Goal: Transaction & Acquisition: Purchase product/service

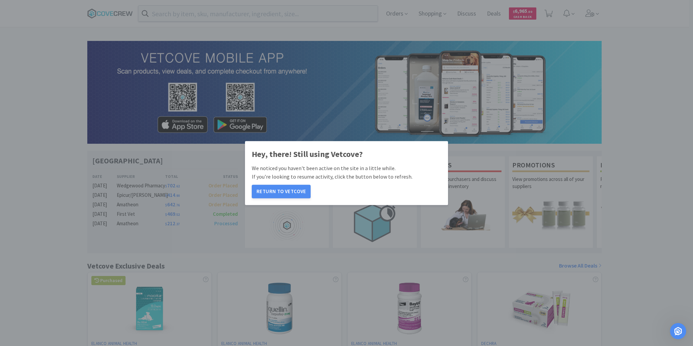
scroll to position [1, 0]
click at [282, 193] on button "Return to Vetcove" at bounding box center [281, 192] width 59 height 14
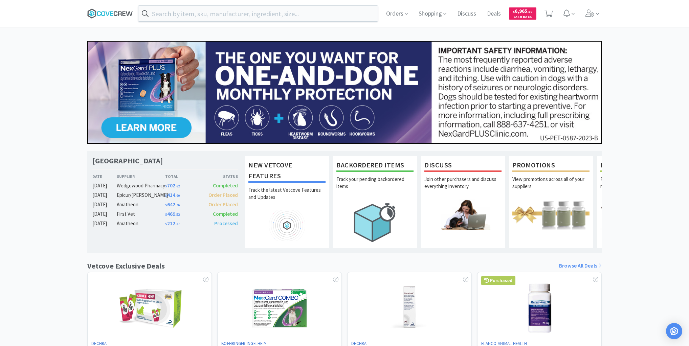
drag, startPoint x: 652, startPoint y: 1, endPoint x: 114, endPoint y: 18, distance: 538.8
click at [115, 14] on icon at bounding box center [110, 13] width 46 height 10
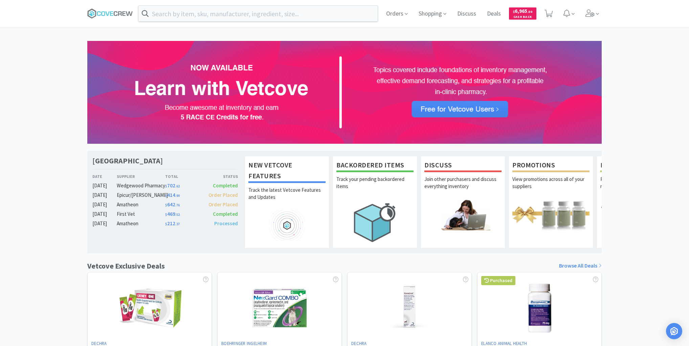
drag, startPoint x: 665, startPoint y: 0, endPoint x: 56, endPoint y: 96, distance: 617.4
click at [56, 96] on div "[GEOGRAPHIC_DATA] Veterinary Specialty Center Date Supplier Total Status [DATE]…" at bounding box center [344, 299] width 689 height 516
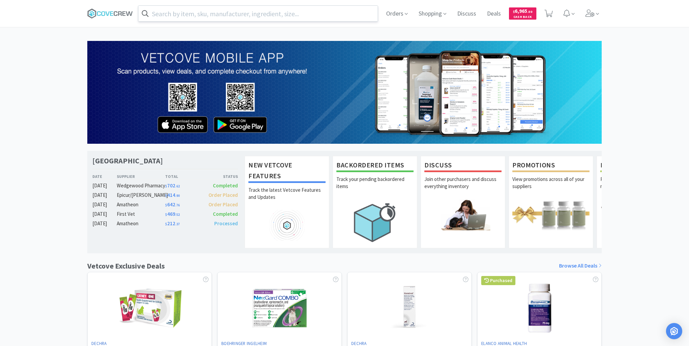
click at [202, 15] on input "text" at bounding box center [257, 14] width 239 height 16
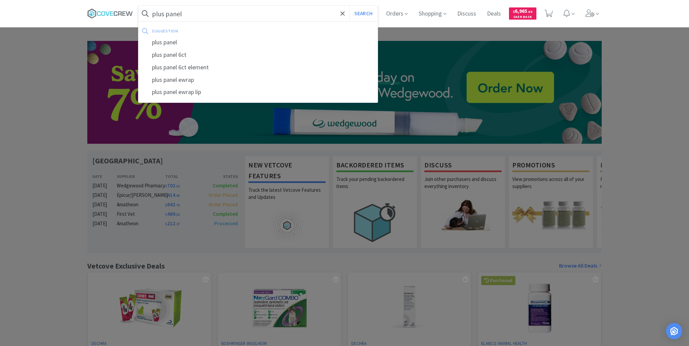
type input "plus panel"
click at [349, 6] on button "Search" at bounding box center [363, 14] width 28 height 16
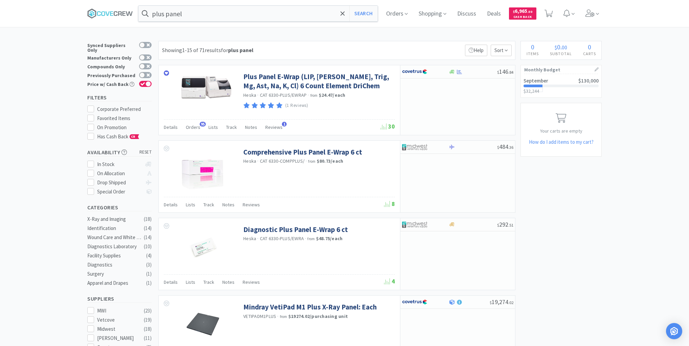
drag, startPoint x: 66, startPoint y: 66, endPoint x: 71, endPoint y: 59, distance: 8.7
click at [111, 9] on icon at bounding box center [110, 13] width 46 height 10
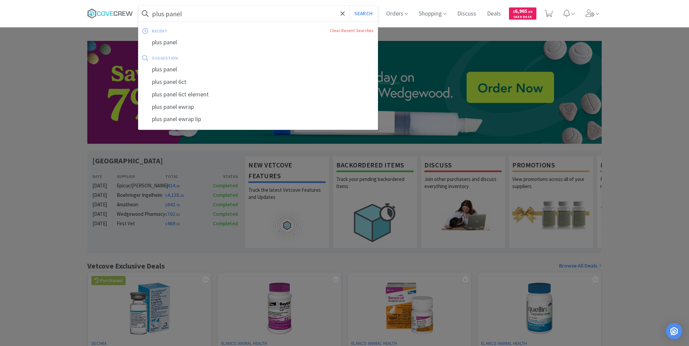
click at [236, 16] on input "plus panel" at bounding box center [257, 14] width 239 height 16
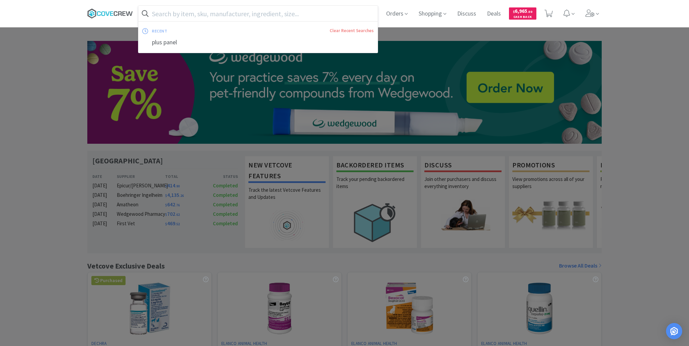
click at [114, 11] on icon at bounding box center [110, 13] width 46 height 10
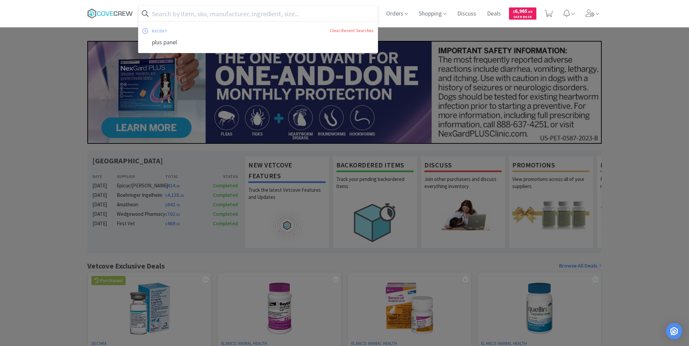
click at [165, 14] on input "text" at bounding box center [257, 14] width 239 height 16
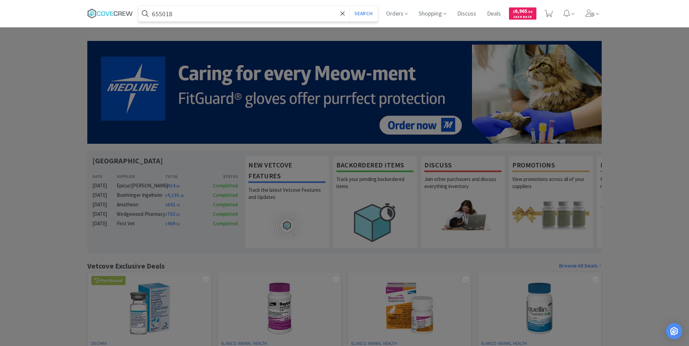
type input "655018"
click at [349, 6] on button "Search" at bounding box center [363, 14] width 28 height 16
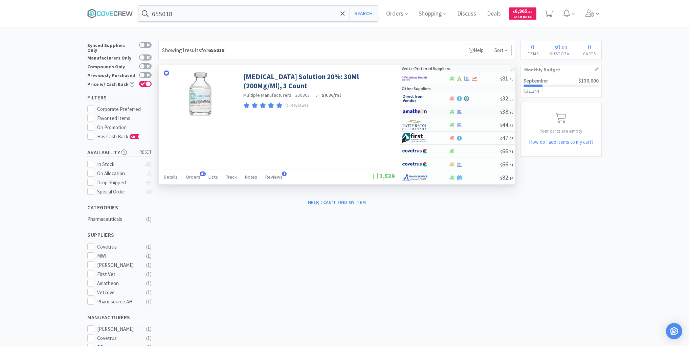
click at [479, 108] on div "$ 38 . 90" at bounding box center [457, 111] width 115 height 13
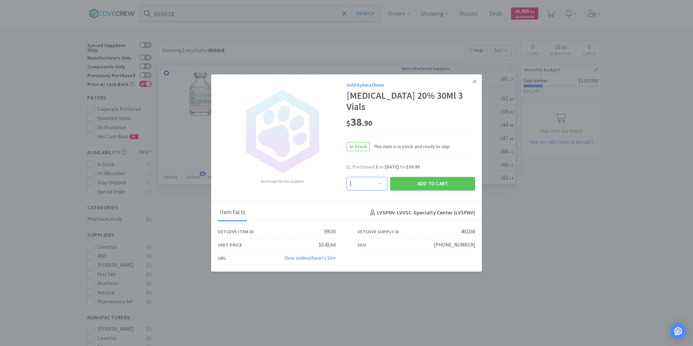
click at [382, 177] on select "Enter Quantity 1 2 3 4 5 6 7 8 9 10 11 12 13 14 15 16 17 18 19 20 Enter Quantity" at bounding box center [367, 184] width 41 height 14
select select "3"
click at [347, 177] on select "Enter Quantity 1 2 3 4 5 6 7 8 9 10 11 12 13 14 15 16 17 18 19 20 Enter Quantity" at bounding box center [367, 184] width 41 height 14
click at [428, 177] on button "Add to Cart" at bounding box center [432, 184] width 85 height 14
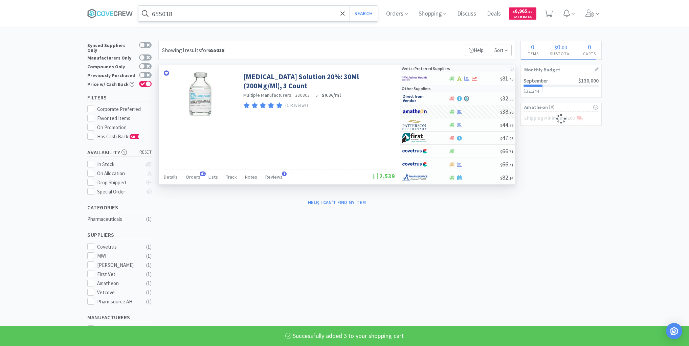
click at [319, 15] on input "655018" at bounding box center [257, 14] width 239 height 16
select select "3"
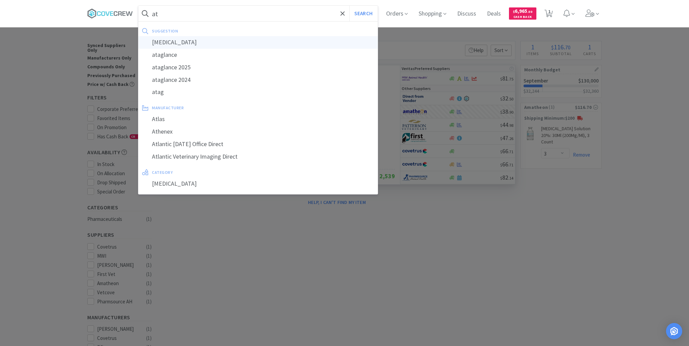
type input "[MEDICAL_DATA]"
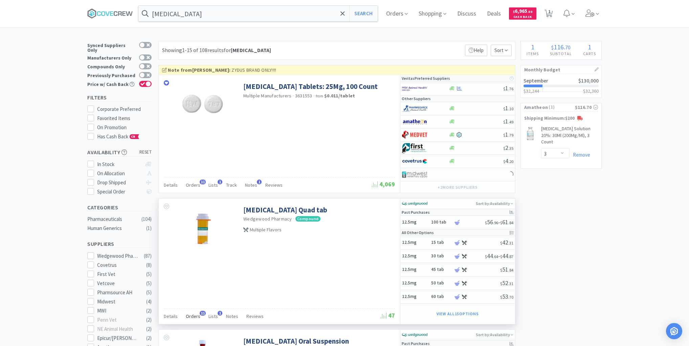
click at [192, 313] on span "Orders" at bounding box center [193, 316] width 15 height 6
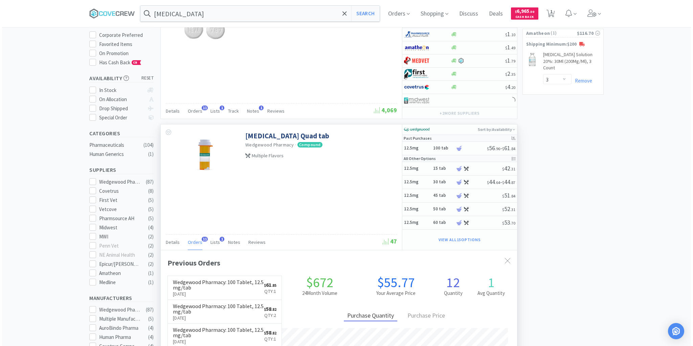
scroll to position [54, 0]
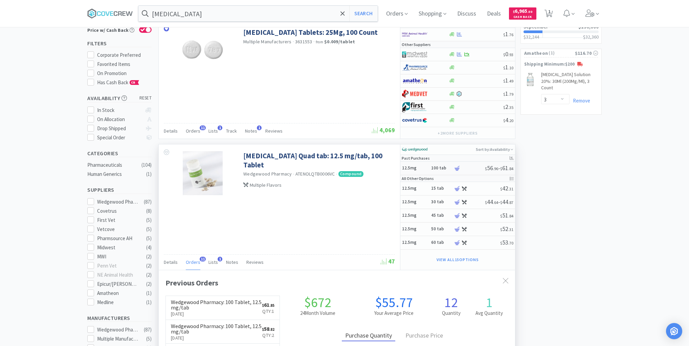
click at [425, 167] on h5 "12.5mg" at bounding box center [415, 169] width 27 height 6
select select "1"
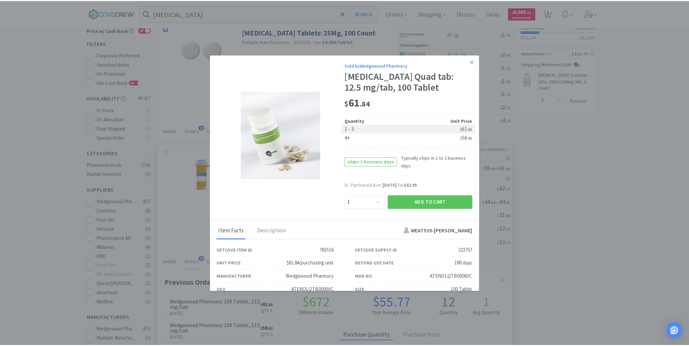
scroll to position [181, 356]
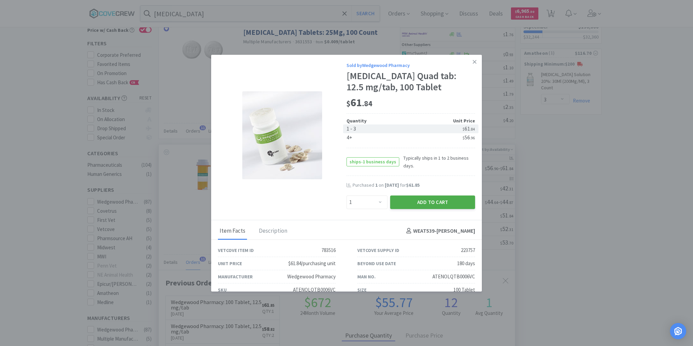
click at [410, 203] on button "Add to Cart" at bounding box center [432, 203] width 85 height 14
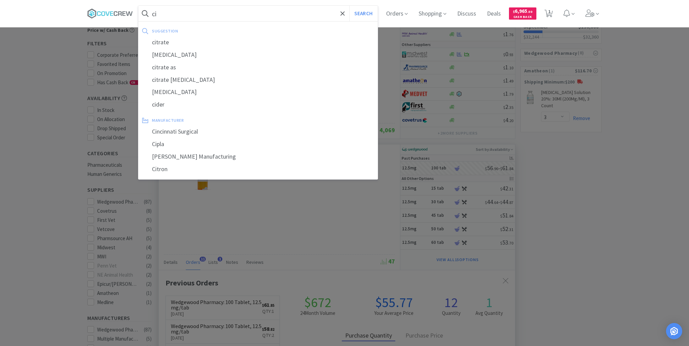
type input "cis"
select select "1"
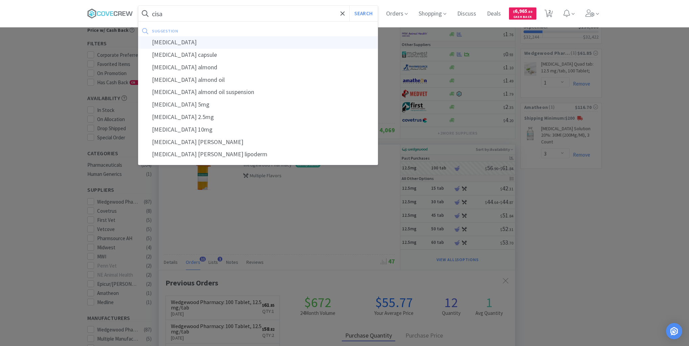
type input "[MEDICAL_DATA]"
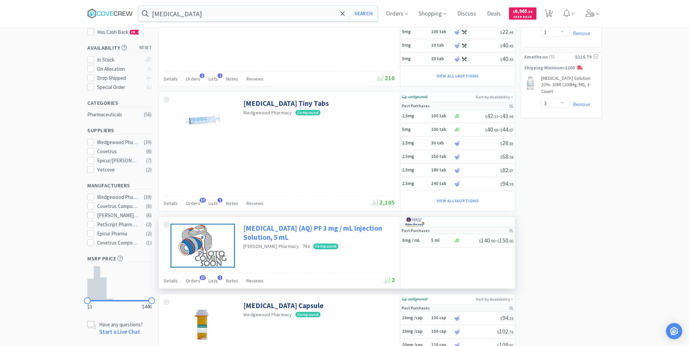
scroll to position [135, 0]
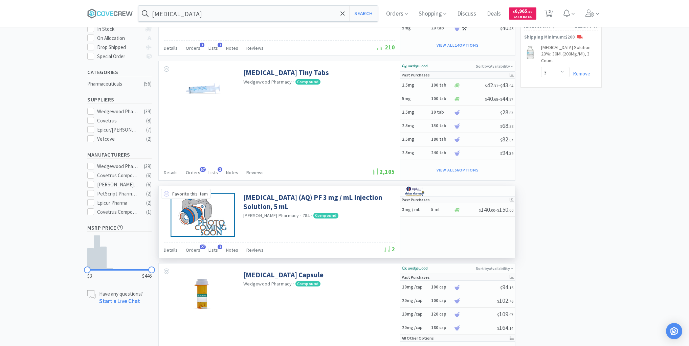
click at [167, 192] on icon at bounding box center [166, 193] width 5 height 5
click at [424, 211] on div "3mg / mL 5 ml" at bounding box center [427, 210] width 51 height 12
select select "1"
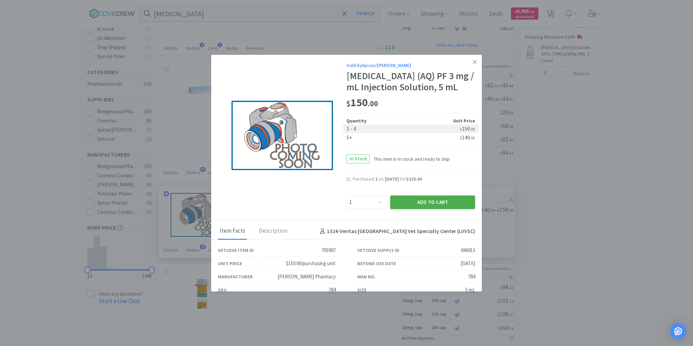
click at [421, 201] on button "Add to Cart" at bounding box center [432, 203] width 85 height 14
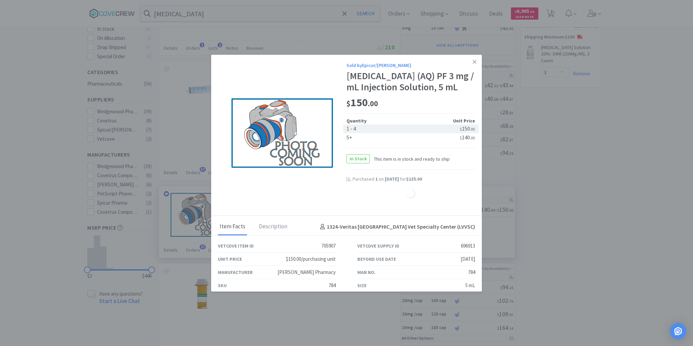
select select "1"
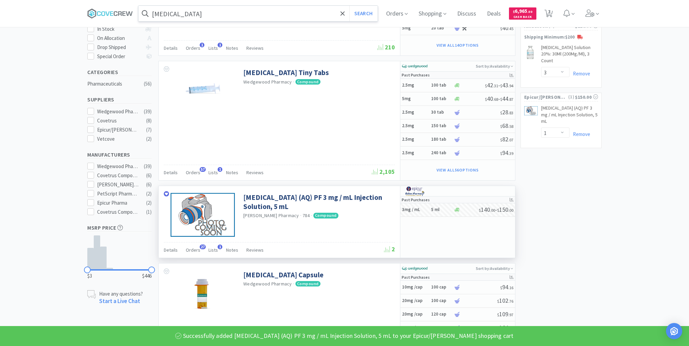
click at [241, 12] on input "[MEDICAL_DATA]" at bounding box center [257, 14] width 239 height 16
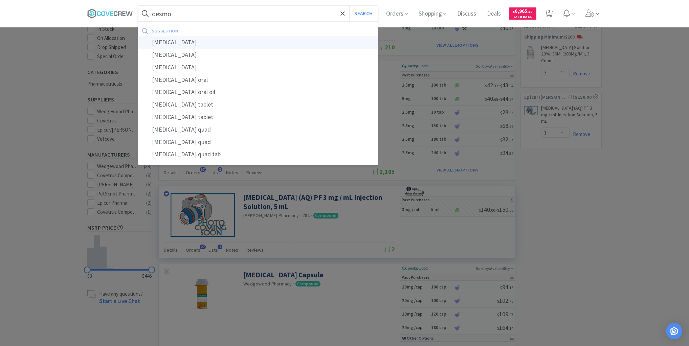
type input "[MEDICAL_DATA]"
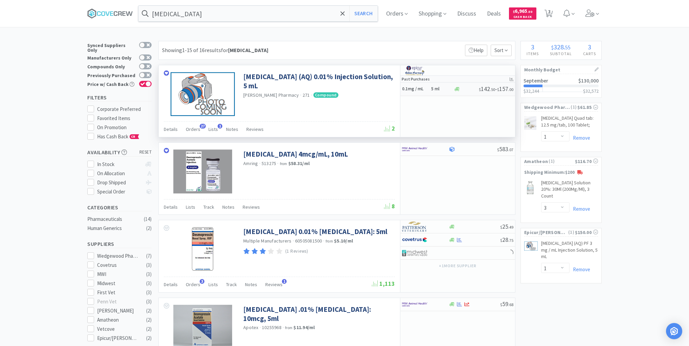
click at [438, 93] on div "0.1mg / mL 5 ml" at bounding box center [427, 89] width 51 height 12
select select "1"
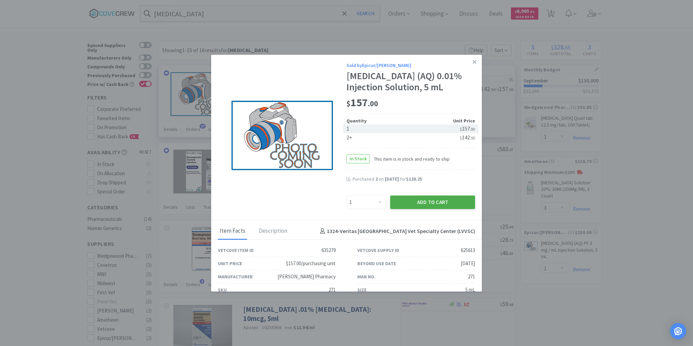
click at [401, 201] on button "Add to Cart" at bounding box center [432, 203] width 85 height 14
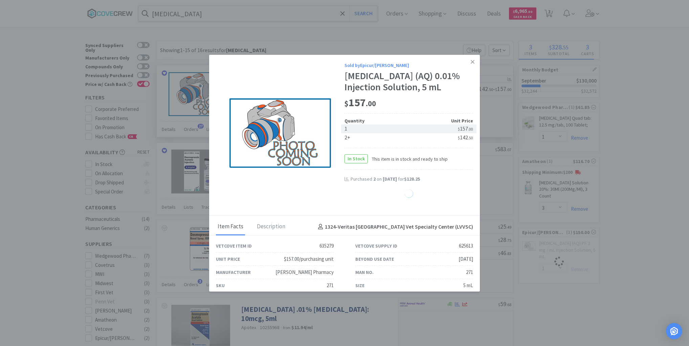
select select "1"
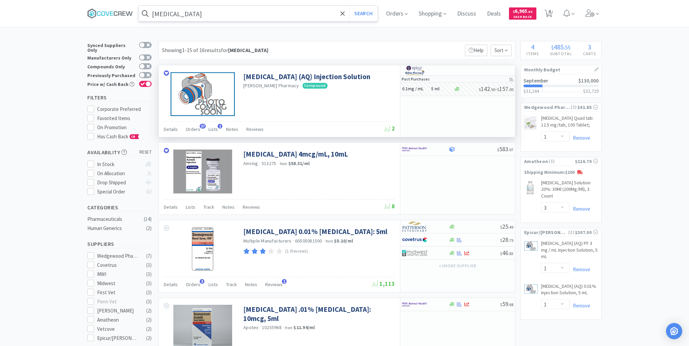
click at [245, 12] on input "[MEDICAL_DATA]" at bounding box center [257, 14] width 239 height 16
click at [116, 12] on icon at bounding box center [110, 13] width 46 height 10
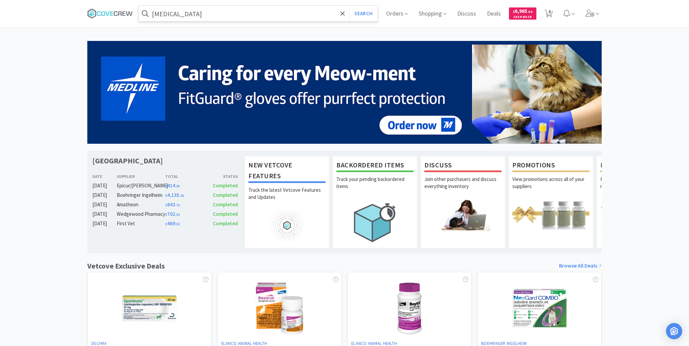
click at [292, 15] on input "[MEDICAL_DATA]" at bounding box center [257, 14] width 239 height 16
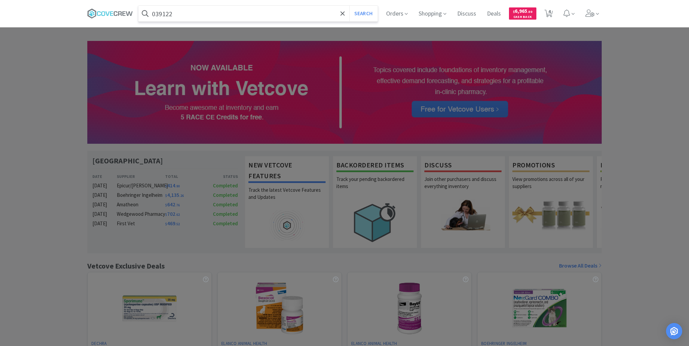
type input "039122"
click at [349, 6] on button "Search" at bounding box center [363, 14] width 28 height 16
select select "1"
select select "3"
select select "1"
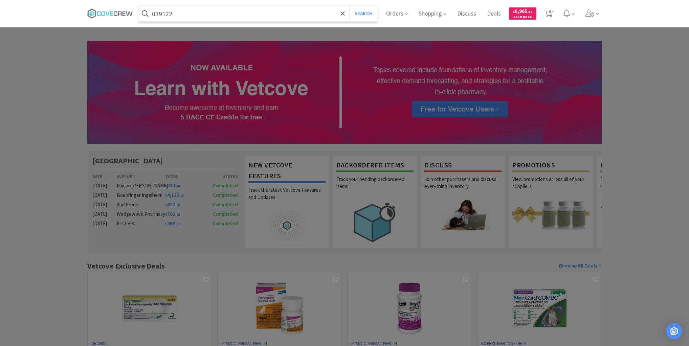
select select "1"
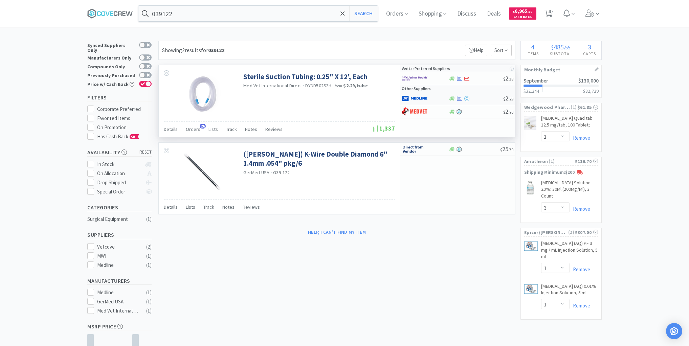
click at [478, 96] on div at bounding box center [475, 98] width 55 height 5
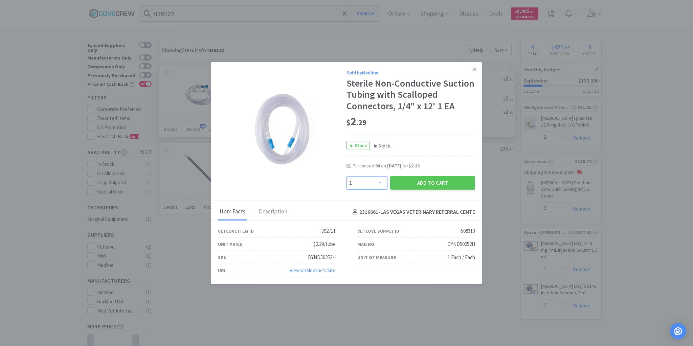
click at [381, 183] on select "Enter Quantity 1 2 3 4 5 6 7 8 9 10 11 12 13 14 15 16 17 18 19 20 Enter Quantity" at bounding box center [367, 183] width 41 height 14
select select "20"
click at [347, 176] on select "Enter Quantity 1 2 3 4 5 6 7 8 9 10 11 12 13 14 15 16 17 18 19 20 Enter Quantity" at bounding box center [367, 183] width 41 height 14
click at [431, 181] on button "Add to Cart" at bounding box center [432, 183] width 85 height 14
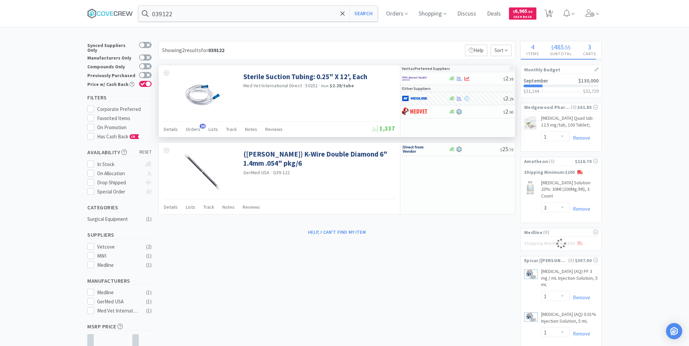
select select "20"
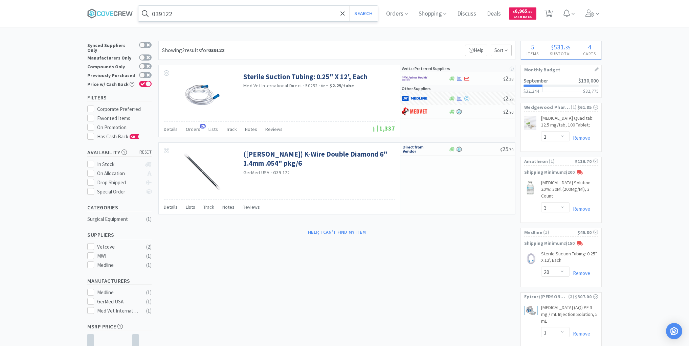
click at [301, 16] on input "039122" at bounding box center [257, 14] width 239 height 16
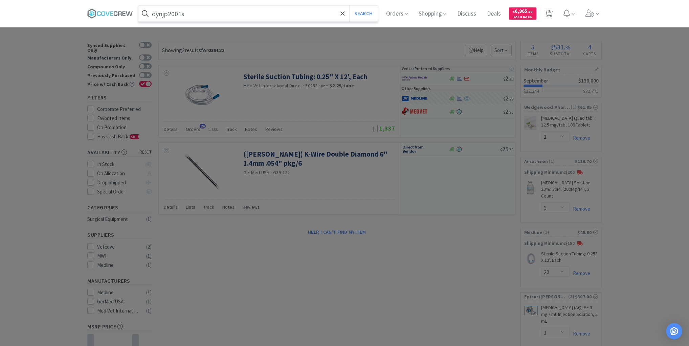
type input "dynjp2001s"
click at [349, 6] on button "Search" at bounding box center [363, 14] width 28 height 16
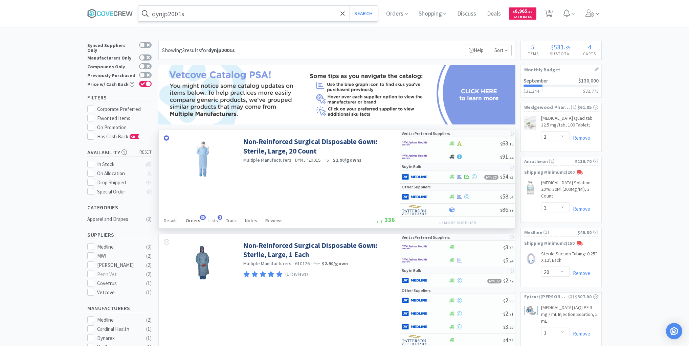
click at [195, 221] on span "Orders" at bounding box center [193, 221] width 15 height 6
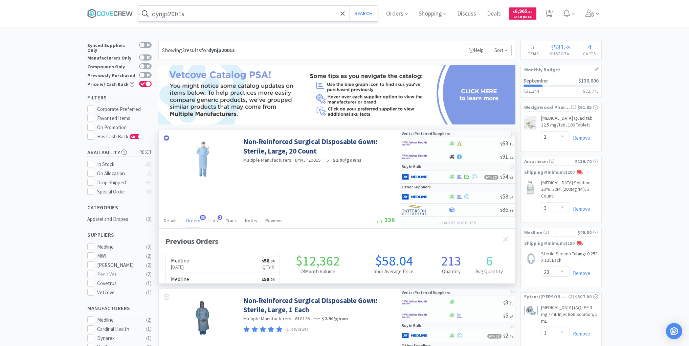
scroll to position [181, 356]
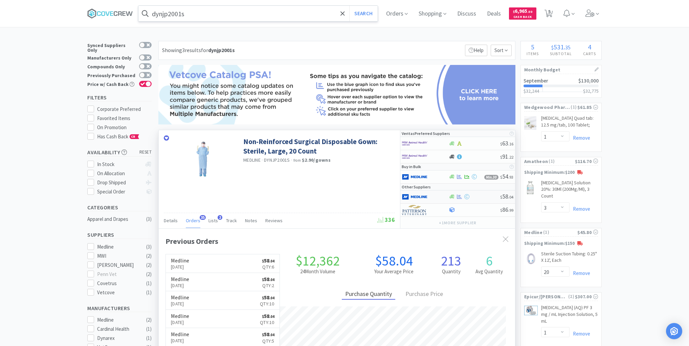
click at [436, 196] on div at bounding box center [420, 197] width 37 height 12
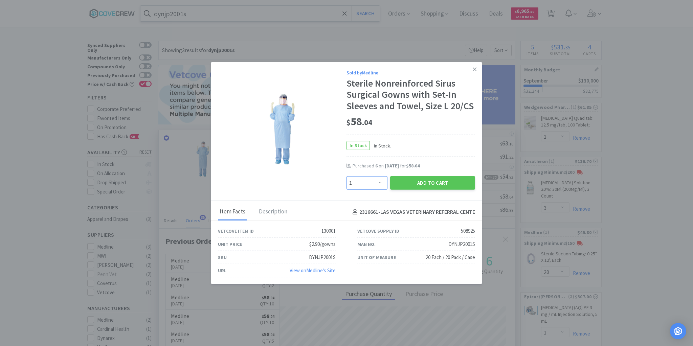
click at [380, 183] on select "Enter Quantity 1 2 3 4 5 6 7 8 9 10 11 12 13 14 15 16 17 18 19 20 Enter Quantity" at bounding box center [367, 183] width 41 height 14
select select "6"
click at [347, 176] on select "Enter Quantity 1 2 3 4 5 6 7 8 9 10 11 12 13 14 15 16 17 18 19 20 Enter Quantity" at bounding box center [367, 183] width 41 height 14
click at [424, 187] on button "Add to Cart" at bounding box center [432, 183] width 85 height 14
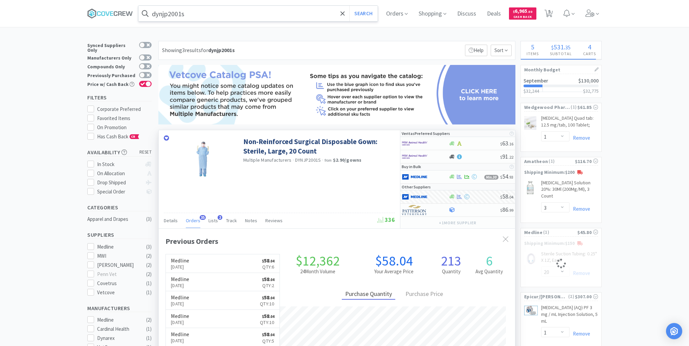
click at [301, 14] on input "dynjp2001s" at bounding box center [257, 14] width 239 height 16
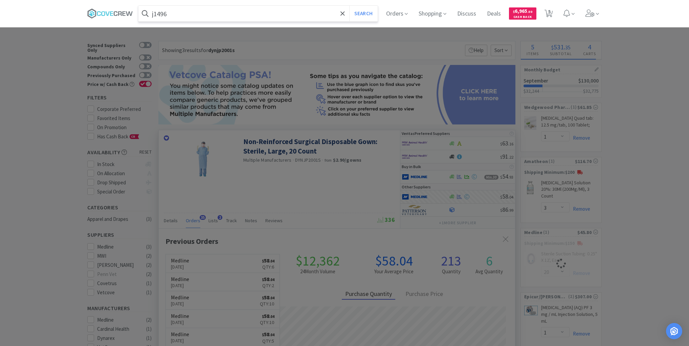
type input "j1496"
click at [349, 6] on button "Search" at bounding box center [363, 14] width 28 height 16
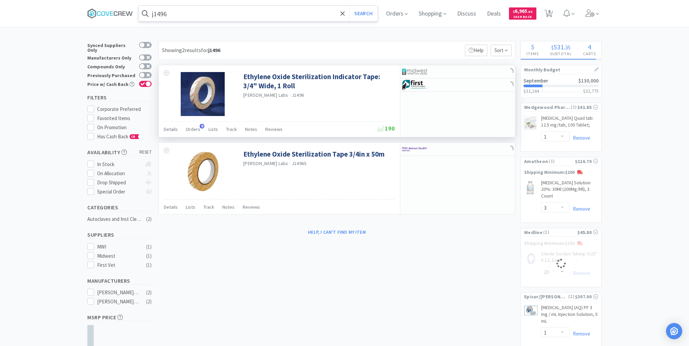
select select "6"
select select "20"
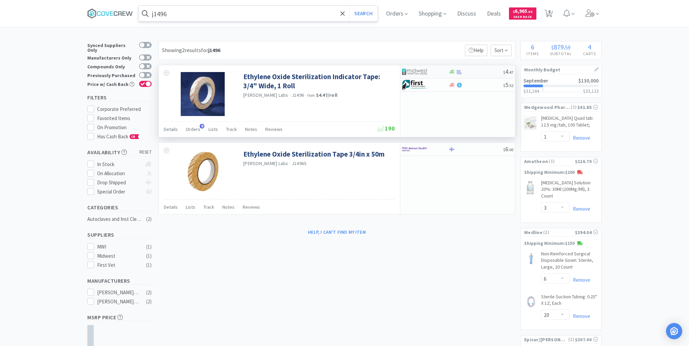
click at [475, 73] on div at bounding box center [475, 71] width 55 height 5
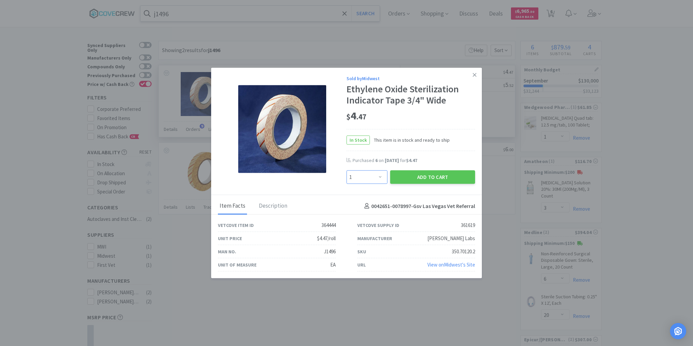
click at [382, 177] on select "Enter Quantity 1 2 3 4 5 6 7 8 9 10 11 12 13 14 15 16 17 18 19 20 Enter Quantity" at bounding box center [367, 178] width 41 height 14
select select "4"
click at [347, 171] on select "Enter Quantity 1 2 3 4 5 6 7 8 9 10 11 12 13 14 15 16 17 18 19 20 Enter Quantity" at bounding box center [367, 178] width 41 height 14
click at [413, 176] on button "Add to Cart" at bounding box center [432, 178] width 85 height 14
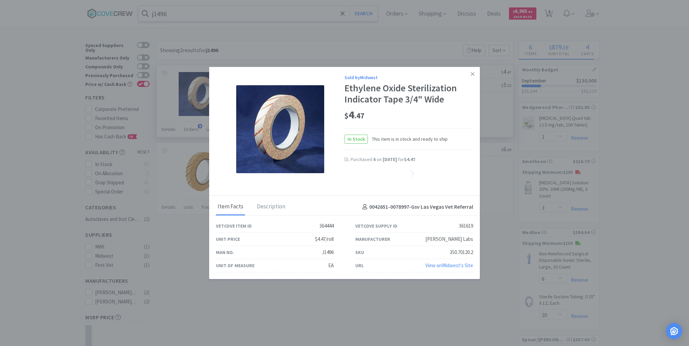
select select "4"
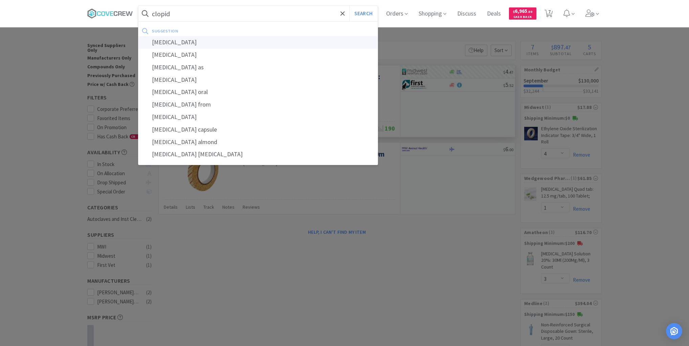
click at [176, 42] on div "[MEDICAL_DATA]" at bounding box center [257, 42] width 239 height 13
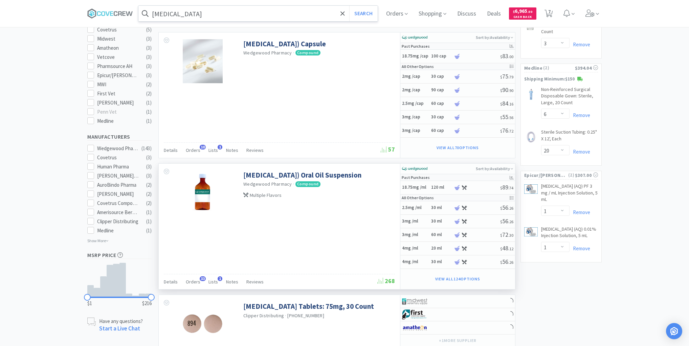
scroll to position [271, 0]
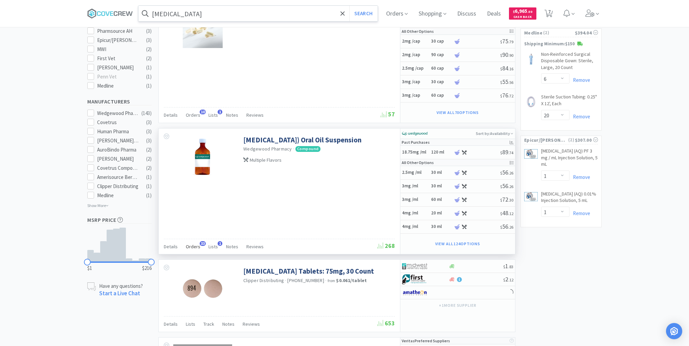
click at [194, 244] on span "Orders" at bounding box center [193, 247] width 15 height 6
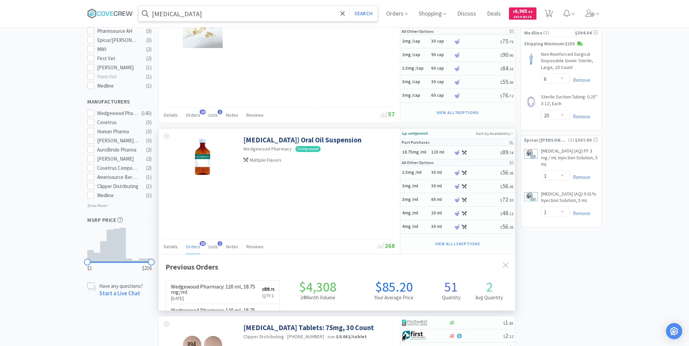
scroll to position [181, 356]
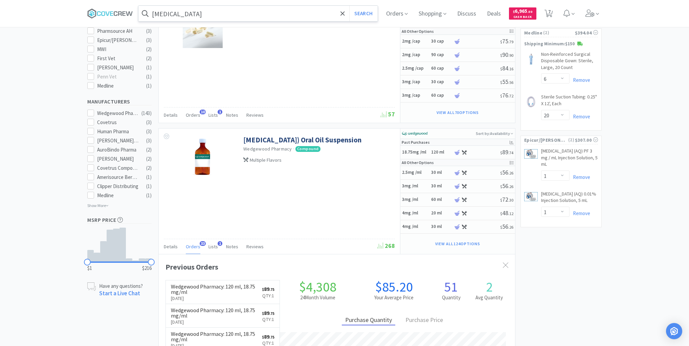
click at [319, 12] on input "[MEDICAL_DATA]" at bounding box center [257, 14] width 239 height 16
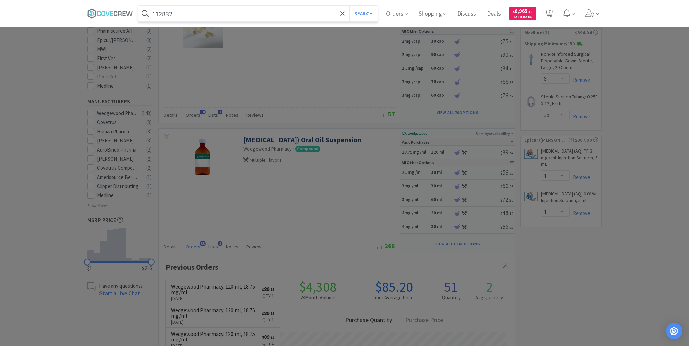
click at [349, 6] on button "Search" at bounding box center [363, 14] width 28 height 16
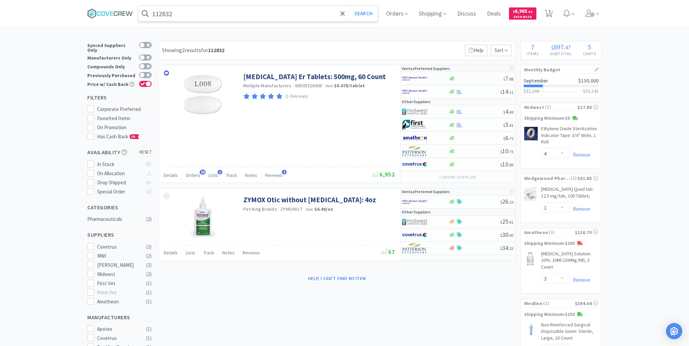
click at [269, 15] on input "112832" at bounding box center [257, 14] width 239 height 16
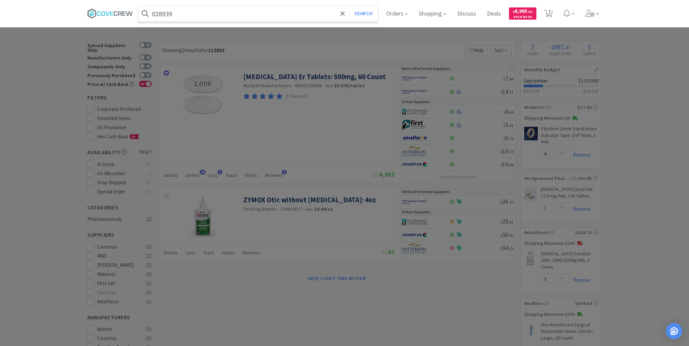
click at [349, 6] on button "Search" at bounding box center [363, 14] width 28 height 16
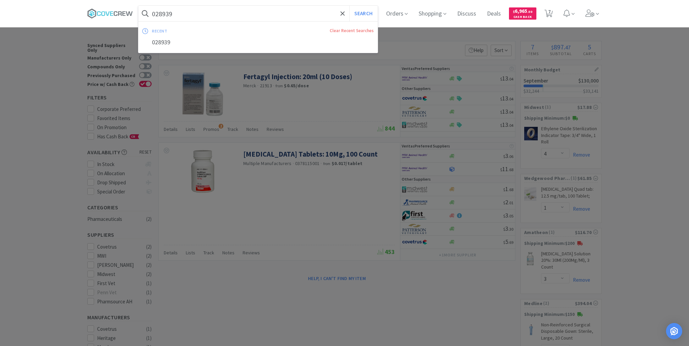
click at [241, 12] on input "028939" at bounding box center [257, 14] width 239 height 16
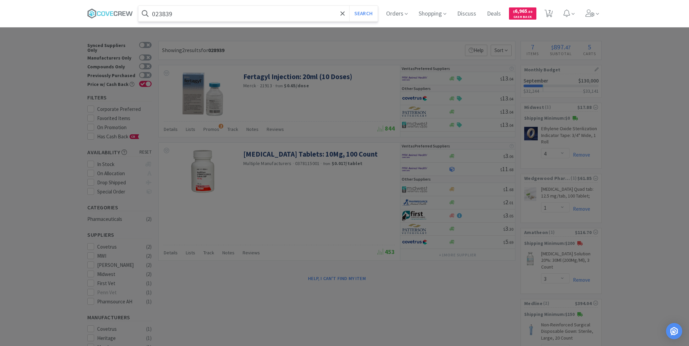
type input "023839"
click at [349, 6] on button "Search" at bounding box center [363, 14] width 28 height 16
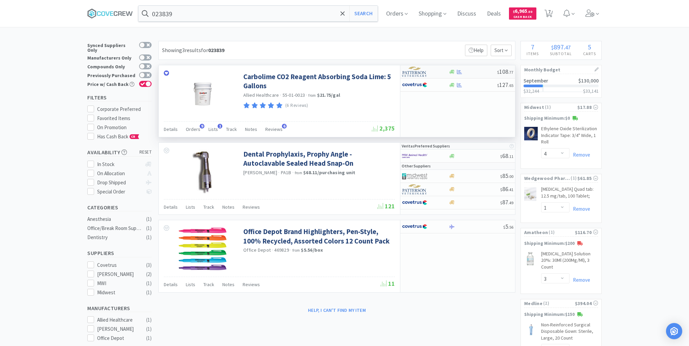
click at [476, 72] on div at bounding box center [472, 71] width 49 height 5
select select "1"
click at [478, 85] on div at bounding box center [472, 85] width 49 height 5
select select "1"
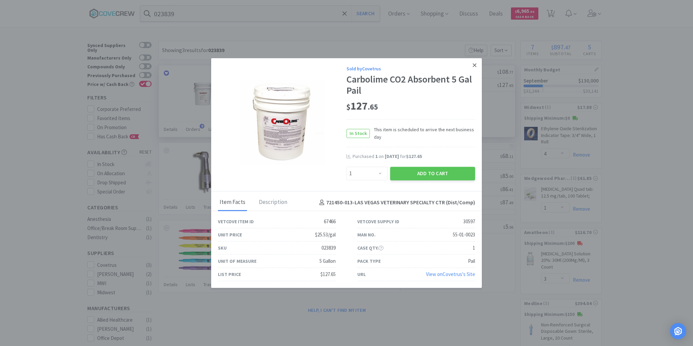
click at [472, 66] on link at bounding box center [475, 65] width 12 height 15
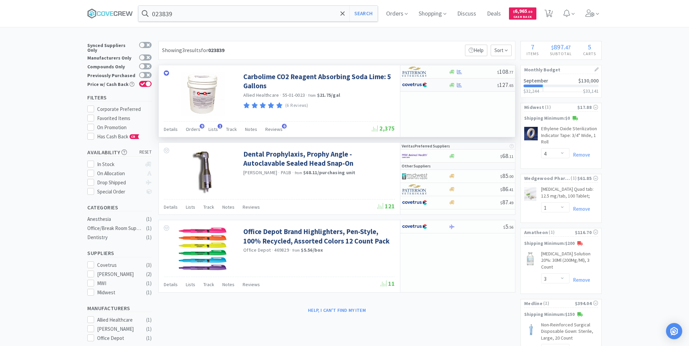
click at [470, 87] on div at bounding box center [472, 85] width 49 height 5
select select "1"
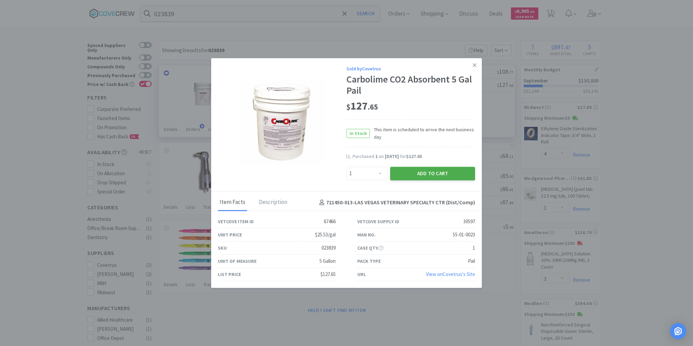
click at [443, 172] on button "Add to Cart" at bounding box center [432, 174] width 85 height 14
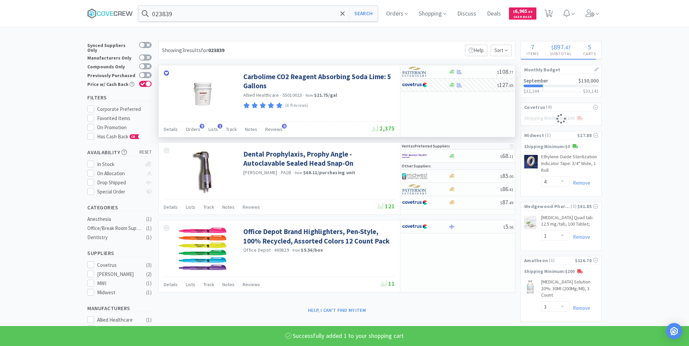
select select "1"
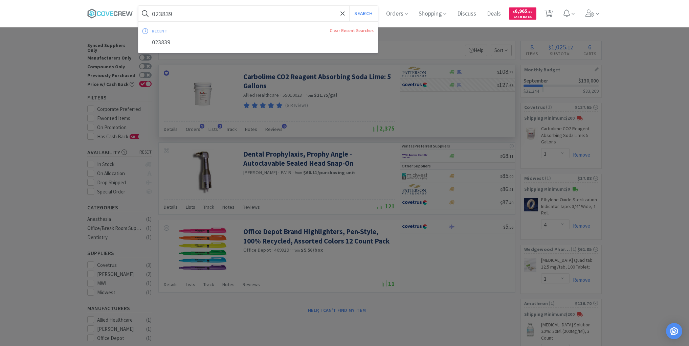
click at [198, 15] on input "023839" at bounding box center [257, 14] width 239 height 16
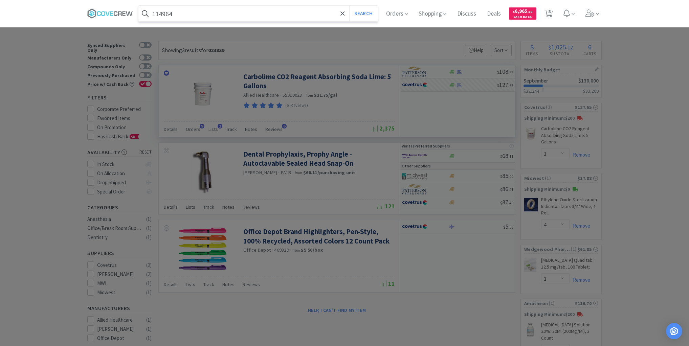
type input "114964"
click at [349, 6] on button "Search" at bounding box center [363, 14] width 28 height 16
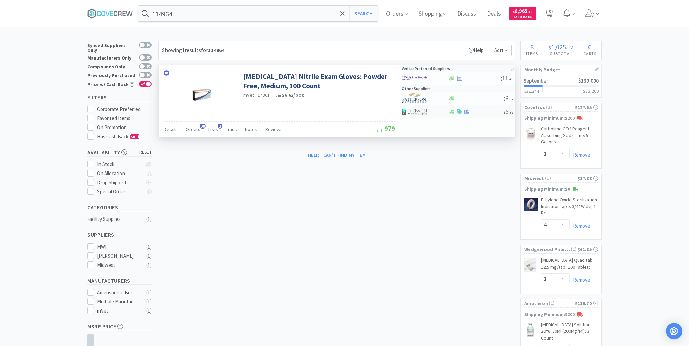
click at [483, 113] on div at bounding box center [475, 111] width 55 height 5
select select "1"
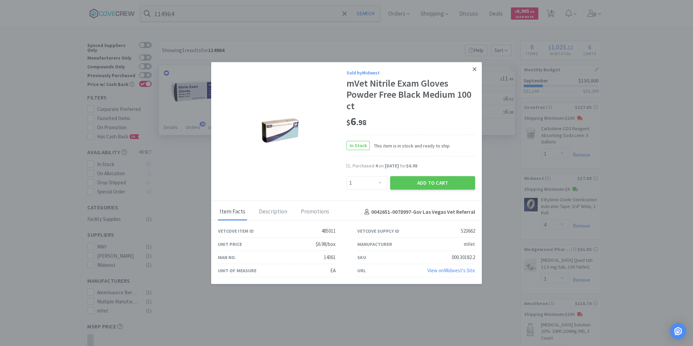
click at [476, 70] on icon at bounding box center [475, 69] width 4 height 6
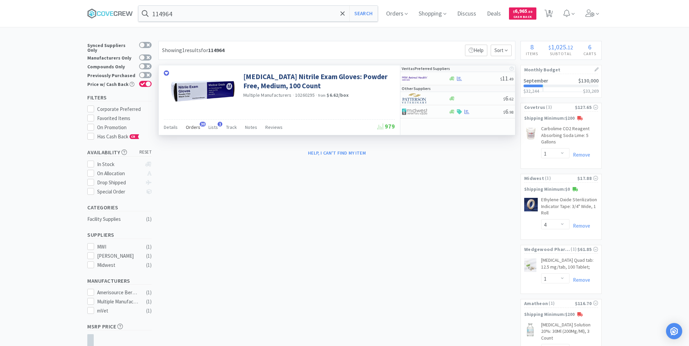
click at [193, 129] on span "Orders" at bounding box center [193, 127] width 15 height 6
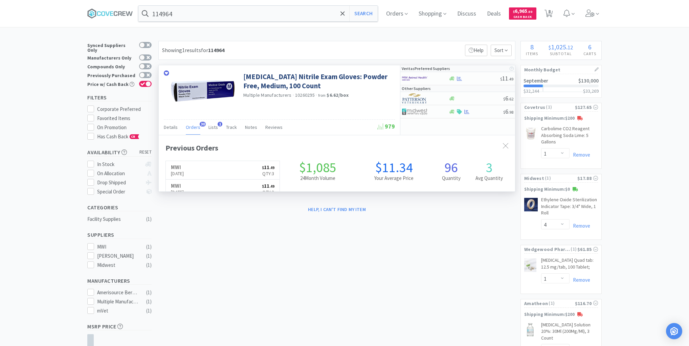
scroll to position [181, 356]
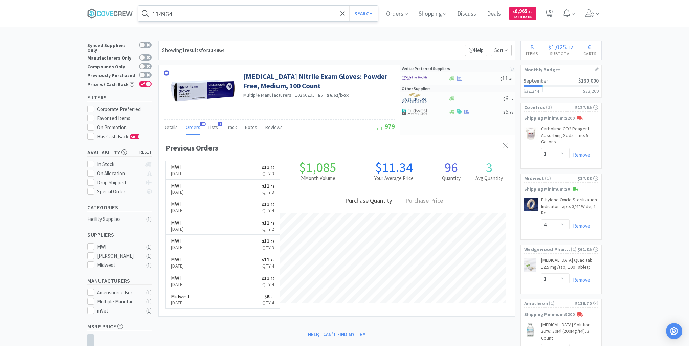
click at [275, 12] on input "114964" at bounding box center [257, 14] width 239 height 16
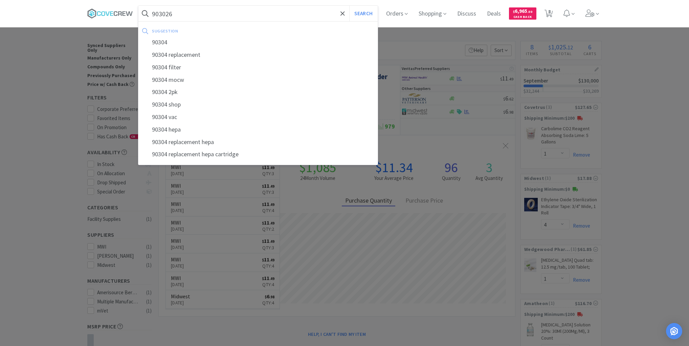
type input "903026"
click at [349, 6] on button "Search" at bounding box center [363, 14] width 28 height 16
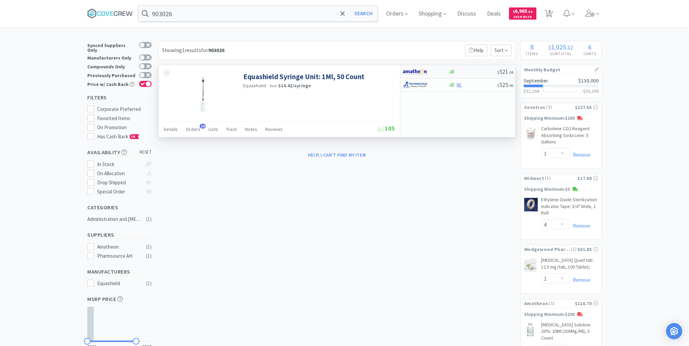
click at [478, 71] on div at bounding box center [472, 71] width 49 height 5
select select "1"
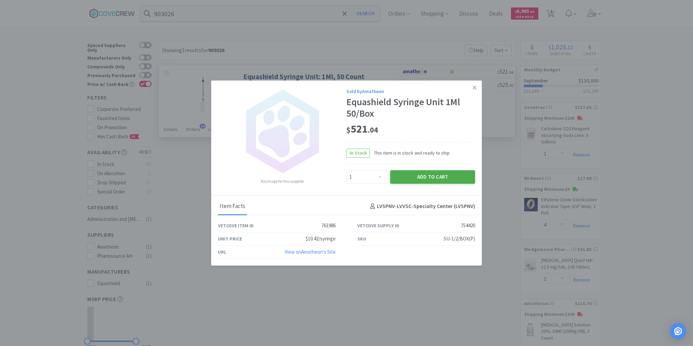
click at [428, 177] on button "Add to Cart" at bounding box center [432, 177] width 85 height 14
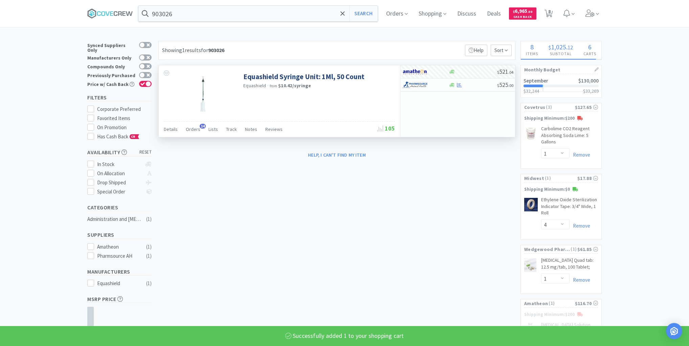
select select "1"
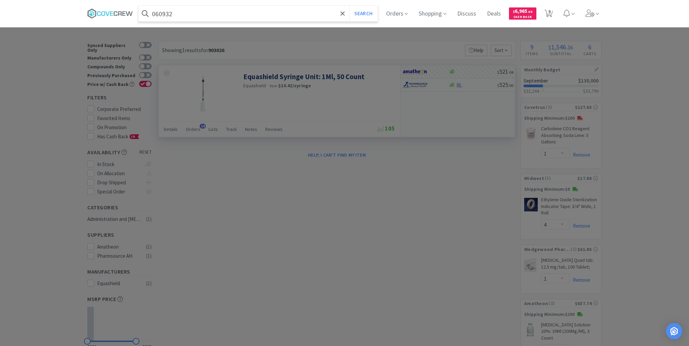
type input "060932"
click at [349, 6] on button "Search" at bounding box center [363, 14] width 28 height 16
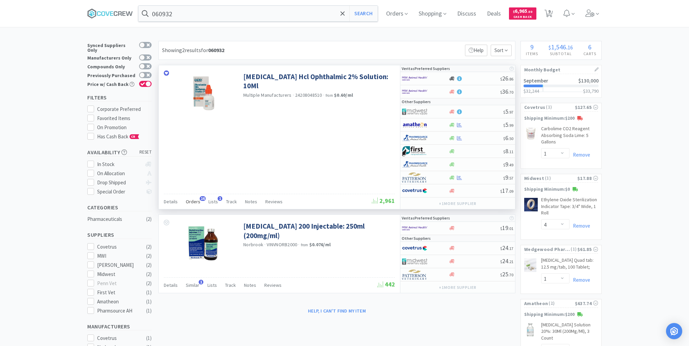
click at [196, 199] on span "Orders" at bounding box center [193, 202] width 15 height 6
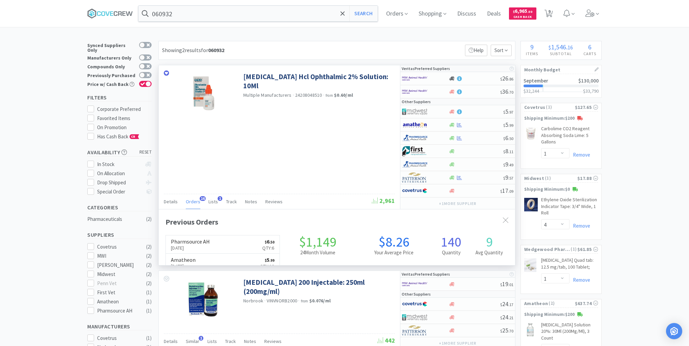
scroll to position [181, 356]
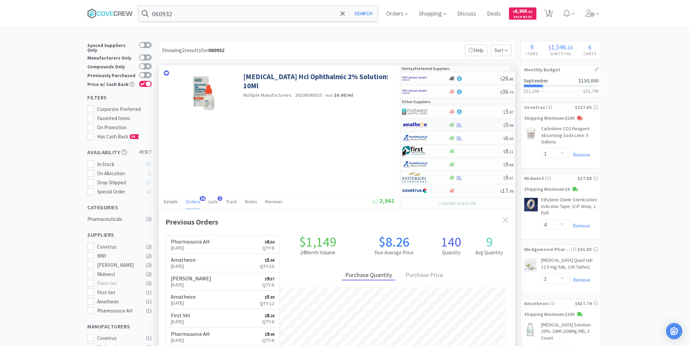
click at [478, 123] on div at bounding box center [475, 125] width 55 height 5
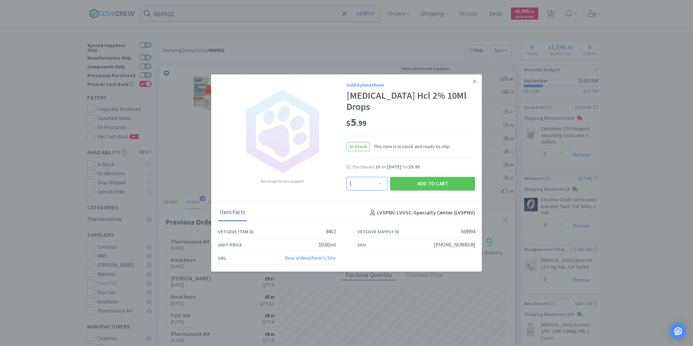
click at [380, 183] on select "Enter Quantity 1 2 3 4 5 6 7 8 9 10 11 12 13 14 15 16 17 18 19 20 Enter Quantity" at bounding box center [367, 184] width 41 height 14
select select "6"
click at [347, 177] on select "Enter Quantity 1 2 3 4 5 6 7 8 9 10 11 12 13 14 15 16 17 18 19 20 Enter Quantity" at bounding box center [367, 184] width 41 height 14
click at [406, 185] on button "Add to Cart" at bounding box center [432, 184] width 85 height 14
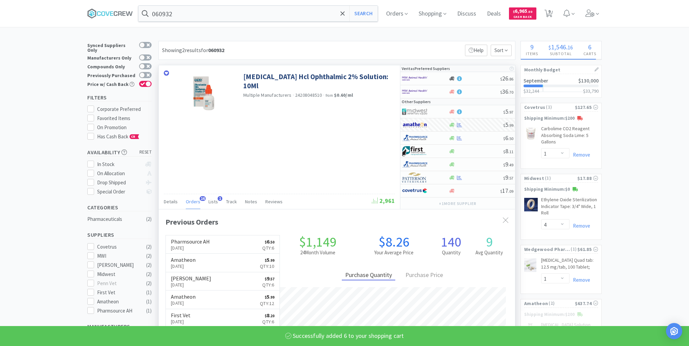
select select "6"
select select "1"
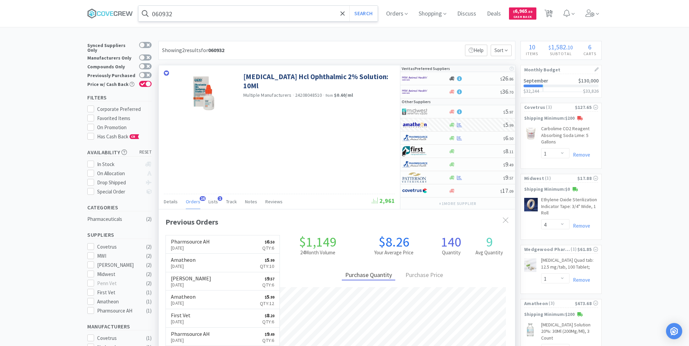
click at [297, 16] on input "060932" at bounding box center [257, 14] width 239 height 16
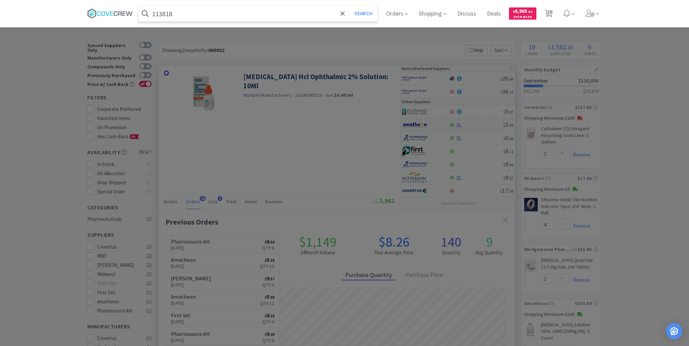
type input "113818"
click at [349, 6] on button "Search" at bounding box center [363, 14] width 28 height 16
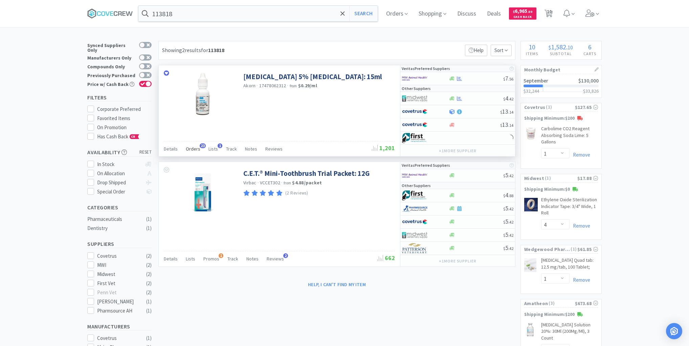
click at [192, 148] on span "Orders" at bounding box center [193, 149] width 15 height 6
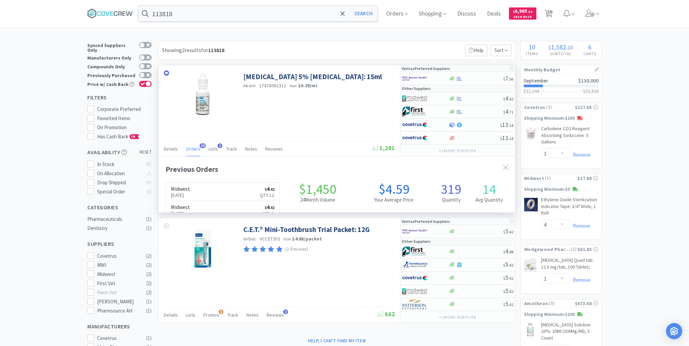
scroll to position [181, 356]
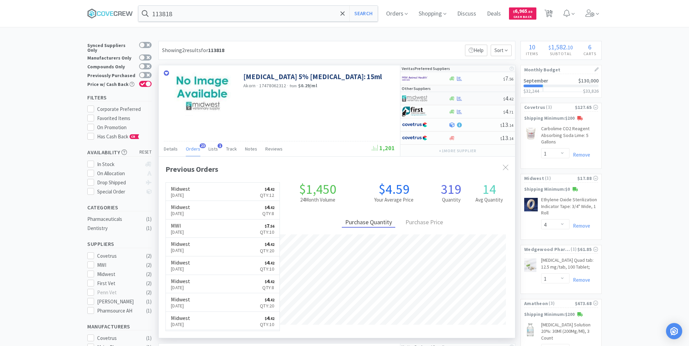
click at [478, 98] on div at bounding box center [475, 98] width 55 height 5
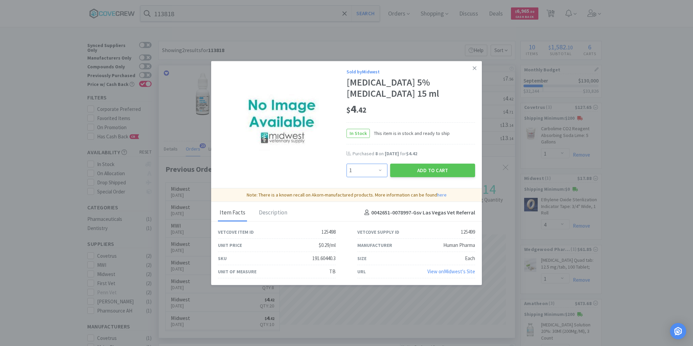
click at [380, 171] on select "Enter Quantity 1 2 3 4 5 6 7 8 9 10 11 12 13 14 15 16 17 18 19 20 Enter Quantity" at bounding box center [367, 171] width 41 height 14
select select "6"
click at [347, 164] on select "Enter Quantity 1 2 3 4 5 6 7 8 9 10 11 12 13 14 15 16 17 18 19 20 Enter Quantity" at bounding box center [367, 171] width 41 height 14
click at [420, 172] on button "Add to Cart" at bounding box center [432, 171] width 85 height 14
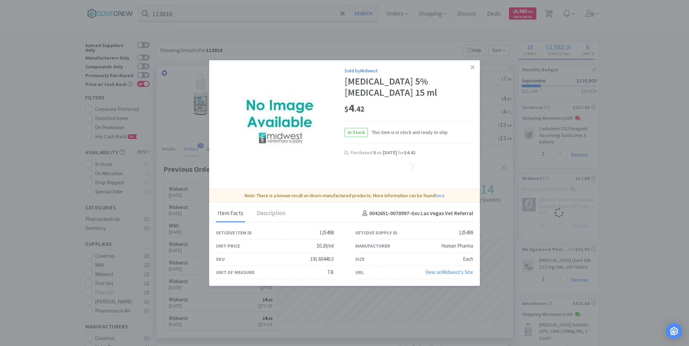
select select "6"
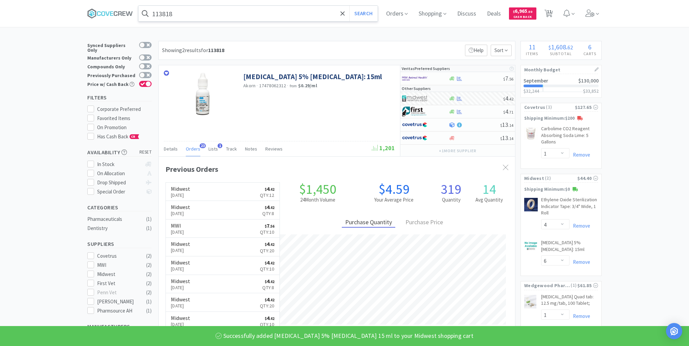
click at [300, 9] on input "113818" at bounding box center [257, 14] width 239 height 16
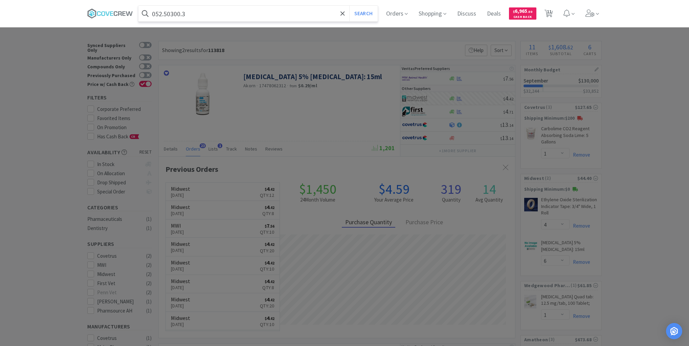
type input "052.50300.3"
click at [349, 6] on button "Search" at bounding box center [363, 14] width 28 height 16
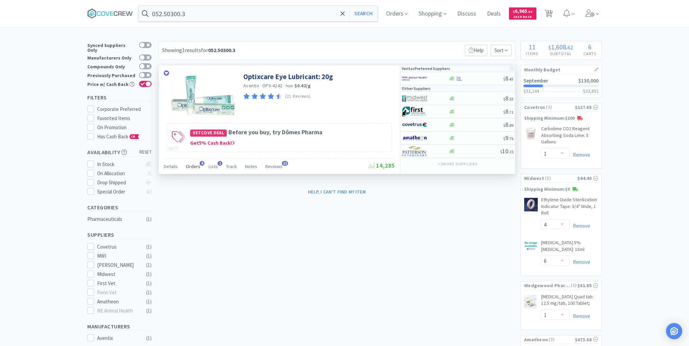
click at [197, 166] on span "Orders" at bounding box center [193, 166] width 15 height 6
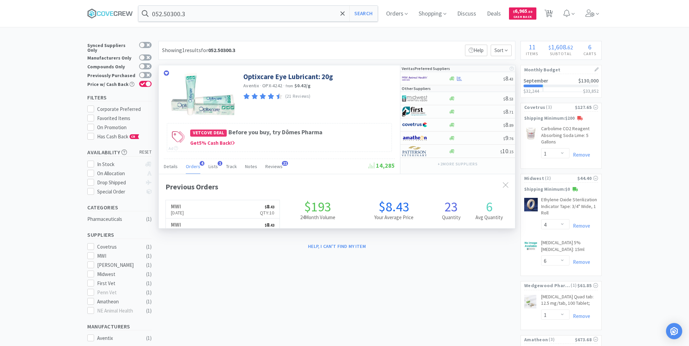
scroll to position [175, 356]
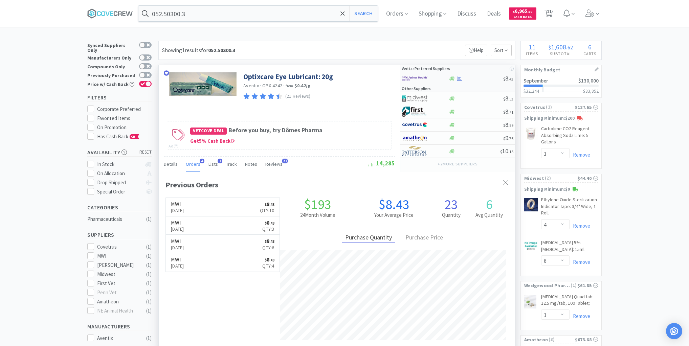
click at [480, 79] on div at bounding box center [475, 78] width 55 height 5
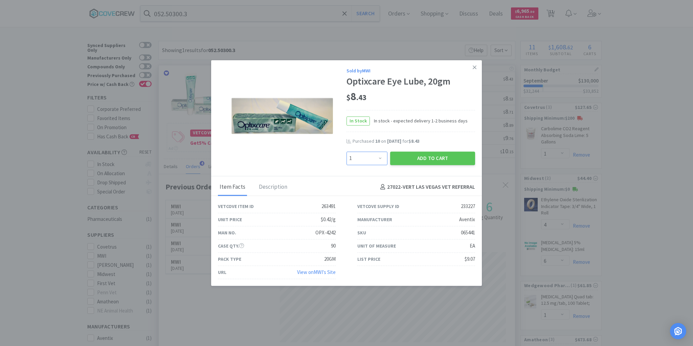
click at [380, 158] on select "Enter Quantity 1 2 3 4 5 6 7 8 9 10 11 12 13 14 15 16 17 18 19 20 Enter Quantity" at bounding box center [367, 159] width 41 height 14
select select "3"
click at [347, 152] on select "Enter Quantity 1 2 3 4 5 6 7 8 9 10 11 12 13 14 15 16 17 18 19 20 Enter Quantity" at bounding box center [367, 159] width 41 height 14
click at [430, 158] on button "Add to Cart" at bounding box center [432, 159] width 85 height 14
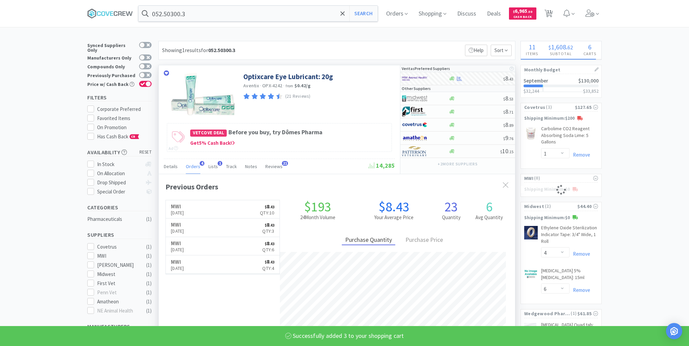
select select "3"
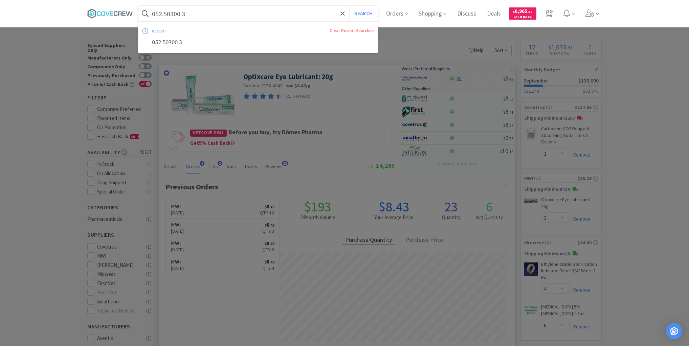
click at [298, 15] on input "052.50300.3" at bounding box center [257, 14] width 239 height 16
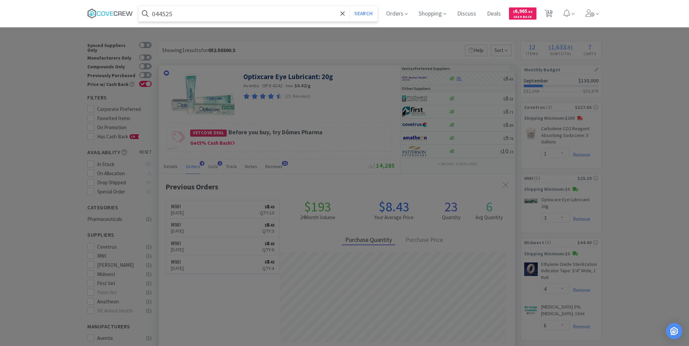
type input "044525"
click at [349, 6] on button "Search" at bounding box center [363, 14] width 28 height 16
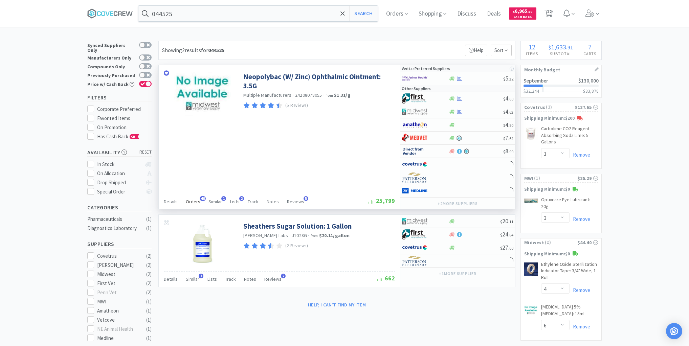
click at [194, 200] on span "Orders" at bounding box center [193, 202] width 15 height 6
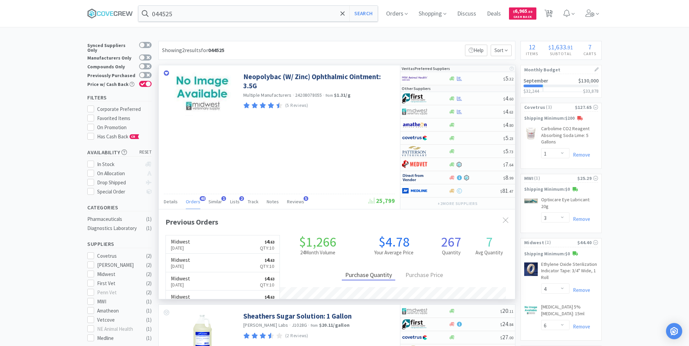
scroll to position [181, 356]
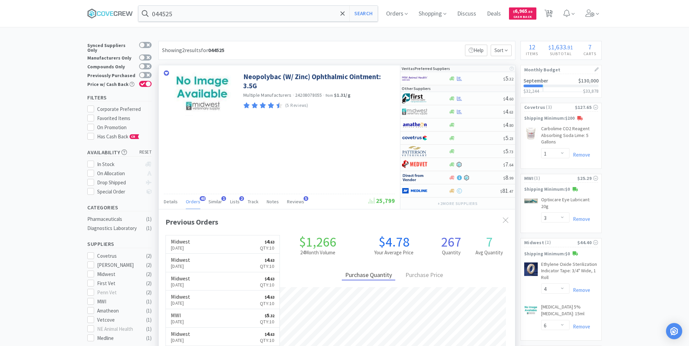
click at [194, 200] on span "Orders" at bounding box center [193, 202] width 15 height 6
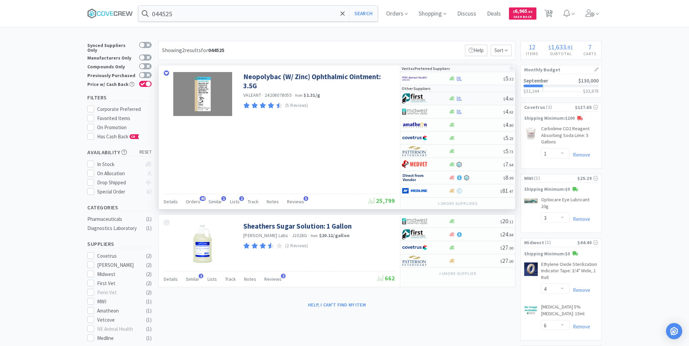
click at [469, 100] on div at bounding box center [475, 98] width 55 height 5
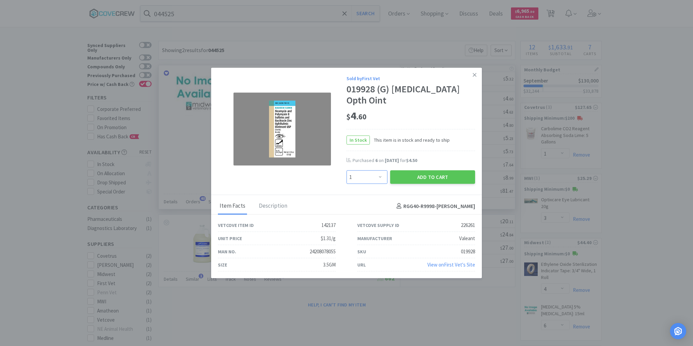
click at [382, 178] on select "Enter Quantity 1 2 3 4 5 6 7 8 9 10 11 12 13 14 15 16 17 18 19 20 Enter Quantity" at bounding box center [367, 178] width 41 height 14
select select "4"
click at [347, 171] on select "Enter Quantity 1 2 3 4 5 6 7 8 9 10 11 12 13 14 15 16 17 18 19 20 Enter Quantity" at bounding box center [367, 178] width 41 height 14
drag, startPoint x: 430, startPoint y: 182, endPoint x: 426, endPoint y: 185, distance: 5.0
click at [430, 183] on button "Add to Cart" at bounding box center [432, 178] width 85 height 14
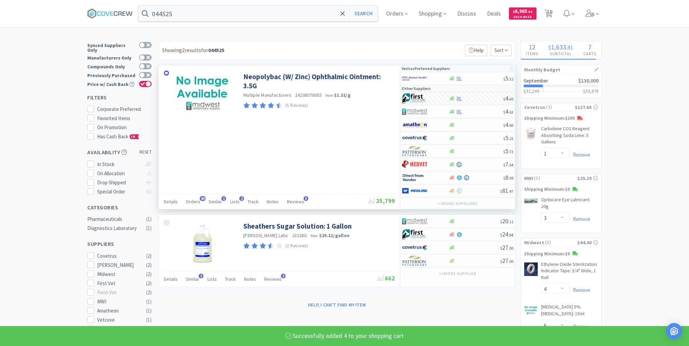
select select "4"
click at [302, 17] on input "044525" at bounding box center [257, 14] width 239 height 16
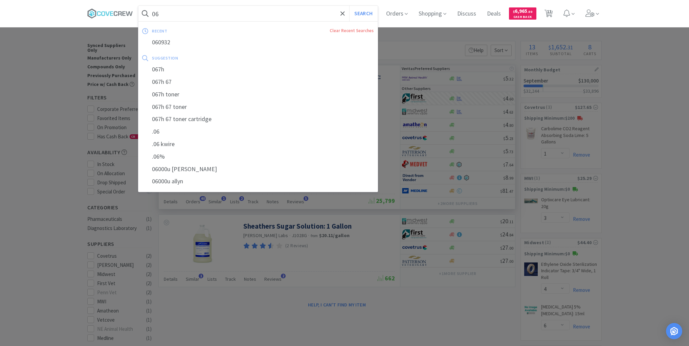
type input "0"
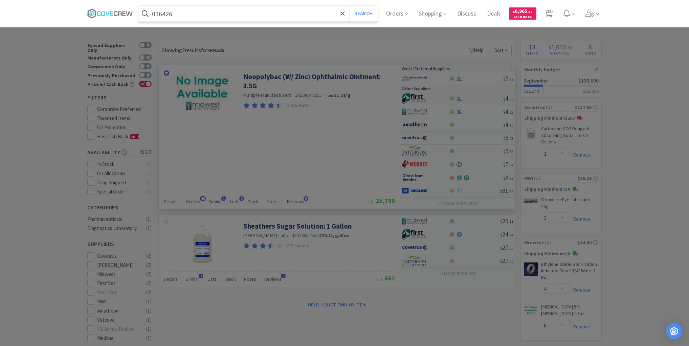
type input "036426"
click at [349, 6] on button "Search" at bounding box center [363, 14] width 28 height 16
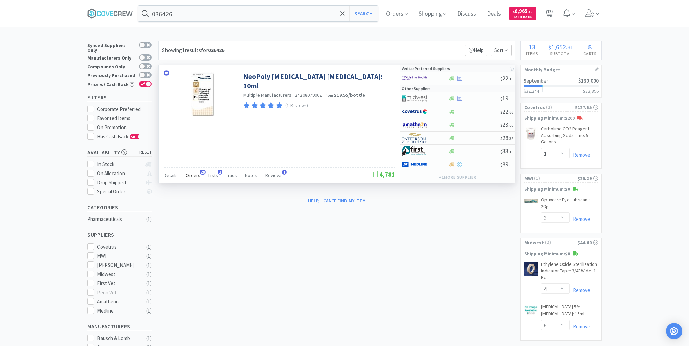
click at [193, 175] on span "Orders" at bounding box center [193, 175] width 15 height 6
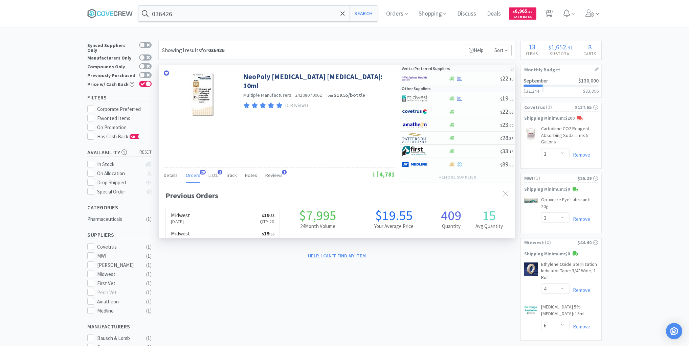
scroll to position [181, 356]
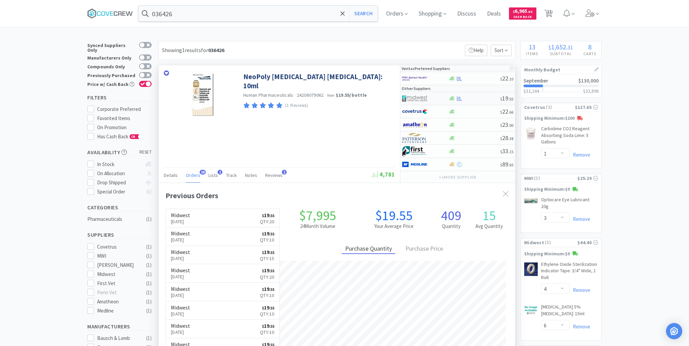
click at [476, 97] on div at bounding box center [474, 98] width 52 height 5
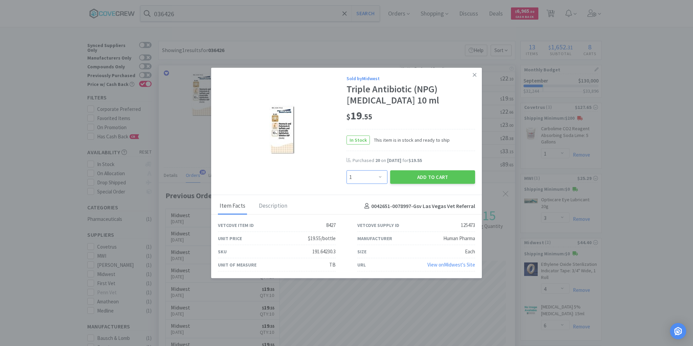
click at [384, 176] on select "Enter Quantity 1 2 3 4 5 6 7 8 9 10 11 12 13 14 15 16 17 18 19 20 Enter Quantity" at bounding box center [367, 178] width 41 height 14
select select "6"
click at [347, 171] on select "Enter Quantity 1 2 3 4 5 6 7 8 9 10 11 12 13 14 15 16 17 18 19 20 Enter Quantity" at bounding box center [367, 178] width 41 height 14
click at [421, 173] on button "Add to Cart" at bounding box center [432, 178] width 85 height 14
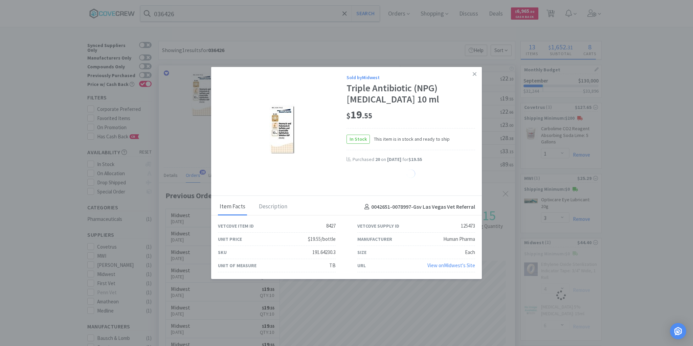
select select "6"
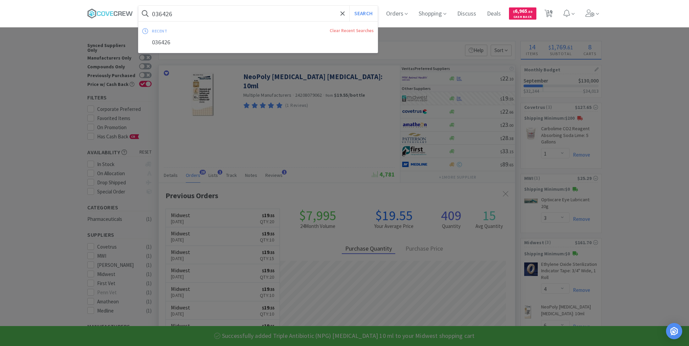
click at [300, 8] on input "036426" at bounding box center [257, 14] width 239 height 16
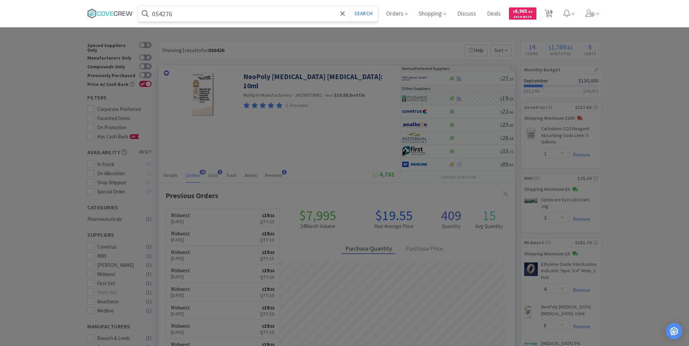
type input "054276"
click at [349, 6] on button "Search" at bounding box center [363, 14] width 28 height 16
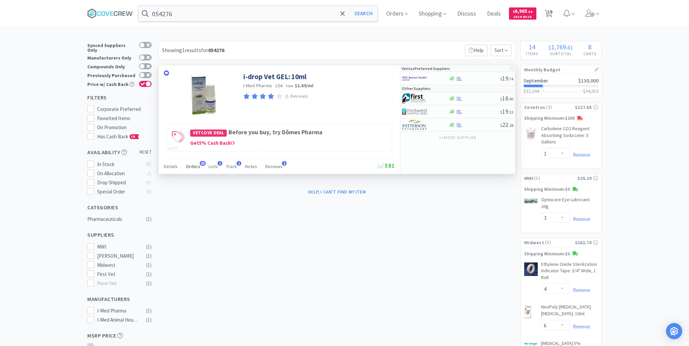
click at [194, 163] on span "Orders" at bounding box center [193, 166] width 15 height 6
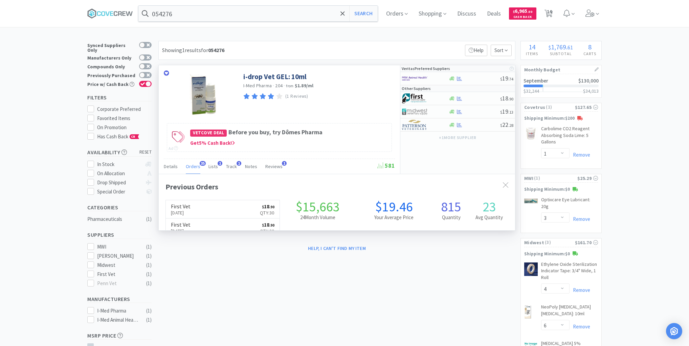
scroll to position [181, 356]
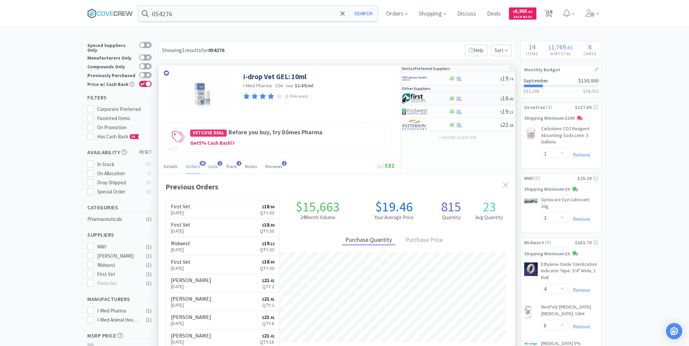
click at [473, 98] on div at bounding box center [474, 98] width 52 height 5
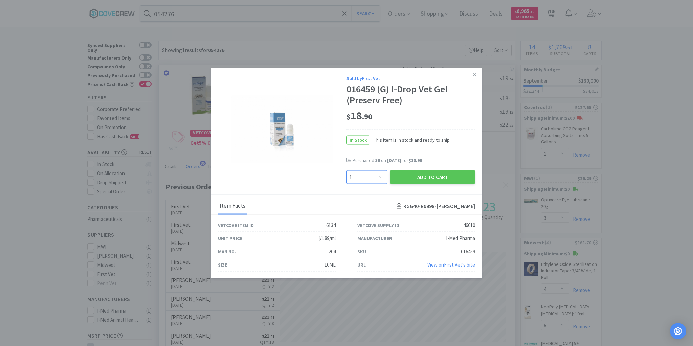
click at [379, 177] on select "Enter Quantity 1 2 3 4 5 6 7 8 9 10 11 12 13 14 15 16 17 18 19 20 Enter Quantity" at bounding box center [367, 178] width 41 height 14
select select "20"
click at [347, 171] on select "Enter Quantity 1 2 3 4 5 6 7 8 9 10 11 12 13 14 15 16 17 18 19 20 Enter Quantity" at bounding box center [367, 178] width 41 height 14
click at [416, 178] on button "Add to Cart" at bounding box center [432, 178] width 85 height 14
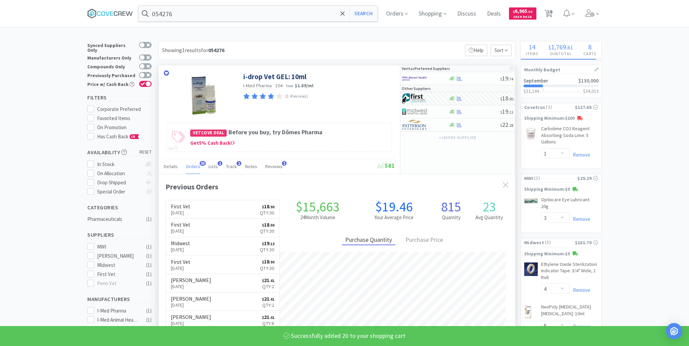
select select "20"
click at [314, 13] on input "054276" at bounding box center [257, 14] width 239 height 16
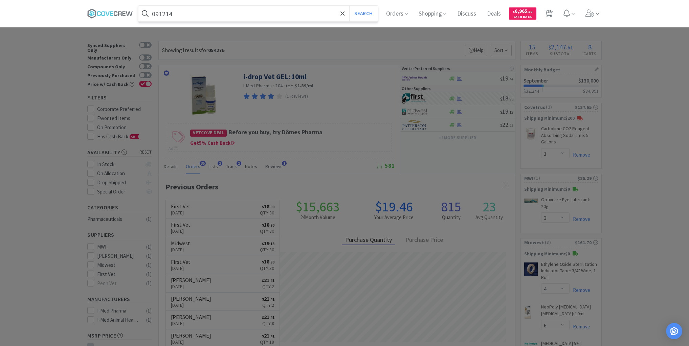
type input "091214"
click at [349, 6] on button "Search" at bounding box center [363, 14] width 28 height 16
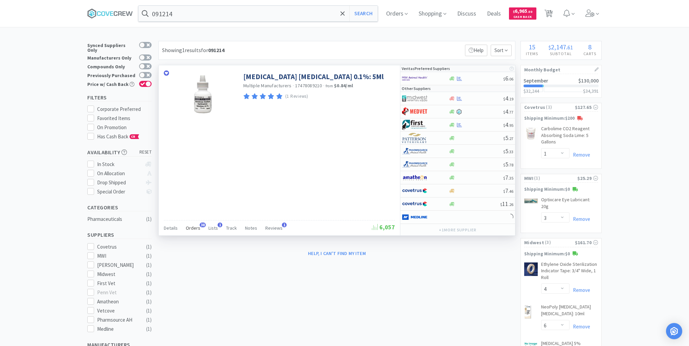
click at [196, 225] on span "Orders" at bounding box center [193, 228] width 15 height 6
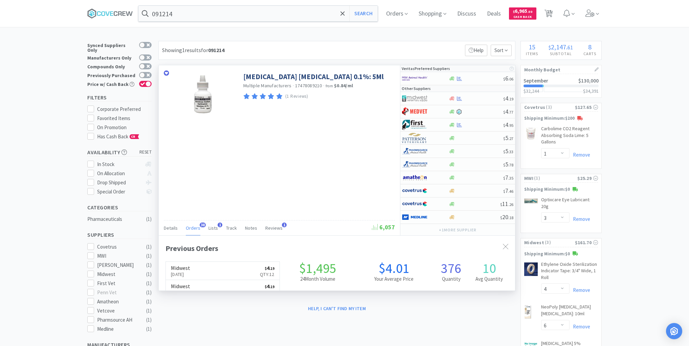
scroll to position [181, 356]
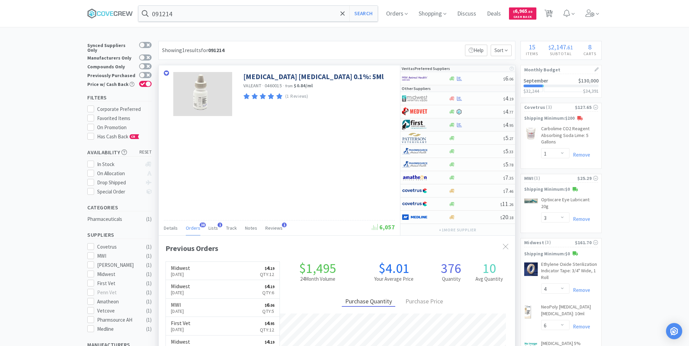
click at [483, 124] on div at bounding box center [475, 125] width 55 height 5
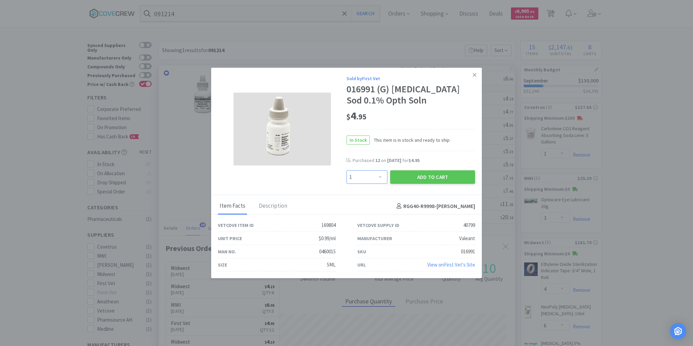
click at [380, 177] on select "Enter Quantity 1 2 3 4 5 6 7 8 9 10 11 12 13 14 15 16 17 18 19 20 Enter Quantity" at bounding box center [367, 178] width 41 height 14
select select "6"
click at [347, 171] on select "Enter Quantity 1 2 3 4 5 6 7 8 9 10 11 12 13 14 15 16 17 18 19 20 Enter Quantity" at bounding box center [367, 178] width 41 height 14
click at [426, 172] on button "Add to Cart" at bounding box center [432, 178] width 85 height 14
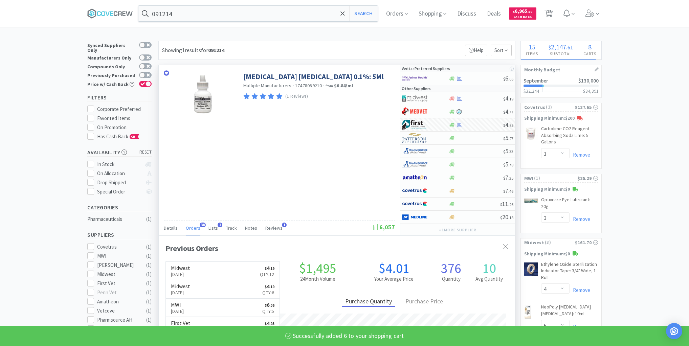
select select "6"
select select "4"
select select "20"
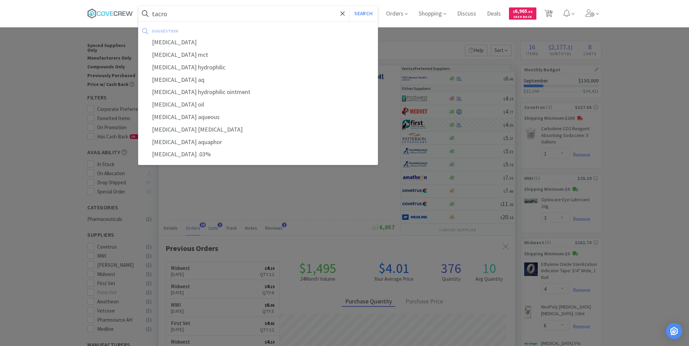
click at [177, 43] on div "[MEDICAL_DATA]" at bounding box center [257, 42] width 239 height 13
type input "[MEDICAL_DATA]"
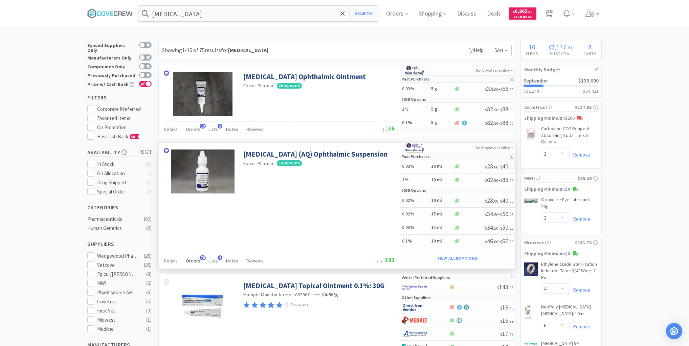
click at [190, 260] on span "Orders" at bounding box center [193, 261] width 15 height 6
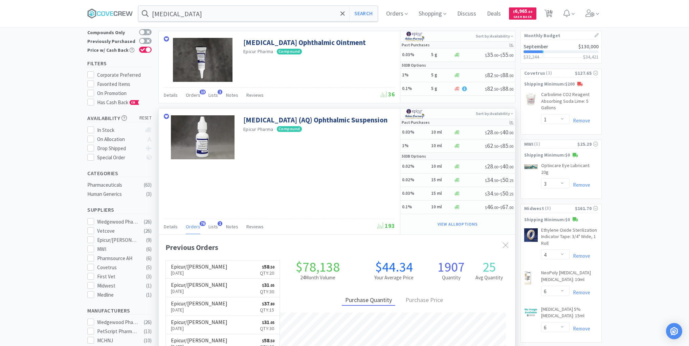
scroll to position [81, 0]
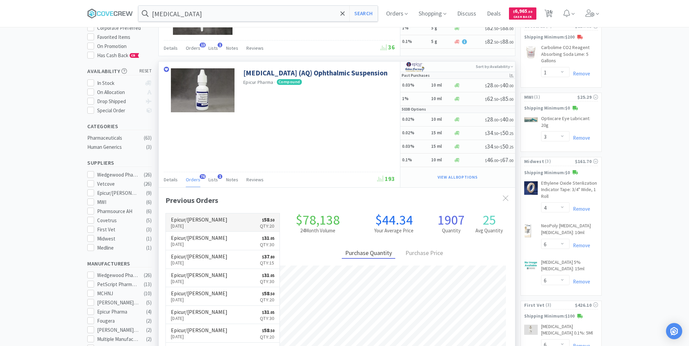
click at [227, 227] on link "Epicur/[PERSON_NAME] [DATE] $ 58 . 50 Qty: 20" at bounding box center [223, 223] width 114 height 19
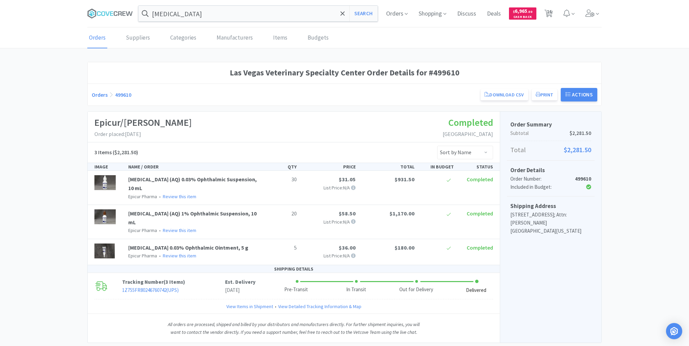
scroll to position [81, 0]
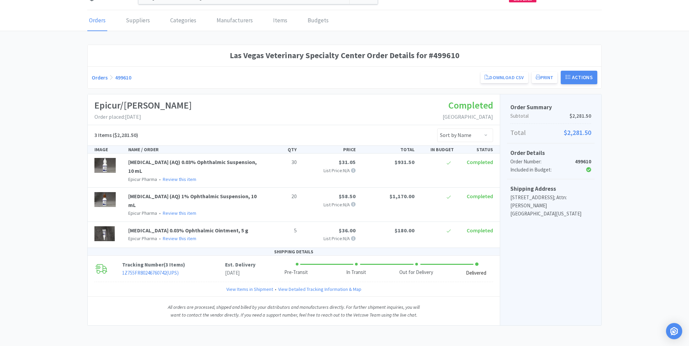
select select "1"
select select "3"
select select "4"
select select "6"
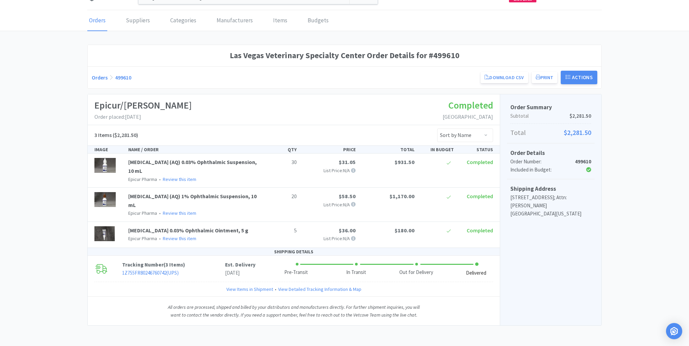
select select "6"
select select "4"
select select "20"
select select "1"
select select "3"
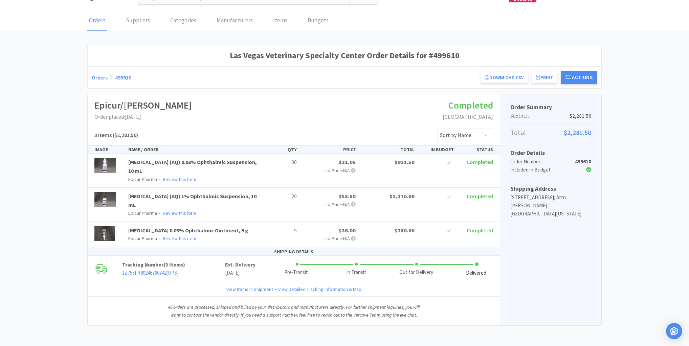
select select "6"
select select "1"
select select "6"
select select "20"
select select "1"
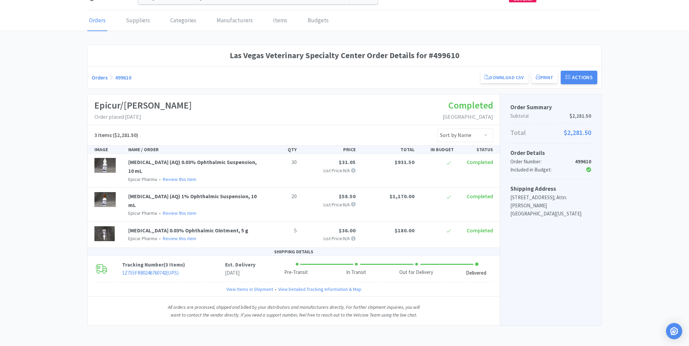
select select "1"
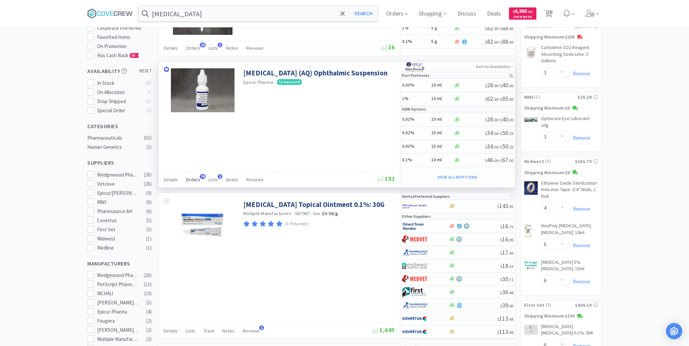
click at [196, 180] on span "Orders" at bounding box center [193, 180] width 15 height 6
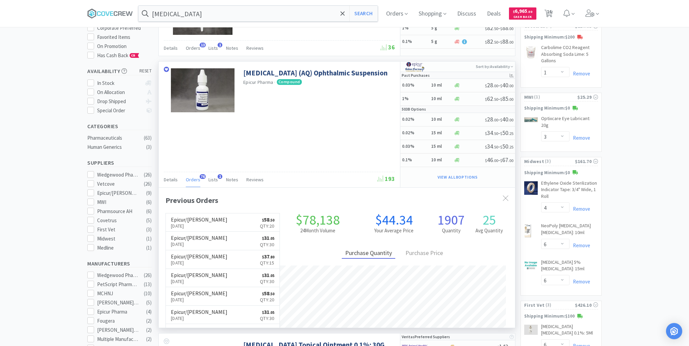
scroll to position [181, 356]
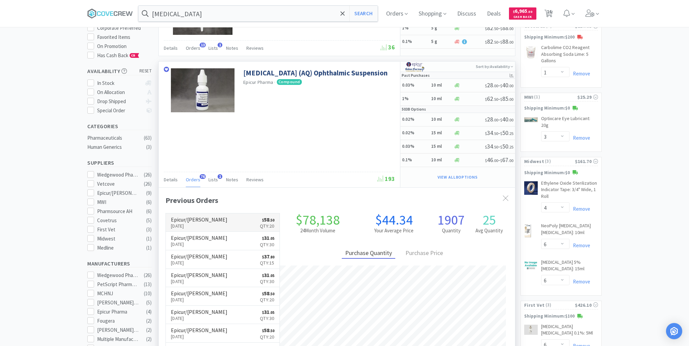
click at [217, 221] on link "Epicur/[PERSON_NAME] [DATE] $ 58 . 50 Qty: 20" at bounding box center [223, 223] width 114 height 19
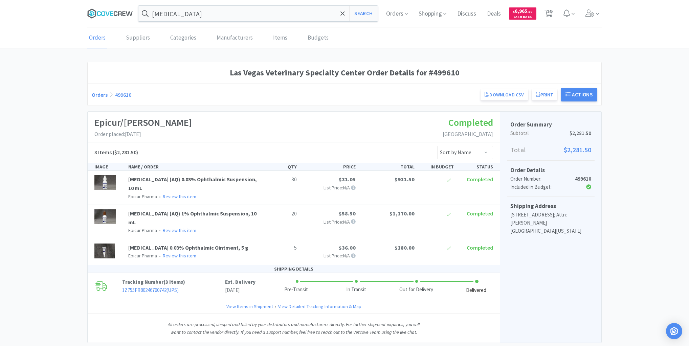
select select "1"
select select "3"
select select "4"
select select "6"
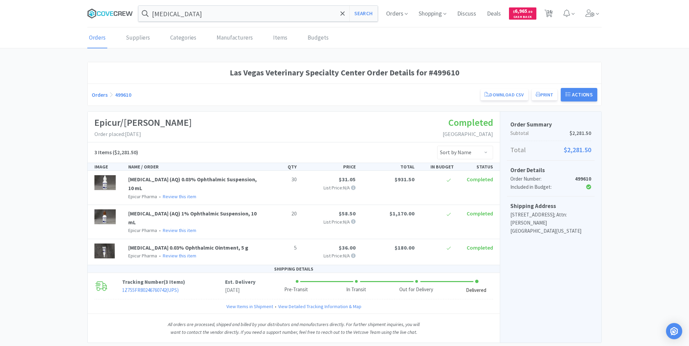
select select "6"
select select "4"
select select "20"
select select "1"
select select "3"
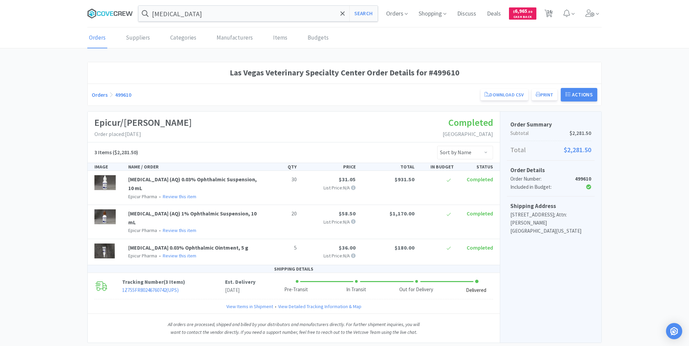
select select "6"
select select "1"
select select "6"
select select "20"
select select "1"
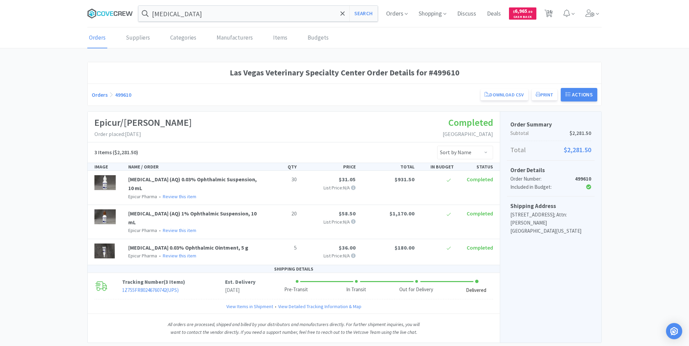
select select "1"
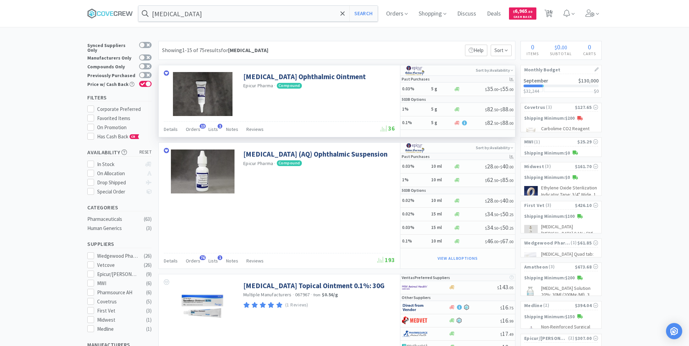
scroll to position [81, 0]
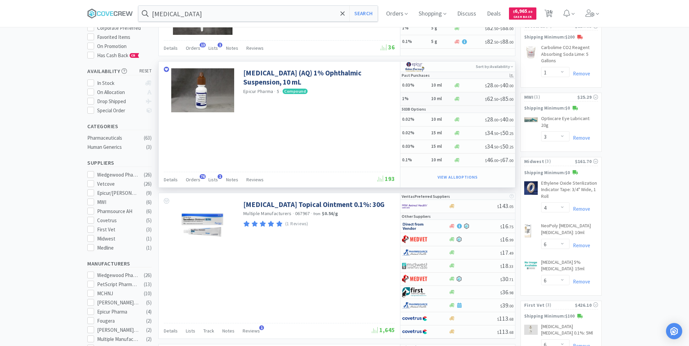
click at [424, 98] on h5 "1%" at bounding box center [415, 99] width 27 height 6
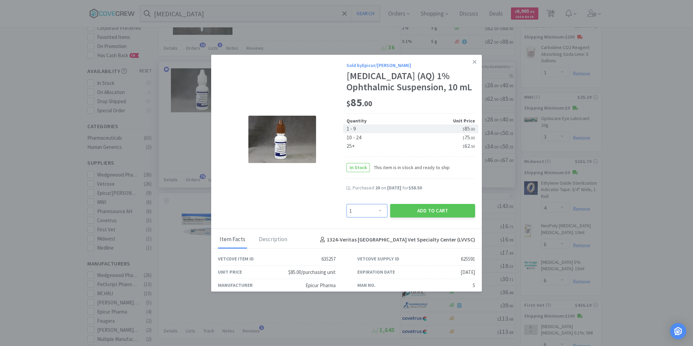
click at [376, 211] on select "Enter Quantity 1 2 3 4 5 6 7 8 9 10 11 12 13 14 15 16 17 18 19 20 Enter Quantity" at bounding box center [367, 211] width 41 height 14
select select "10"
click at [347, 204] on select "Enter Quantity 1 2 3 4 5 6 7 8 9 10 11 12 13 14 15 16 17 18 19 20 Enter Quantity" at bounding box center [367, 211] width 41 height 14
click at [412, 211] on button "Add to Cart" at bounding box center [432, 211] width 85 height 14
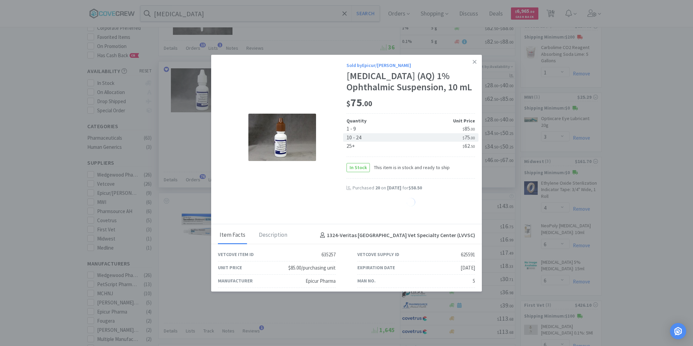
select select "10"
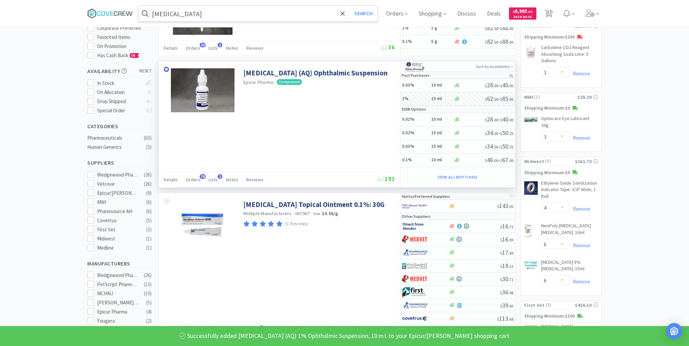
click at [310, 10] on input "[MEDICAL_DATA]" at bounding box center [257, 14] width 239 height 16
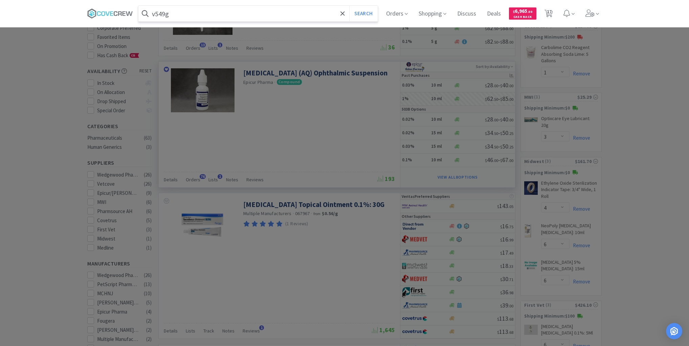
type input "v549g"
click at [349, 6] on button "Search" at bounding box center [363, 14] width 28 height 16
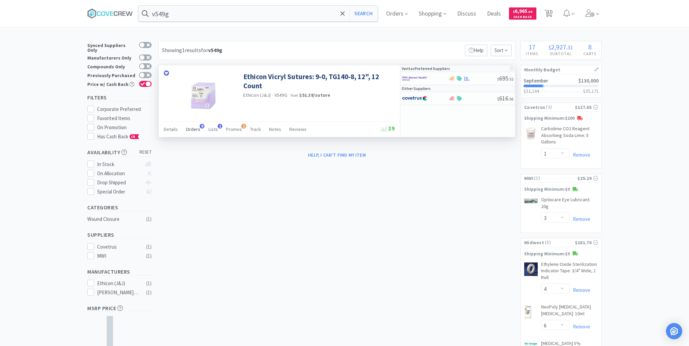
click at [192, 130] on span "Orders" at bounding box center [193, 129] width 15 height 6
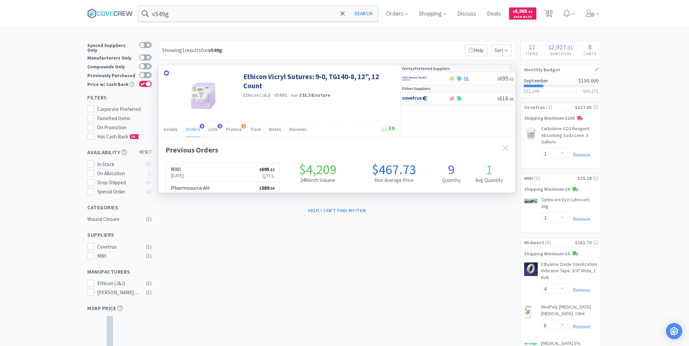
scroll to position [181, 356]
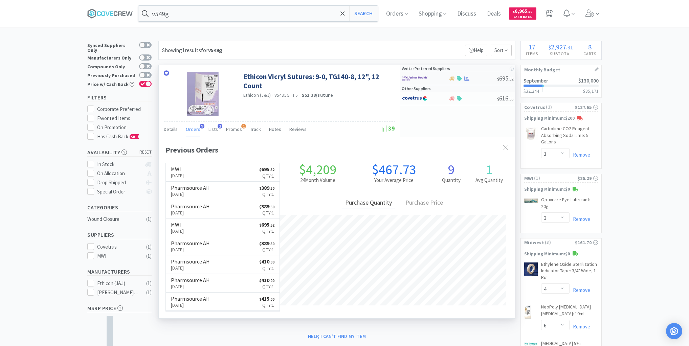
click at [485, 78] on div at bounding box center [472, 78] width 49 height 5
select select "1"
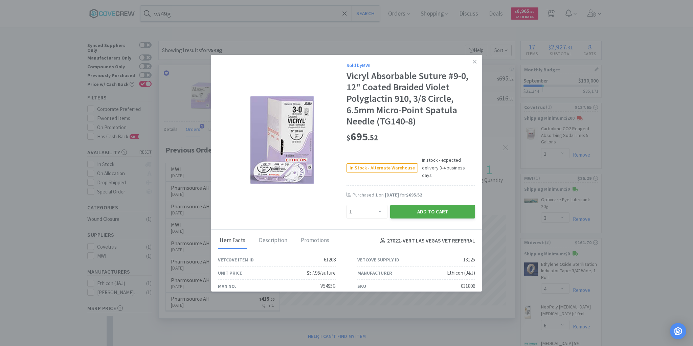
click at [423, 206] on button "Add to Cart" at bounding box center [432, 212] width 85 height 14
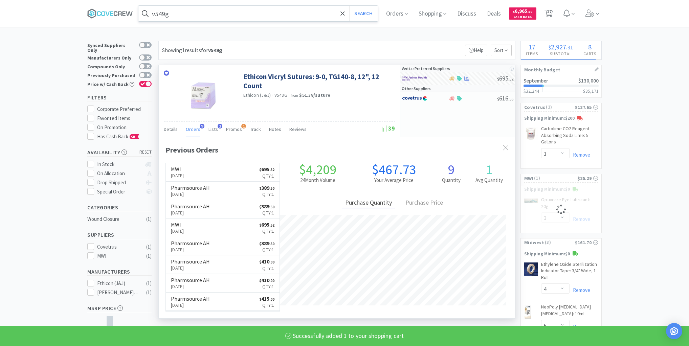
select select "1"
select select "3"
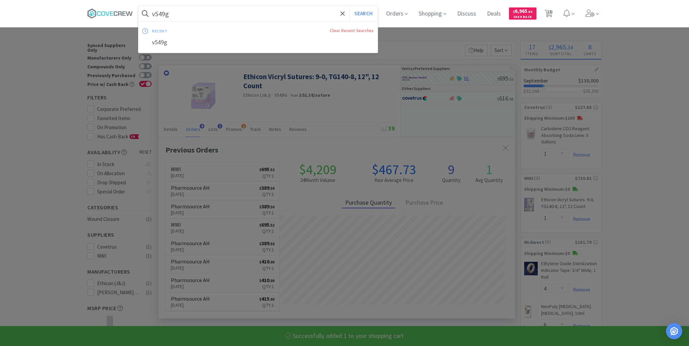
drag, startPoint x: 321, startPoint y: 12, endPoint x: 322, endPoint y: 18, distance: 5.5
click at [321, 12] on input "v549g" at bounding box center [257, 14] width 239 height 16
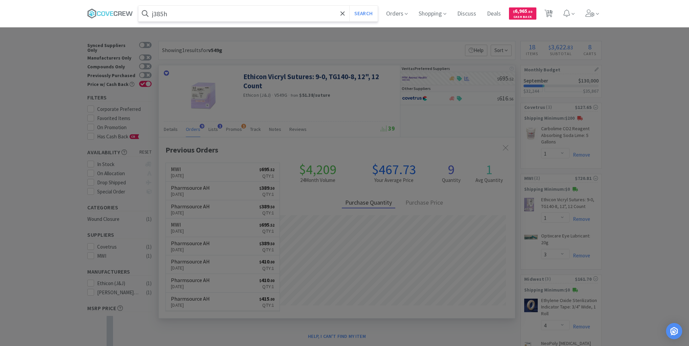
type input "j385h"
click at [349, 6] on button "Search" at bounding box center [363, 14] width 28 height 16
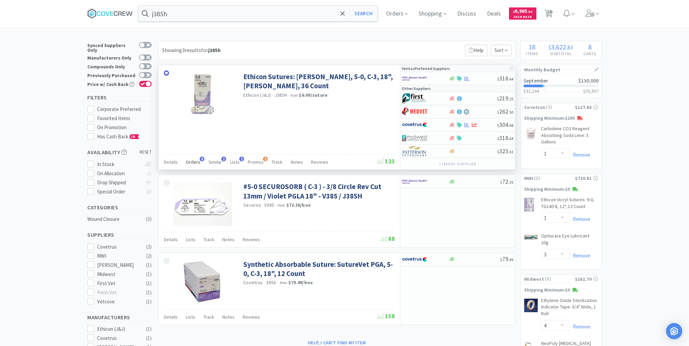
click at [194, 161] on span "Orders" at bounding box center [193, 162] width 15 height 6
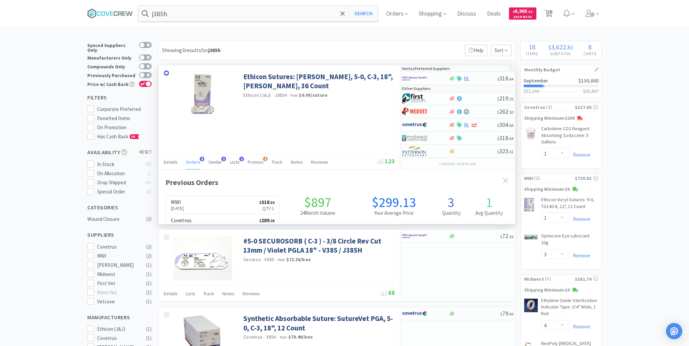
scroll to position [175, 356]
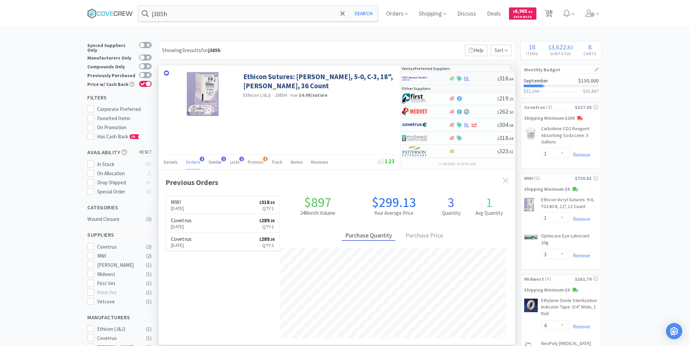
click at [480, 80] on div at bounding box center [472, 78] width 49 height 5
select select "1"
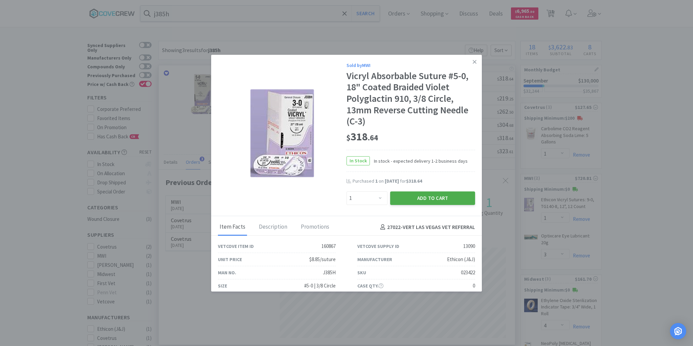
click at [439, 197] on button "Add to Cart" at bounding box center [432, 199] width 85 height 14
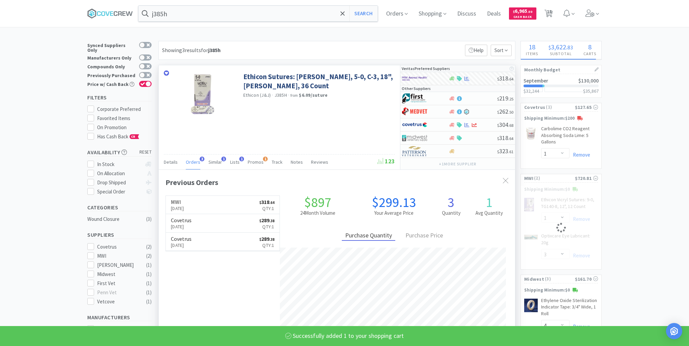
select select "1"
select select "3"
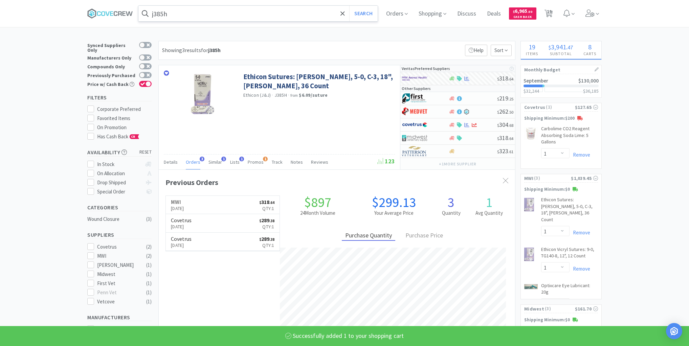
click at [328, 15] on input "j385h" at bounding box center [257, 14] width 239 height 16
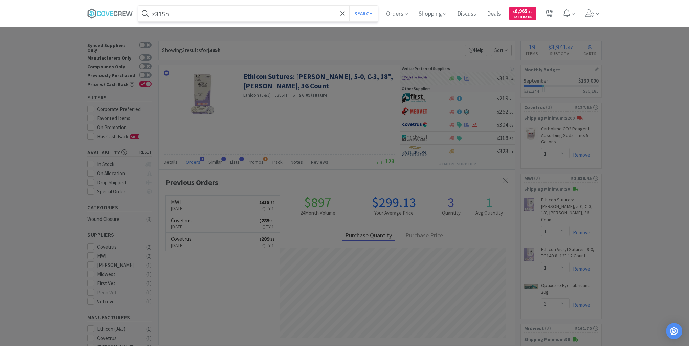
type input "z315h"
click at [349, 6] on button "Search" at bounding box center [363, 14] width 28 height 16
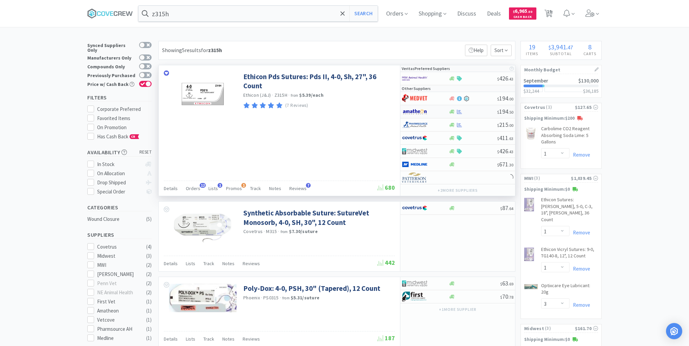
click at [475, 112] on div at bounding box center [472, 111] width 49 height 5
select select "1"
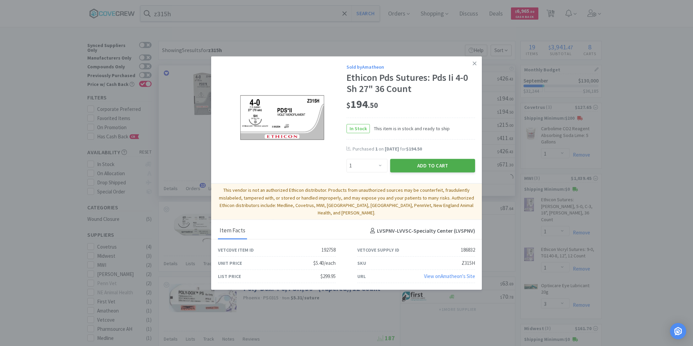
click at [434, 169] on button "Add to Cart" at bounding box center [432, 166] width 85 height 14
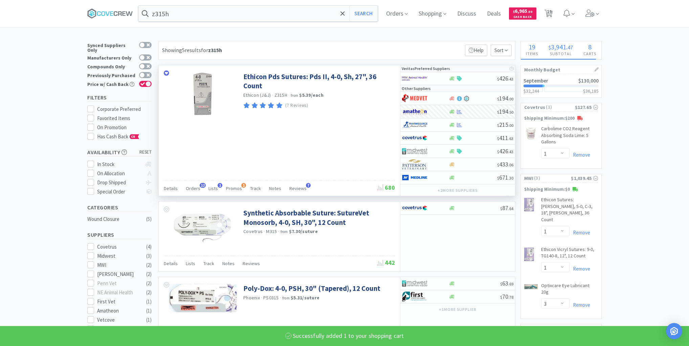
select select "1"
click at [320, 15] on input "z315h" at bounding box center [257, 14] width 239 height 16
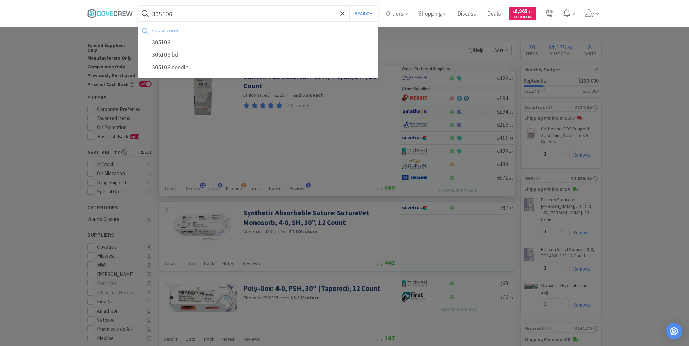
type input "305106"
click at [349, 6] on button "Search" at bounding box center [363, 14] width 28 height 16
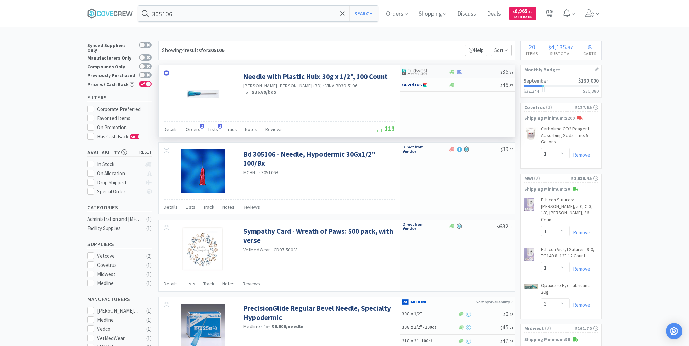
click at [475, 72] on div at bounding box center [474, 71] width 52 height 5
select select "1"
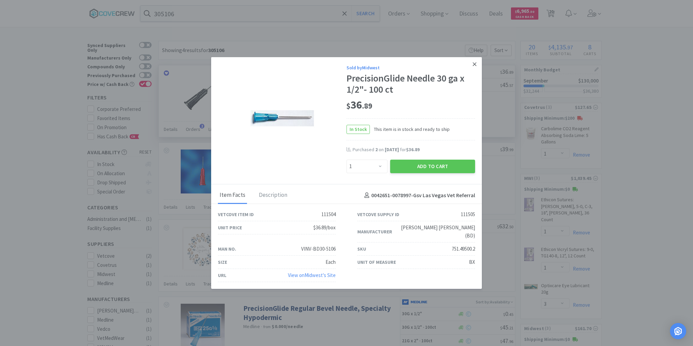
click at [475, 66] on icon at bounding box center [475, 64] width 4 height 4
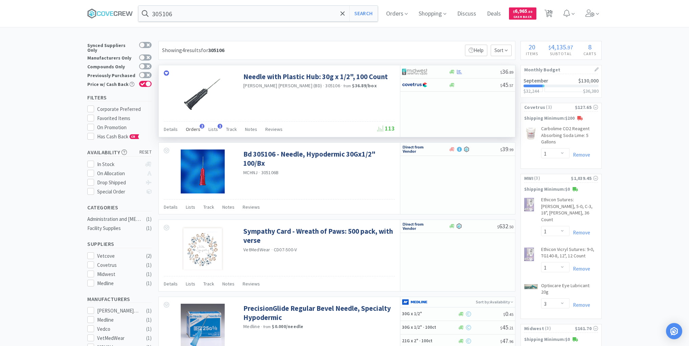
click at [194, 129] on span "Orders" at bounding box center [193, 129] width 15 height 6
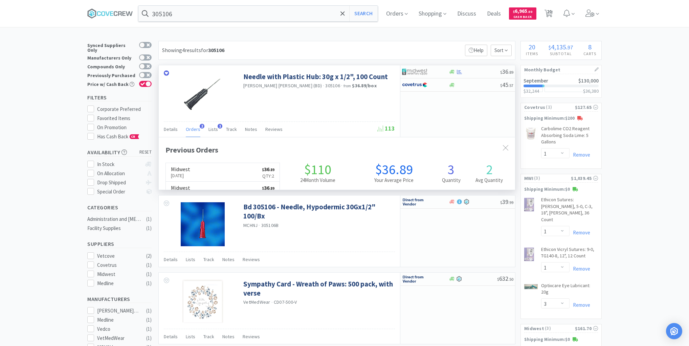
scroll to position [175, 356]
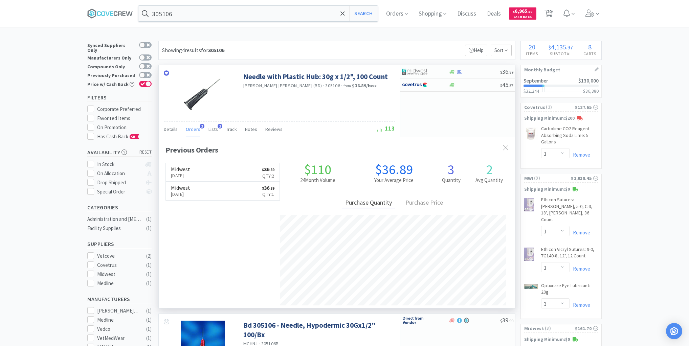
click at [194, 129] on span "Orders" at bounding box center [193, 129] width 15 height 6
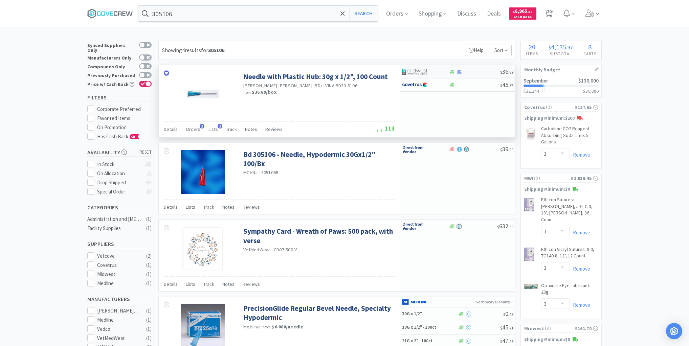
click at [482, 69] on div at bounding box center [474, 71] width 52 height 5
select select "1"
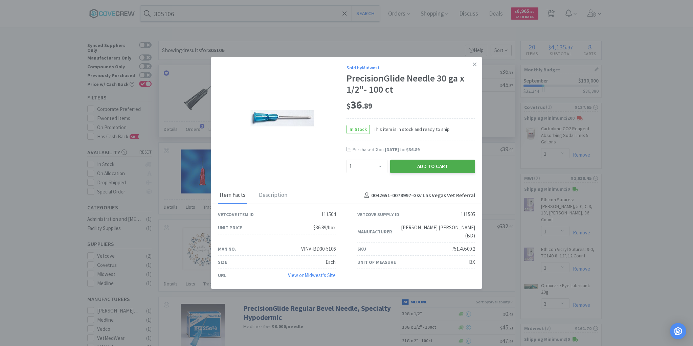
click at [439, 173] on button "Add to Cart" at bounding box center [432, 167] width 85 height 14
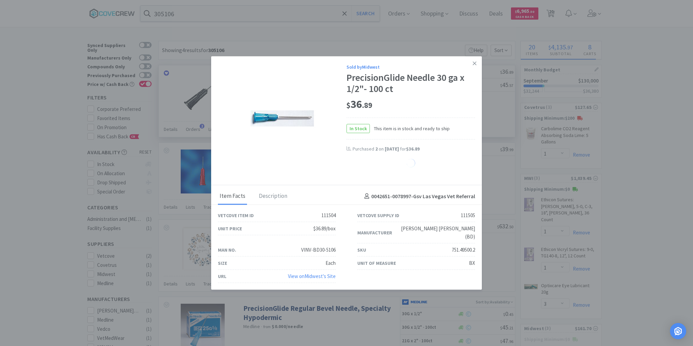
select select "1"
select select "6"
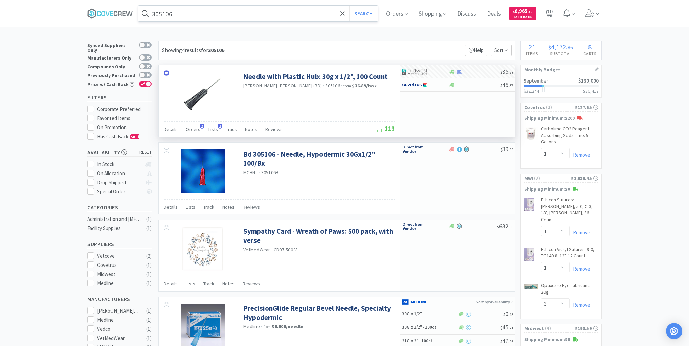
click at [212, 16] on input "305106" at bounding box center [257, 14] width 239 height 16
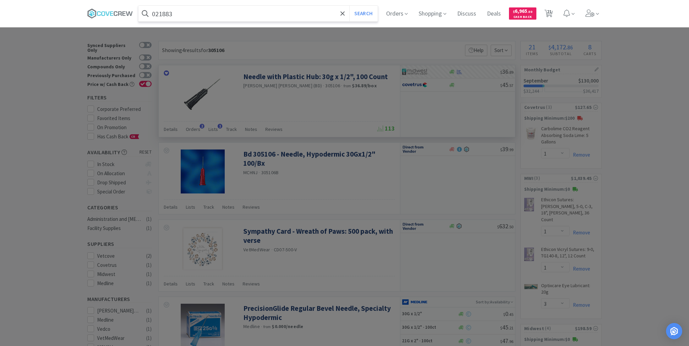
type input "021883"
click at [349, 6] on button "Search" at bounding box center [363, 14] width 28 height 16
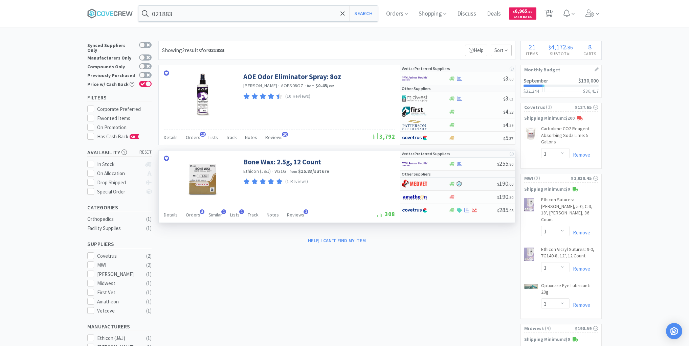
click at [472, 183] on div at bounding box center [472, 184] width 49 height 6
select select "1"
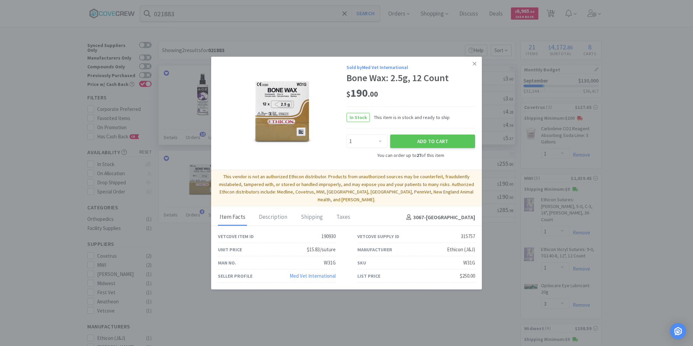
drag, startPoint x: 473, startPoint y: 65, endPoint x: 469, endPoint y: 121, distance: 55.3
click at [473, 67] on icon at bounding box center [475, 64] width 4 height 6
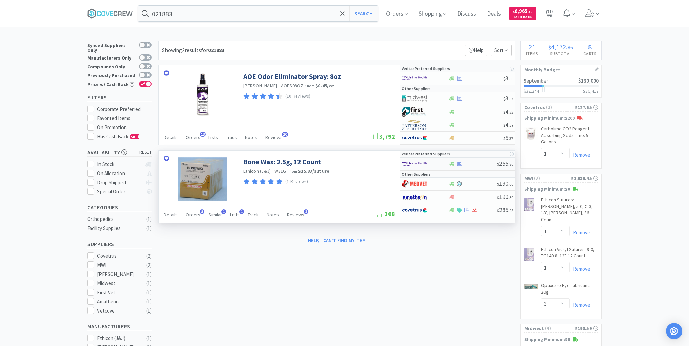
click at [471, 162] on div at bounding box center [472, 163] width 49 height 5
select select "1"
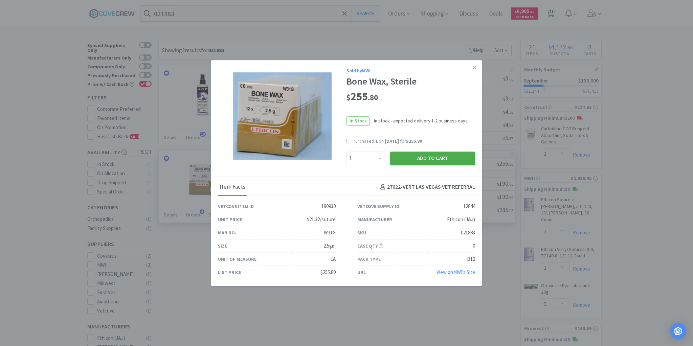
click at [438, 156] on button "Add to Cart" at bounding box center [432, 159] width 85 height 14
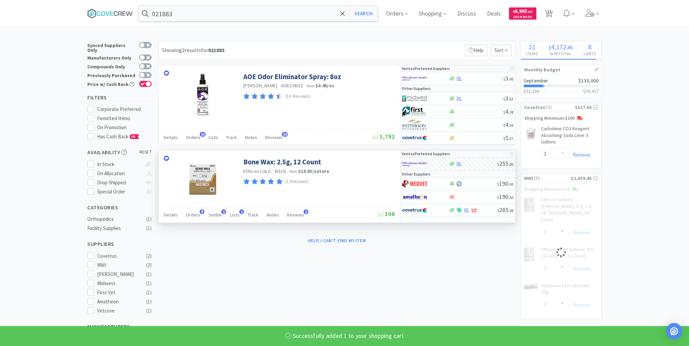
select select "1"
select select "3"
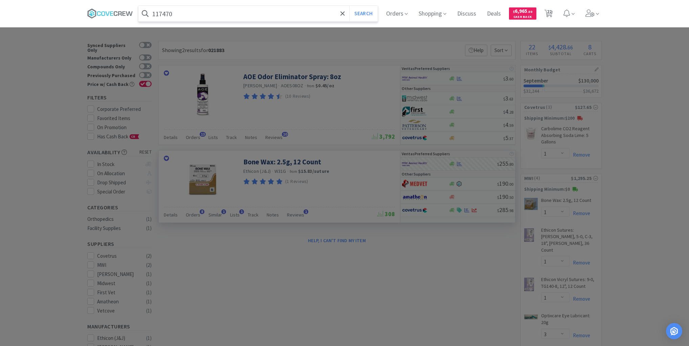
type input "117470"
click at [349, 6] on button "Search" at bounding box center [363, 14] width 28 height 16
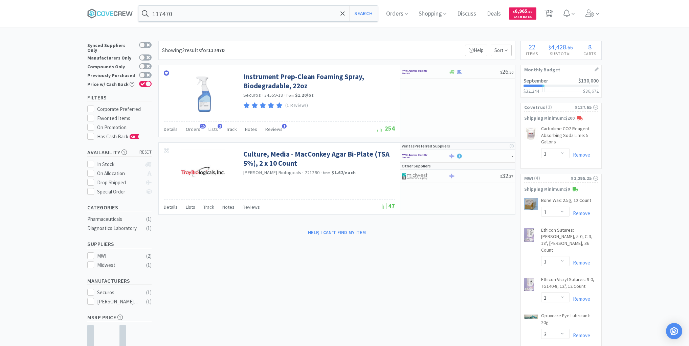
click at [190, 129] on span "Orders" at bounding box center [193, 129] width 15 height 6
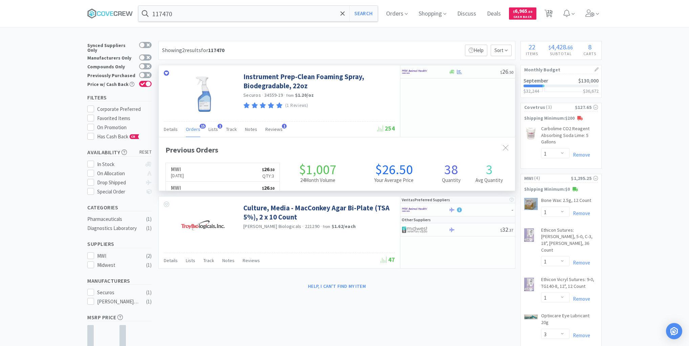
scroll to position [181, 356]
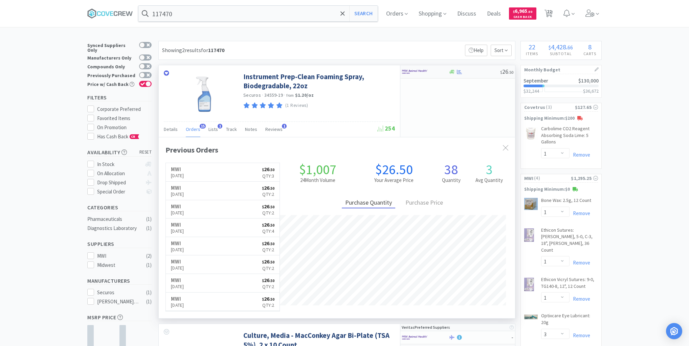
click at [475, 71] on div at bounding box center [474, 71] width 52 height 5
select select "1"
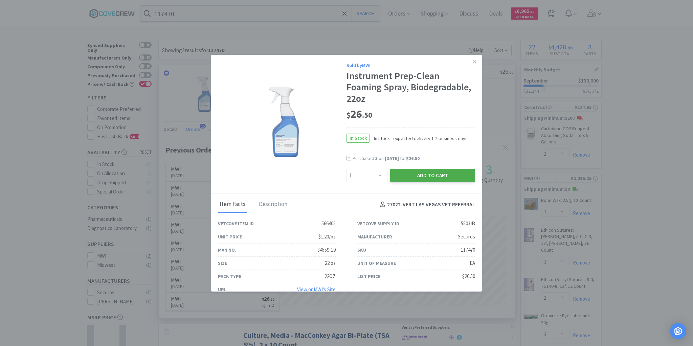
click at [428, 173] on button "Add to Cart" at bounding box center [432, 176] width 85 height 14
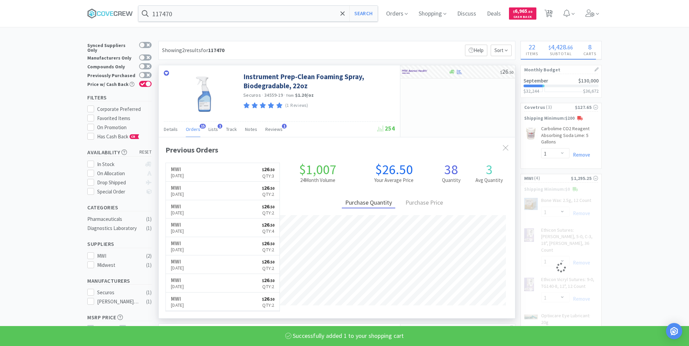
select select "1"
select select "3"
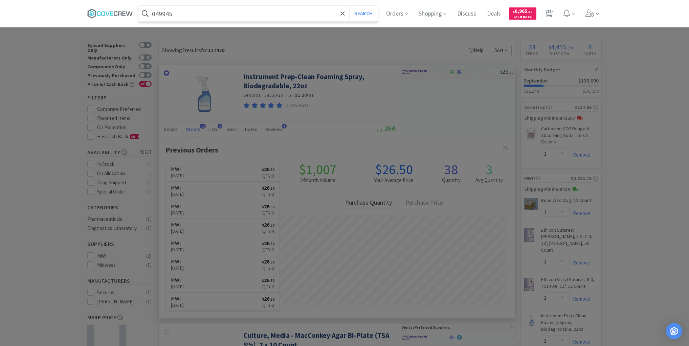
type input "049945"
click at [349, 6] on button "Search" at bounding box center [363, 14] width 28 height 16
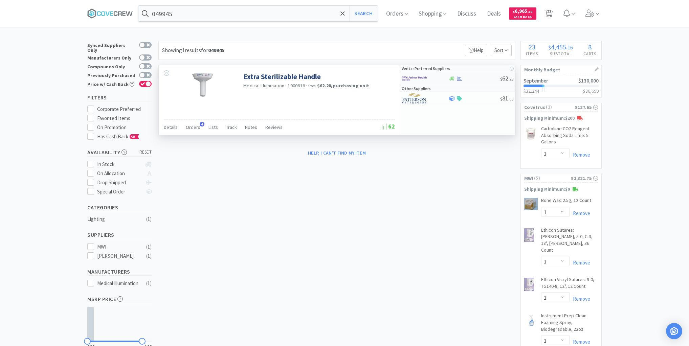
click at [477, 76] on div at bounding box center [474, 78] width 52 height 5
select select "1"
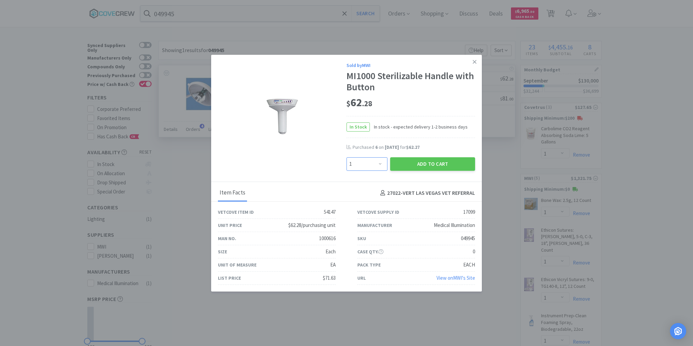
click at [380, 165] on select "Enter Quantity 1 2 3 4 5 6 7 8 9 10 11 12 13 14 15 16 17 18 19 20 Enter Quantity" at bounding box center [367, 164] width 41 height 14
click at [475, 64] on icon at bounding box center [475, 62] width 4 height 6
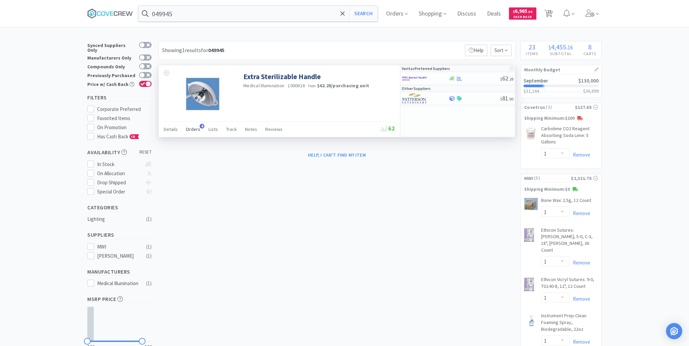
click at [192, 128] on span "Orders" at bounding box center [193, 129] width 15 height 6
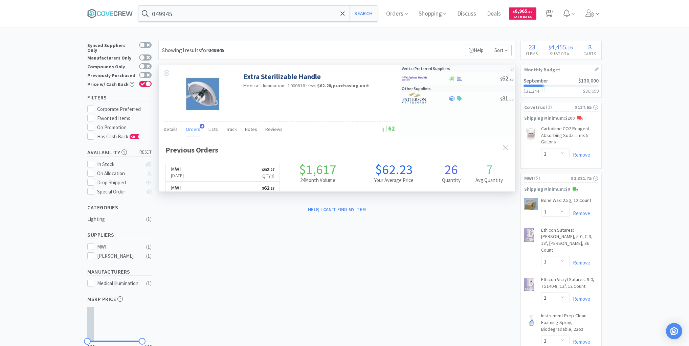
scroll to position [175, 356]
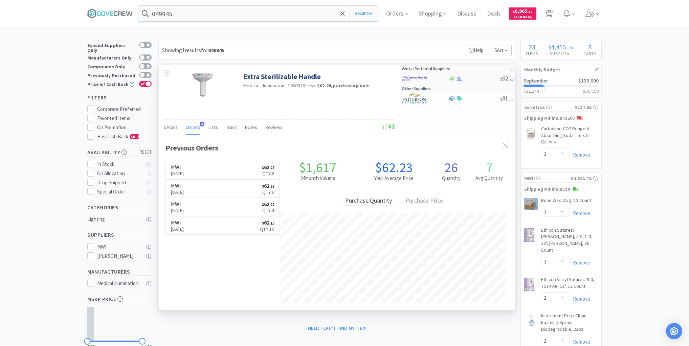
click at [475, 80] on div at bounding box center [474, 78] width 52 height 5
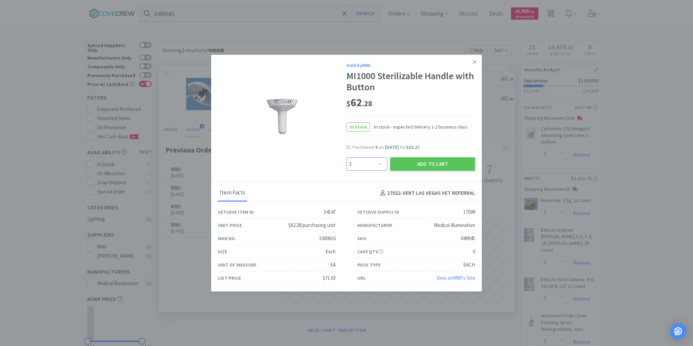
click at [379, 165] on select "Enter Quantity 1 2 3 4 5 6 7 8 9 10 11 12 13 14 15 16 17 18 19 20 Enter Quantity" at bounding box center [367, 164] width 41 height 14
select select "3"
click at [347, 157] on select "Enter Quantity 1 2 3 4 5 6 7 8 9 10 11 12 13 14 15 16 17 18 19 20 Enter Quantity" at bounding box center [367, 164] width 41 height 14
click at [429, 165] on button "Add to Cart" at bounding box center [432, 164] width 85 height 14
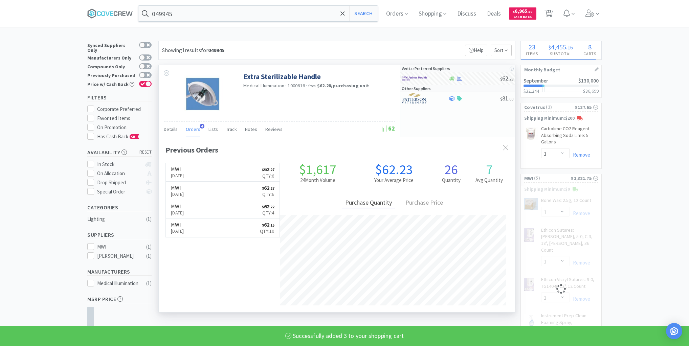
select select "3"
select select "1"
select select "3"
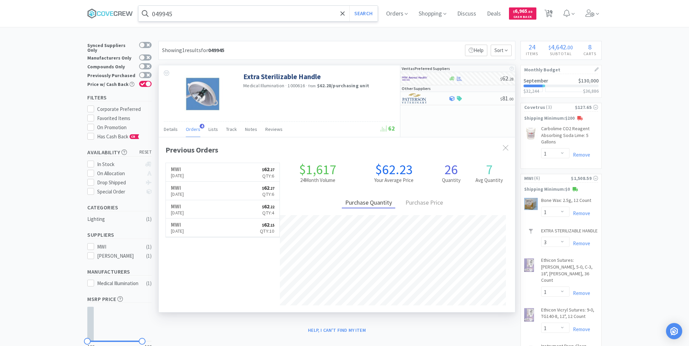
click at [298, 11] on input "049945" at bounding box center [257, 14] width 239 height 16
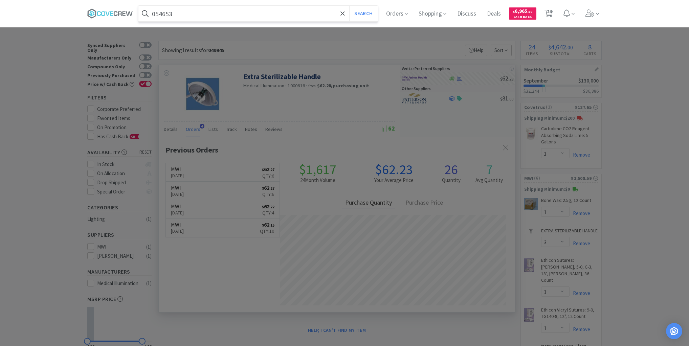
type input "054653"
click at [349, 6] on button "Search" at bounding box center [363, 14] width 28 height 16
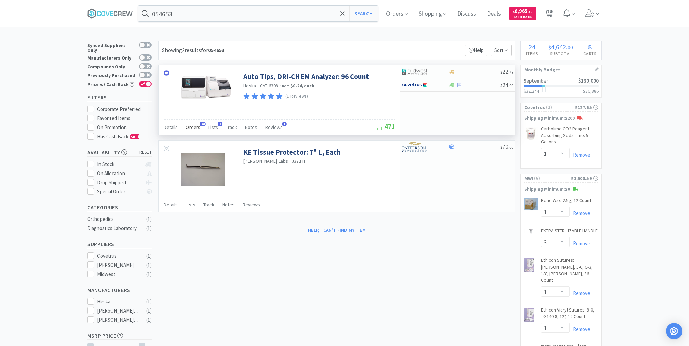
click at [195, 126] on span "Orders" at bounding box center [193, 127] width 15 height 6
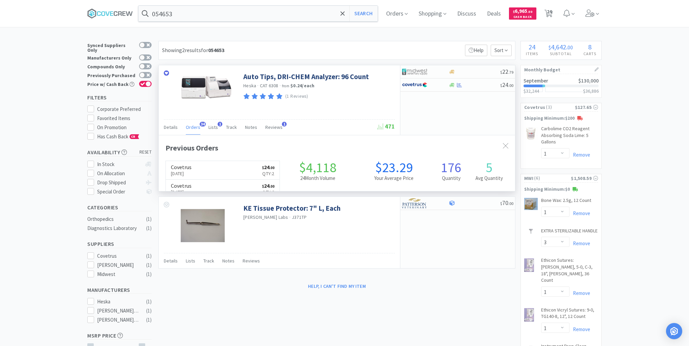
scroll to position [181, 356]
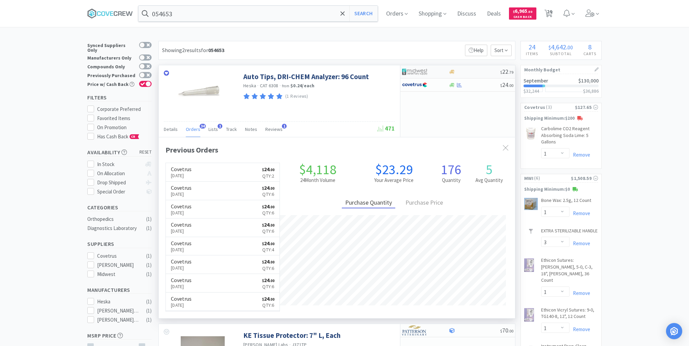
click at [472, 74] on div "$ 22 . 79" at bounding box center [457, 71] width 115 height 13
select select "1"
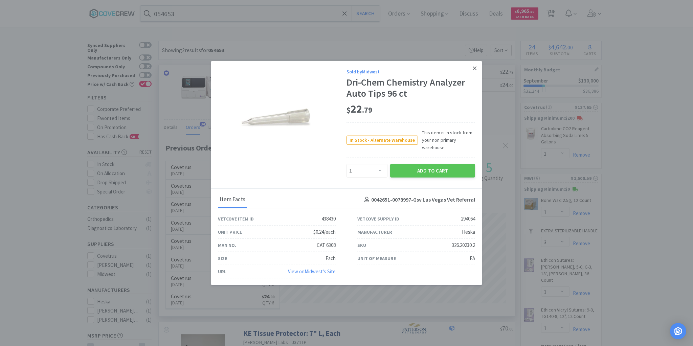
click at [475, 67] on icon at bounding box center [475, 68] width 4 height 6
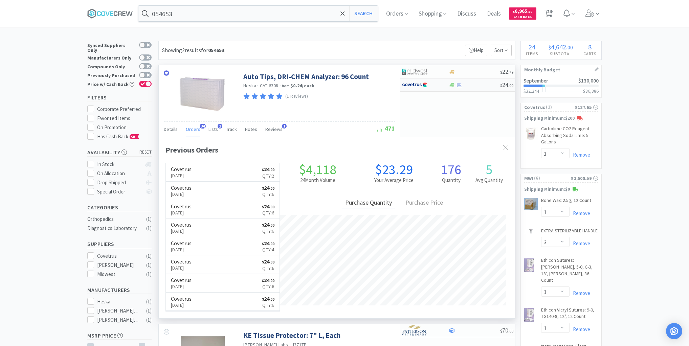
click at [475, 83] on div at bounding box center [474, 85] width 52 height 5
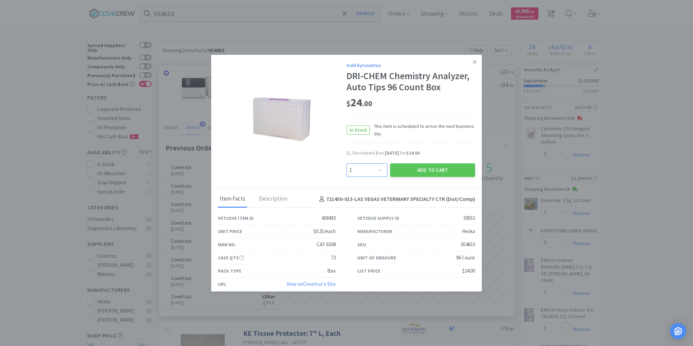
click at [380, 171] on select "Enter Quantity 1 2 3 4 5 6 7 8 9 10 11 12 13 14 15 16 17 18 19 20 Enter Quantity" at bounding box center [367, 170] width 41 height 14
select select "2"
click at [347, 163] on select "Enter Quantity 1 2 3 4 5 6 7 8 9 10 11 12 13 14 15 16 17 18 19 20 Enter Quantity" at bounding box center [367, 170] width 41 height 14
click at [425, 173] on button "Add to Cart" at bounding box center [432, 170] width 85 height 14
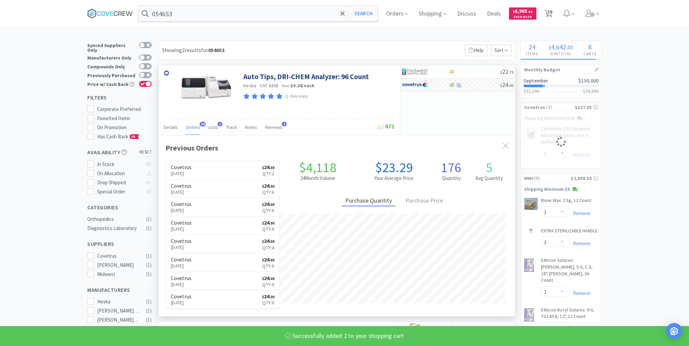
select select "2"
select select "1"
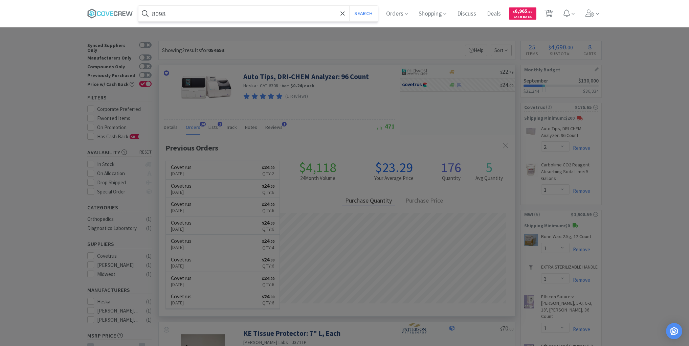
type input "8098"
click at [349, 6] on button "Search" at bounding box center [363, 14] width 28 height 16
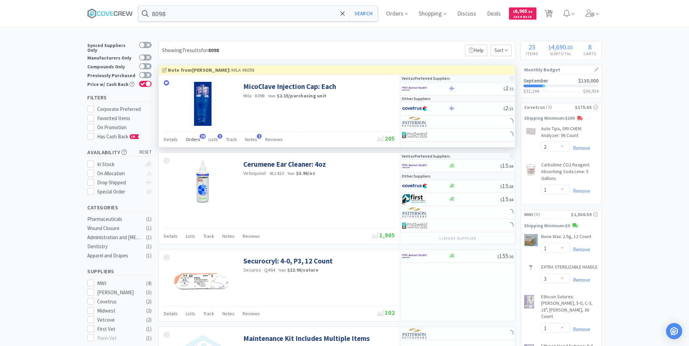
click at [193, 140] on span "Orders" at bounding box center [193, 139] width 15 height 6
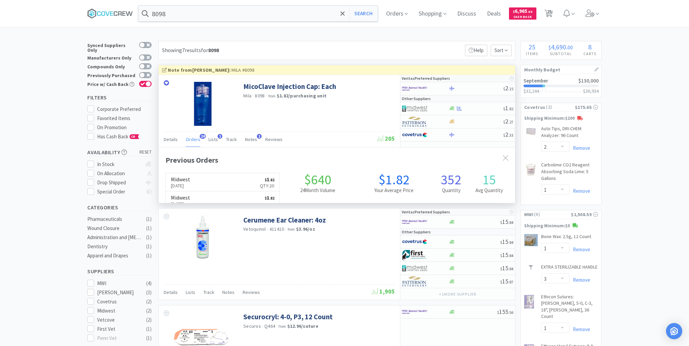
scroll to position [181, 356]
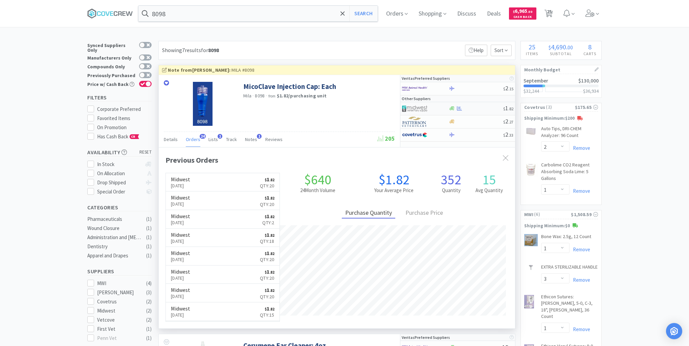
click at [487, 107] on div at bounding box center [475, 108] width 55 height 5
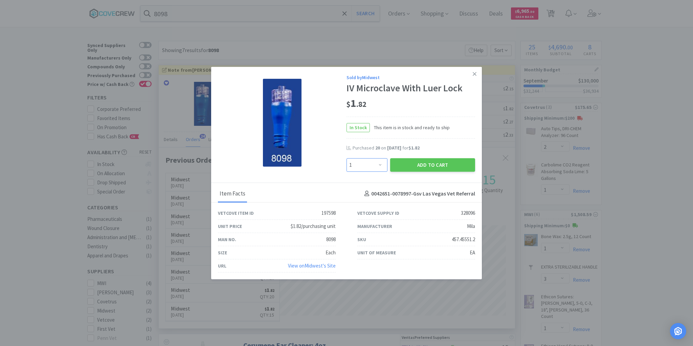
click at [379, 166] on select "Enter Quantity 1 2 3 4 5 6 7 8 9 10 11 12 13 14 15 16 17 18 19 20 Enter Quantity" at bounding box center [367, 165] width 41 height 14
select select "20"
click at [347, 158] on select "Enter Quantity 1 2 3 4 5 6 7 8 9 10 11 12 13 14 15 16 17 18 19 20 Enter Quantity" at bounding box center [367, 165] width 41 height 14
click at [406, 163] on button "Add to Cart" at bounding box center [432, 165] width 85 height 14
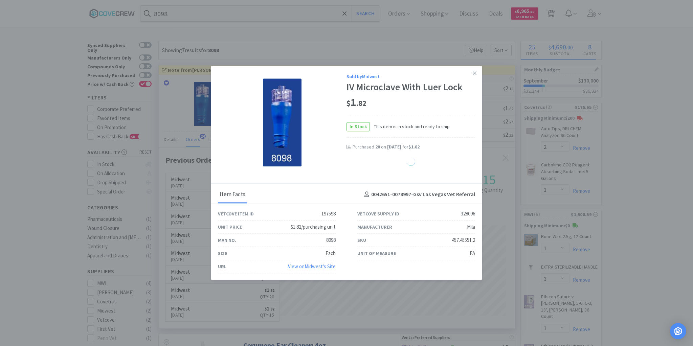
select select "20"
select select "1"
select select "6"
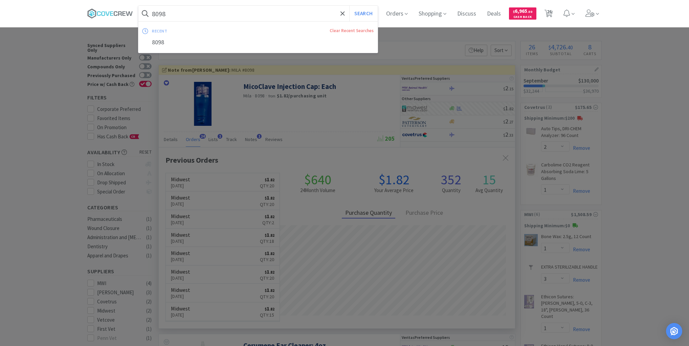
click at [308, 14] on input "8098" at bounding box center [257, 14] width 239 height 16
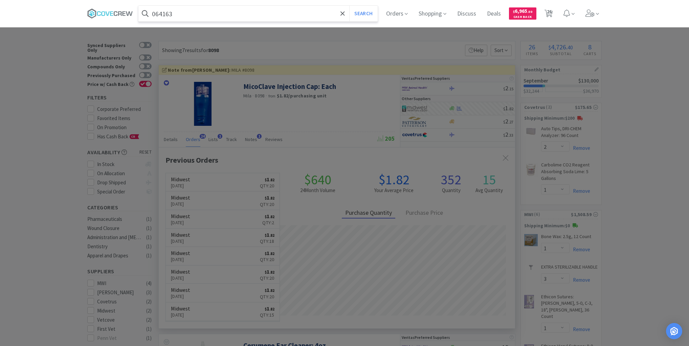
click at [349, 6] on button "Search" at bounding box center [363, 14] width 28 height 16
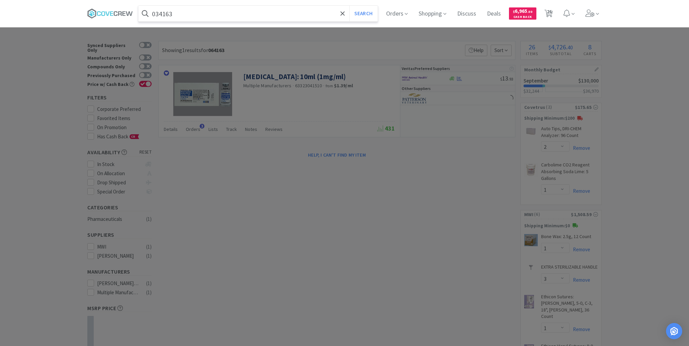
type input "034163"
click at [349, 6] on button "Search" at bounding box center [363, 14] width 28 height 16
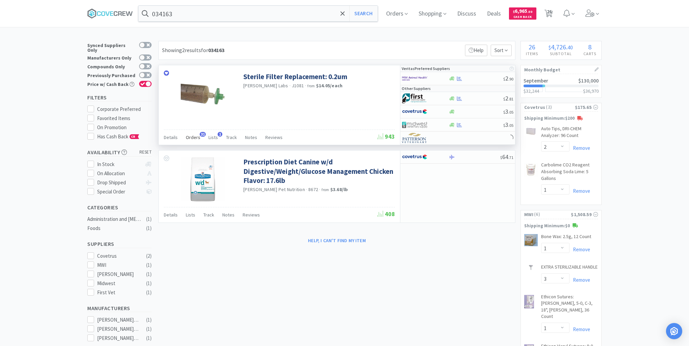
click at [194, 135] on span "Orders" at bounding box center [193, 137] width 15 height 6
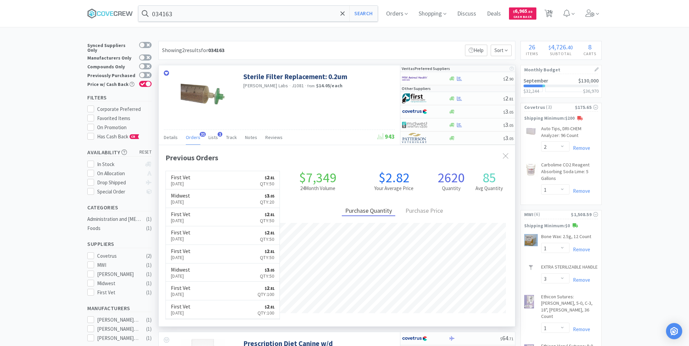
scroll to position [181, 356]
click at [215, 177] on link "First Vet [DATE] $ 2 . 81 Qty: 50" at bounding box center [223, 180] width 114 height 19
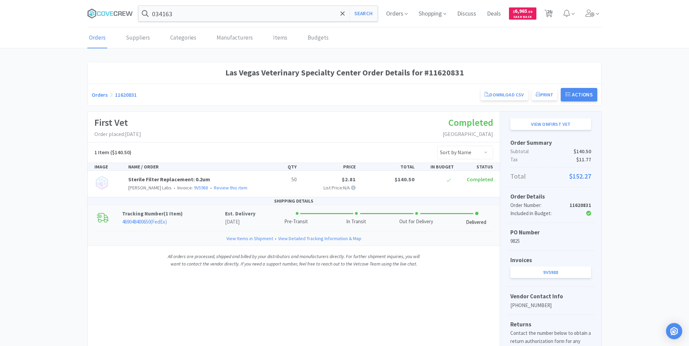
click at [135, 220] on link "469048400650 ( FedEx )" at bounding box center [144, 222] width 45 height 6
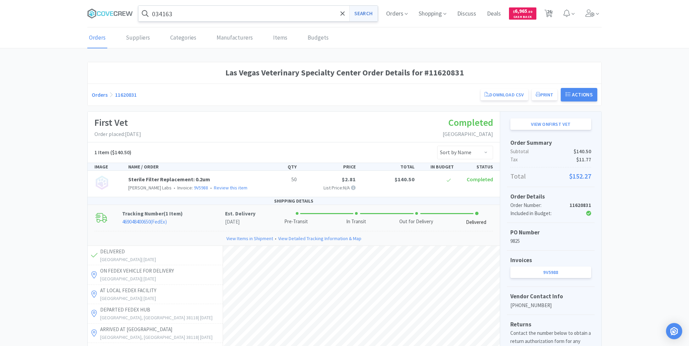
click at [363, 13] on button "Search" at bounding box center [363, 14] width 28 height 16
select select "2"
select select "1"
select select "3"
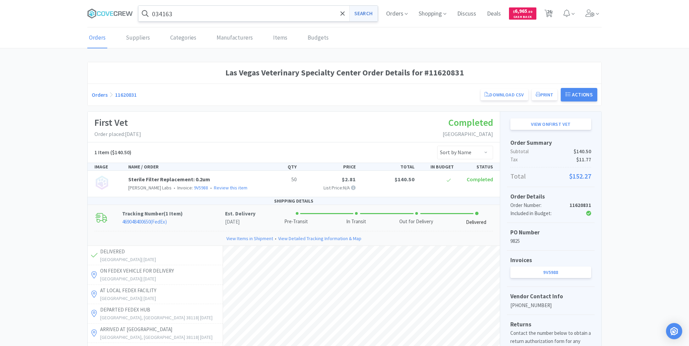
select select "1"
select select "3"
select select "4"
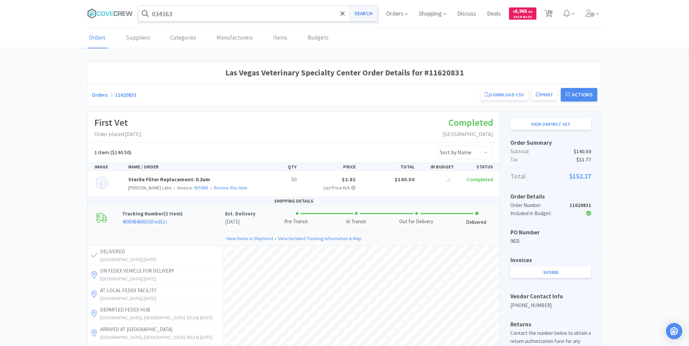
select select "20"
select select "1"
select select "6"
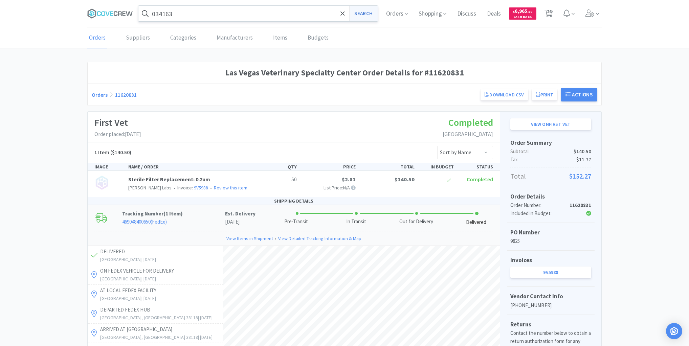
select select "4"
select select "20"
select select "1"
select select "3"
select select "6"
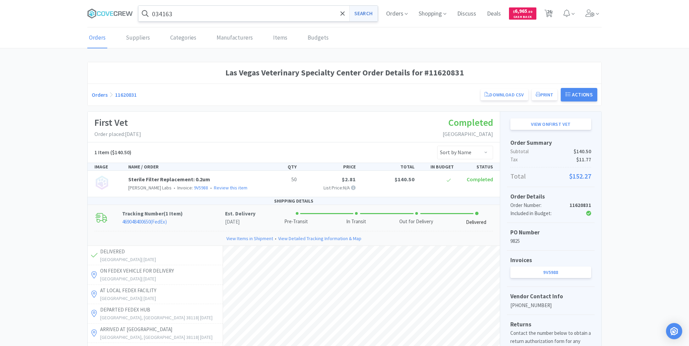
select select "1"
select select "6"
select select "20"
select select "1"
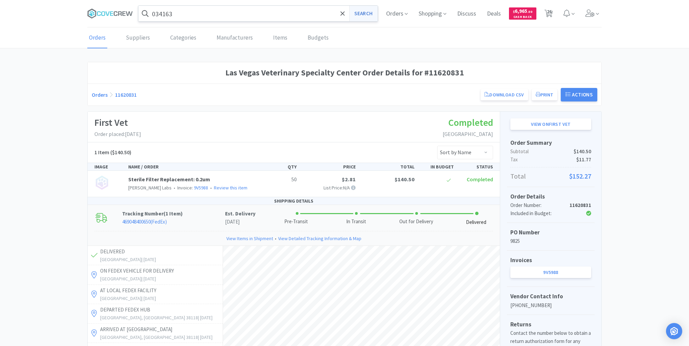
select select "1"
select select "10"
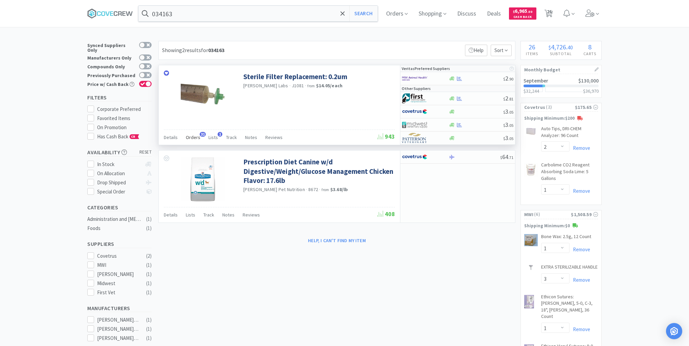
click at [194, 135] on span "Orders" at bounding box center [193, 137] width 15 height 6
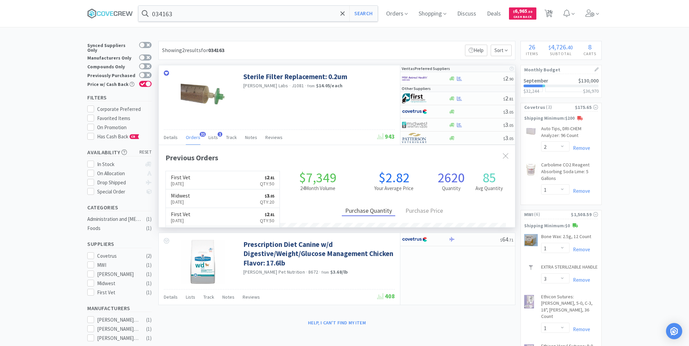
scroll to position [181, 356]
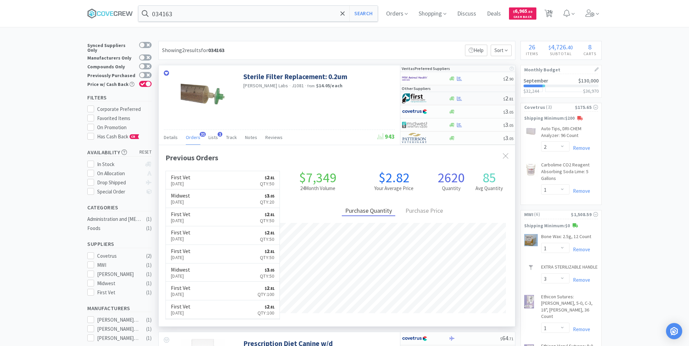
click at [473, 99] on div at bounding box center [475, 98] width 55 height 5
select select "1"
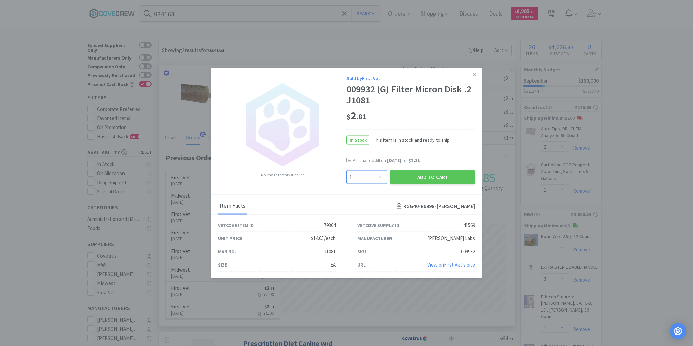
click at [381, 176] on select "Enter Quantity 1 2 3 4 5 6 7 8 9 10 11 12 13 14 15 16 17 18 19 20 Enter Quantity" at bounding box center [367, 178] width 41 height 14
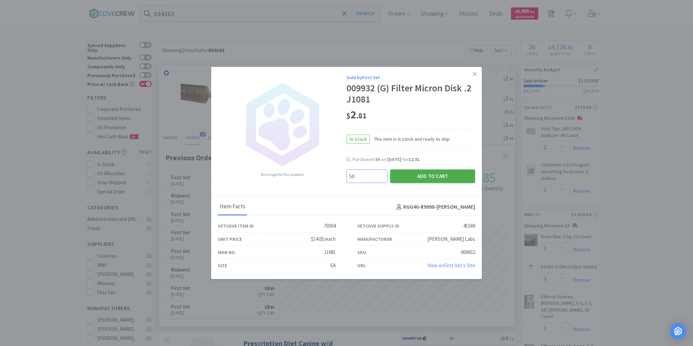
type input "50"
click at [421, 175] on button "Add to Cart" at bounding box center [432, 177] width 85 height 14
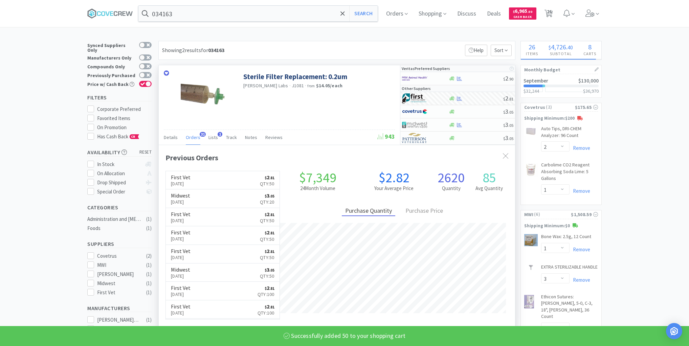
select select "50"
select select "20"
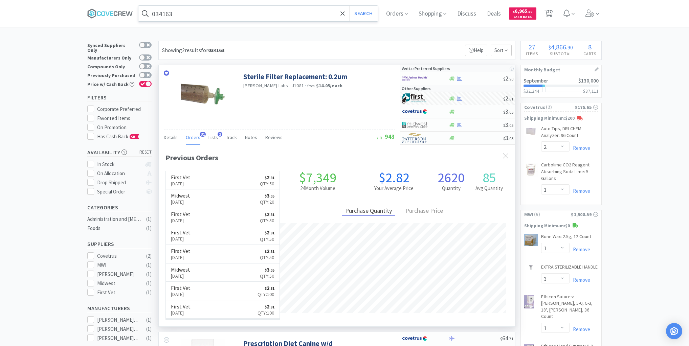
click at [291, 13] on input "034163" at bounding box center [257, 14] width 239 height 16
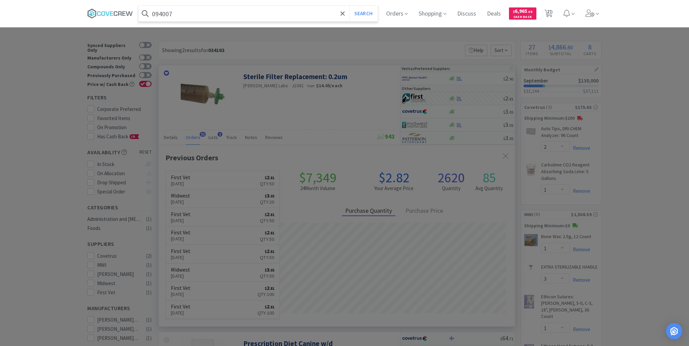
type input "094007"
click at [349, 6] on button "Search" at bounding box center [363, 14] width 28 height 16
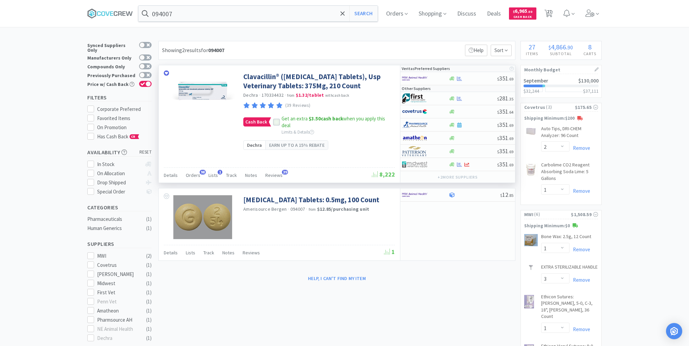
click at [278, 126] on div at bounding box center [276, 122] width 7 height 7
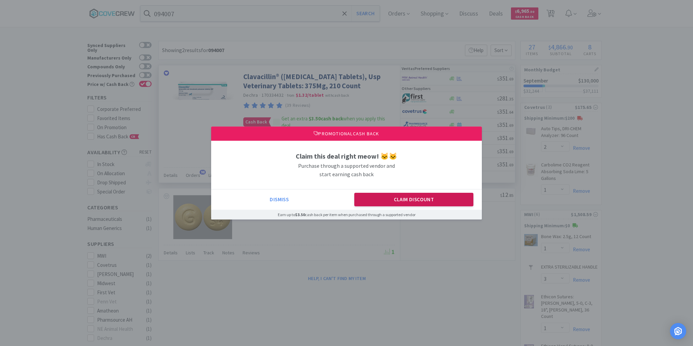
click at [381, 203] on button "Claim Discount" at bounding box center [413, 200] width 119 height 14
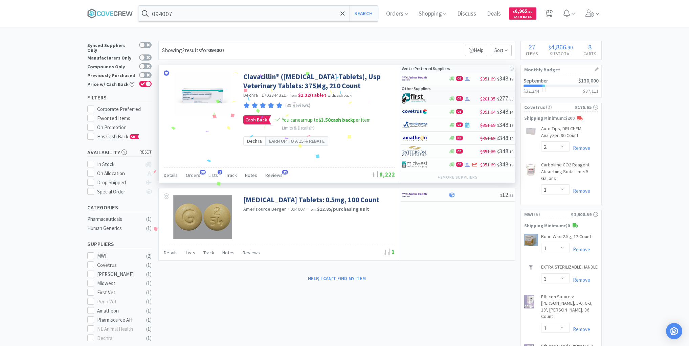
click at [440, 100] on div at bounding box center [425, 99] width 46 height 12
select select "1"
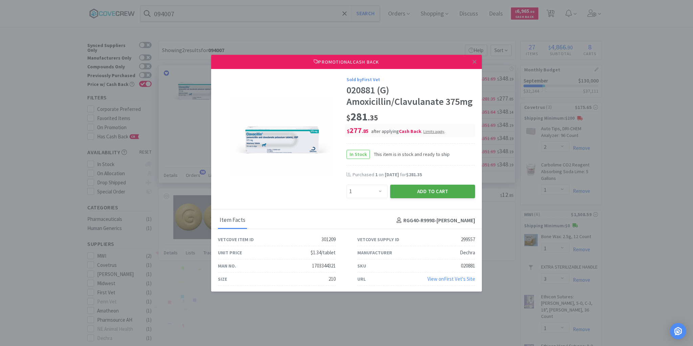
click at [437, 191] on button "Add to Cart" at bounding box center [432, 192] width 85 height 14
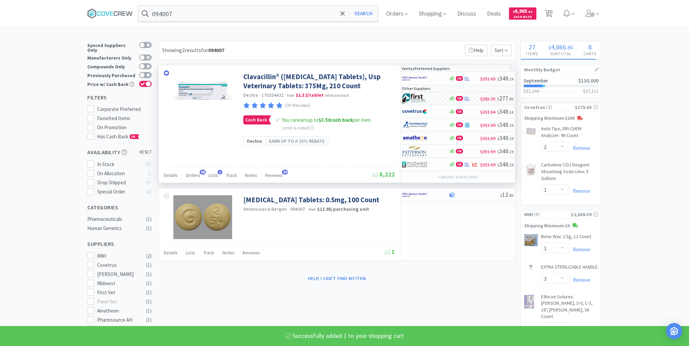
select select "1"
select select "6"
select select "4"
select select "50"
select select "20"
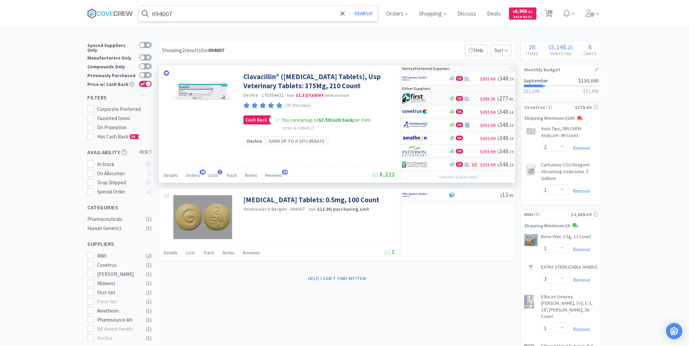
click at [292, 12] on input "094007" at bounding box center [257, 14] width 239 height 16
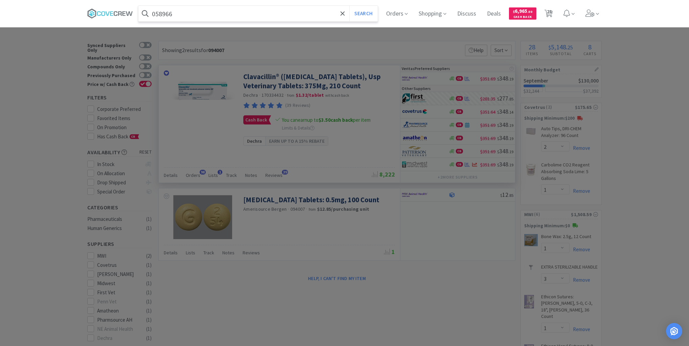
click at [349, 6] on button "Search" at bounding box center [363, 14] width 28 height 16
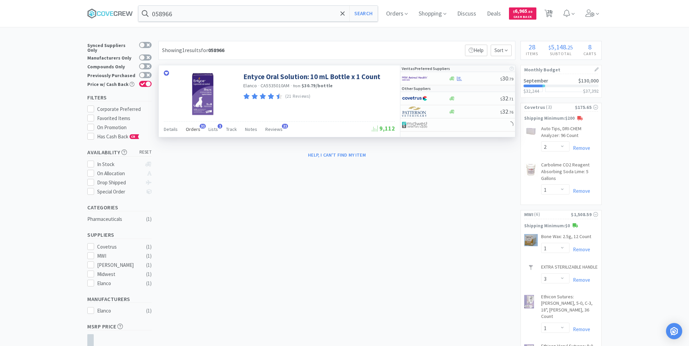
click at [195, 130] on span "Orders" at bounding box center [193, 129] width 15 height 6
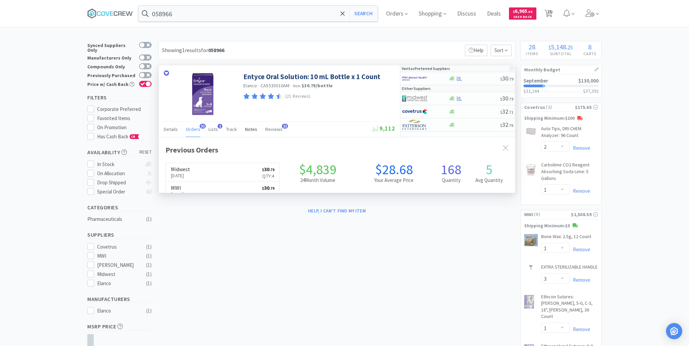
scroll to position [181, 356]
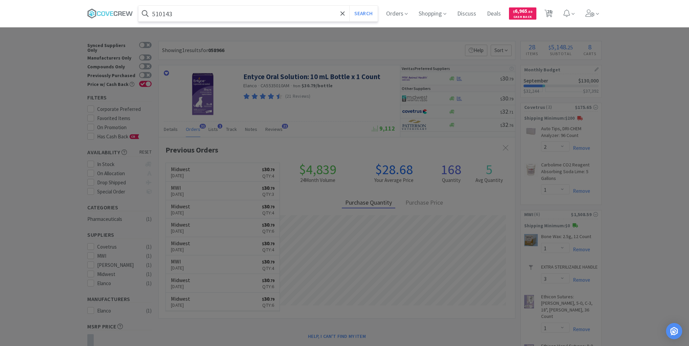
type input "510143"
click at [349, 6] on button "Search" at bounding box center [363, 14] width 28 height 16
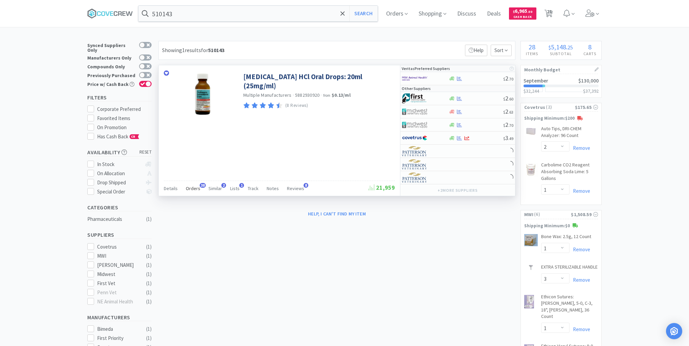
click at [193, 187] on span "Orders" at bounding box center [193, 188] width 15 height 6
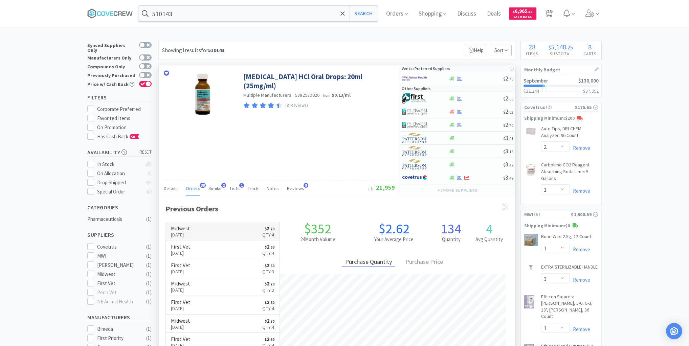
scroll to position [181, 356]
click at [475, 96] on div at bounding box center [475, 98] width 55 height 5
select select "1"
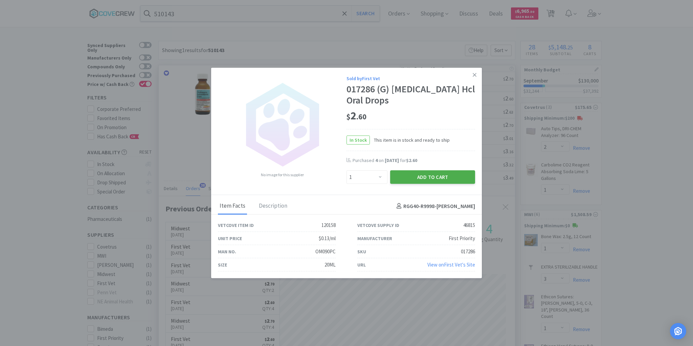
click at [429, 177] on button "Add to Cart" at bounding box center [432, 178] width 85 height 14
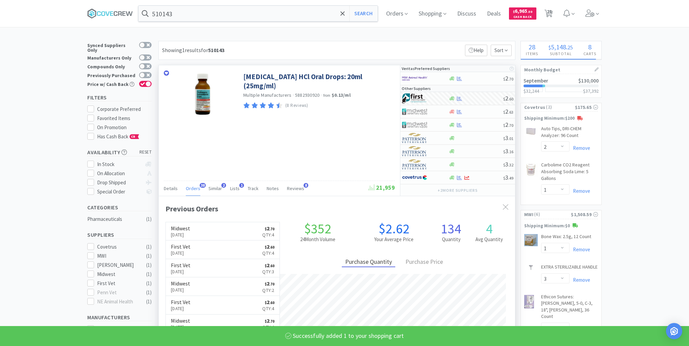
select select "1"
select select "6"
select select "4"
select select "50"
select select "20"
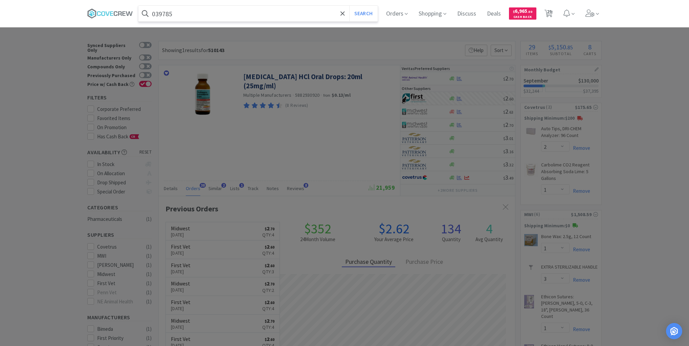
click at [349, 6] on button "Search" at bounding box center [363, 14] width 28 height 16
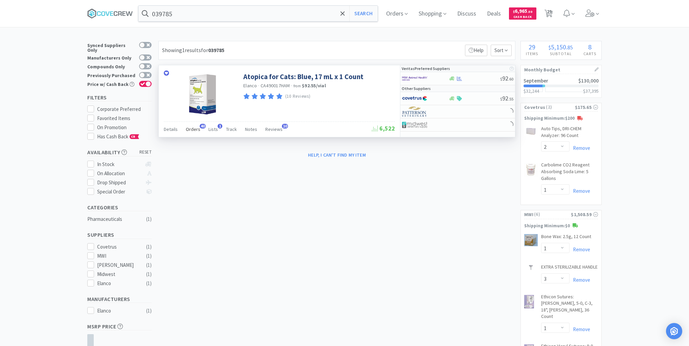
click at [194, 129] on span "Orders" at bounding box center [193, 129] width 15 height 6
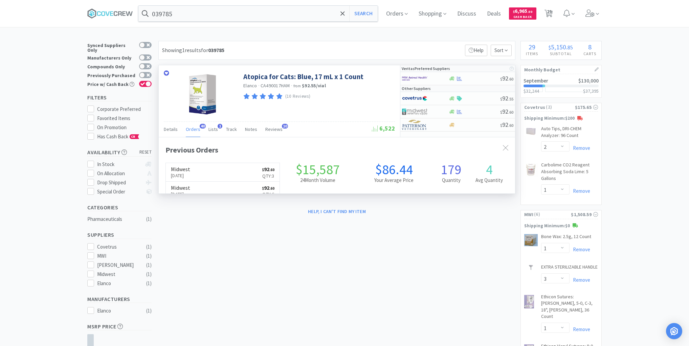
scroll to position [181, 356]
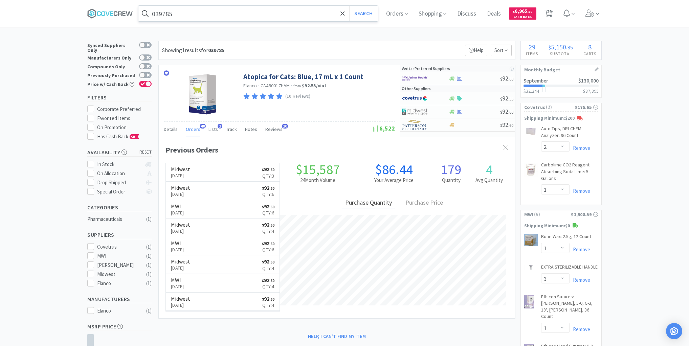
drag, startPoint x: 199, startPoint y: 14, endPoint x: 199, endPoint y: 17, distance: 3.7
click at [200, 14] on input "039785" at bounding box center [257, 14] width 239 height 16
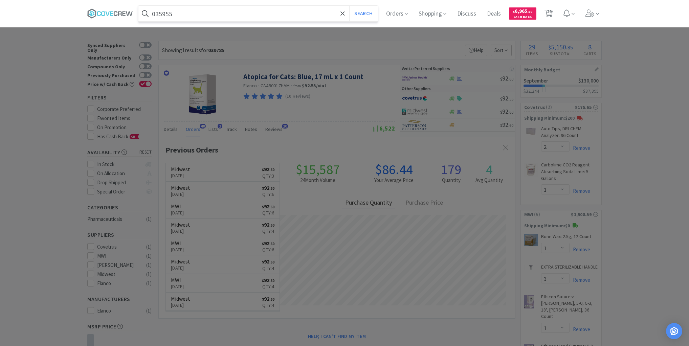
type input "035955"
click at [349, 6] on button "Search" at bounding box center [363, 14] width 28 height 16
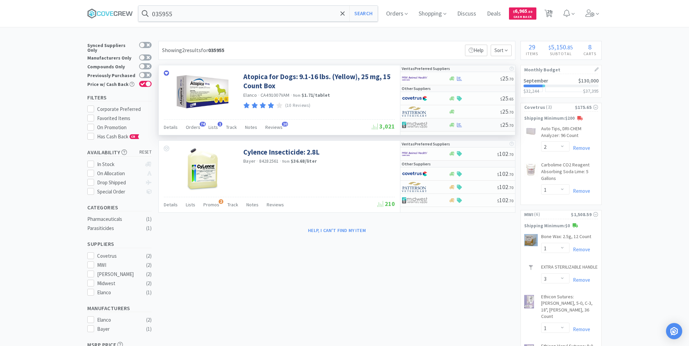
click at [473, 123] on div at bounding box center [474, 125] width 52 height 5
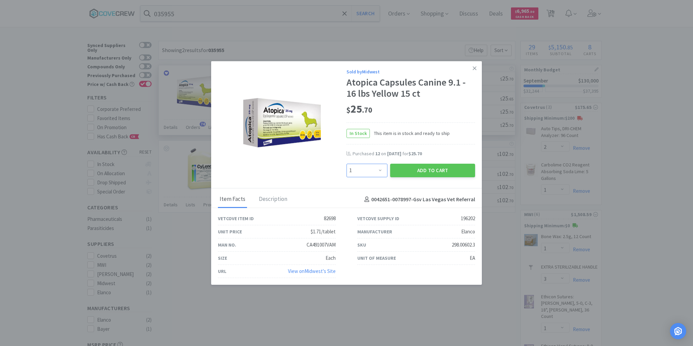
click at [379, 169] on select "Enter Quantity 1 2 3 4 5 6 7 8 9 10 11 12 13 14 15 16 17 18 19 20 Enter Quantity" at bounding box center [367, 171] width 41 height 14
select select "6"
click at [347, 164] on select "Enter Quantity 1 2 3 4 5 6 7 8 9 10 11 12 13 14 15 16 17 18 19 20 Enter Quantity" at bounding box center [367, 171] width 41 height 14
click at [429, 169] on button "Add to Cart" at bounding box center [432, 171] width 85 height 14
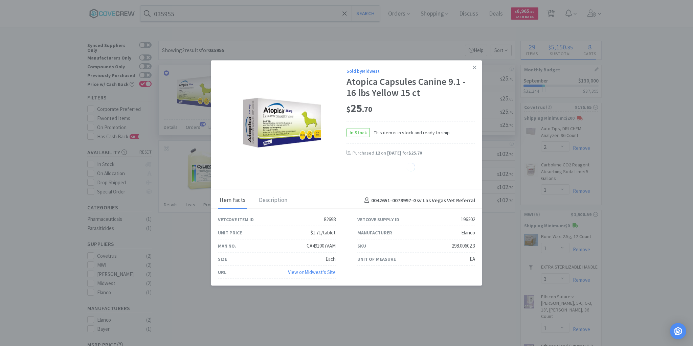
select select "6"
select select "4"
select select "20"
select select "1"
select select "6"
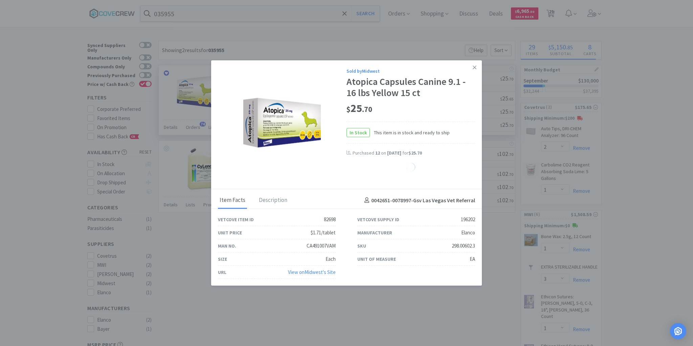
select select "1"
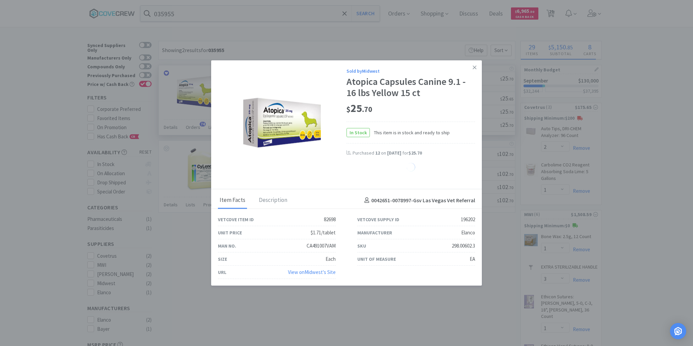
select select "1"
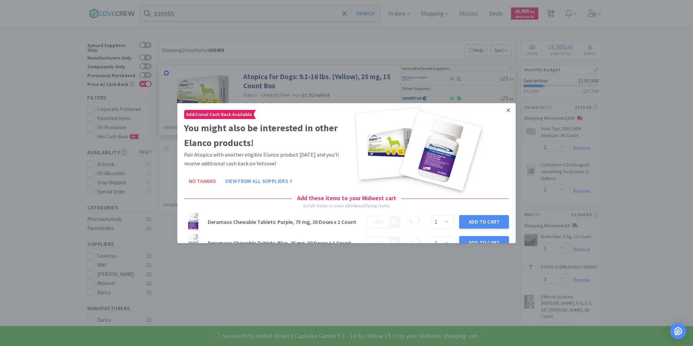
click at [507, 110] on icon at bounding box center [509, 110] width 4 height 4
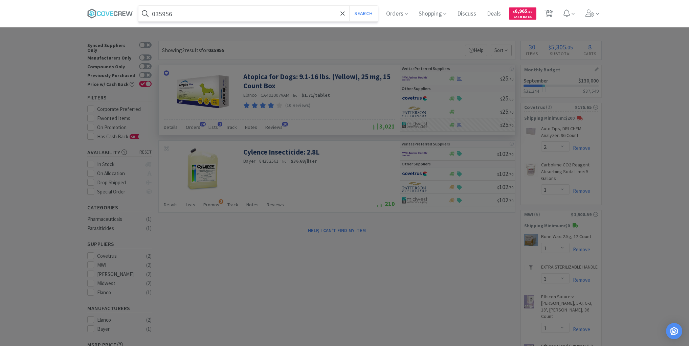
click at [349, 6] on button "Search" at bounding box center [363, 14] width 28 height 16
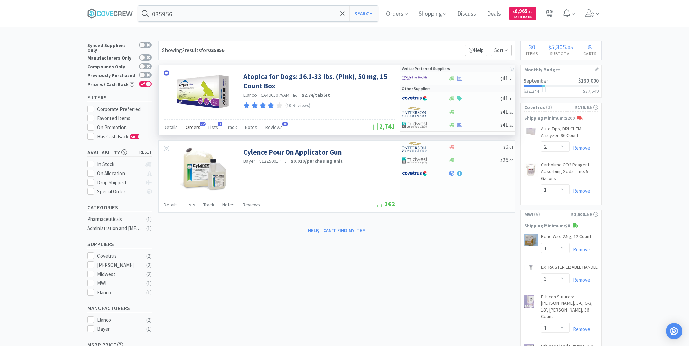
click at [196, 126] on span "Orders" at bounding box center [193, 127] width 15 height 6
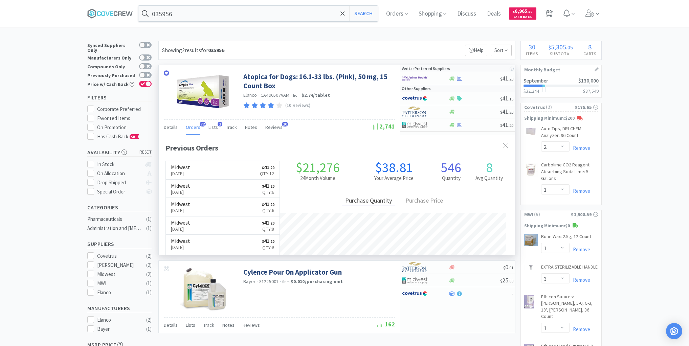
scroll to position [181, 356]
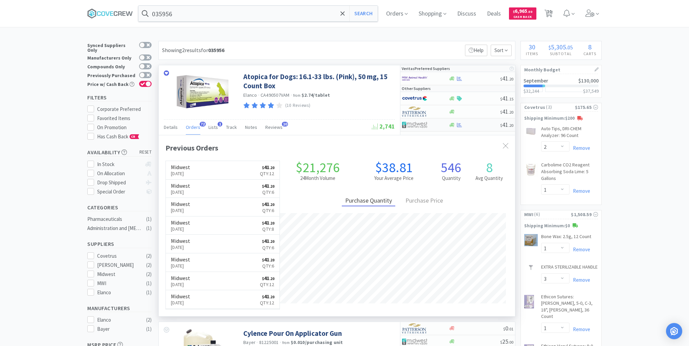
click at [482, 123] on div at bounding box center [474, 125] width 52 height 5
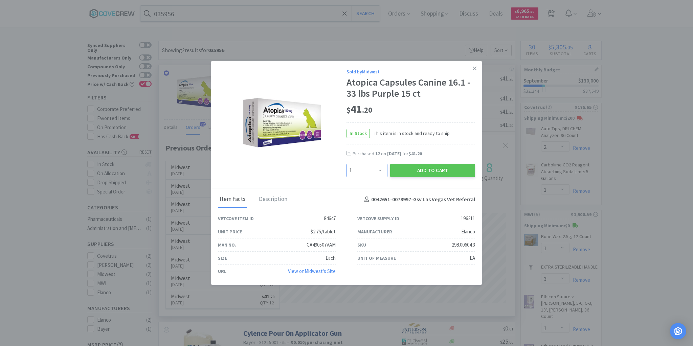
click at [380, 171] on select "Enter Quantity 1 2 3 4 5 6 7 8 9 10 11 12 13 14 15 16 17 18 19 20 Enter Quantity" at bounding box center [367, 171] width 41 height 14
click at [347, 164] on select "Enter Quantity 1 2 3 4 5 6 7 8 9 10 11 12 13 14 15 16 17 18 19 20 Enter Quantity" at bounding box center [367, 171] width 41 height 14
click at [425, 169] on button "Add to Cart" at bounding box center [432, 171] width 85 height 14
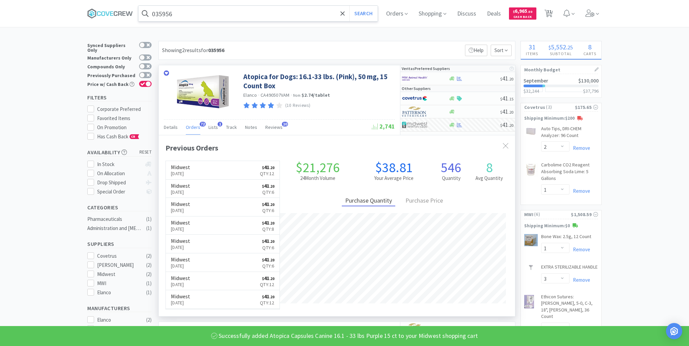
click at [246, 15] on input "035956" at bounding box center [257, 14] width 239 height 16
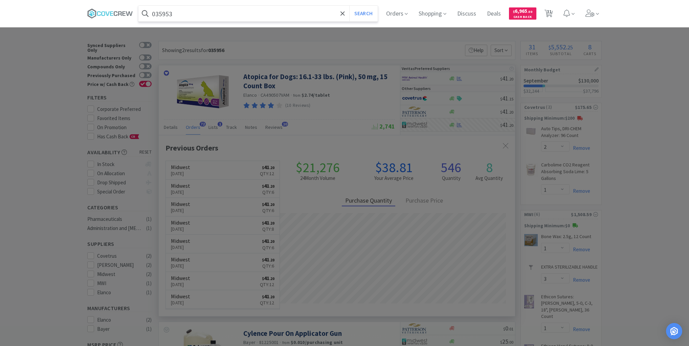
click at [349, 6] on button "Search" at bounding box center [363, 14] width 28 height 16
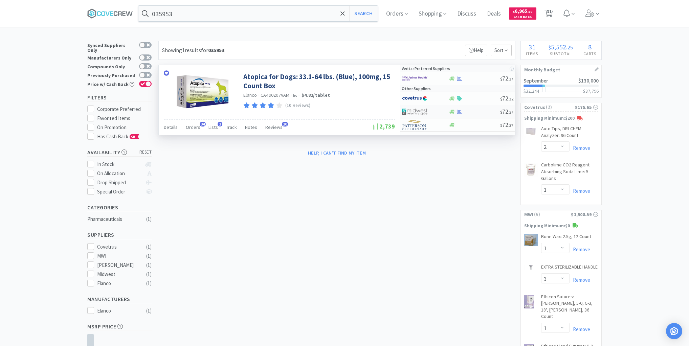
click at [474, 111] on div at bounding box center [474, 111] width 52 height 5
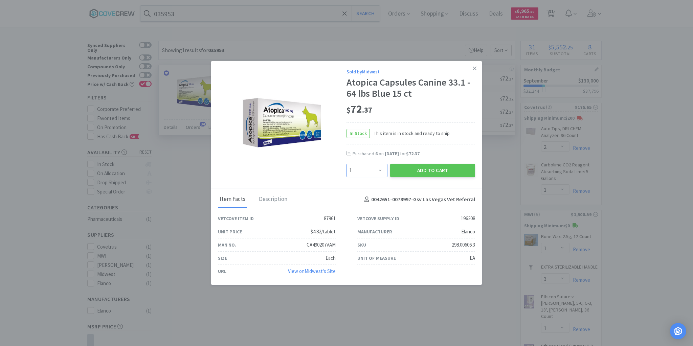
click at [378, 171] on select "Enter Quantity 1 2 3 4 5 6 7 8 9 10 11 12 13 14 15 16 17 18 19 20 Enter Quantity" at bounding box center [367, 171] width 41 height 14
click at [347, 164] on select "Enter Quantity 1 2 3 4 5 6 7 8 9 10 11 12 13 14 15 16 17 18 19 20 Enter Quantity" at bounding box center [367, 171] width 41 height 14
click at [424, 172] on button "Add to Cart" at bounding box center [432, 171] width 85 height 14
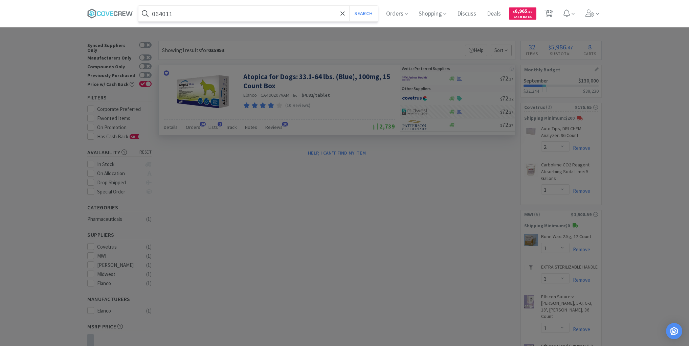
click at [349, 6] on button "Search" at bounding box center [363, 14] width 28 height 16
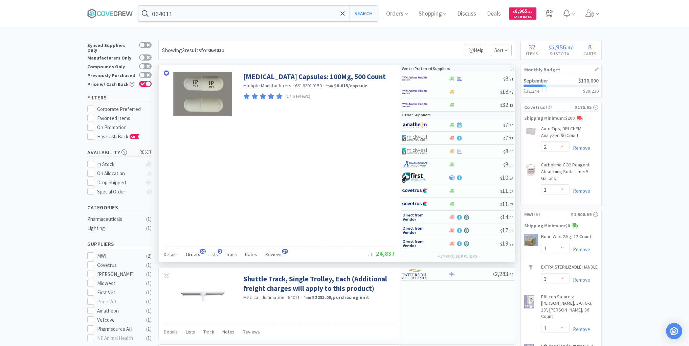
click at [193, 253] on span "Orders" at bounding box center [193, 254] width 15 height 6
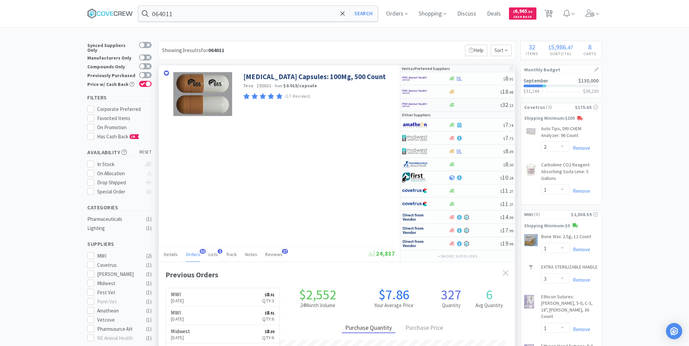
click at [470, 105] on div at bounding box center [474, 105] width 52 height 5
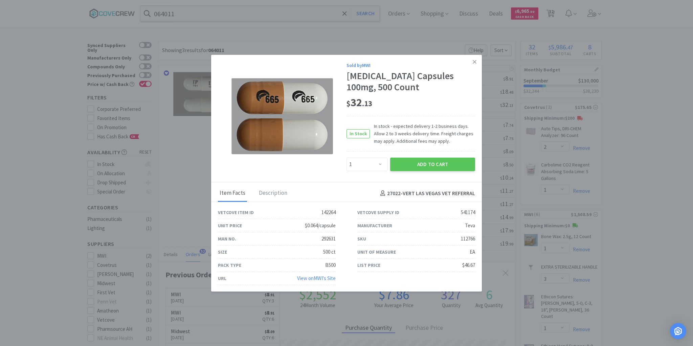
click at [472, 63] on link at bounding box center [475, 62] width 12 height 15
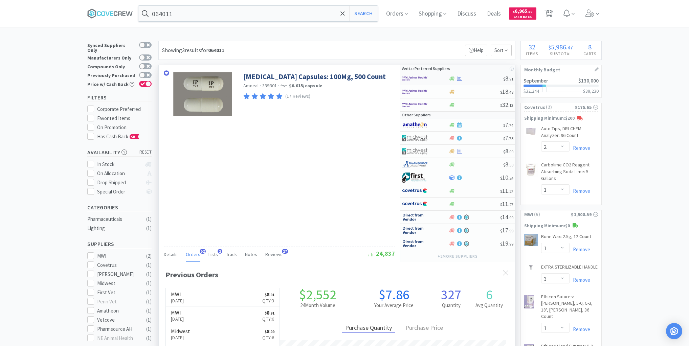
click at [473, 77] on div at bounding box center [475, 78] width 55 height 5
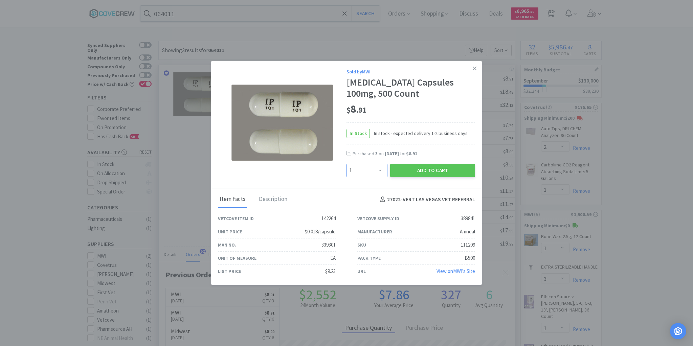
click at [380, 170] on select "Enter Quantity 1 2 3 4 5 6 7 8 9 10 11 12 13 14 15 16 17 18 19 20 Enter Quantity" at bounding box center [367, 171] width 41 height 14
click at [347, 164] on select "Enter Quantity 1 2 3 4 5 6 7 8 9 10 11 12 13 14 15 16 17 18 19 20 Enter Quantity" at bounding box center [367, 171] width 41 height 14
click at [413, 173] on button "Add to Cart" at bounding box center [432, 171] width 85 height 14
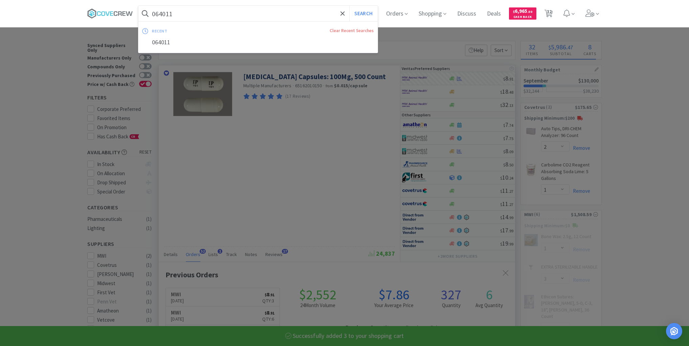
click at [302, 14] on input "064011" at bounding box center [257, 14] width 239 height 16
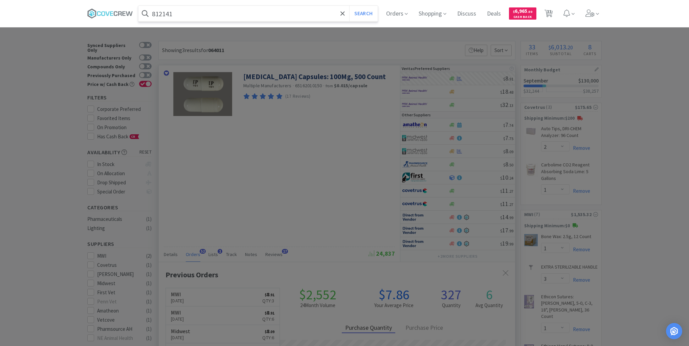
click at [349, 6] on button "Search" at bounding box center [363, 14] width 28 height 16
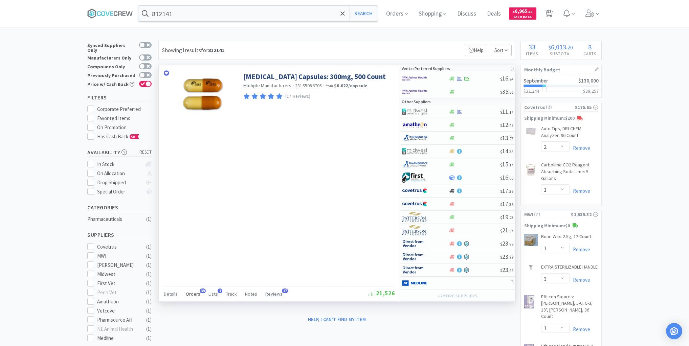
click at [193, 291] on span "Orders" at bounding box center [193, 294] width 15 height 6
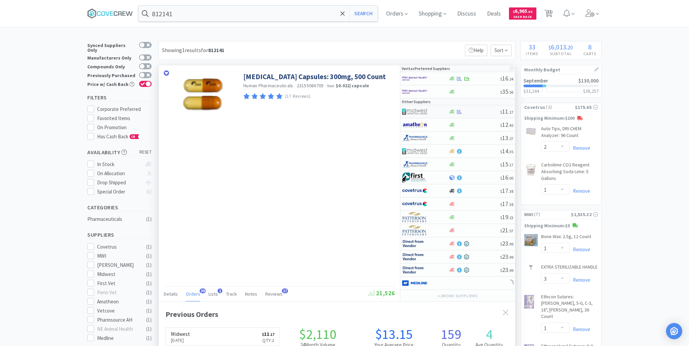
click at [477, 111] on div at bounding box center [474, 111] width 52 height 5
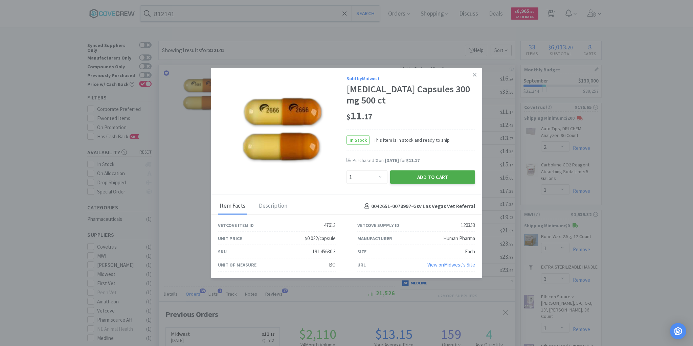
click at [417, 174] on button "Add to Cart" at bounding box center [432, 178] width 85 height 14
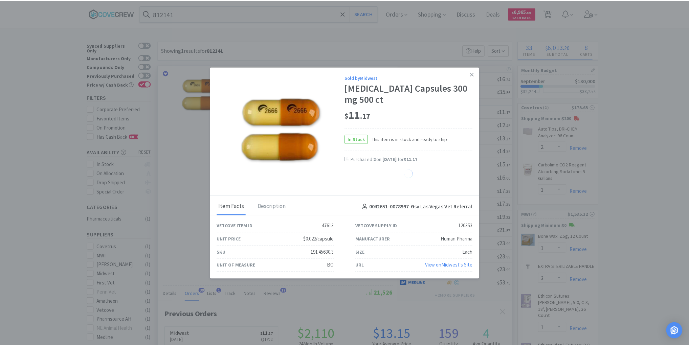
scroll to position [181, 356]
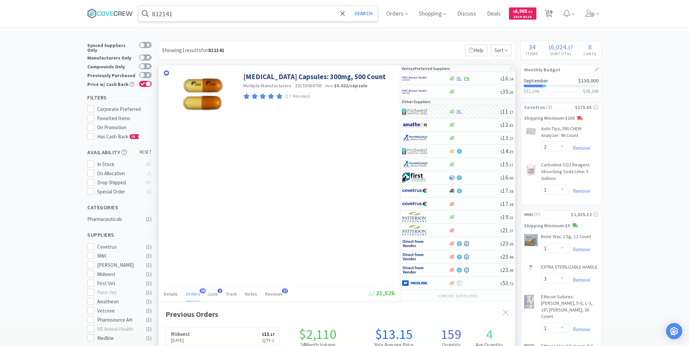
click at [317, 10] on input "812141" at bounding box center [257, 14] width 239 height 16
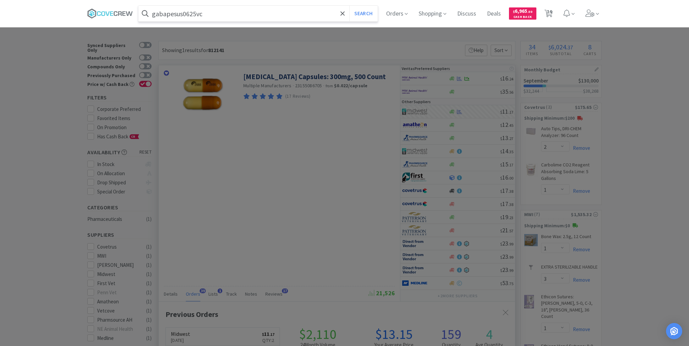
click at [349, 6] on button "Search" at bounding box center [363, 14] width 28 height 16
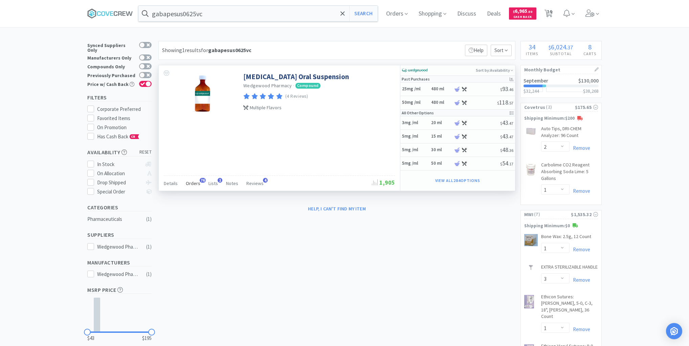
click at [196, 183] on span "Orders" at bounding box center [193, 183] width 15 height 6
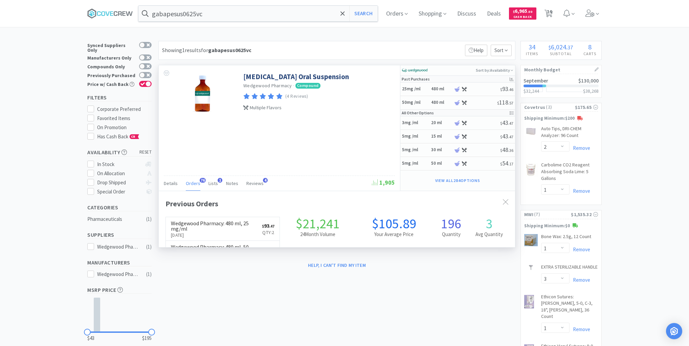
scroll to position [181, 356]
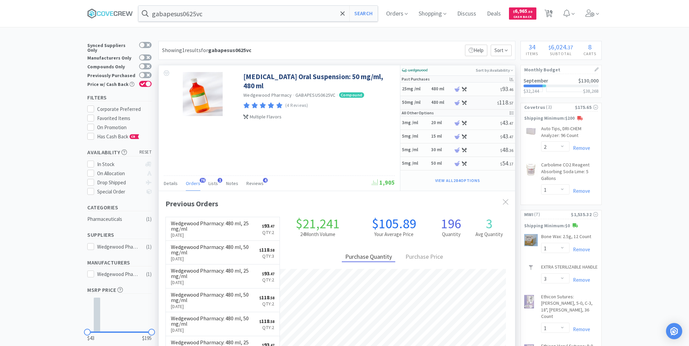
click at [425, 106] on div "50mg /ml 480 ml" at bounding box center [427, 103] width 51 height 12
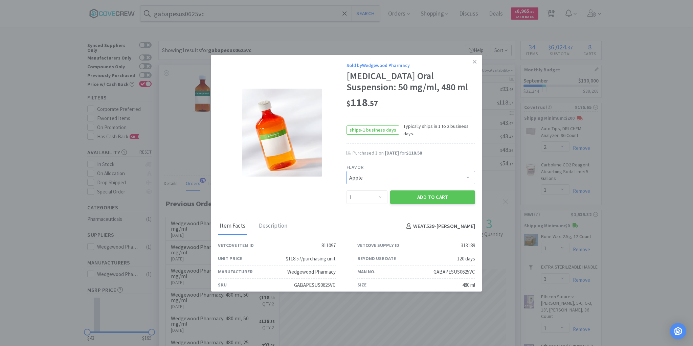
click at [459, 178] on select "Pick a Flavor Apple Apple-Molasses Banana Banana/Marshmallow Beef Beef/Marshmal…" at bounding box center [411, 178] width 129 height 14
click at [347, 171] on select "Pick a Flavor Apple Apple-Molasses Banana Banana/Marshmallow Beef Beef/Marshmal…" at bounding box center [411, 178] width 129 height 14
click at [378, 197] on select "Enter Quantity 1 2 3 4 5 6 7 8 9 10 11 12 13 14 15 16 17 18 19 20 Enter Quantity" at bounding box center [367, 198] width 41 height 14
click at [347, 191] on select "Enter Quantity 1 2 3 4 5 6 7 8 9 10 11 12 13 14 15 16 17 18 19 20 Enter Quantity" at bounding box center [367, 198] width 41 height 14
click at [423, 200] on button "Add to Cart" at bounding box center [432, 198] width 85 height 14
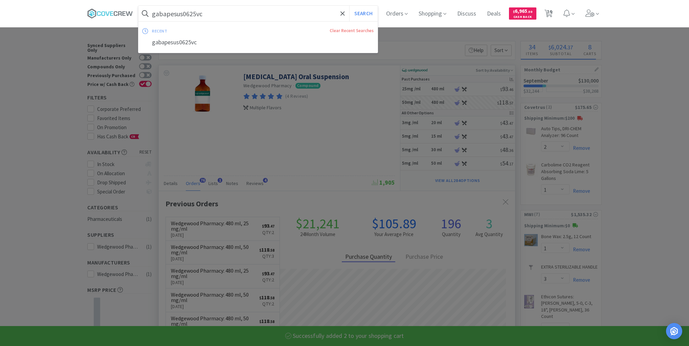
click at [289, 15] on input "gabapesus0625vc" at bounding box center [257, 14] width 239 height 16
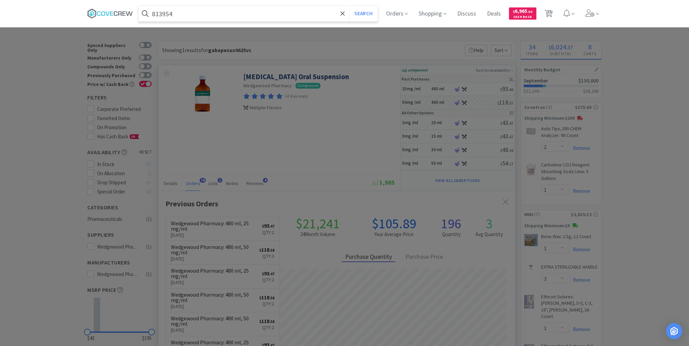
click at [349, 6] on button "Search" at bounding box center [363, 14] width 28 height 16
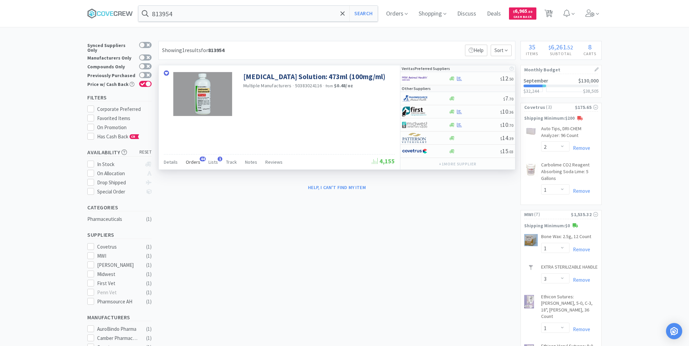
click at [195, 161] on span "Orders" at bounding box center [193, 162] width 15 height 6
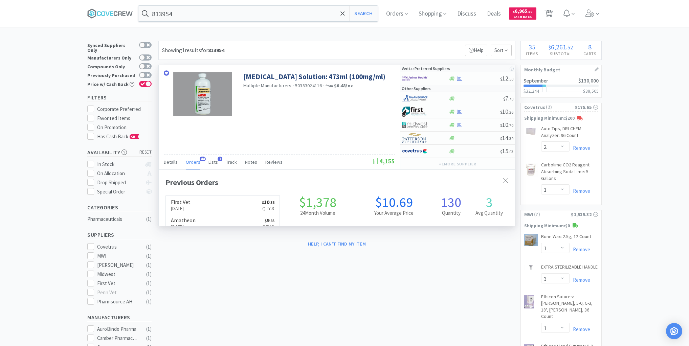
scroll to position [181, 356]
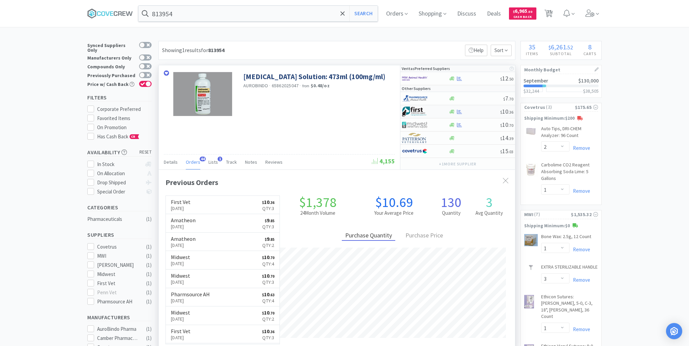
click at [471, 113] on div at bounding box center [474, 111] width 52 height 5
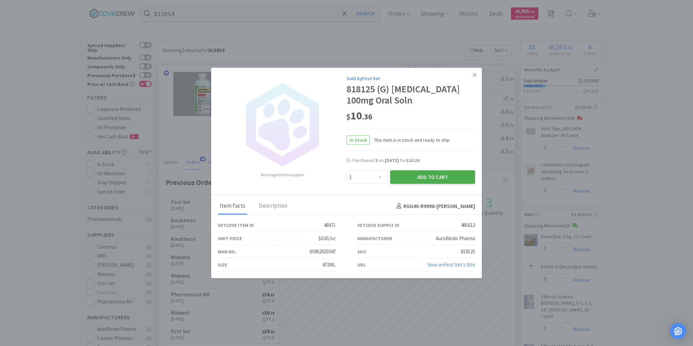
click at [438, 177] on button "Add to Cart" at bounding box center [432, 178] width 85 height 14
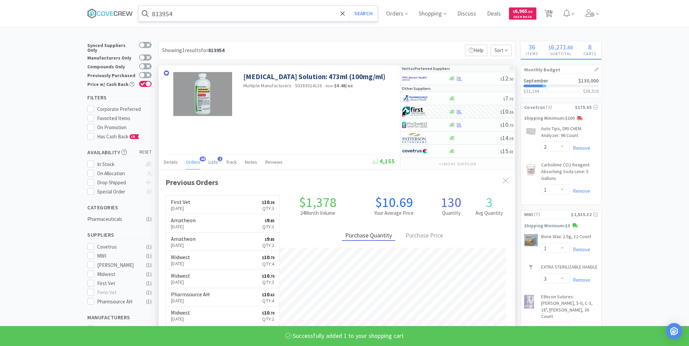
click at [308, 15] on input "813954" at bounding box center [257, 14] width 239 height 16
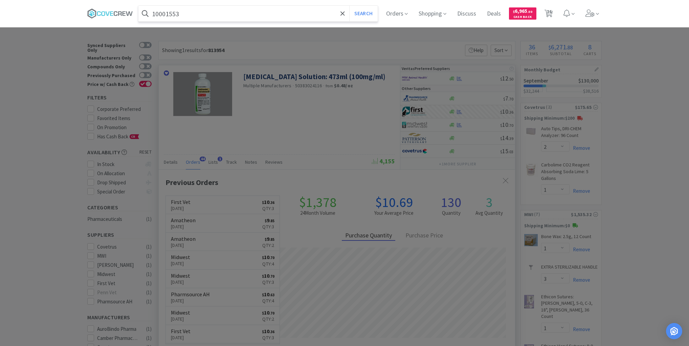
click at [349, 6] on button "Search" at bounding box center [363, 14] width 28 height 16
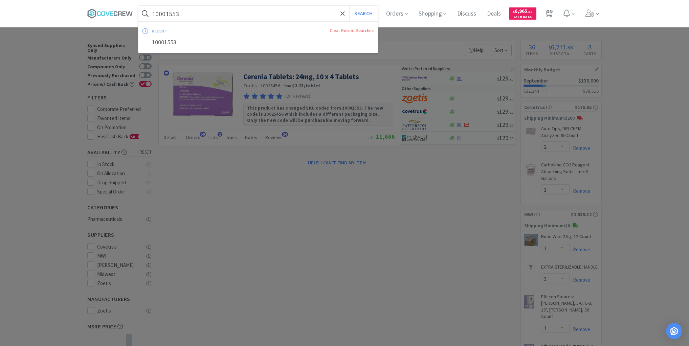
click at [270, 14] on input "10001553" at bounding box center [257, 14] width 239 height 16
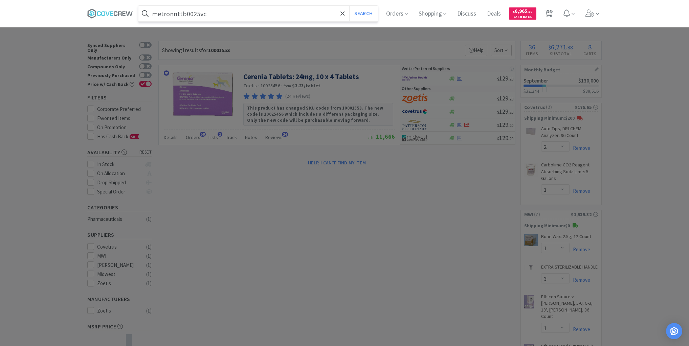
click at [349, 6] on button "Search" at bounding box center [363, 14] width 28 height 16
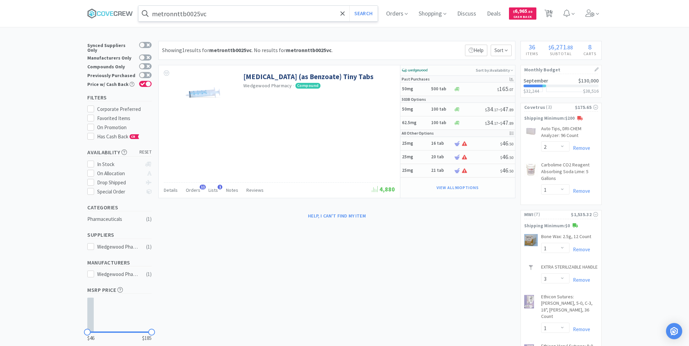
click at [269, 12] on input "metronnttb0025vc" at bounding box center [257, 14] width 239 height 16
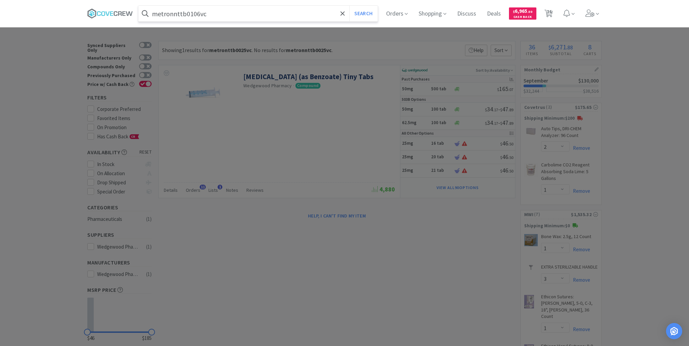
click at [349, 6] on button "Search" at bounding box center [363, 14] width 28 height 16
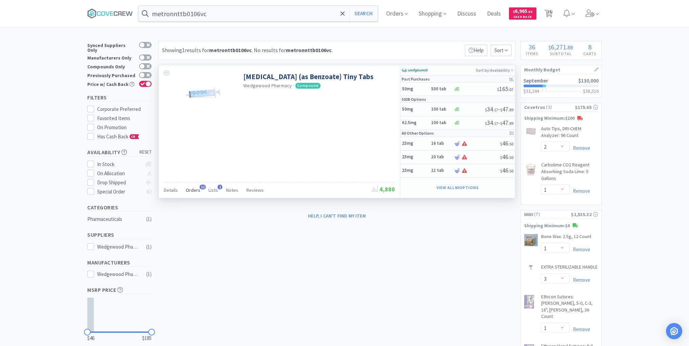
click at [196, 190] on span "Orders" at bounding box center [193, 190] width 15 height 6
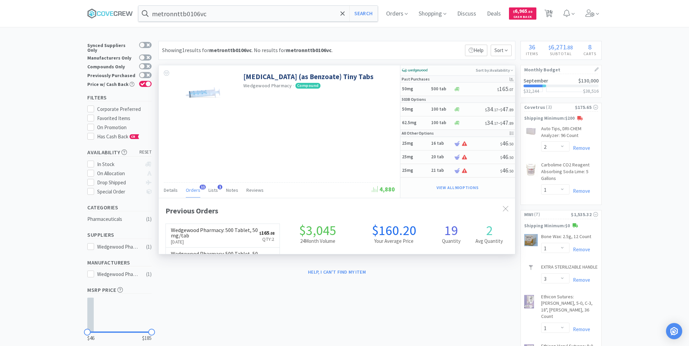
scroll to position [181, 356]
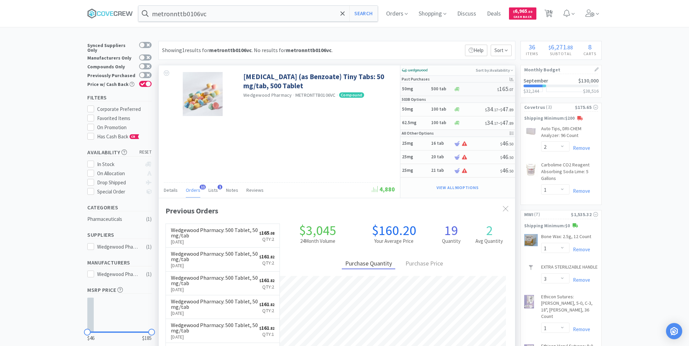
click at [427, 89] on h5 "50mg" at bounding box center [415, 89] width 27 height 6
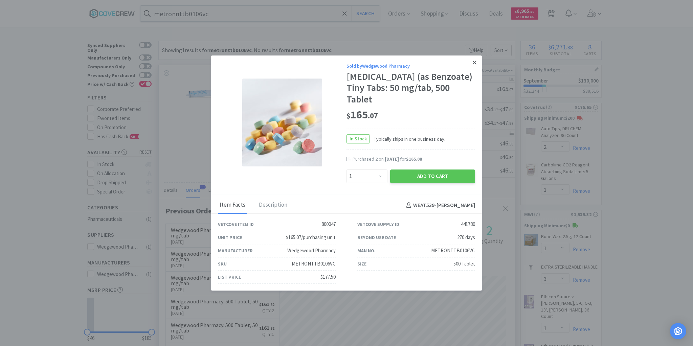
click at [477, 64] on link at bounding box center [475, 63] width 12 height 15
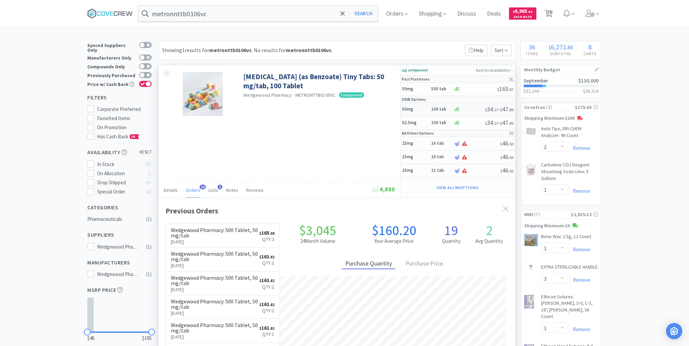
click at [422, 110] on h5 "50mg" at bounding box center [415, 110] width 27 height 6
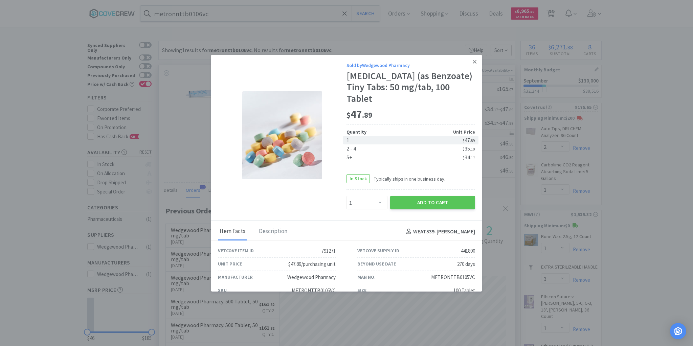
click at [469, 63] on link at bounding box center [475, 62] width 12 height 15
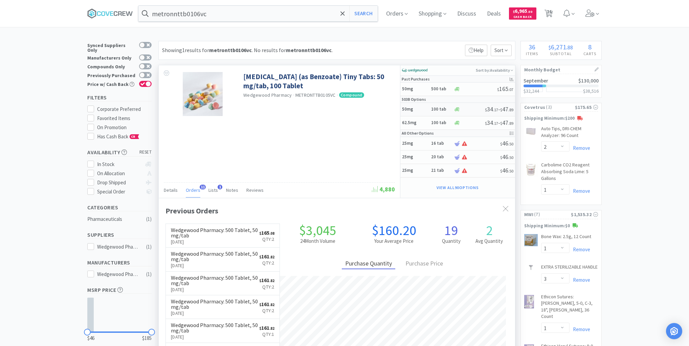
click at [425, 108] on h5 "50mg" at bounding box center [415, 110] width 27 height 6
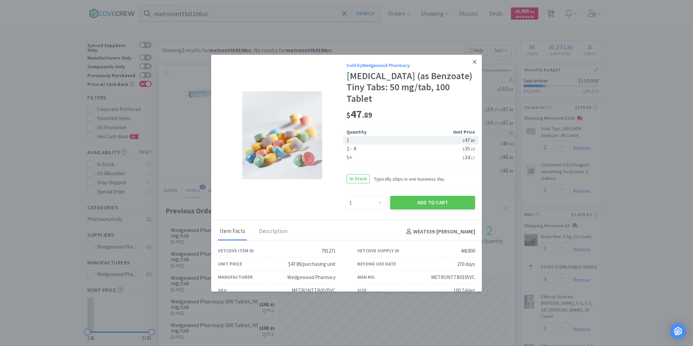
click at [473, 61] on icon at bounding box center [475, 62] width 4 height 6
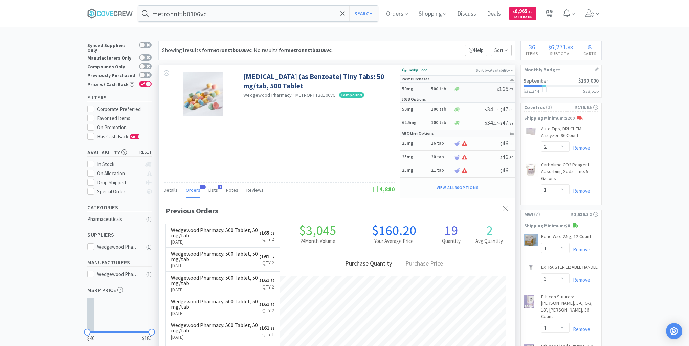
click at [423, 89] on h5 "50mg" at bounding box center [415, 89] width 27 height 6
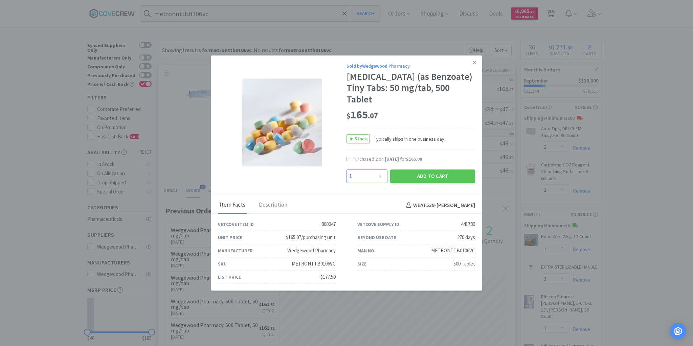
click at [379, 177] on select "Enter Quantity 1 2 3 4 5 6 7 8 9 10 11 12 13 14 15 16 17 18 19 20 Enter Quantity" at bounding box center [367, 177] width 41 height 14
click at [347, 170] on select "Enter Quantity 1 2 3 4 5 6 7 8 9 10 11 12 13 14 15 16 17 18 19 20 Enter Quantity" at bounding box center [367, 177] width 41 height 14
click at [437, 175] on button "Add to Cart" at bounding box center [432, 177] width 85 height 14
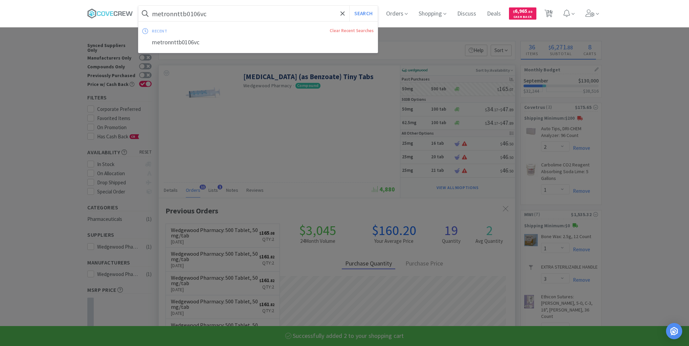
click at [330, 16] on input "metronnttb0106vc" at bounding box center [257, 14] width 239 height 16
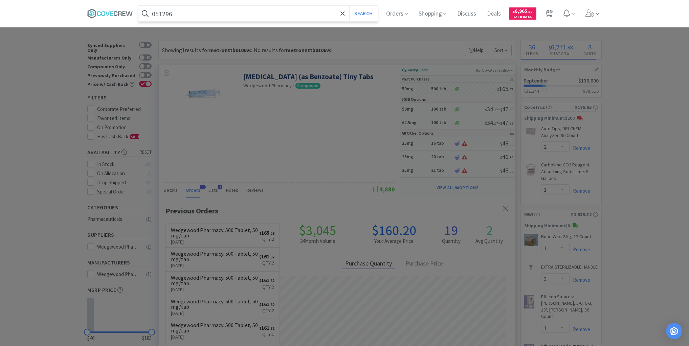
click at [349, 6] on button "Search" at bounding box center [363, 14] width 28 height 16
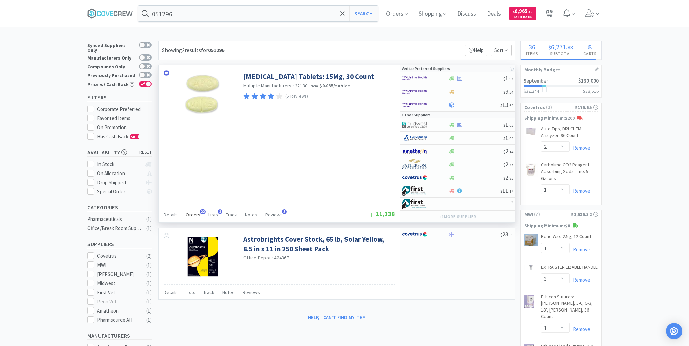
click at [194, 213] on span "Orders" at bounding box center [193, 215] width 15 height 6
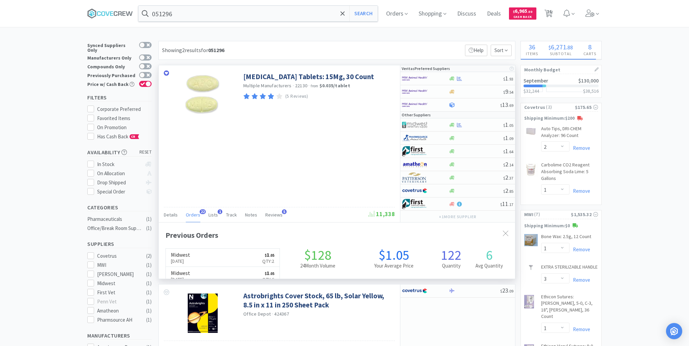
scroll to position [181, 356]
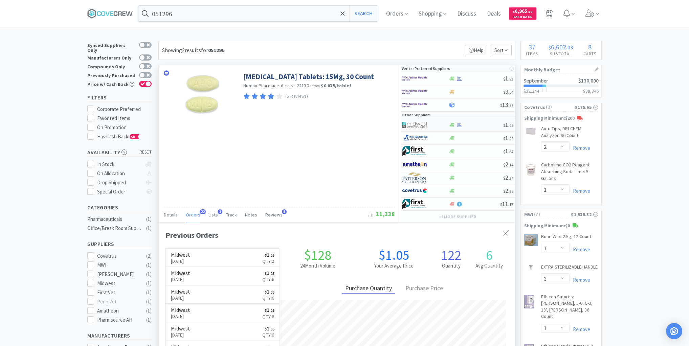
click at [481, 126] on div at bounding box center [475, 125] width 55 height 5
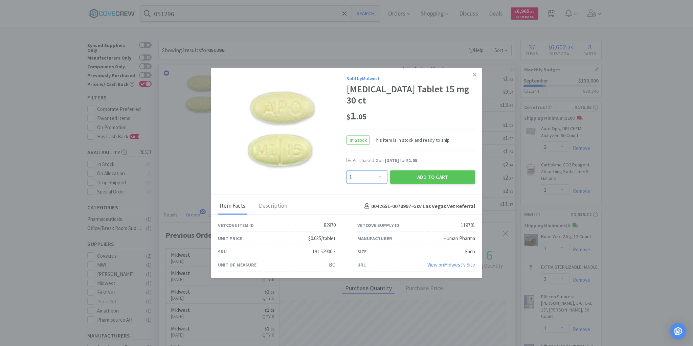
click at [378, 172] on select "Enter Quantity 1 2 3 4 5 6 7 8 9 10 11 12 13 14 15 16 17 18 19 20 Enter Quantity" at bounding box center [367, 178] width 41 height 14
click at [347, 171] on select "Enter Quantity 1 2 3 4 5 6 7 8 9 10 11 12 13 14 15 16 17 18 19 20 Enter Quantity" at bounding box center [367, 178] width 41 height 14
click at [436, 177] on button "Add to Cart" at bounding box center [432, 178] width 85 height 14
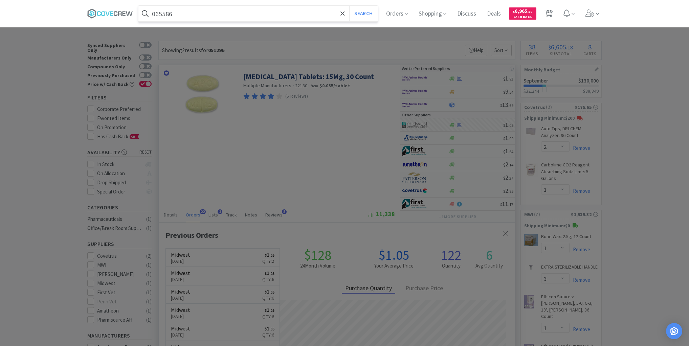
click at [349, 6] on button "Search" at bounding box center [363, 14] width 28 height 16
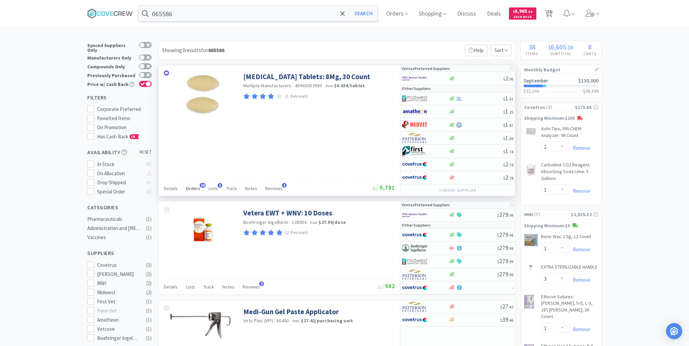
click at [194, 187] on span "Orders" at bounding box center [193, 188] width 15 height 6
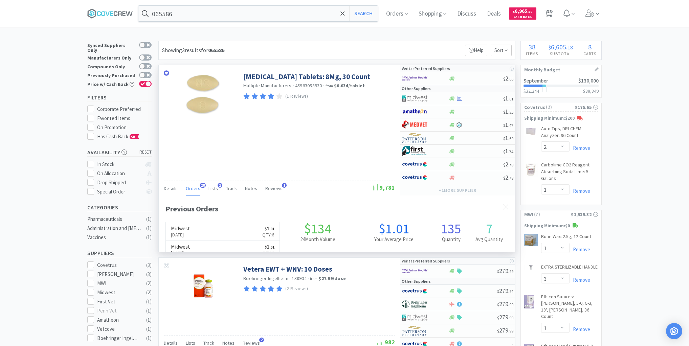
scroll to position [181, 356]
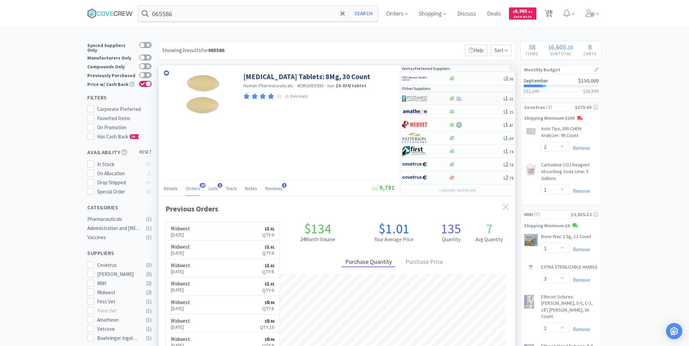
click at [481, 97] on div at bounding box center [475, 98] width 55 height 5
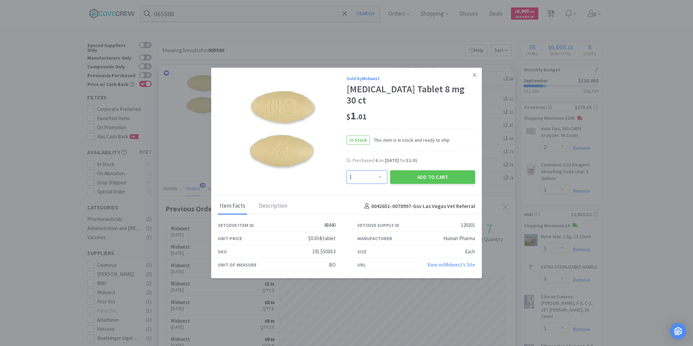
click at [381, 171] on select "Enter Quantity 1 2 3 4 5 6 7 8 9 10 11 12 13 14 15 16 17 18 19 20 Enter Quantity" at bounding box center [367, 178] width 41 height 14
click at [347, 171] on select "Enter Quantity 1 2 3 4 5 6 7 8 9 10 11 12 13 14 15 16 17 18 19 20 Enter Quantity" at bounding box center [367, 178] width 41 height 14
click at [410, 171] on button "Add to Cart" at bounding box center [432, 178] width 85 height 14
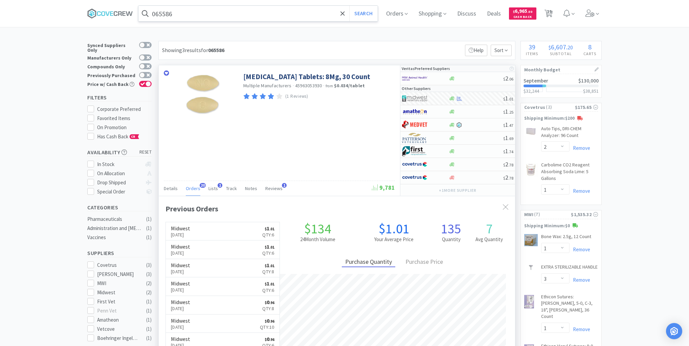
drag, startPoint x: 287, startPoint y: 15, endPoint x: 287, endPoint y: 19, distance: 4.1
click at [287, 15] on input "065586" at bounding box center [257, 14] width 239 height 16
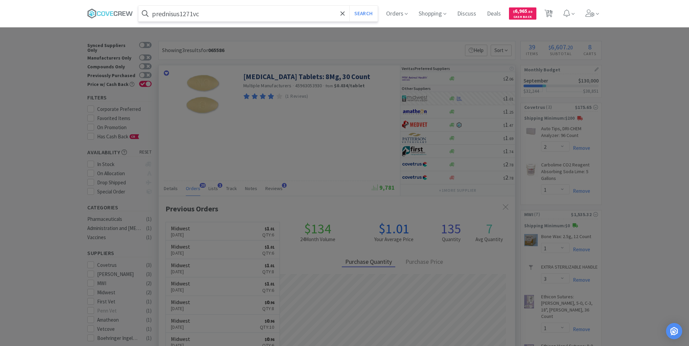
click at [349, 6] on button "Search" at bounding box center [363, 14] width 28 height 16
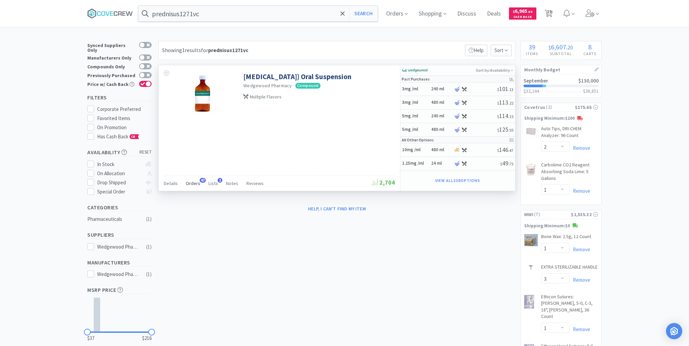
click at [194, 183] on span "Orders" at bounding box center [193, 183] width 15 height 6
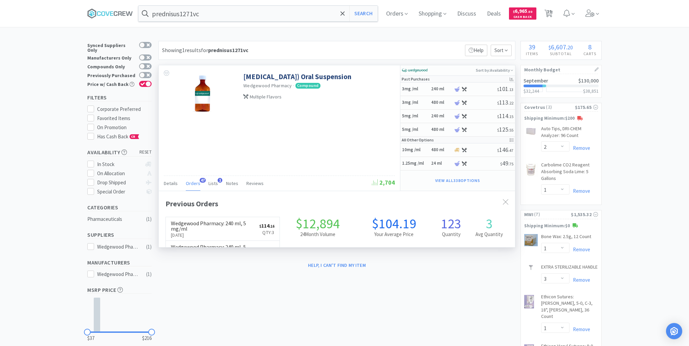
scroll to position [181, 356]
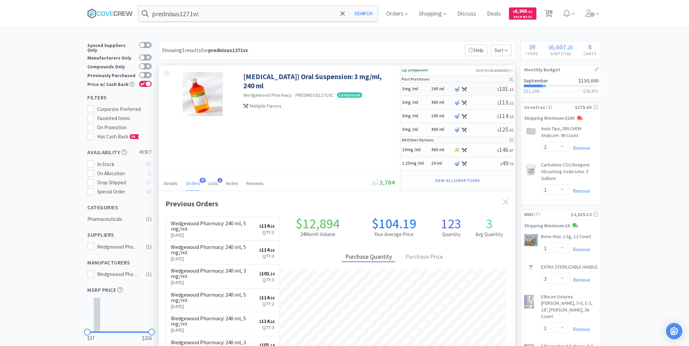
click at [423, 89] on h5 "3mg /ml" at bounding box center [415, 89] width 27 height 6
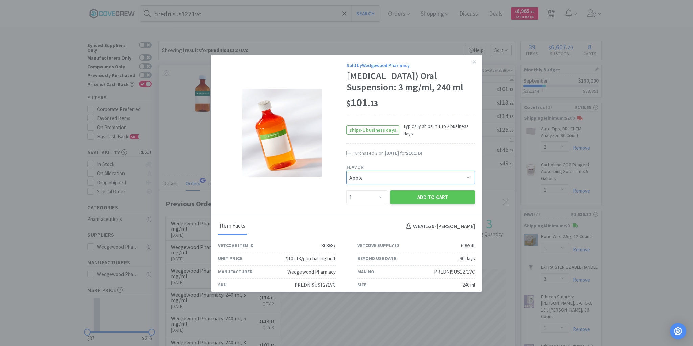
click at [463, 184] on select "Pick a Flavor Apple Apple-Molasses Banana Beef Beef/Vanilla Butternut - Water C…" at bounding box center [411, 178] width 129 height 14
click at [347, 182] on select "Pick a Flavor Apple Apple-Molasses Banana Beef Beef/Vanilla Butternut - Water C…" at bounding box center [411, 178] width 129 height 14
click at [376, 204] on select "Enter Quantity 1 2 3 4 5 6 7 8 9 10 11 12 13 14 15 16 17 18 19 20 Enter Quantity" at bounding box center [367, 198] width 41 height 14
click at [347, 202] on select "Enter Quantity 1 2 3 4 5 6 7 8 9 10 11 12 13 14 15 16 17 18 19 20 Enter Quantity" at bounding box center [367, 198] width 41 height 14
click at [417, 204] on button "Add to Cart" at bounding box center [432, 198] width 85 height 14
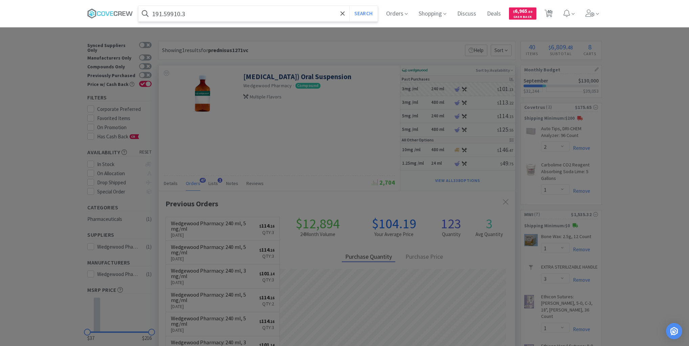
click at [349, 6] on button "Search" at bounding box center [363, 14] width 28 height 16
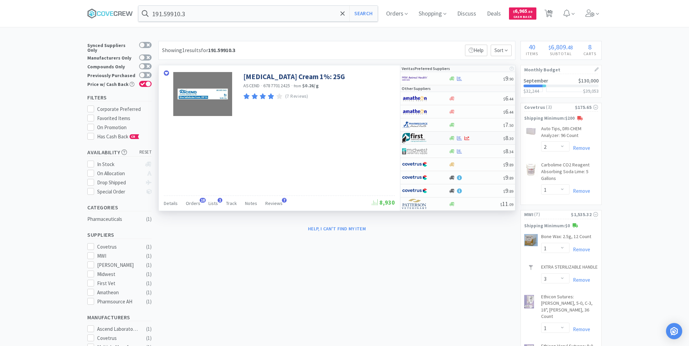
click at [482, 138] on div at bounding box center [475, 138] width 55 height 5
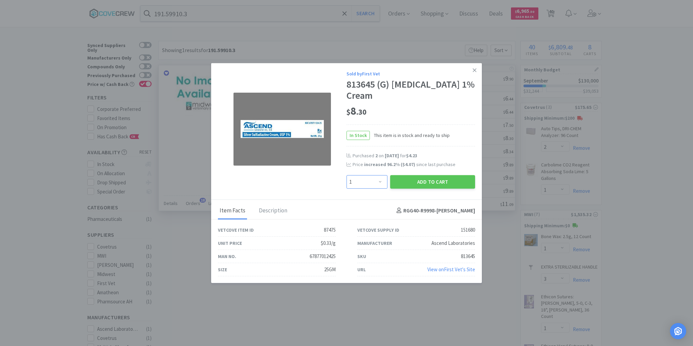
click at [383, 181] on select "Enter Quantity 1 2 3 4 5 6 7 8 9 10 11 12 13 14 15 16 17 18 19 20 Enter Quantity" at bounding box center [367, 182] width 41 height 14
click at [347, 175] on select "Enter Quantity 1 2 3 4 5 6 7 8 9 10 11 12 13 14 15 16 17 18 19 20 Enter Quantity" at bounding box center [367, 182] width 41 height 14
click at [457, 179] on button "Add to Cart" at bounding box center [432, 182] width 85 height 14
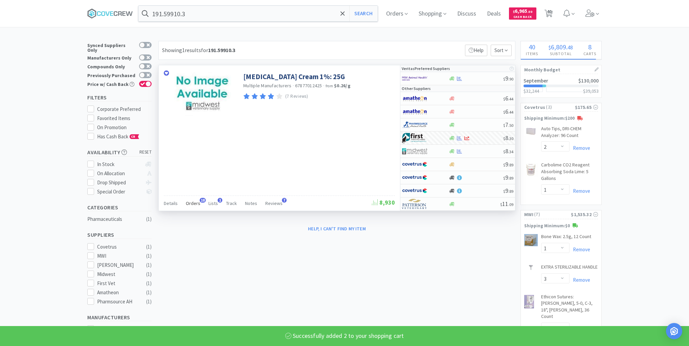
click at [189, 202] on span "Orders" at bounding box center [193, 203] width 15 height 6
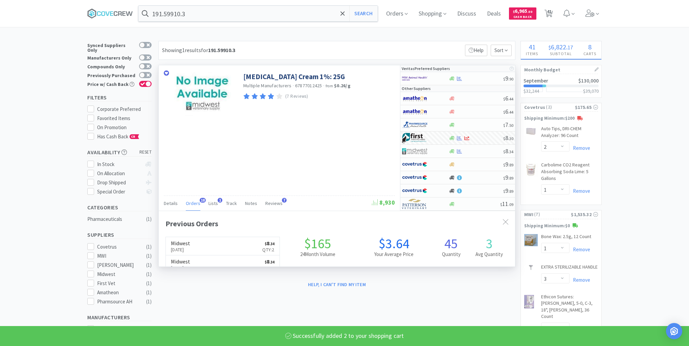
scroll to position [181, 356]
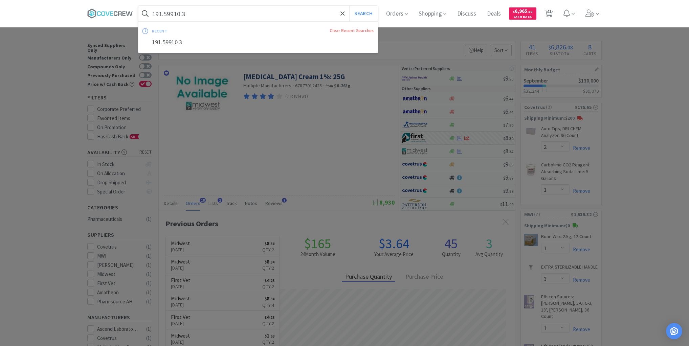
click at [264, 10] on input "191.59910.3" at bounding box center [257, 14] width 239 height 16
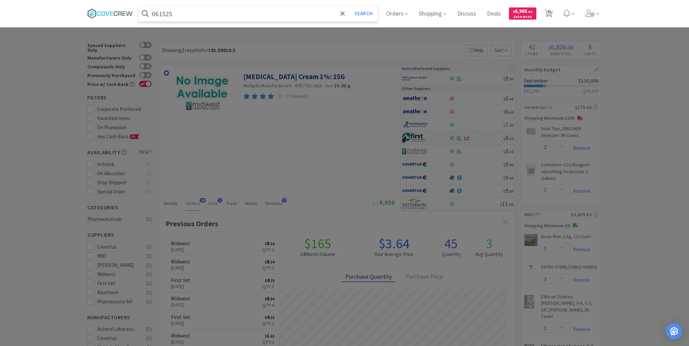
click at [349, 6] on button "Search" at bounding box center [363, 14] width 28 height 16
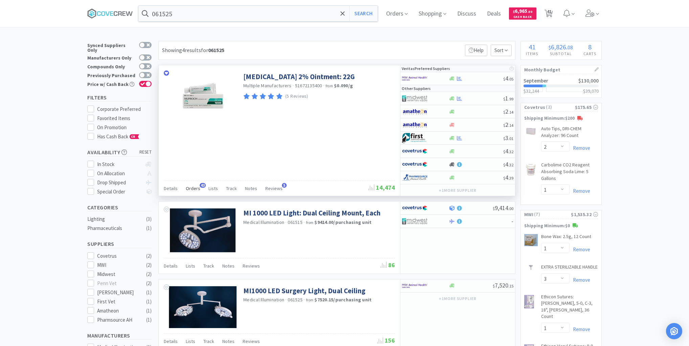
click at [196, 187] on span "Orders" at bounding box center [193, 188] width 15 height 6
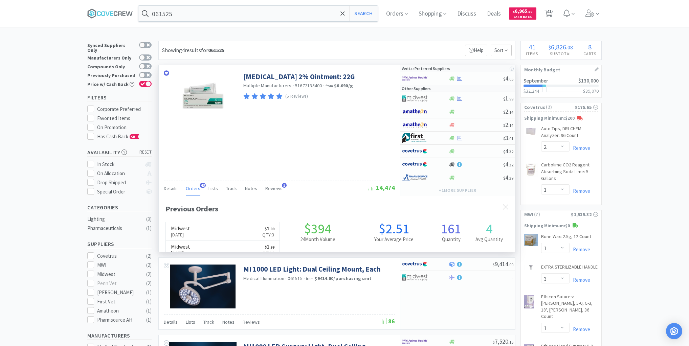
scroll to position [181, 356]
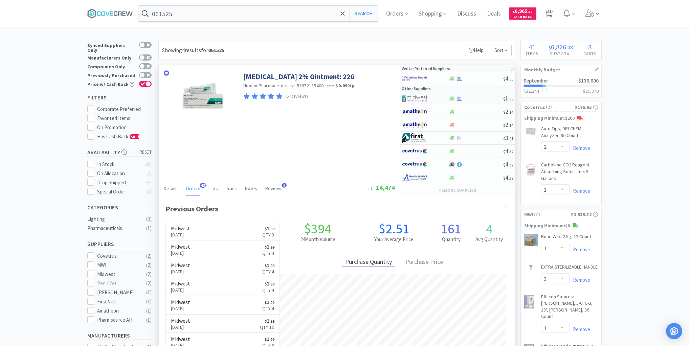
click at [474, 98] on div at bounding box center [475, 98] width 55 height 5
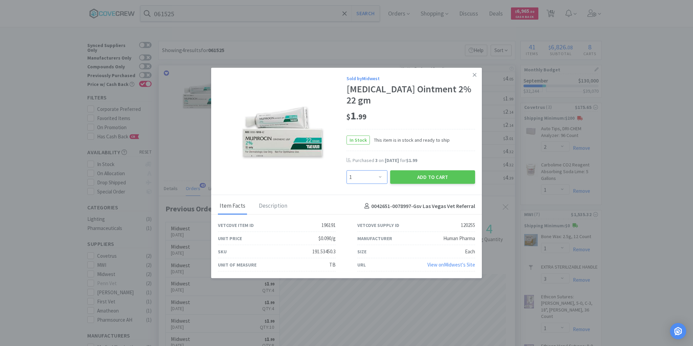
click at [383, 171] on select "Enter Quantity 1 2 3 4 5 6 7 8 9 10 11 12 13 14 15 16 17 18 19 20 Enter Quantity" at bounding box center [367, 178] width 41 height 14
click at [347, 171] on select "Enter Quantity 1 2 3 4 5 6 7 8 9 10 11 12 13 14 15 16 17 18 19 20 Enter Quantity" at bounding box center [367, 178] width 41 height 14
click at [417, 171] on button "Add to Cart" at bounding box center [432, 178] width 85 height 14
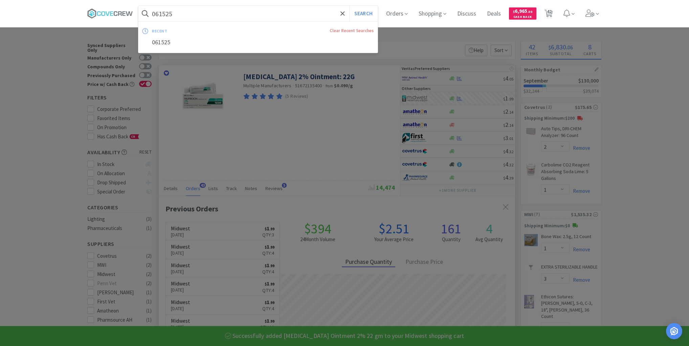
click at [290, 15] on input "061525" at bounding box center [257, 14] width 239 height 16
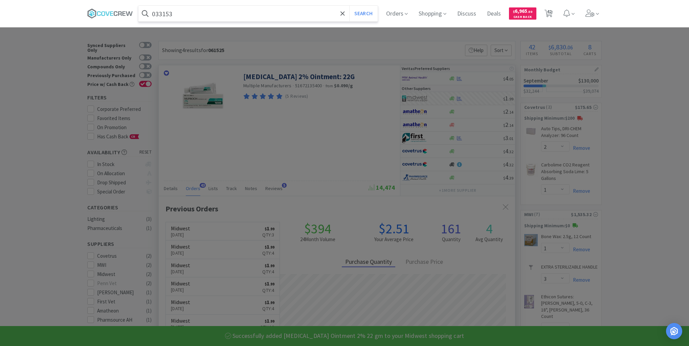
click at [349, 6] on button "Search" at bounding box center [363, 14] width 28 height 16
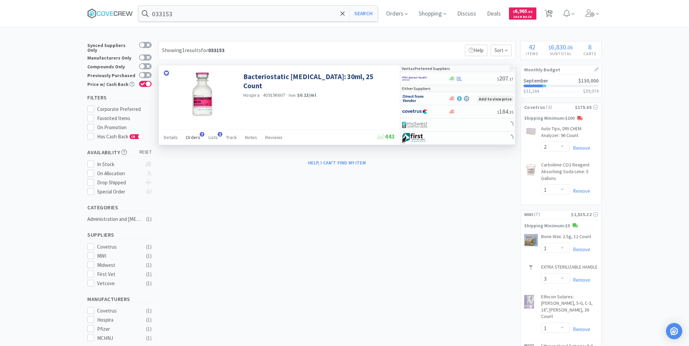
click at [193, 135] on span "Orders" at bounding box center [193, 137] width 15 height 6
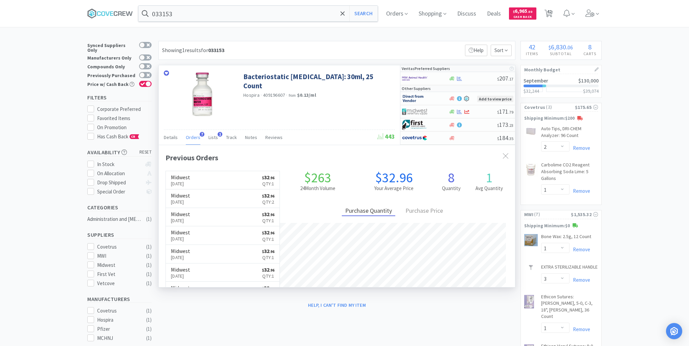
scroll to position [175, 356]
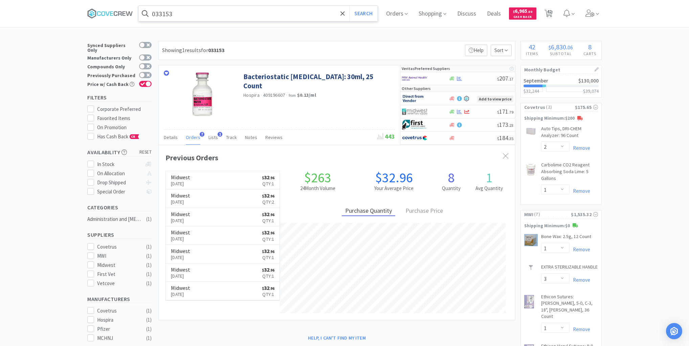
click at [253, 15] on input "033153" at bounding box center [257, 14] width 239 height 16
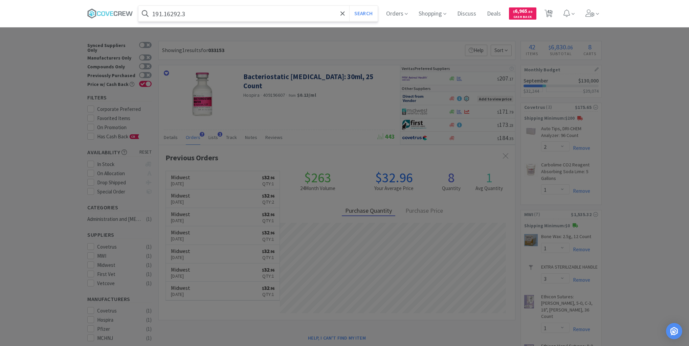
click at [349, 6] on button "Search" at bounding box center [363, 14] width 28 height 16
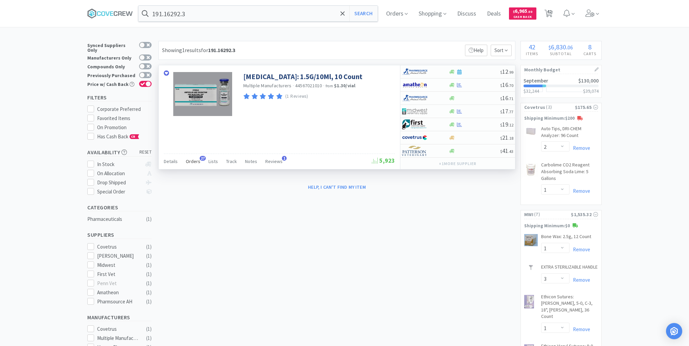
click at [197, 161] on span "Orders" at bounding box center [193, 161] width 15 height 6
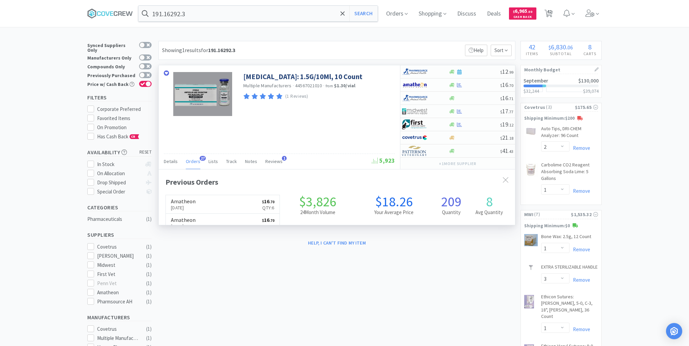
scroll to position [181, 356]
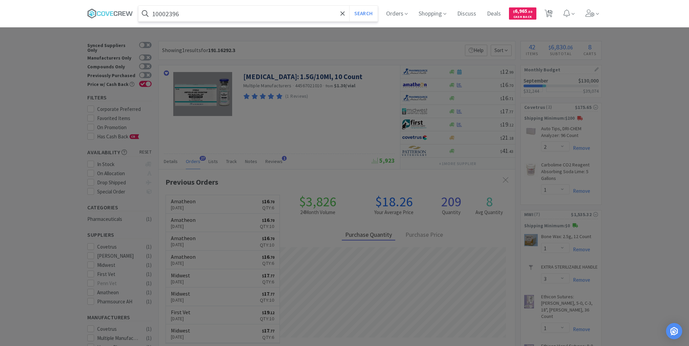
click at [349, 6] on button "Search" at bounding box center [363, 14] width 28 height 16
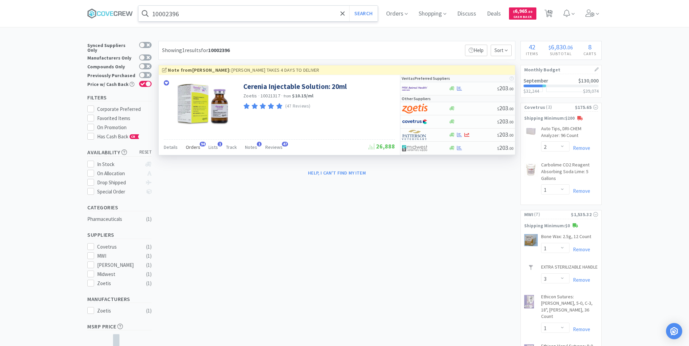
click at [196, 146] on span "Orders" at bounding box center [193, 147] width 15 height 6
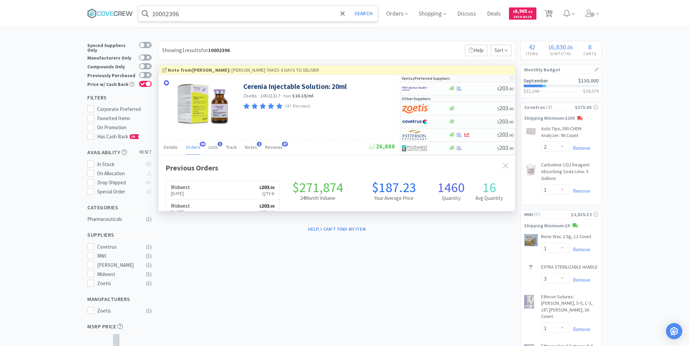
scroll to position [181, 356]
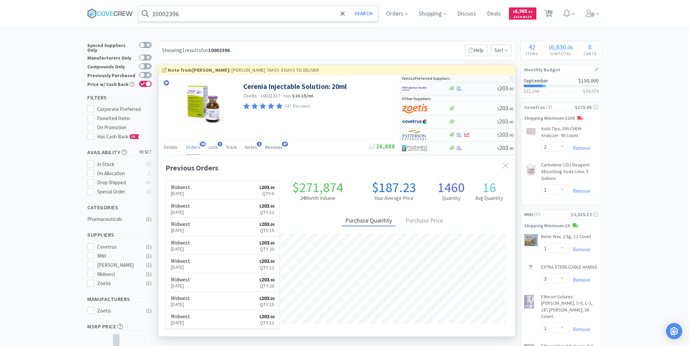
click at [479, 92] on div "$ 203 . 00" at bounding box center [457, 88] width 115 height 13
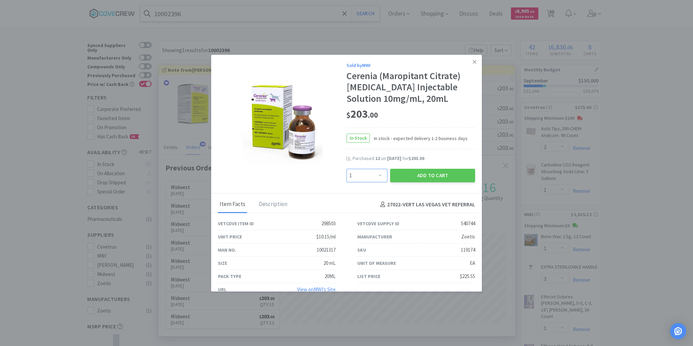
click at [377, 173] on select "Enter Quantity 1 2 3 4 5 6 7 8 9 10 11 12 13 14 15 16 17 18 19 20 Enter Quantity" at bounding box center [367, 176] width 41 height 14
click at [347, 169] on select "Enter Quantity 1 2 3 4 5 6 7 8 9 10 11 12 13 14 15 16 17 18 19 20 Enter Quantity" at bounding box center [367, 176] width 41 height 14
click at [430, 174] on button "Add to Cart" at bounding box center [432, 176] width 85 height 14
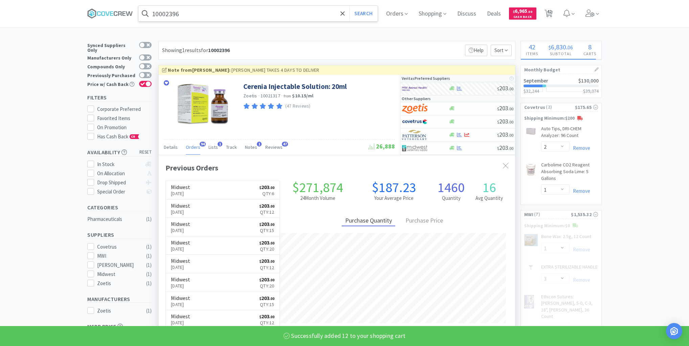
click at [310, 12] on input "10002396" at bounding box center [257, 14] width 239 height 16
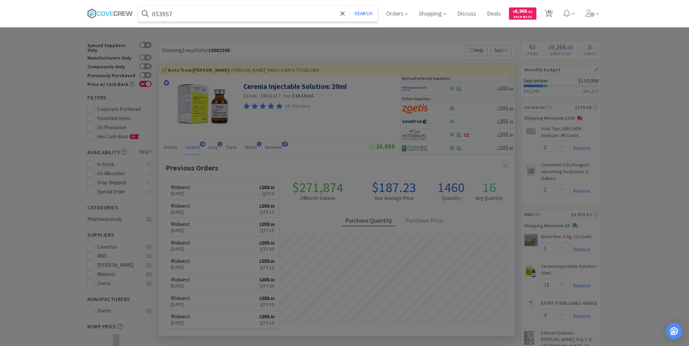
click at [349, 6] on button "Search" at bounding box center [363, 14] width 28 height 16
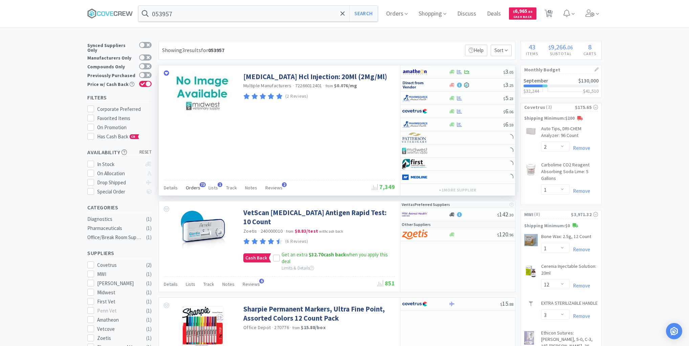
click at [192, 187] on span "Orders" at bounding box center [193, 188] width 15 height 6
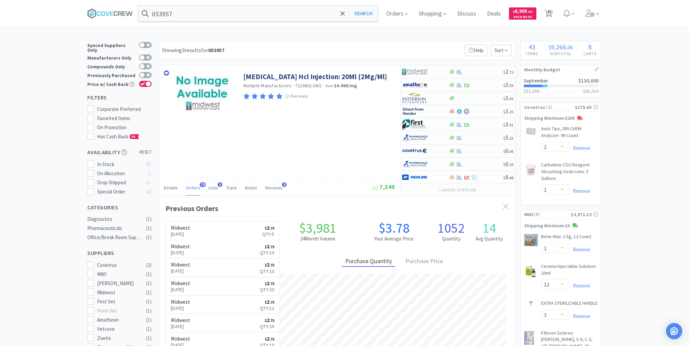
scroll to position [181, 356]
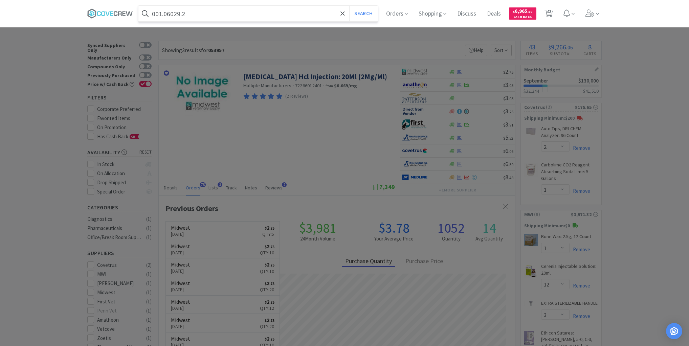
click at [349, 6] on button "Search" at bounding box center [363, 14] width 28 height 16
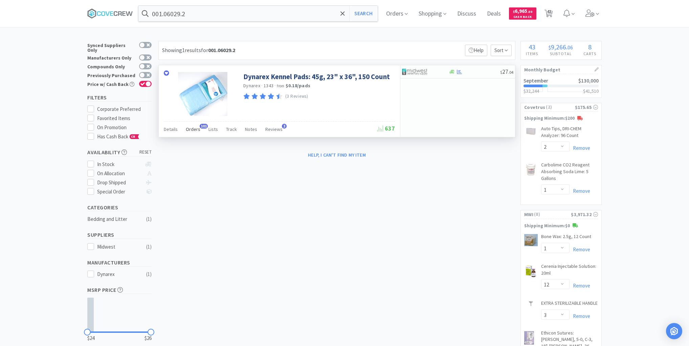
click at [196, 129] on span "Orders" at bounding box center [193, 129] width 15 height 6
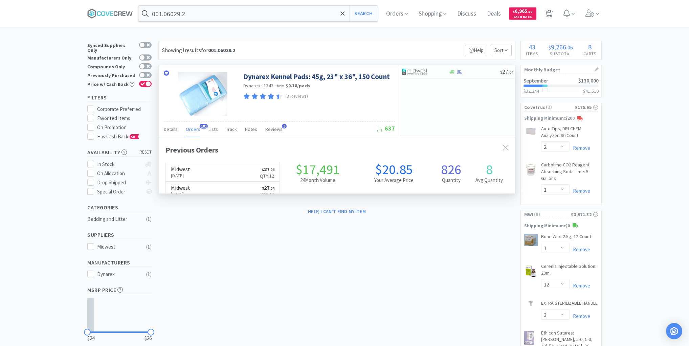
scroll to position [181, 356]
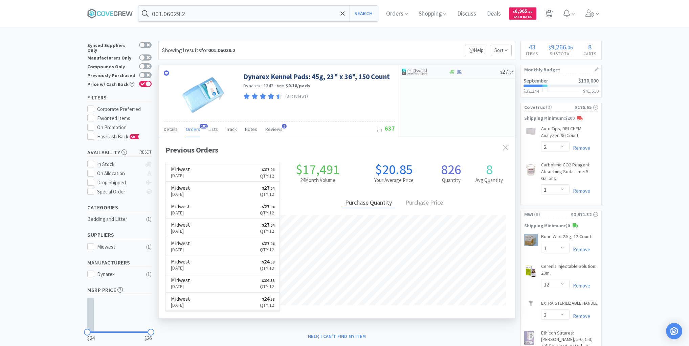
click at [477, 74] on div at bounding box center [474, 71] width 52 height 5
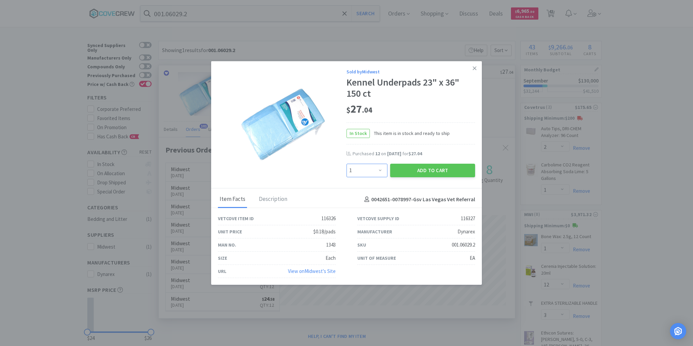
click at [380, 172] on select "Enter Quantity 1 2 3 4 5 6 7 8 9 10 11 12 13 14 15 16 17 18 19 20 Enter Quantity" at bounding box center [367, 171] width 41 height 14
click at [347, 164] on select "Enter Quantity 1 2 3 4 5 6 7 8 9 10 11 12 13 14 15 16 17 18 19 20 Enter Quantity" at bounding box center [367, 171] width 41 height 14
click at [421, 172] on button "Add to Cart" at bounding box center [432, 171] width 85 height 14
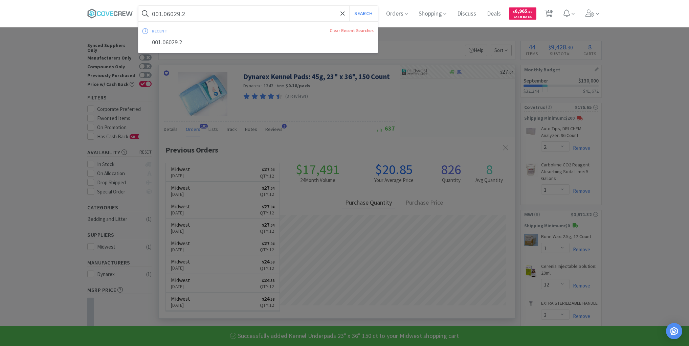
drag, startPoint x: 303, startPoint y: 11, endPoint x: 307, endPoint y: 23, distance: 12.3
click at [303, 12] on input "001.06029.2" at bounding box center [257, 14] width 239 height 16
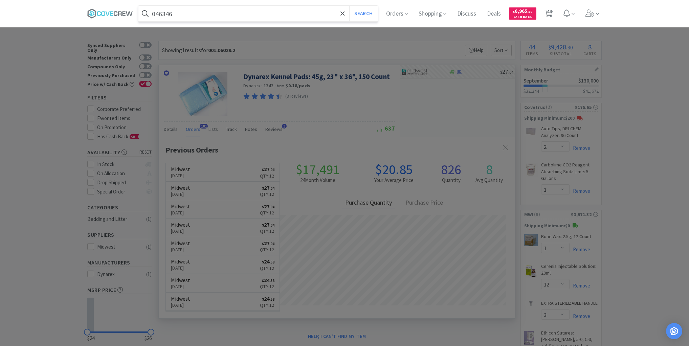
click at [349, 6] on button "Search" at bounding box center [363, 14] width 28 height 16
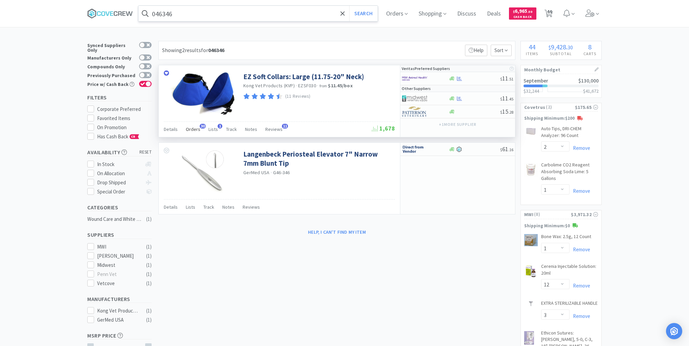
click at [197, 130] on span "Orders" at bounding box center [193, 129] width 15 height 6
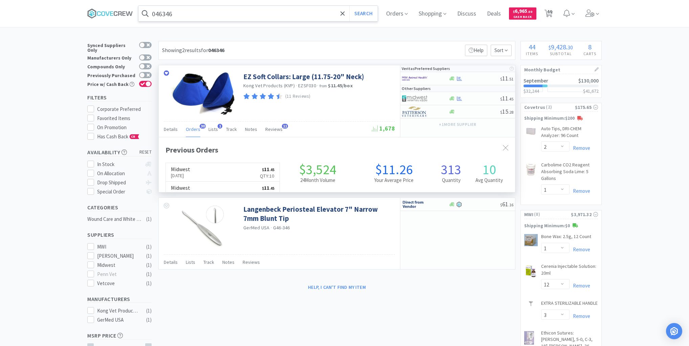
scroll to position [181, 356]
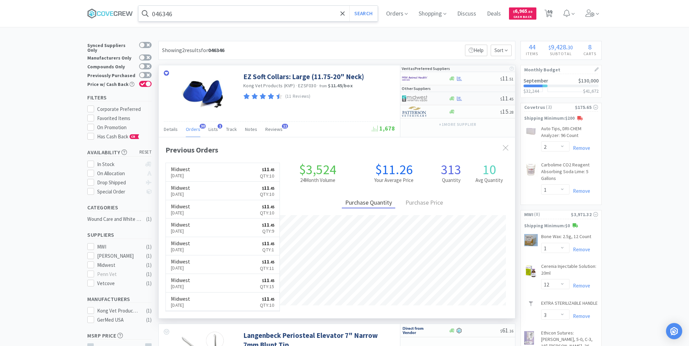
click at [474, 100] on div at bounding box center [474, 98] width 52 height 5
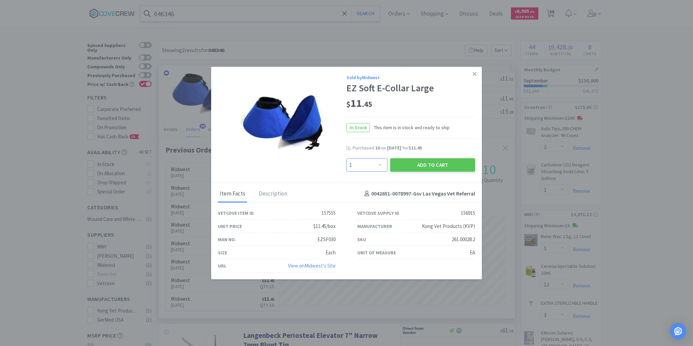
click at [380, 165] on select "Enter Quantity 1 2 3 4 5 6 7 8 9 10 11 12 13 14 15 16 17 18 19 20 Enter Quantity" at bounding box center [367, 165] width 41 height 14
click at [347, 158] on select "Enter Quantity 1 2 3 4 5 6 7 8 9 10 11 12 13 14 15 16 17 18 19 20 Enter Quantity" at bounding box center [367, 165] width 41 height 14
click at [381, 166] on select "Enter Quantity 1 2 3 4 5 6 7 8 9 10 11 12 13 14 15 16 17 18 19 20 Enter Quantity" at bounding box center [367, 165] width 41 height 14
click at [347, 158] on select "Enter Quantity 1 2 3 4 5 6 7 8 9 10 11 12 13 14 15 16 17 18 19 20 Enter Quantity" at bounding box center [367, 165] width 41 height 14
click at [422, 164] on button "Add to Cart" at bounding box center [432, 165] width 85 height 14
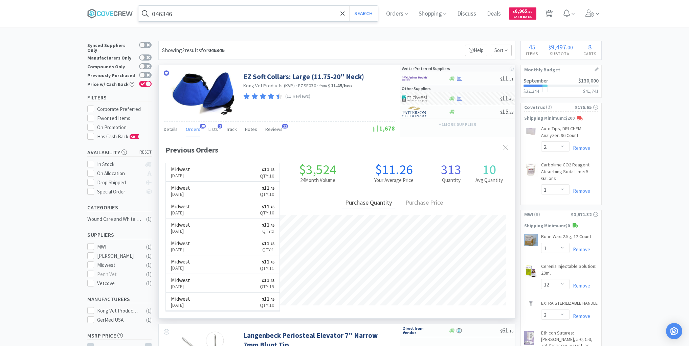
drag, startPoint x: 306, startPoint y: 12, endPoint x: 309, endPoint y: 18, distance: 7.0
click at [306, 12] on input "046346" at bounding box center [257, 14] width 239 height 16
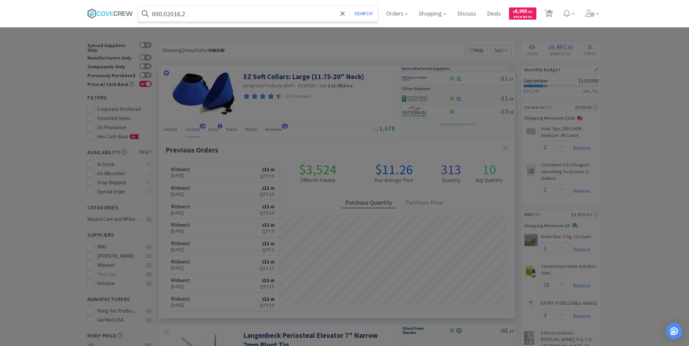
click at [349, 6] on button "Search" at bounding box center [363, 14] width 28 height 16
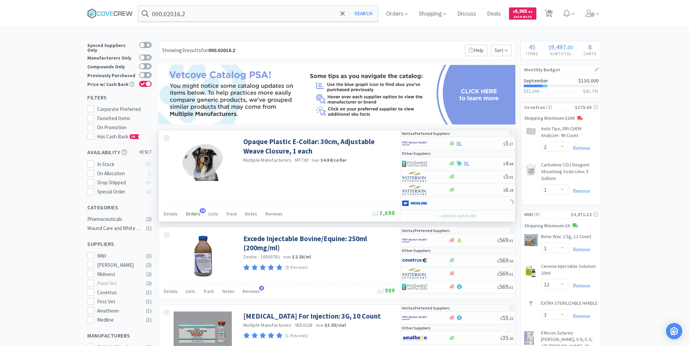
click at [194, 213] on span "Orders" at bounding box center [193, 214] width 15 height 6
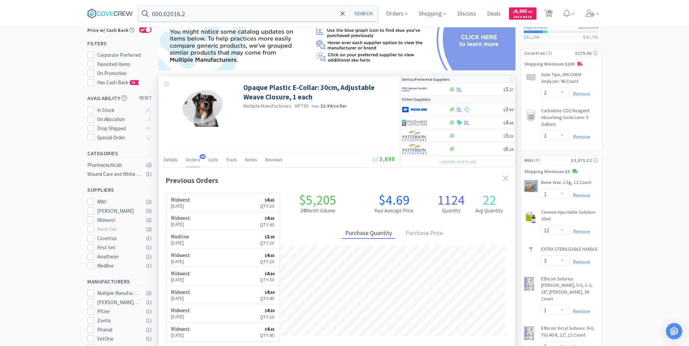
scroll to position [81, 0]
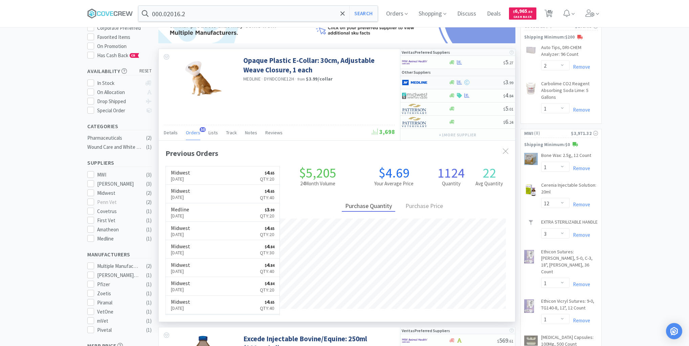
click at [480, 83] on div at bounding box center [475, 82] width 55 height 5
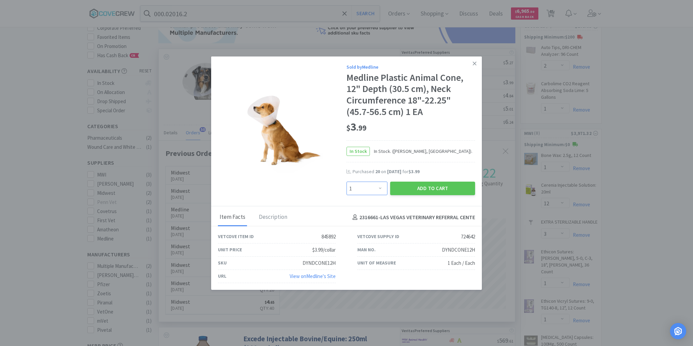
click at [379, 190] on select "Enter Quantity 1 2 3 4 5 6 7 8 9 10 11 12 13 14 15 16 17 18 19 20 Enter Quantity" at bounding box center [367, 189] width 41 height 14
click at [347, 182] on select "Enter Quantity 1 2 3 4 5 6 7 8 9 10 11 12 13 14 15 16 17 18 19 20 Enter Quantity" at bounding box center [367, 189] width 41 height 14
click at [419, 186] on button "Add to Cart" at bounding box center [432, 189] width 85 height 14
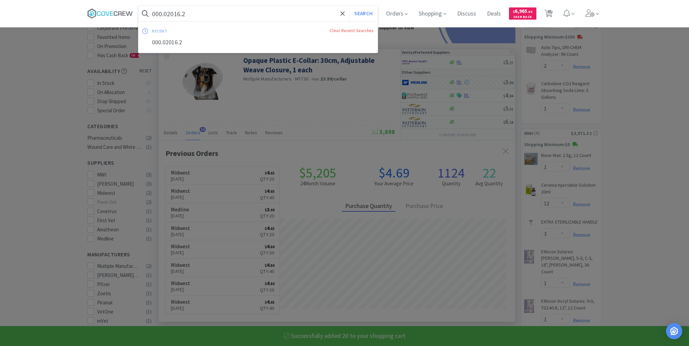
drag, startPoint x: 297, startPoint y: 9, endPoint x: 301, endPoint y: 13, distance: 5.5
click at [297, 9] on input "000.02016.2" at bounding box center [257, 14] width 239 height 16
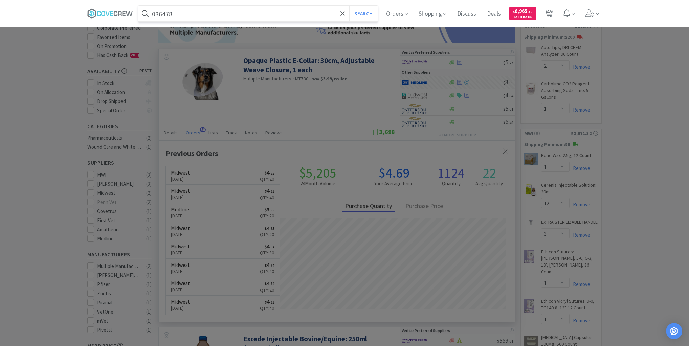
click at [349, 6] on button "Search" at bounding box center [363, 14] width 28 height 16
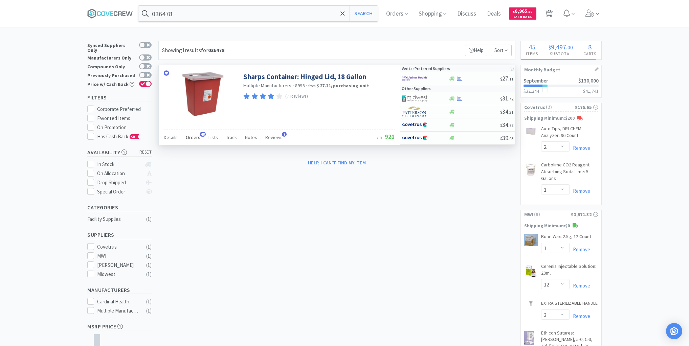
click at [194, 137] on span "Orders" at bounding box center [193, 137] width 15 height 6
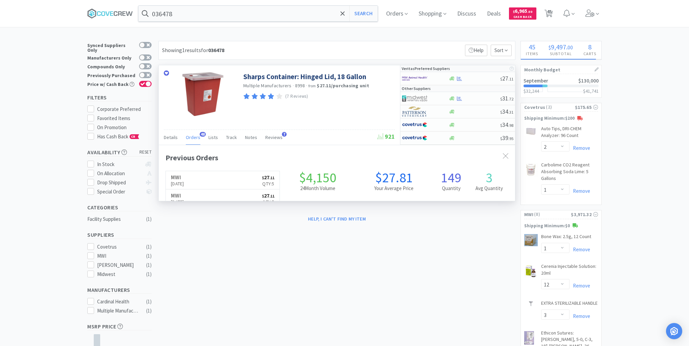
scroll to position [181, 356]
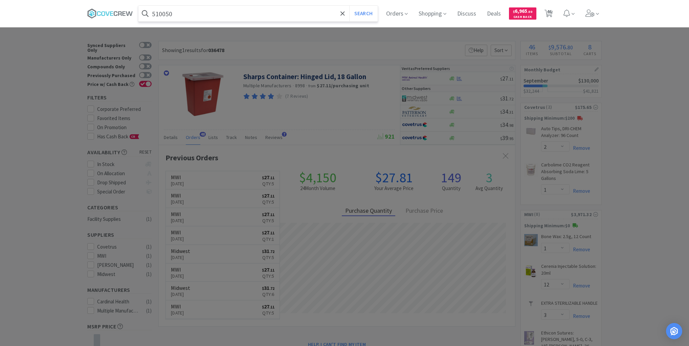
click at [349, 6] on button "Search" at bounding box center [363, 14] width 28 height 16
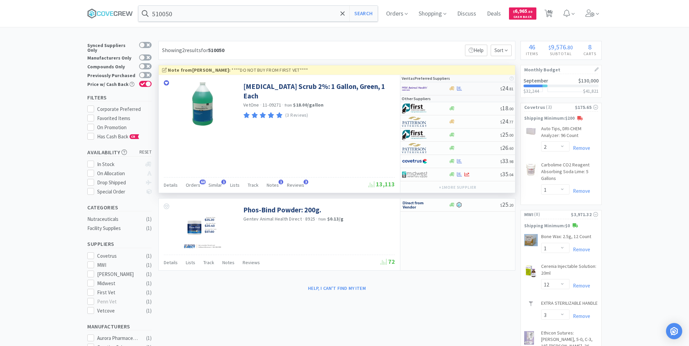
click at [471, 91] on div "$ 24 . 81" at bounding box center [457, 88] width 115 height 13
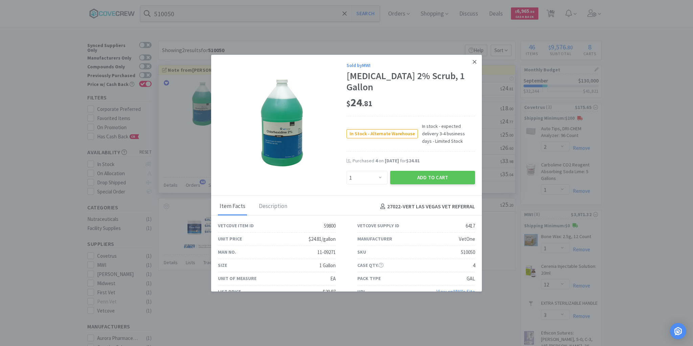
click at [473, 62] on icon at bounding box center [475, 62] width 4 height 4
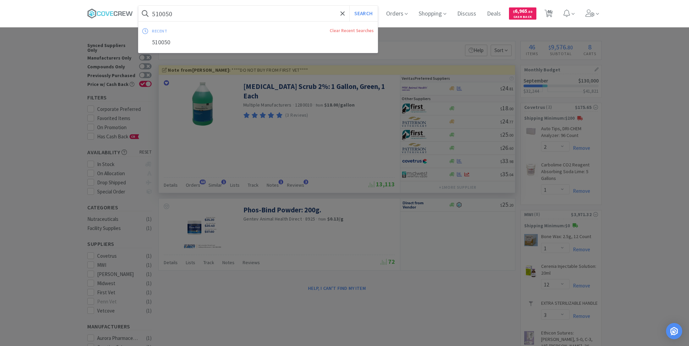
click at [307, 12] on input "510050" at bounding box center [257, 14] width 239 height 16
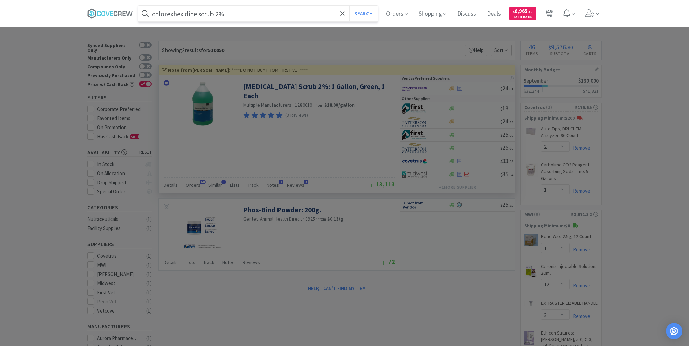
click at [349, 6] on button "Search" at bounding box center [363, 14] width 28 height 16
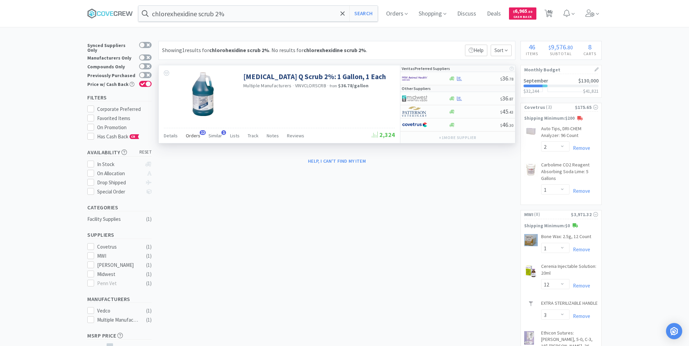
click at [191, 133] on span "Orders" at bounding box center [193, 136] width 15 height 6
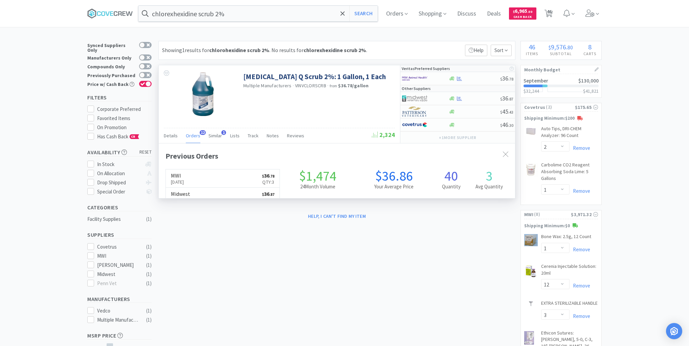
scroll to position [181, 356]
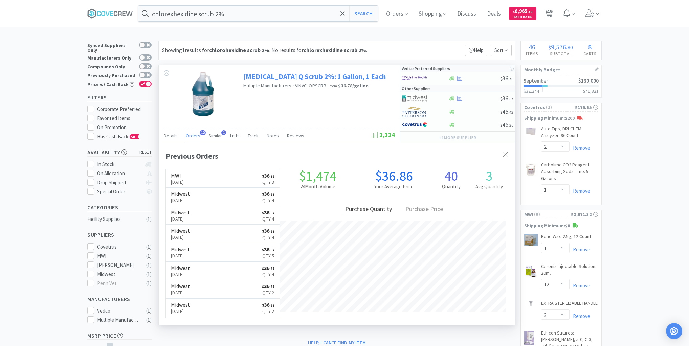
click at [273, 76] on link "[MEDICAL_DATA] Q Scrub 2%: 1 Gallon, 1 Each" at bounding box center [314, 76] width 143 height 9
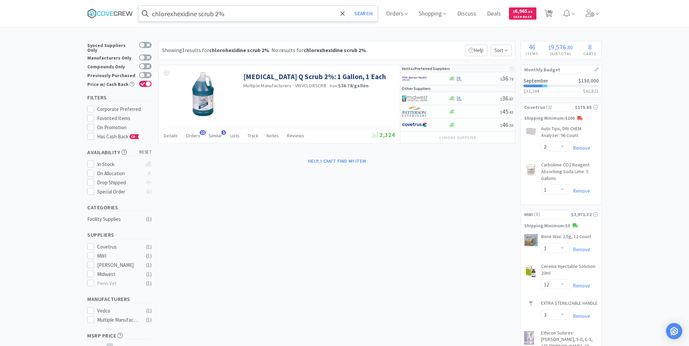
click at [248, 15] on input "chlorexhexidine scrub 2%" at bounding box center [257, 14] width 239 height 16
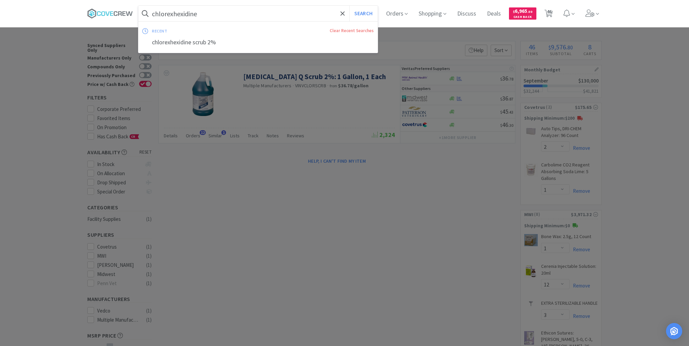
click at [349, 6] on button "Search" at bounding box center [363, 14] width 28 height 16
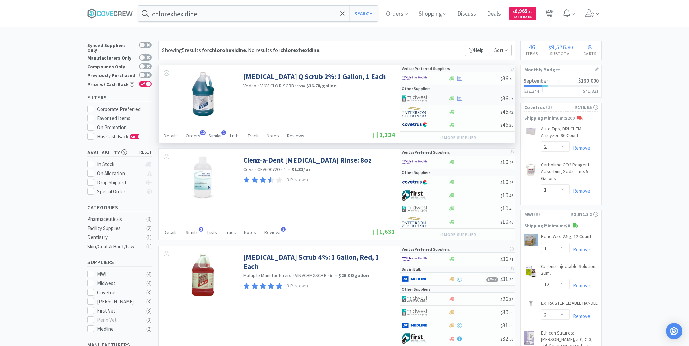
click at [474, 97] on div at bounding box center [474, 98] width 52 height 5
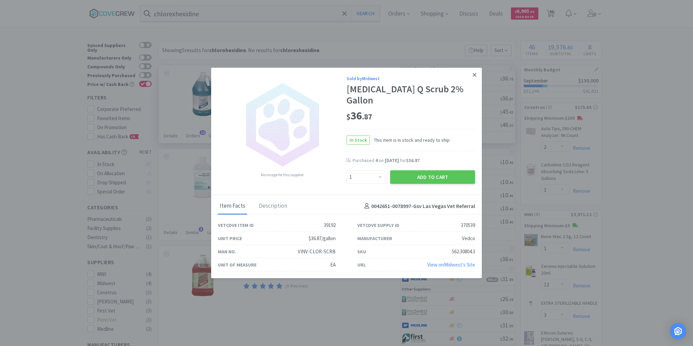
click at [475, 77] on icon at bounding box center [475, 75] width 4 height 6
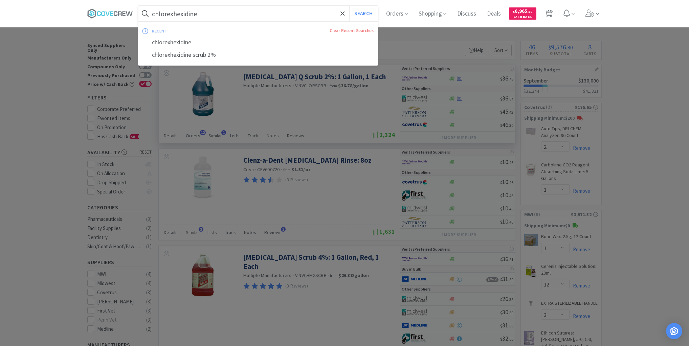
click at [289, 13] on input "chlorexhexidine" at bounding box center [257, 14] width 239 height 16
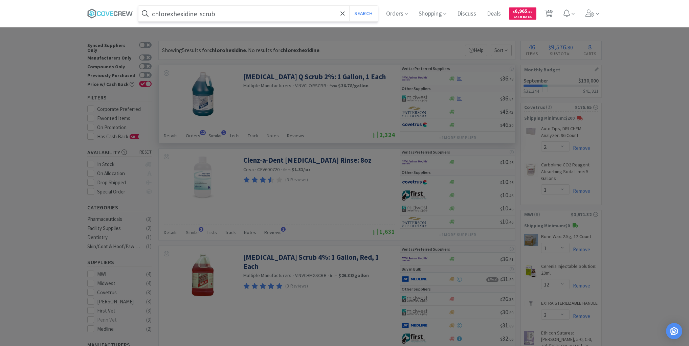
click at [349, 6] on button "Search" at bounding box center [363, 14] width 28 height 16
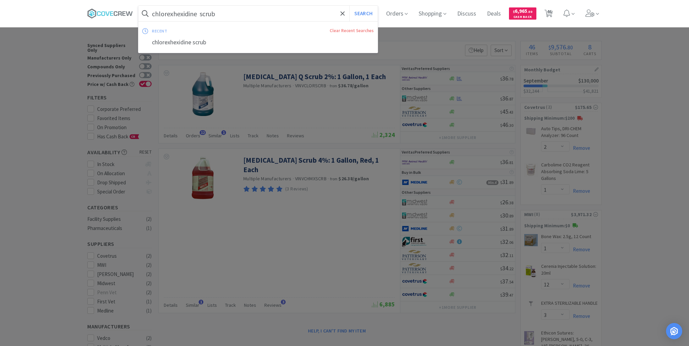
click at [304, 14] on input "chlorexhexidine scrub" at bounding box center [257, 14] width 239 height 16
click at [349, 6] on button "Search" at bounding box center [363, 14] width 28 height 16
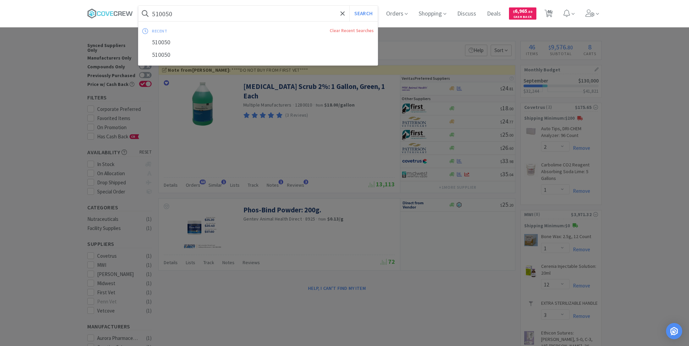
click at [297, 15] on input "510050" at bounding box center [257, 14] width 239 height 16
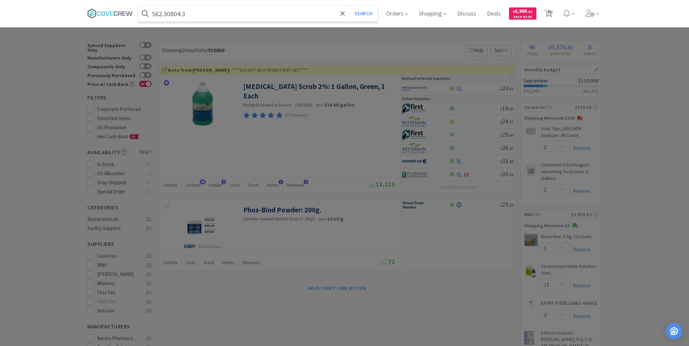
click at [349, 6] on button "Search" at bounding box center [363, 14] width 28 height 16
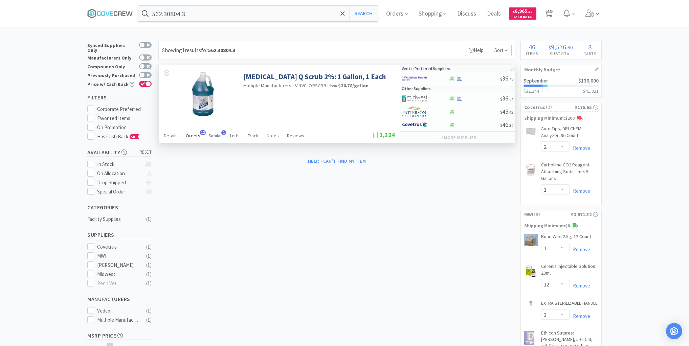
click at [192, 134] on span "Orders" at bounding box center [193, 136] width 15 height 6
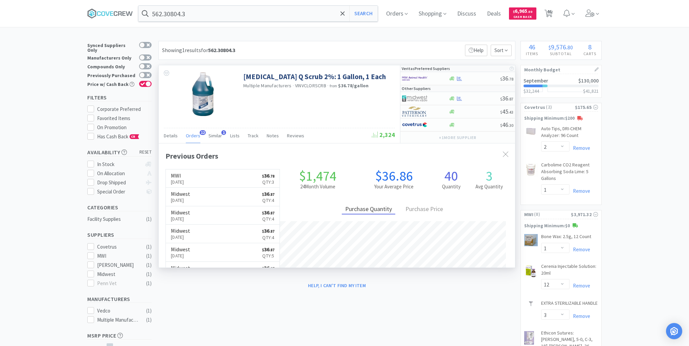
scroll to position [181, 356]
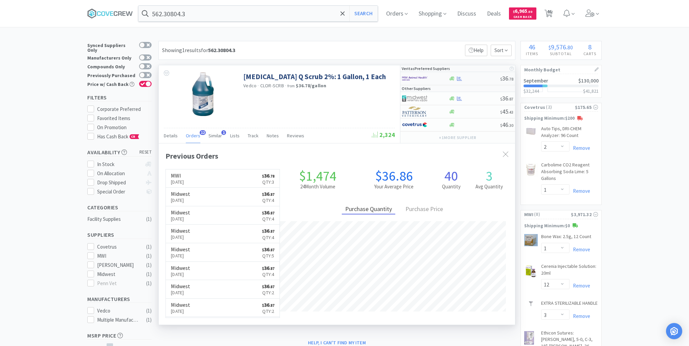
click at [475, 77] on div at bounding box center [474, 78] width 52 height 5
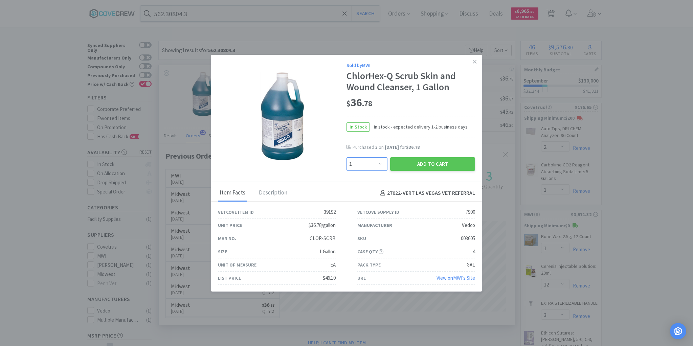
click at [379, 162] on select "Enter Quantity 1 2 3 4 5 6 7 8 9 10 11 12 13 14 15 16 17 18 19 20 Enter Quantity" at bounding box center [367, 164] width 41 height 14
click at [347, 157] on select "Enter Quantity 1 2 3 4 5 6 7 8 9 10 11 12 13 14 15 16 17 18 19 20 Enter Quantity" at bounding box center [367, 164] width 41 height 14
click at [429, 163] on button "Add to Cart" at bounding box center [432, 164] width 85 height 14
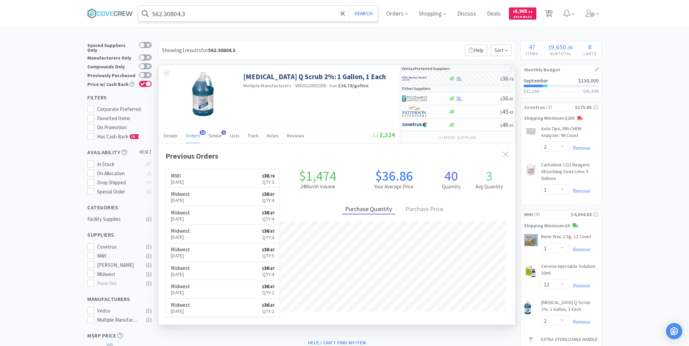
drag, startPoint x: 328, startPoint y: 11, endPoint x: 327, endPoint y: 18, distance: 6.8
click at [328, 12] on input "562.30804.3" at bounding box center [257, 14] width 239 height 16
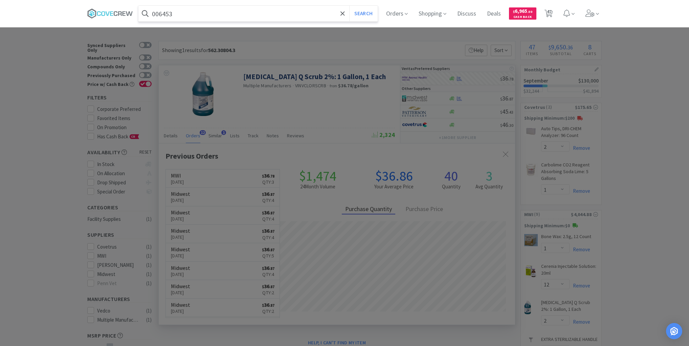
click at [349, 6] on button "Search" at bounding box center [363, 14] width 28 height 16
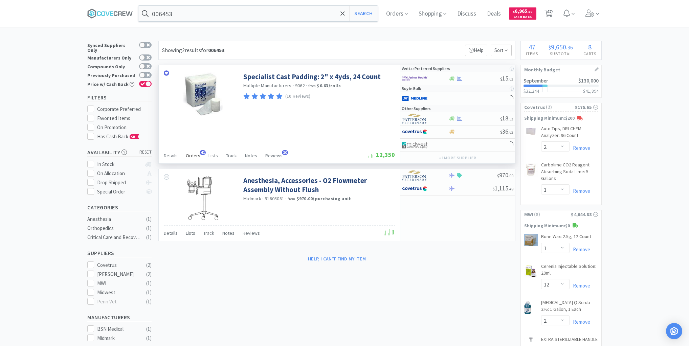
click at [190, 154] on span "Orders" at bounding box center [193, 156] width 15 height 6
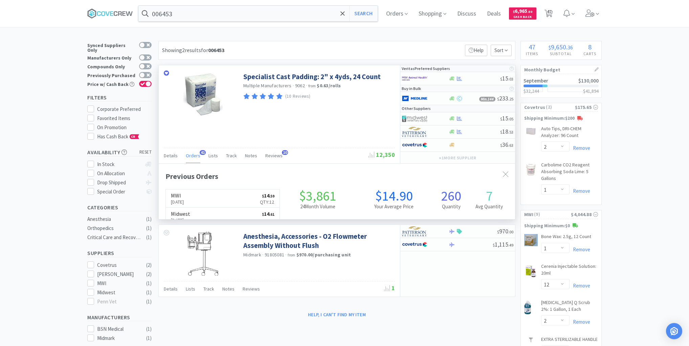
scroll to position [181, 356]
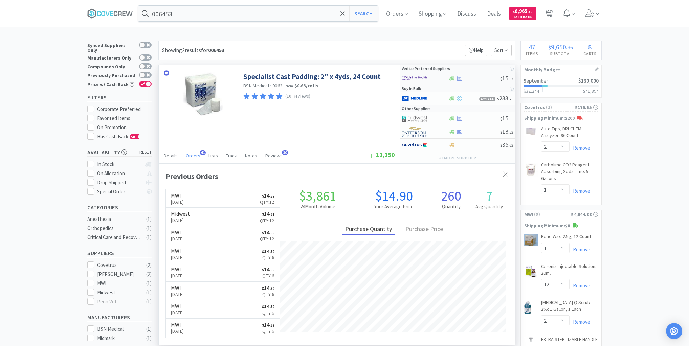
click at [475, 79] on div at bounding box center [474, 78] width 52 height 5
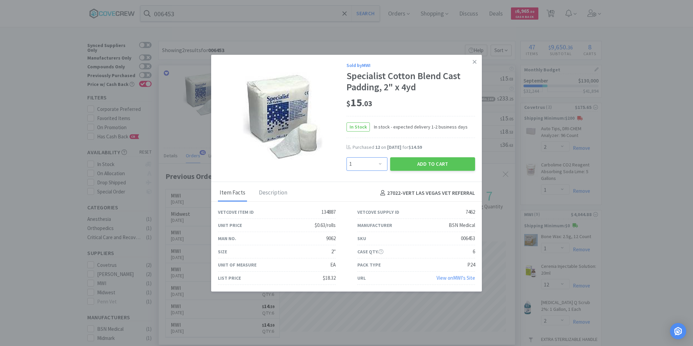
click at [380, 160] on select "Enter Quantity 1 2 3 4 5 6 7 8 9 10 11 12 13 14 15 16 17 18 19 20 Enter Quantity" at bounding box center [367, 164] width 41 height 14
click at [347, 157] on select "Enter Quantity 1 2 3 4 5 6 7 8 9 10 11 12 13 14 15 16 17 18 19 20 Enter Quantity" at bounding box center [367, 164] width 41 height 14
click at [420, 161] on button "Add to Cart" at bounding box center [432, 164] width 85 height 14
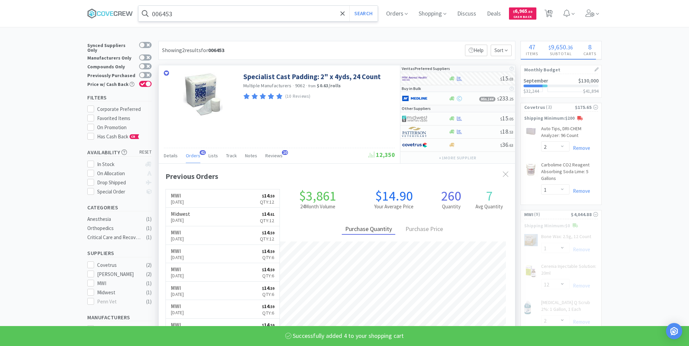
click at [292, 13] on input "006453" at bounding box center [257, 14] width 239 height 16
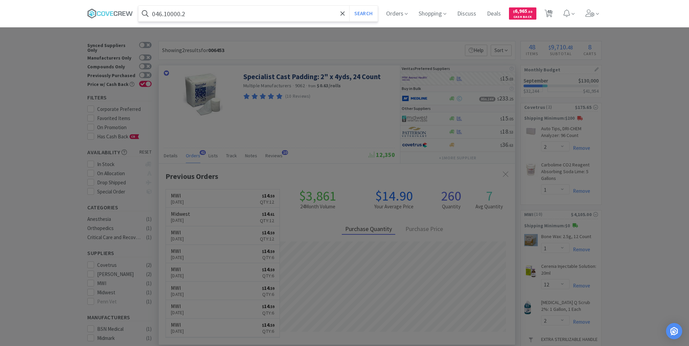
click at [349, 6] on button "Search" at bounding box center [363, 14] width 28 height 16
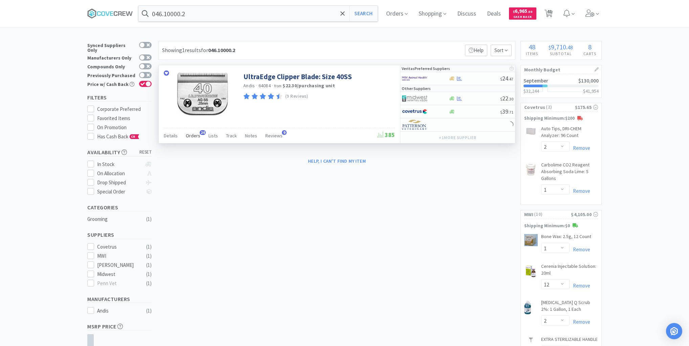
click at [190, 135] on span "Orders" at bounding box center [193, 136] width 15 height 6
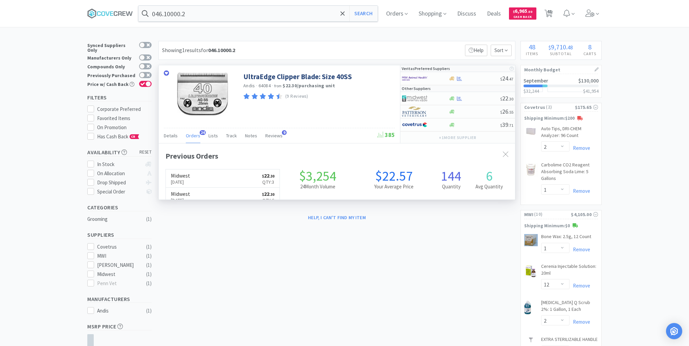
scroll to position [181, 356]
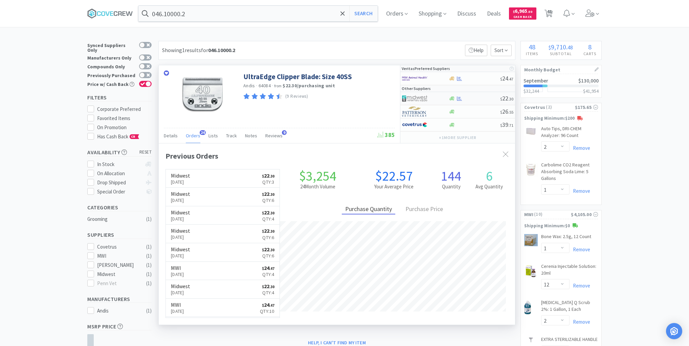
click at [483, 97] on div at bounding box center [474, 98] width 52 height 5
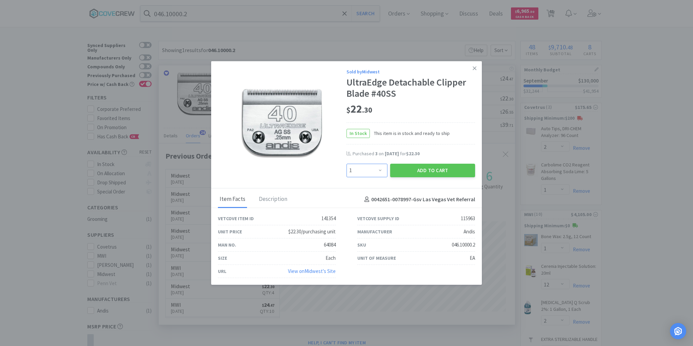
click at [379, 171] on select "Enter Quantity 1 2 3 4 5 6 7 8 9 10 11 12 13 14 15 16 17 18 19 20 Enter Quantity" at bounding box center [367, 171] width 41 height 14
click at [347, 164] on select "Enter Quantity 1 2 3 4 5 6 7 8 9 10 11 12 13 14 15 16 17 18 19 20 Enter Quantity" at bounding box center [367, 171] width 41 height 14
click at [419, 170] on button "Add to Cart" at bounding box center [432, 171] width 85 height 14
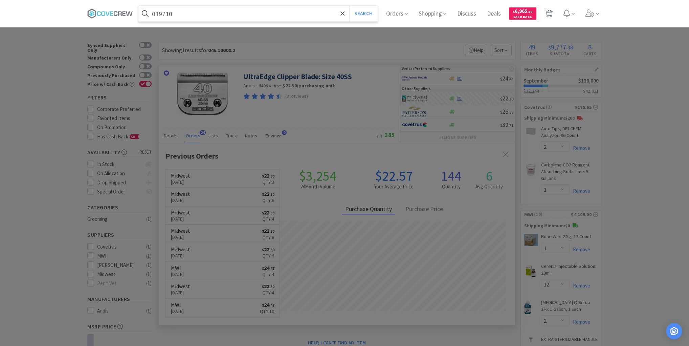
click at [349, 6] on button "Search" at bounding box center [363, 14] width 28 height 16
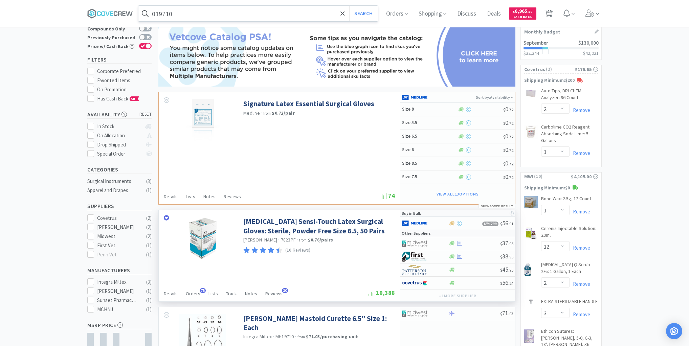
scroll to position [81, 0]
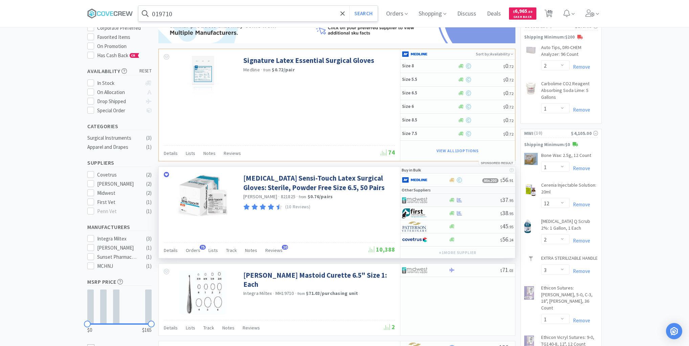
click at [476, 199] on div at bounding box center [474, 200] width 52 height 5
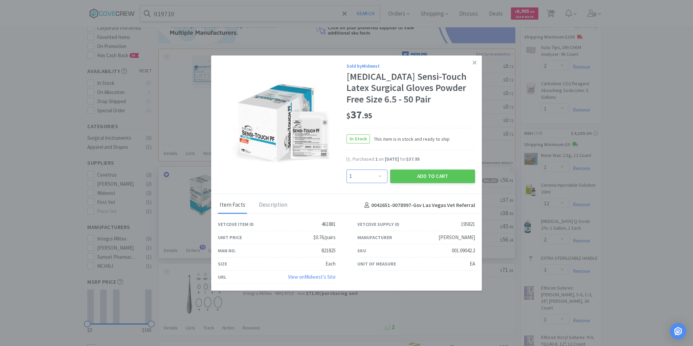
click at [379, 176] on select "Enter Quantity 1 2 3 4 5 6 7 8 9 10 11 12 13 14 15 16 17 18 19 20 Enter Quantity" at bounding box center [367, 177] width 41 height 14
click at [347, 170] on select "Enter Quantity 1 2 3 4 5 6 7 8 9 10 11 12 13 14 15 16 17 18 19 20 Enter Quantity" at bounding box center [367, 177] width 41 height 14
click at [437, 174] on button "Add to Cart" at bounding box center [432, 177] width 85 height 14
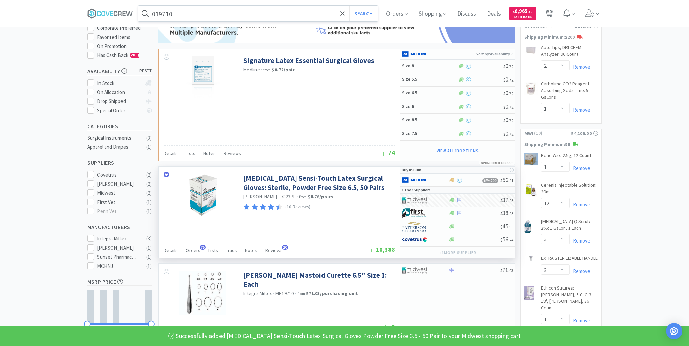
drag, startPoint x: 271, startPoint y: 12, endPoint x: 271, endPoint y: 16, distance: 4.1
click at [271, 13] on input "019710" at bounding box center [257, 14] width 239 height 16
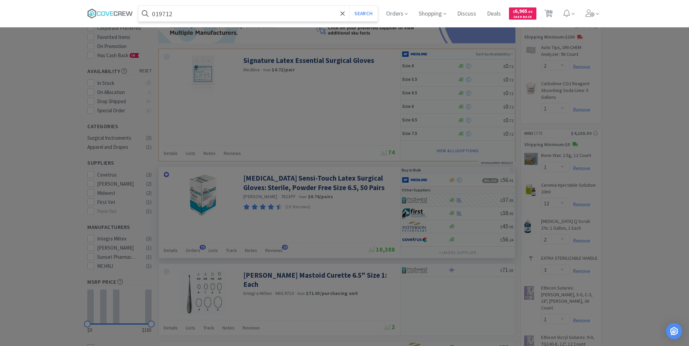
click at [349, 6] on button "Search" at bounding box center [363, 14] width 28 height 16
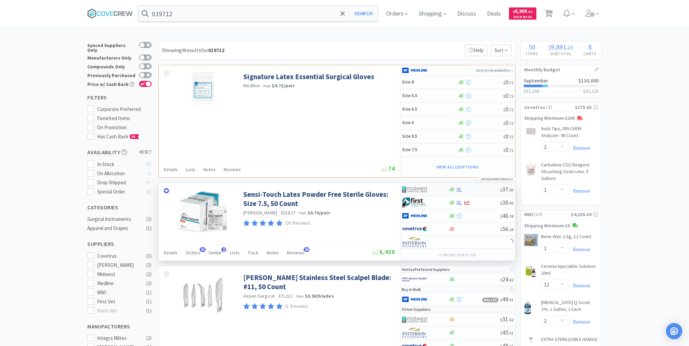
click at [476, 191] on div "$ 37 . 95" at bounding box center [457, 189] width 115 height 13
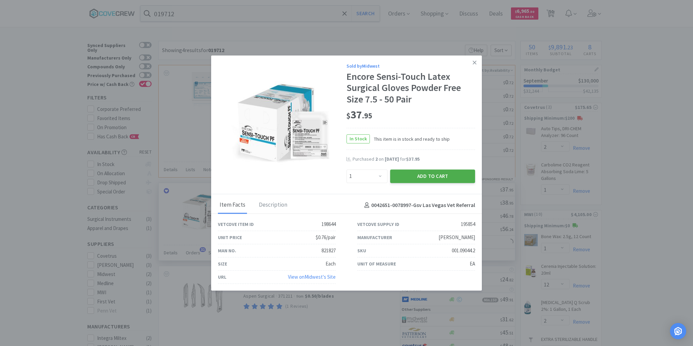
click at [447, 175] on button "Add to Cart" at bounding box center [432, 177] width 85 height 14
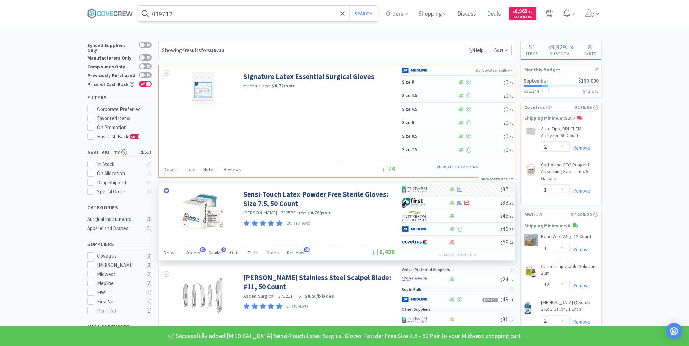
click at [302, 12] on input "019712" at bounding box center [257, 14] width 239 height 16
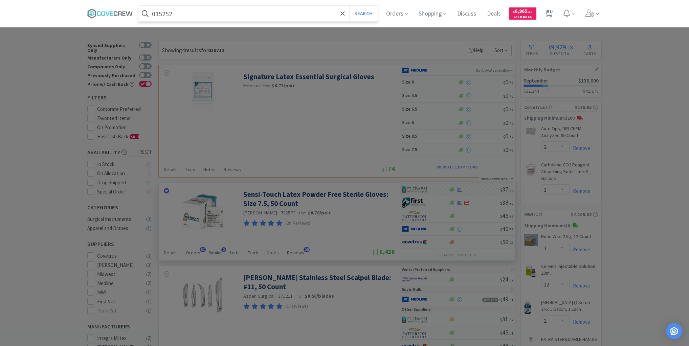
click at [349, 6] on button "Search" at bounding box center [363, 14] width 28 height 16
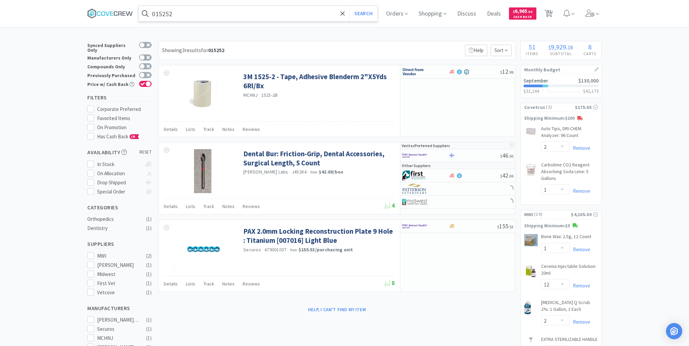
click at [221, 14] on input "015252" at bounding box center [257, 14] width 239 height 16
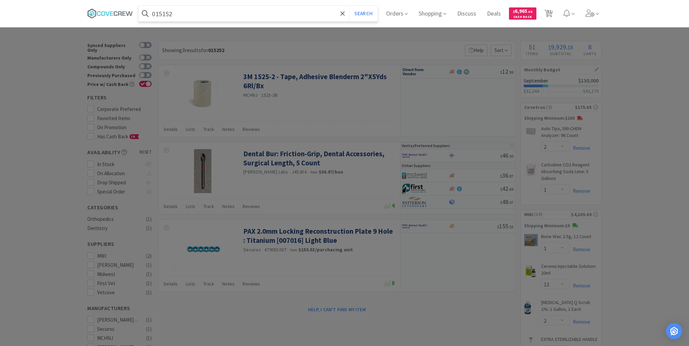
click at [349, 6] on button "Search" at bounding box center [363, 14] width 28 height 16
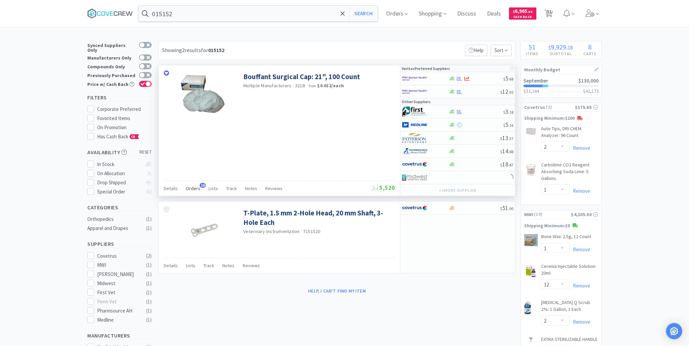
click at [198, 185] on div "Orders 16" at bounding box center [193, 189] width 15 height 13
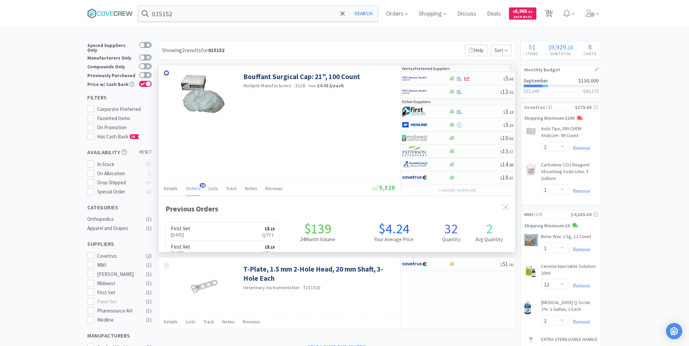
scroll to position [181, 356]
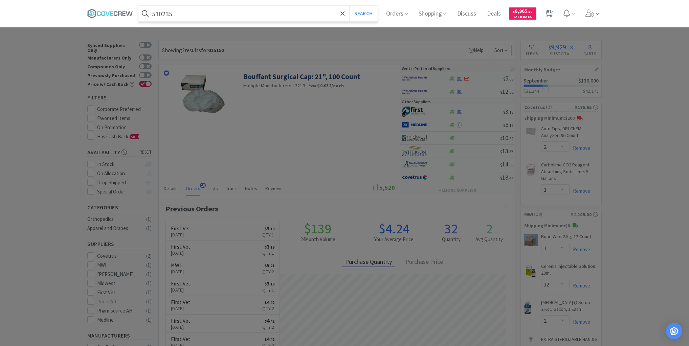
click at [349, 6] on button "Search" at bounding box center [363, 14] width 28 height 16
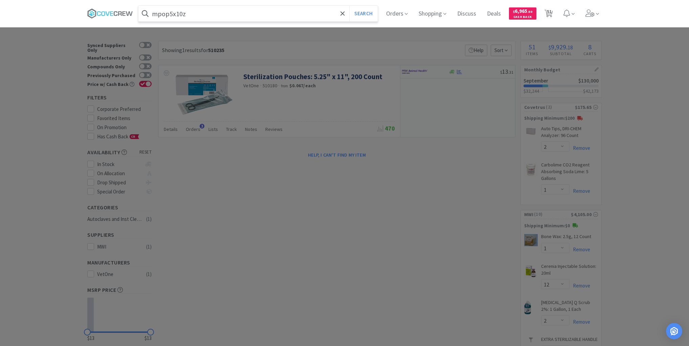
click at [349, 6] on button "Search" at bounding box center [363, 14] width 28 height 16
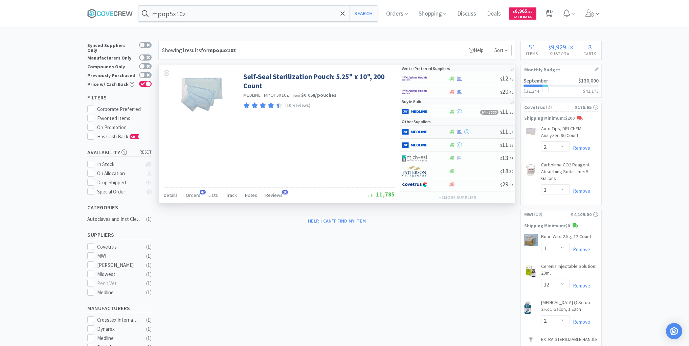
click at [438, 131] on div at bounding box center [420, 132] width 37 height 12
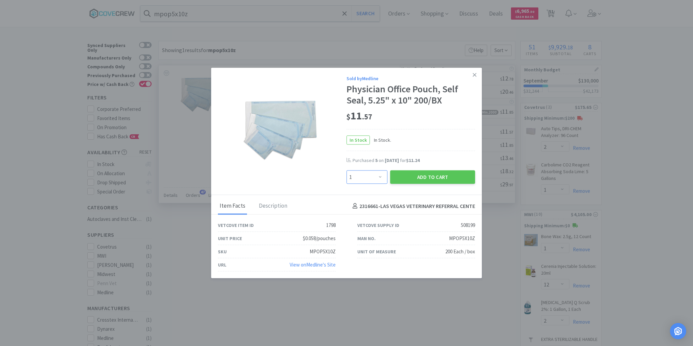
click at [382, 177] on select "Enter Quantity 1 2 3 4 5 6 7 8 9 10 11 12 13 14 15 16 17 18 19 20 Enter Quantity" at bounding box center [367, 178] width 41 height 14
click at [347, 171] on select "Enter Quantity 1 2 3 4 5 6 7 8 9 10 11 12 13 14 15 16 17 18 19 20 Enter Quantity" at bounding box center [367, 178] width 41 height 14
click at [415, 179] on button "Add to Cart" at bounding box center [432, 178] width 85 height 14
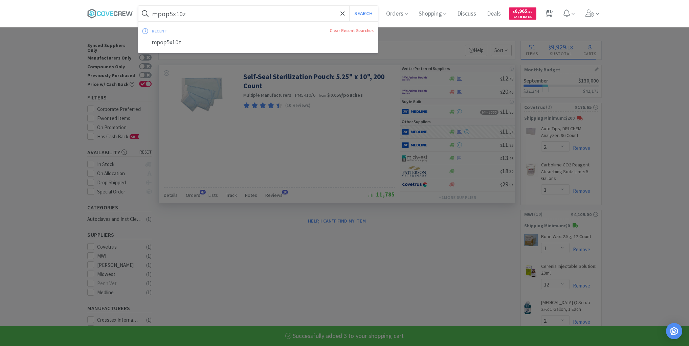
click at [313, 15] on input "mpop5x10z" at bounding box center [257, 14] width 239 height 16
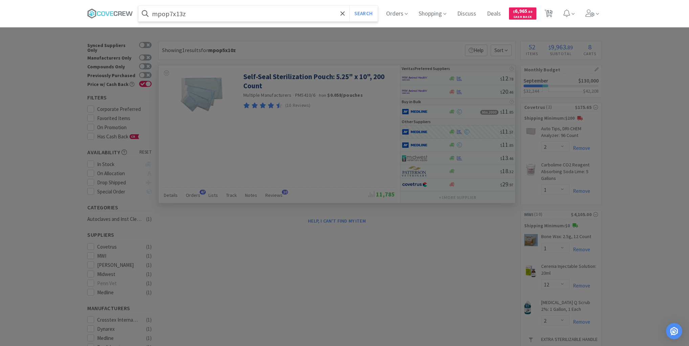
click at [349, 6] on button "Search" at bounding box center [363, 14] width 28 height 16
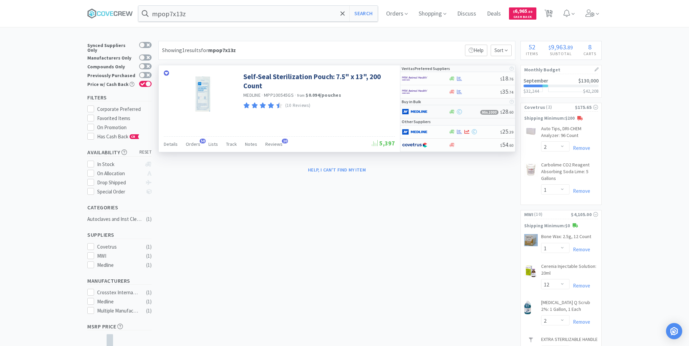
click at [441, 111] on div at bounding box center [425, 112] width 46 height 12
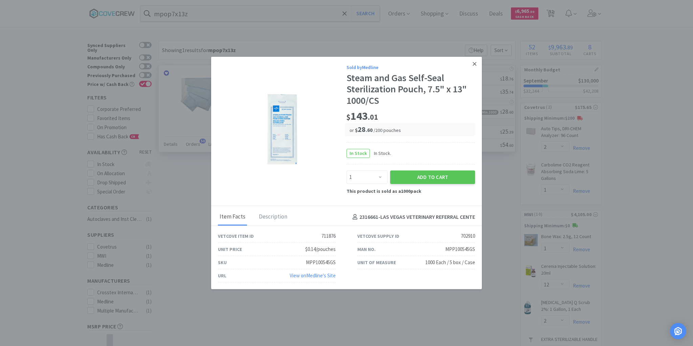
click at [475, 64] on icon at bounding box center [475, 64] width 4 height 4
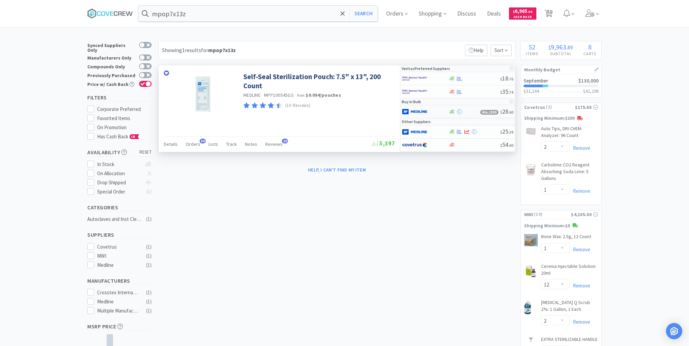
click at [435, 112] on div at bounding box center [420, 112] width 37 height 12
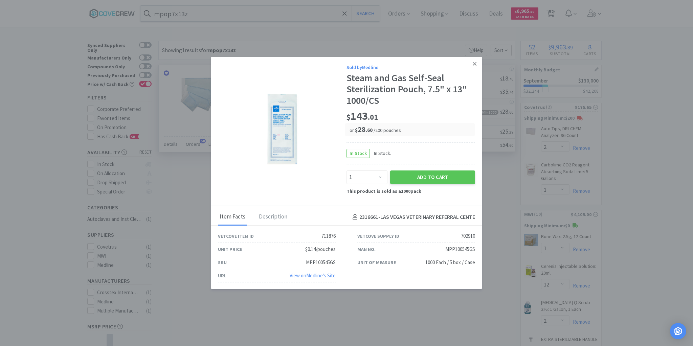
click at [474, 62] on icon at bounding box center [475, 64] width 4 height 6
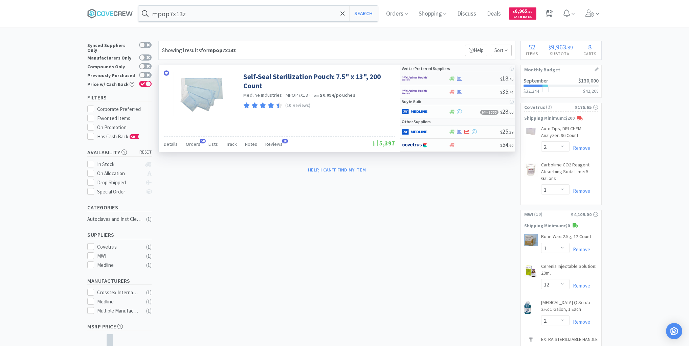
click at [469, 78] on div at bounding box center [474, 78] width 52 height 5
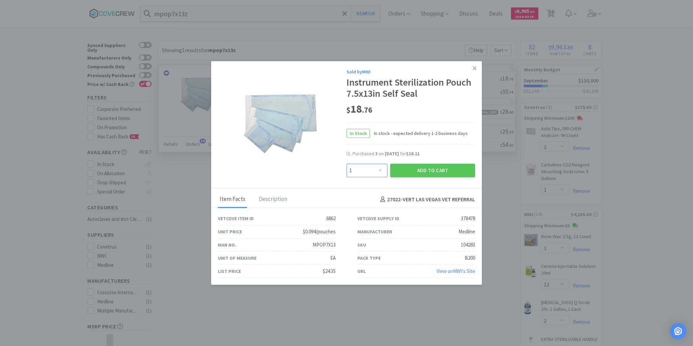
click at [382, 176] on select "Enter Quantity 1 2 3 4 5 6 7 8 9 10 11 12 13 14 15 16 17 18 19 20 Enter Quantity" at bounding box center [367, 171] width 41 height 14
drag, startPoint x: 474, startPoint y: 66, endPoint x: 444, endPoint y: 77, distance: 31.9
click at [474, 67] on icon at bounding box center [475, 68] width 4 height 6
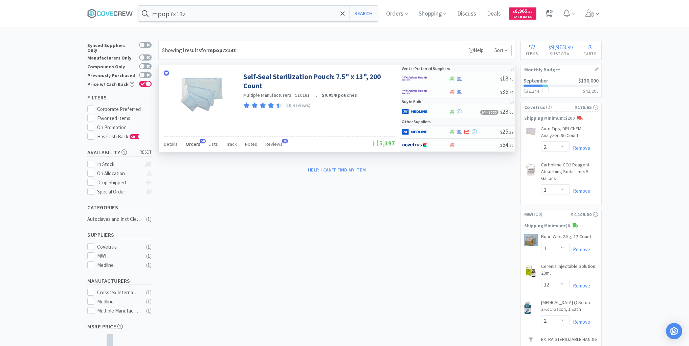
click at [193, 145] on span "Orders" at bounding box center [193, 144] width 15 height 6
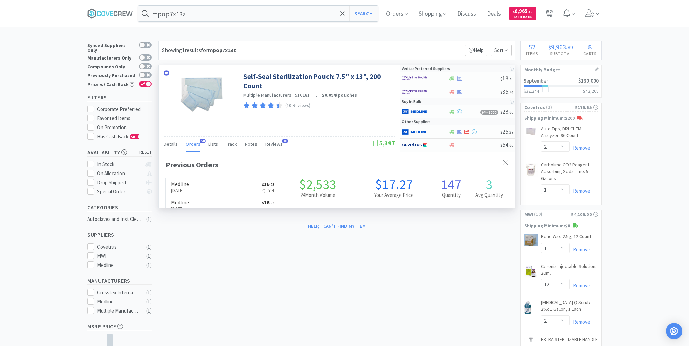
scroll to position [181, 356]
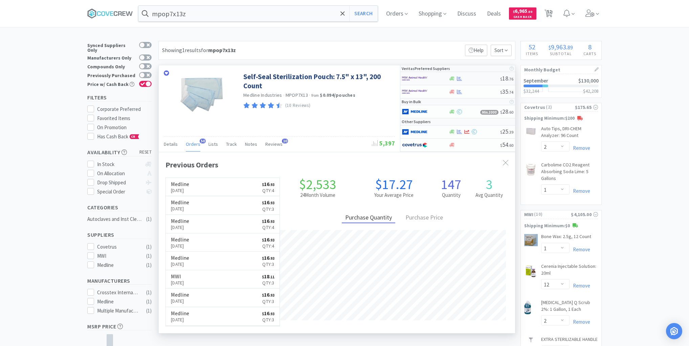
click at [481, 78] on div at bounding box center [474, 78] width 52 height 5
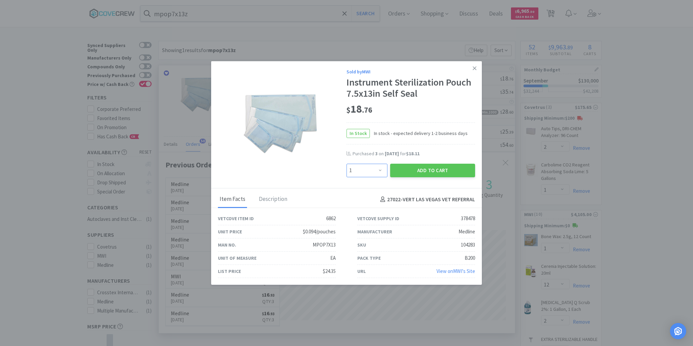
click at [380, 172] on select "Enter Quantity 1 2 3 4 5 6 7 8 9 10 11 12 13 14 15 16 17 18 19 20 Enter Quantity" at bounding box center [367, 171] width 41 height 14
click at [347, 164] on select "Enter Quantity 1 2 3 4 5 6 7 8 9 10 11 12 13 14 15 16 17 18 19 20 Enter Quantity" at bounding box center [367, 171] width 41 height 14
click at [426, 172] on button "Add to Cart" at bounding box center [432, 171] width 85 height 14
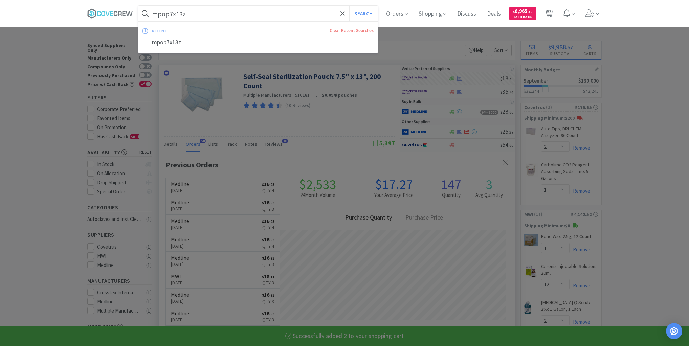
click at [226, 14] on input "mpop7x13z" at bounding box center [257, 14] width 239 height 16
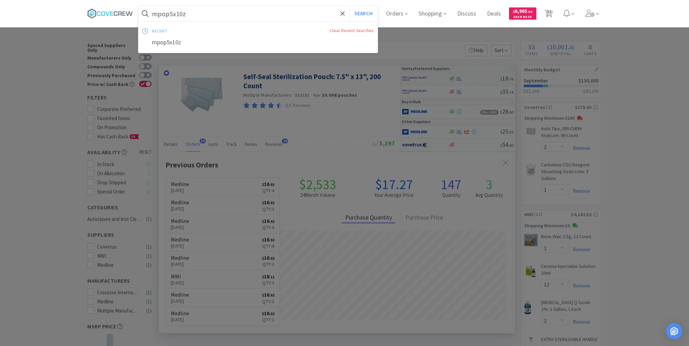
click at [349, 6] on button "Search" at bounding box center [363, 14] width 28 height 16
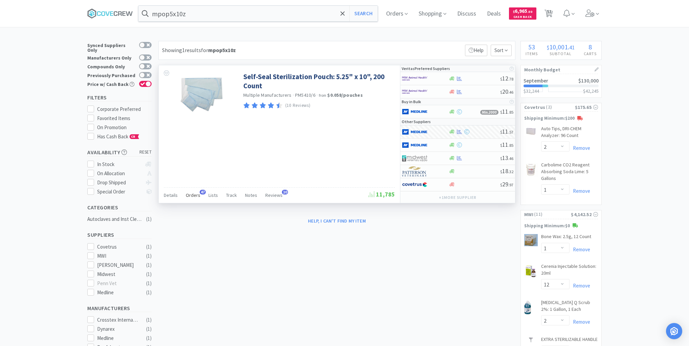
click at [193, 192] on span "Orders" at bounding box center [193, 195] width 15 height 6
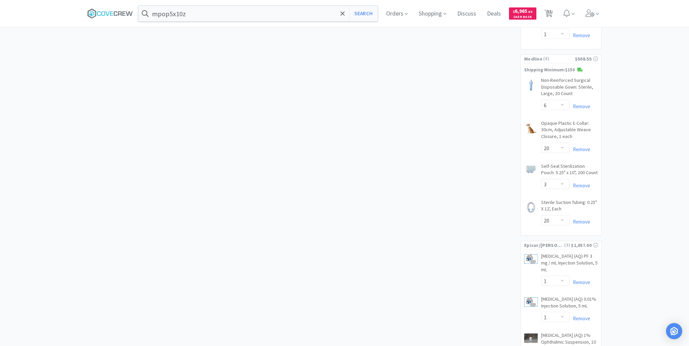
scroll to position [1923, 0]
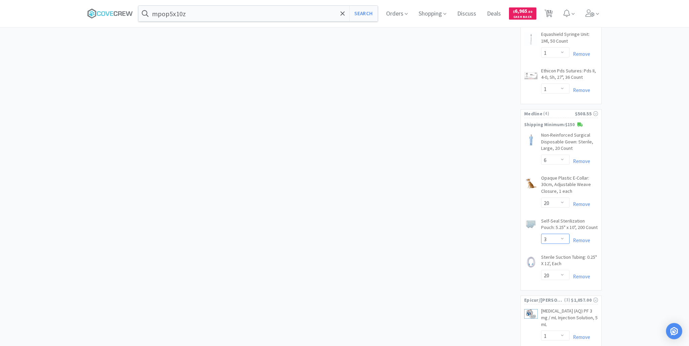
click at [565, 234] on select "Enter Quantity 1 2 3 4 5 6 7 8 9 10 11 12 13 14 15 16 17 18 19 20 Enter Quantity" at bounding box center [555, 239] width 28 height 10
click at [541, 234] on select "Enter Quantity 1 2 3 4 5 6 7 8 9 10 11 12 13 14 15 16 17 18 19 20 Enter Quantity" at bounding box center [555, 239] width 28 height 10
click at [304, 17] on input "mpop5x10z" at bounding box center [257, 14] width 239 height 16
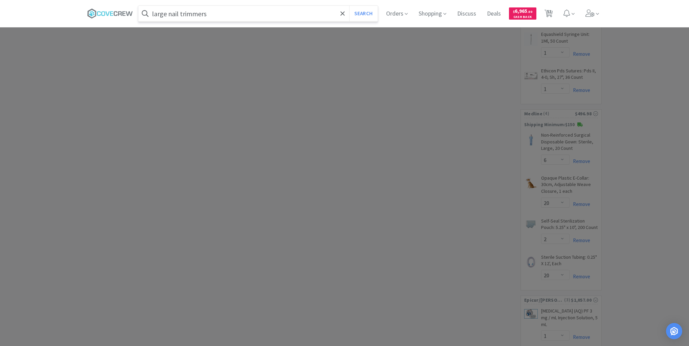
click at [349, 6] on button "Search" at bounding box center [363, 14] width 28 height 16
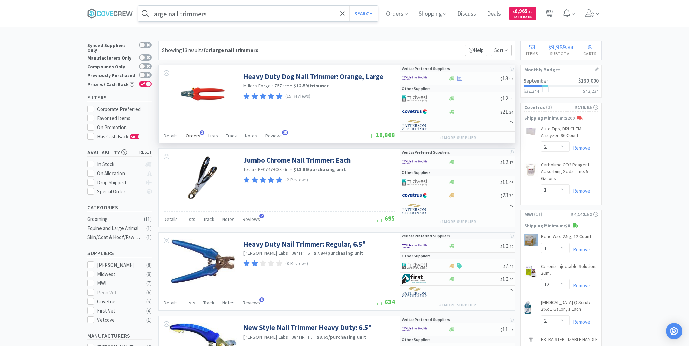
click at [197, 135] on span "Orders" at bounding box center [193, 136] width 15 height 6
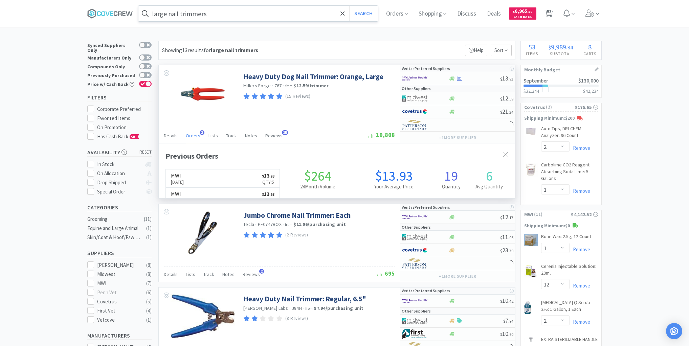
scroll to position [175, 356]
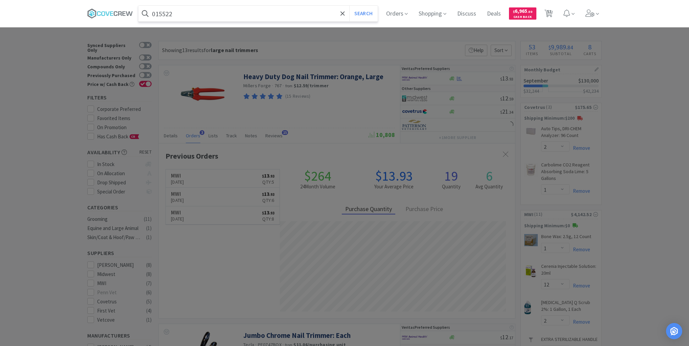
click at [349, 6] on button "Search" at bounding box center [363, 14] width 28 height 16
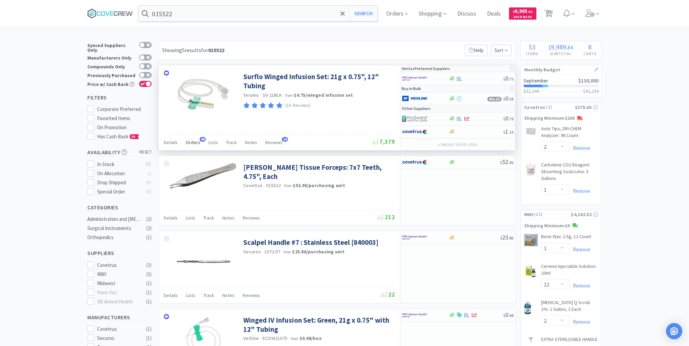
click at [195, 141] on span "Orders" at bounding box center [193, 142] width 15 height 6
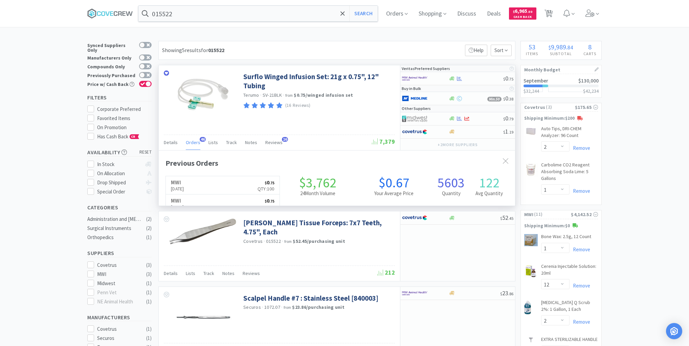
scroll to position [181, 356]
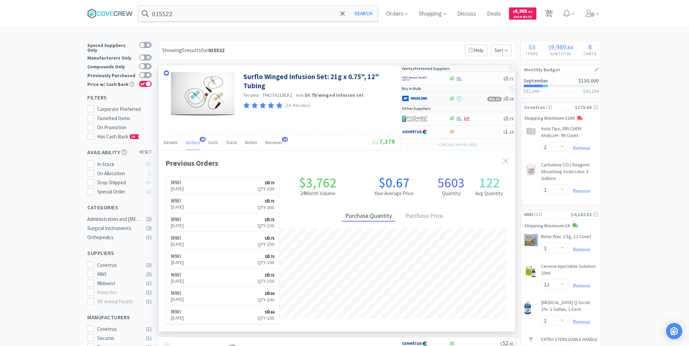
click at [439, 97] on div at bounding box center [420, 99] width 37 height 12
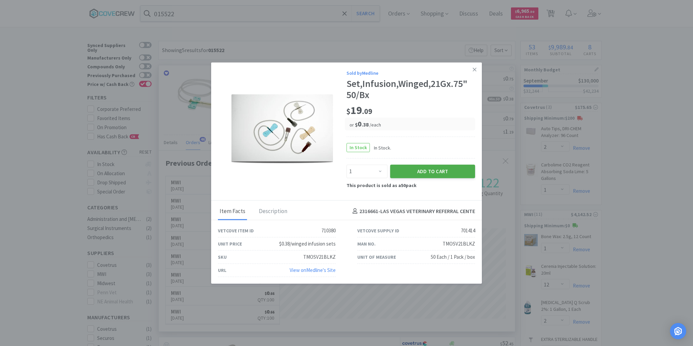
click at [425, 171] on button "Add to Cart" at bounding box center [432, 172] width 85 height 14
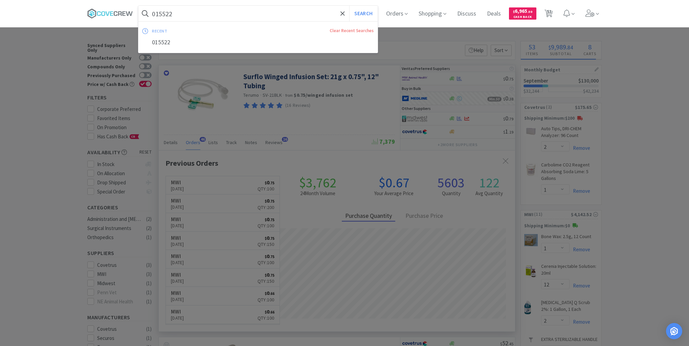
click at [313, 17] on input "015522" at bounding box center [257, 14] width 239 height 16
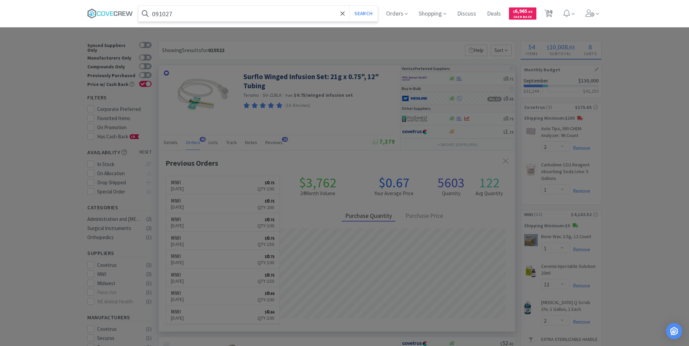
click at [349, 6] on button "Search" at bounding box center [363, 14] width 28 height 16
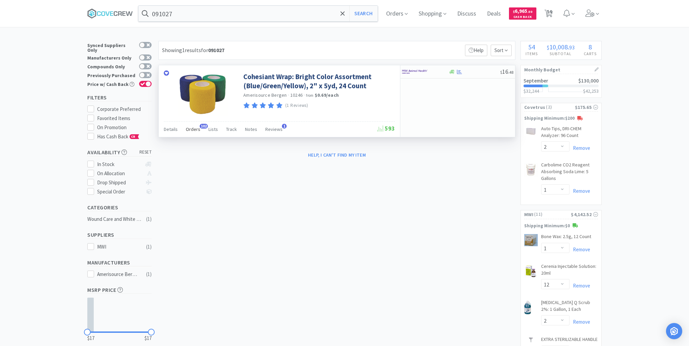
click at [196, 129] on span "Orders" at bounding box center [193, 129] width 15 height 6
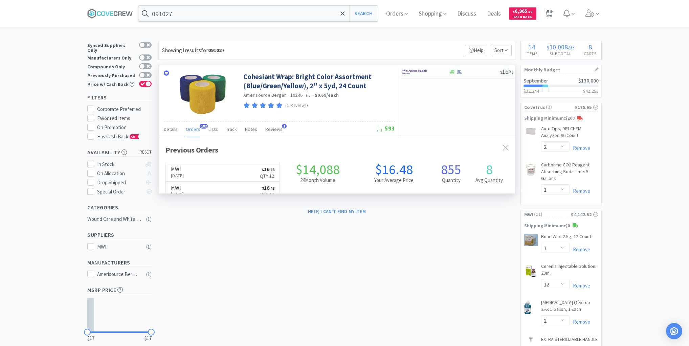
scroll to position [181, 356]
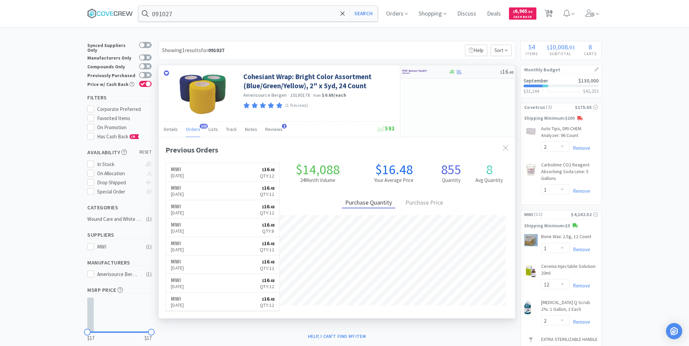
click at [478, 71] on div at bounding box center [474, 71] width 52 height 5
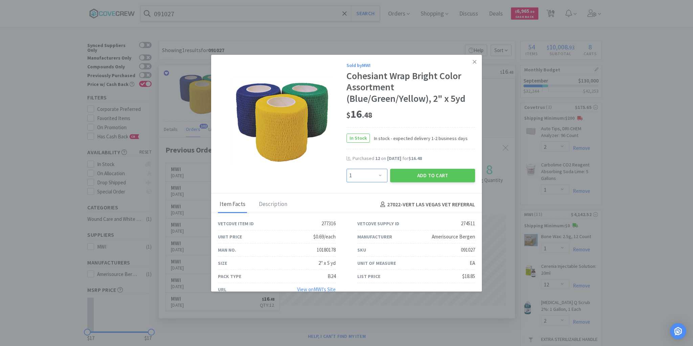
click at [378, 178] on select "Enter Quantity 1 2 3 4 5 6 7 8 9 10 11 12 13 14 15 16 17 18 19 20 Enter Quantity" at bounding box center [367, 176] width 41 height 14
click at [347, 169] on select "Enter Quantity 1 2 3 4 5 6 7 8 9 10 11 12 13 14 15 16 17 18 19 20 Enter Quantity" at bounding box center [367, 176] width 41 height 14
click at [438, 177] on button "Add to Cart" at bounding box center [432, 176] width 85 height 14
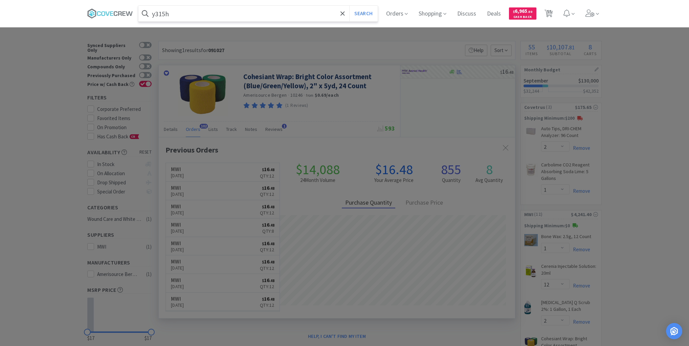
click at [349, 6] on button "Search" at bounding box center [363, 14] width 28 height 16
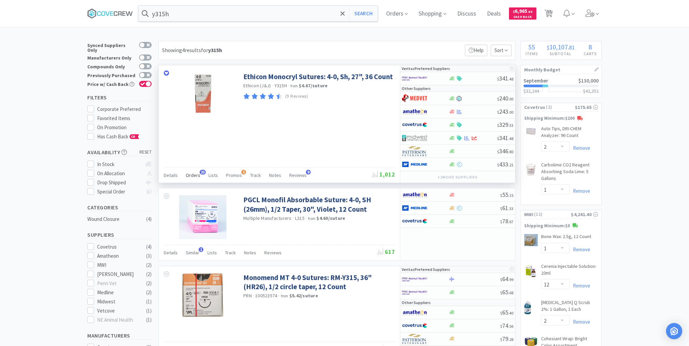
click at [194, 174] on span "Orders" at bounding box center [193, 175] width 15 height 6
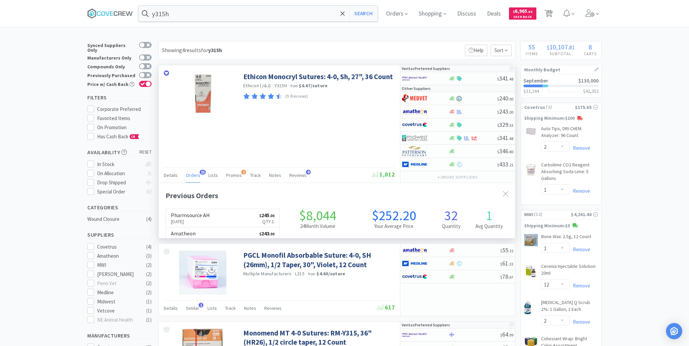
scroll to position [181, 356]
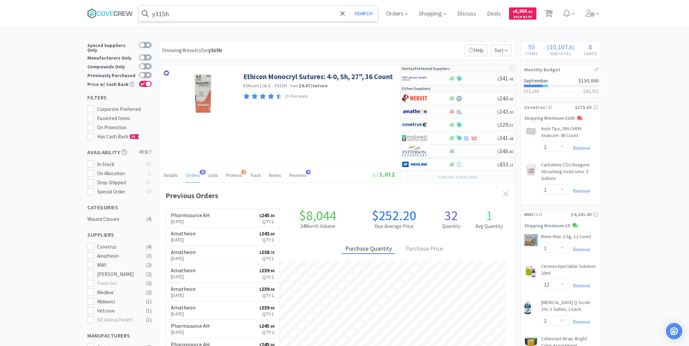
click at [219, 14] on input "y315h" at bounding box center [257, 14] width 239 height 16
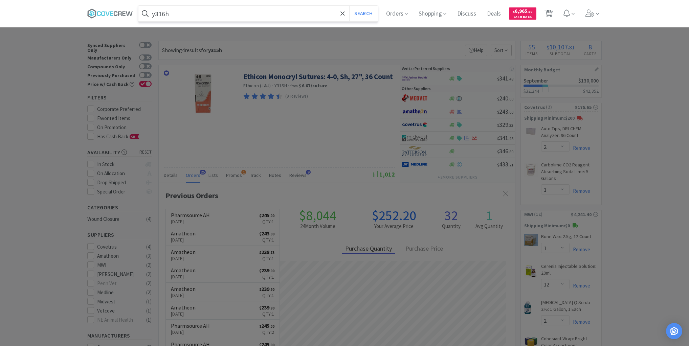
click at [349, 6] on button "Search" at bounding box center [363, 14] width 28 height 16
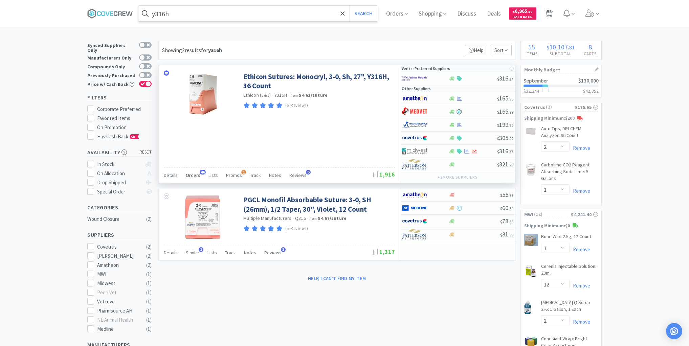
click at [196, 174] on span "Orders" at bounding box center [193, 175] width 15 height 6
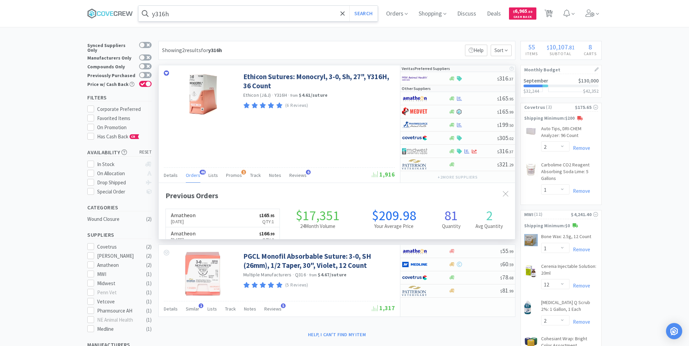
scroll to position [181, 356]
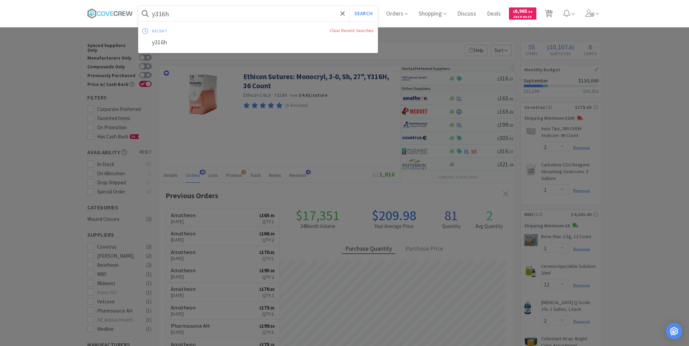
click at [262, 15] on input "y316h" at bounding box center [257, 14] width 239 height 16
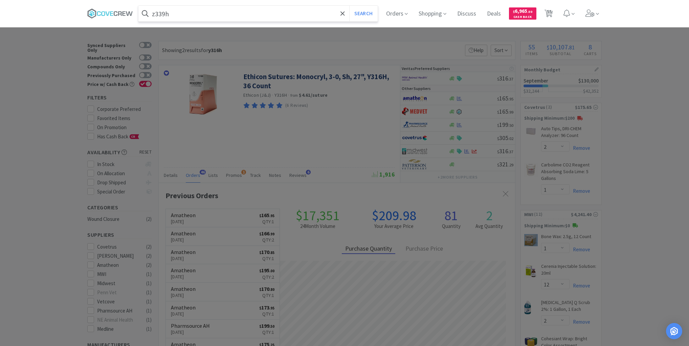
click at [349, 6] on button "Search" at bounding box center [363, 14] width 28 height 16
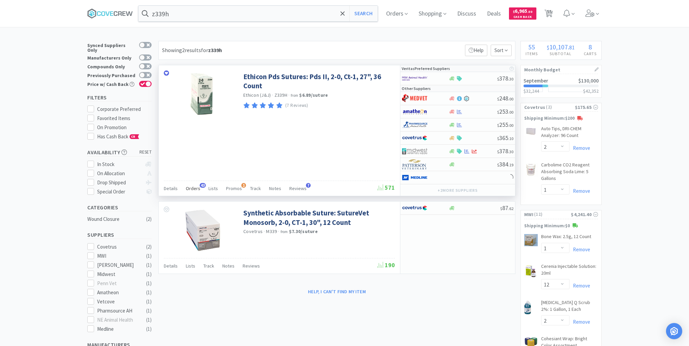
click at [195, 186] on span "Orders" at bounding box center [193, 188] width 15 height 6
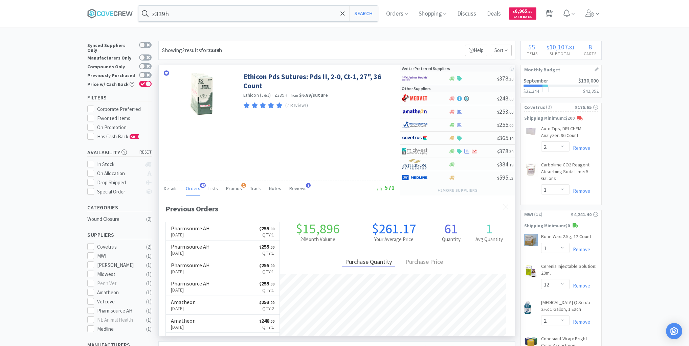
scroll to position [181, 356]
drag, startPoint x: 245, startPoint y: 12, endPoint x: 245, endPoint y: 16, distance: 4.1
click at [245, 13] on input "z339h" at bounding box center [257, 14] width 239 height 16
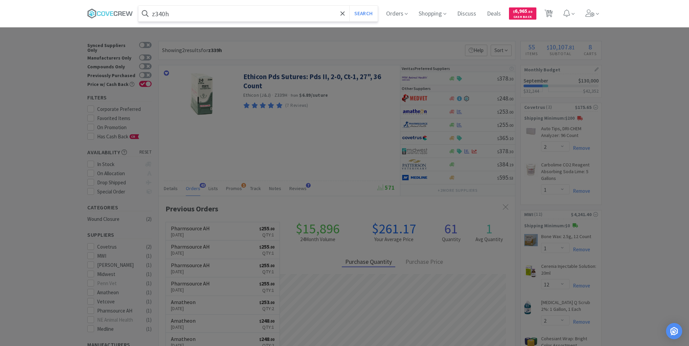
click at [349, 6] on button "Search" at bounding box center [363, 14] width 28 height 16
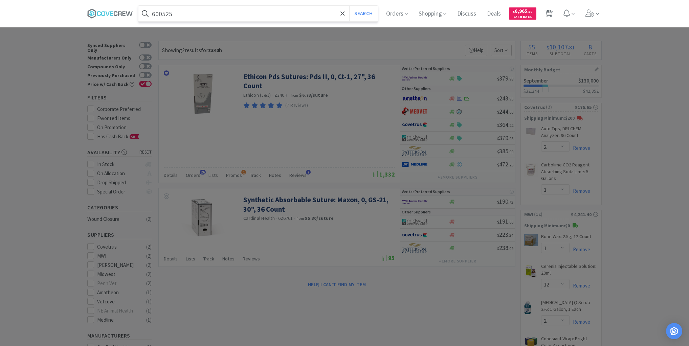
click at [349, 6] on button "Search" at bounding box center [363, 14] width 28 height 16
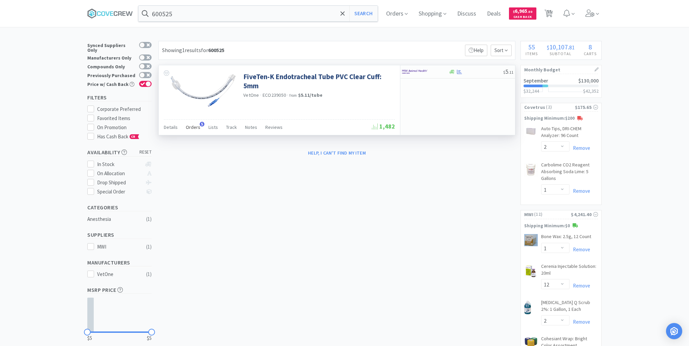
click at [198, 125] on span "Orders" at bounding box center [193, 127] width 15 height 6
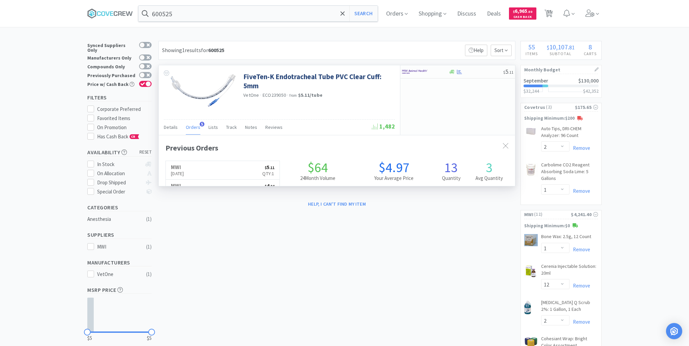
scroll to position [175, 356]
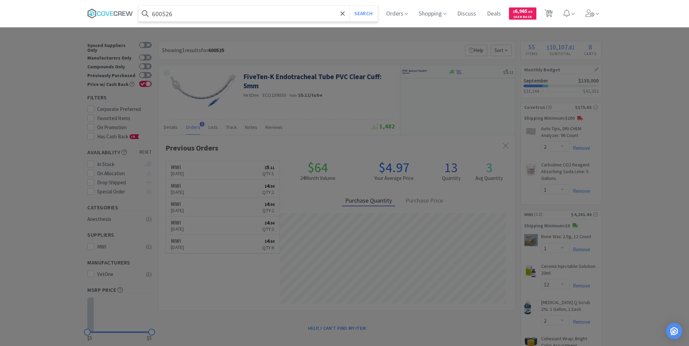
click at [349, 6] on button "Search" at bounding box center [363, 14] width 28 height 16
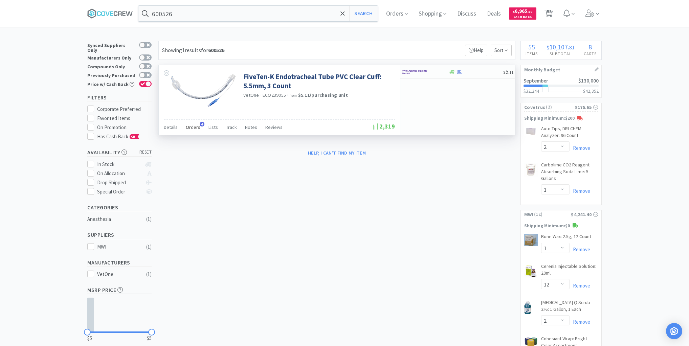
click at [196, 127] on span "Orders" at bounding box center [193, 127] width 15 height 6
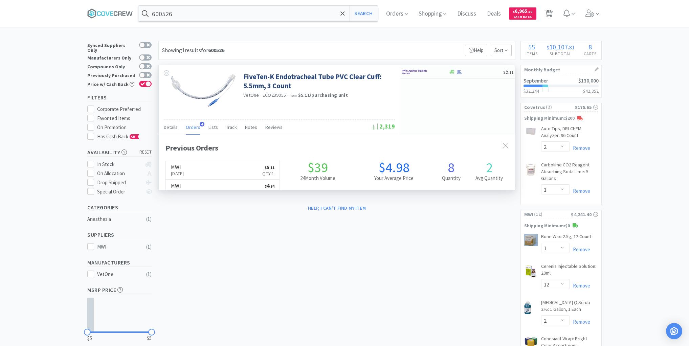
scroll to position [175, 356]
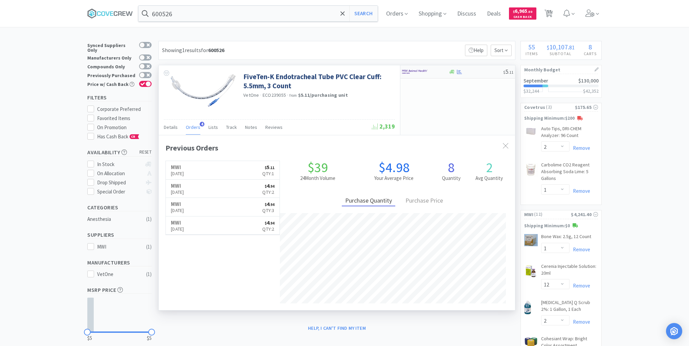
click at [475, 76] on div "$ 5 . 11" at bounding box center [457, 71] width 115 height 13
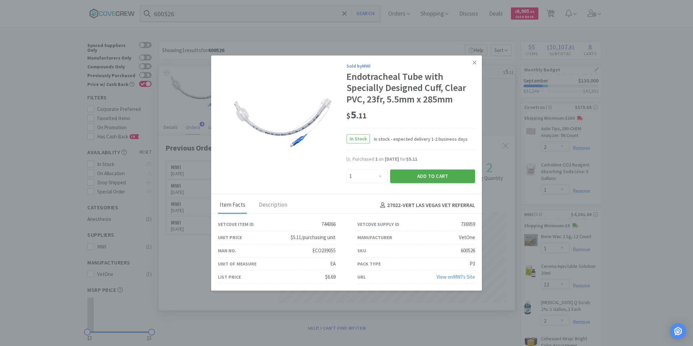
click at [438, 173] on button "Add to Cart" at bounding box center [432, 177] width 85 height 14
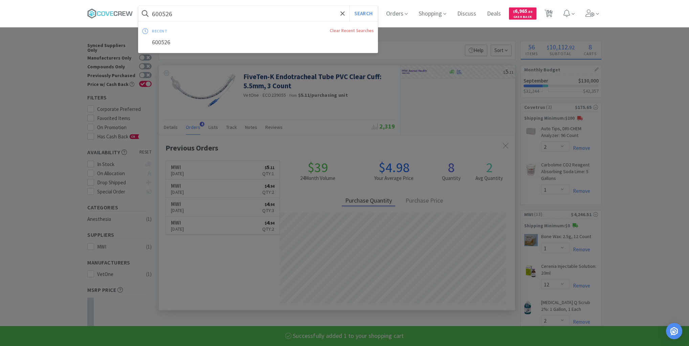
drag, startPoint x: 260, startPoint y: 15, endPoint x: 256, endPoint y: 19, distance: 5.7
click at [260, 15] on input "600526" at bounding box center [257, 14] width 239 height 16
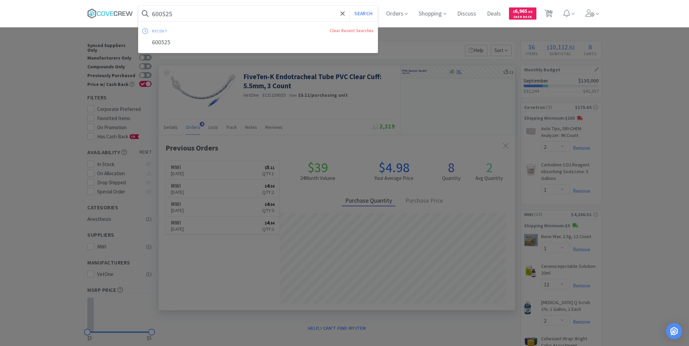
click at [349, 6] on button "Search" at bounding box center [363, 14] width 28 height 16
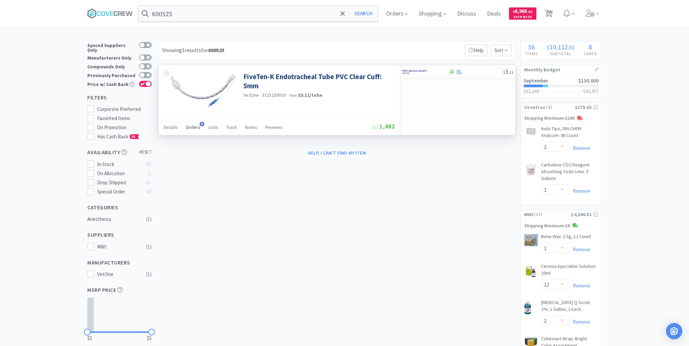
click at [194, 127] on span "Orders" at bounding box center [193, 127] width 15 height 6
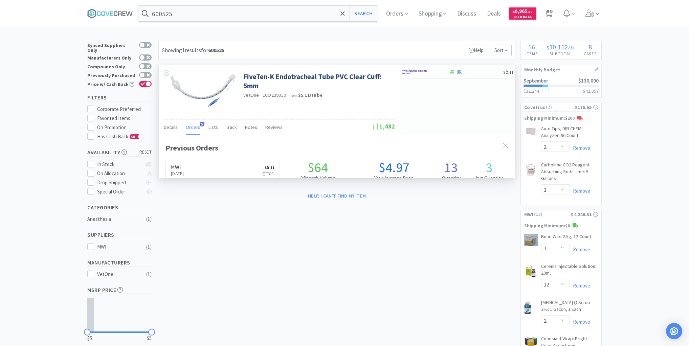
scroll to position [175, 356]
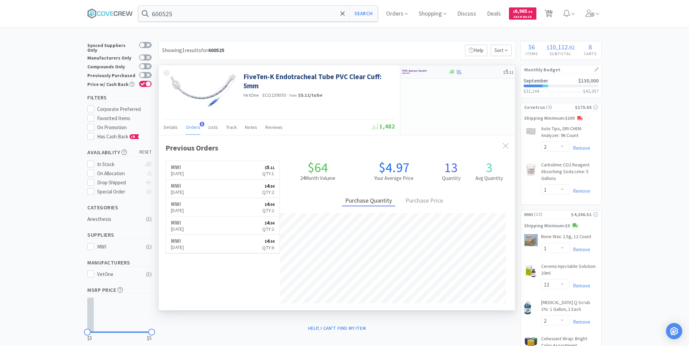
click at [468, 73] on div at bounding box center [475, 71] width 55 height 5
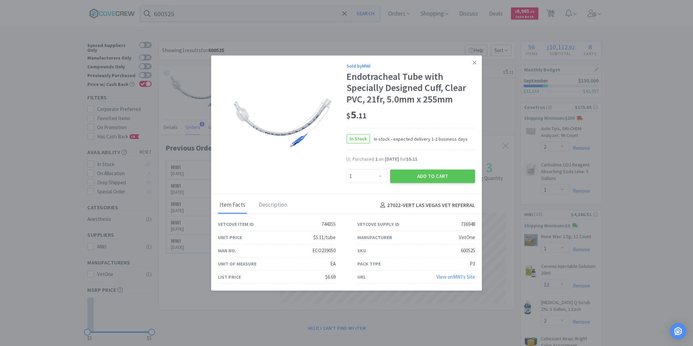
click at [473, 63] on icon at bounding box center [475, 63] width 4 height 6
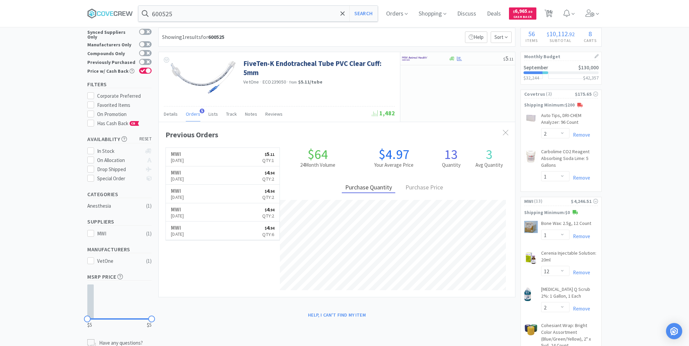
scroll to position [0, 0]
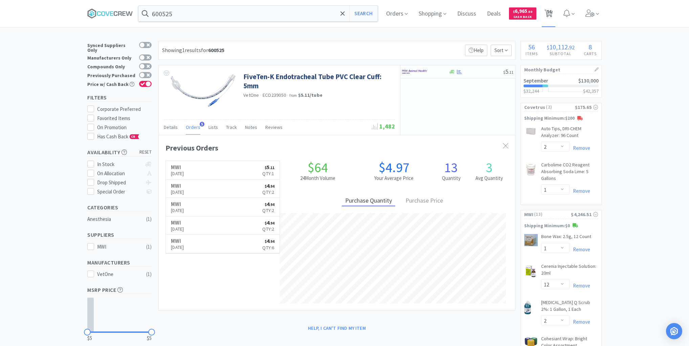
click at [552, 12] on span "56" at bounding box center [549, 11] width 5 height 27
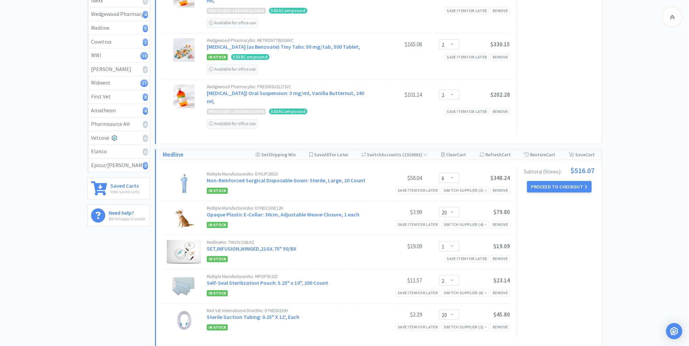
scroll to position [190, 0]
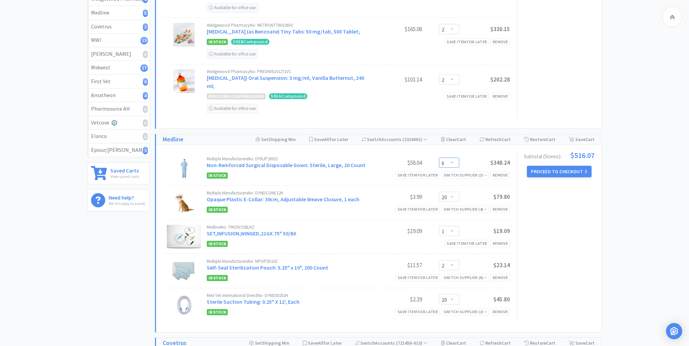
click at [454, 158] on select "Enter Quantity 1 2 3 4 5 6 7 8 9 10 11 12 13 14 15 16 17 18 19 20 Enter Quantity" at bounding box center [449, 163] width 20 height 10
click at [439, 158] on select "Enter Quantity 1 2 3 4 5 6 7 8 9 10 11 12 13 14 15 16 17 18 19 20 Enter Quantity" at bounding box center [449, 163] width 20 height 10
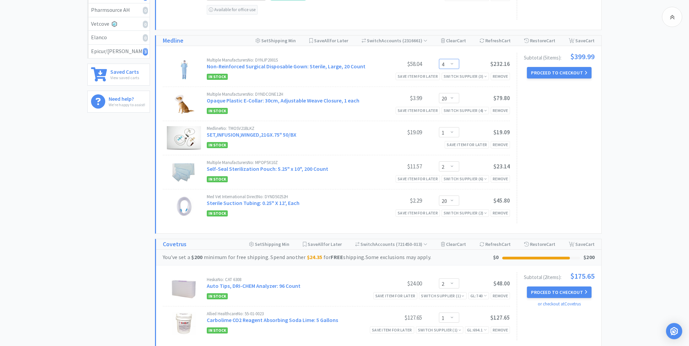
scroll to position [298, 0]
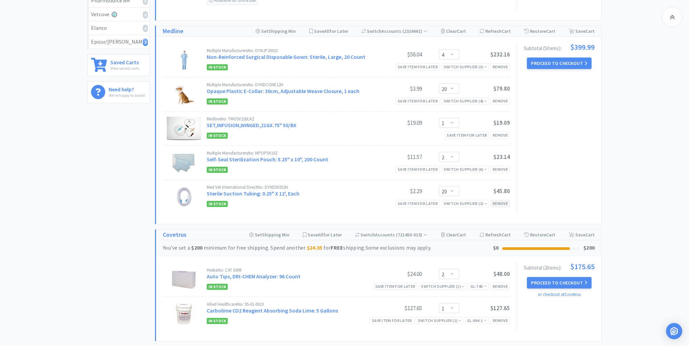
click at [497, 200] on div "Remove" at bounding box center [500, 203] width 19 height 7
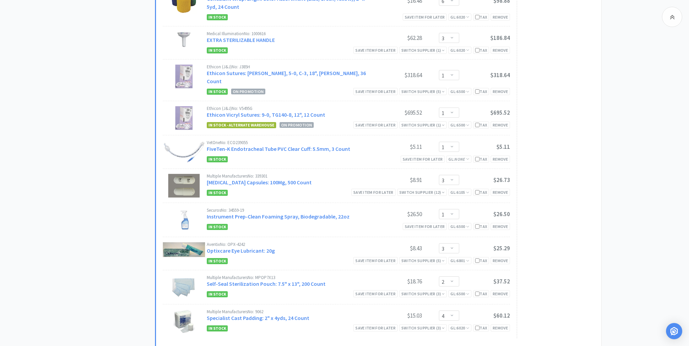
scroll to position [839, 0]
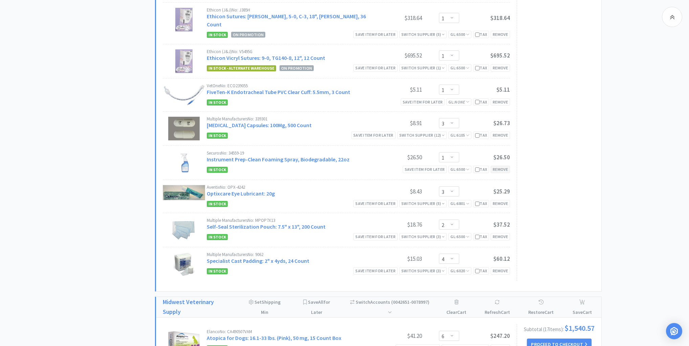
click at [497, 166] on div "Remove" at bounding box center [500, 169] width 19 height 7
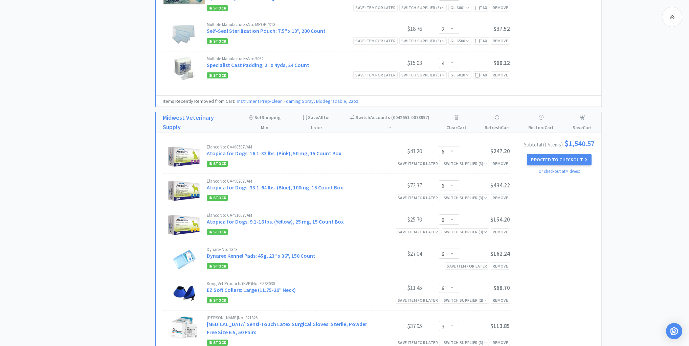
scroll to position [1002, 0]
click at [453, 146] on select "Enter Quantity 1 2 3 4 5 6 7 8 9 10 11 12 13 14 15 16 17 18 19 20 Enter Quantity" at bounding box center [449, 151] width 20 height 10
click at [439, 146] on select "Enter Quantity 1 2 3 4 5 6 7 8 9 10 11 12 13 14 15 16 17 18 19 20 Enter Quantity" at bounding box center [449, 151] width 20 height 10
click at [453, 180] on select "Enter Quantity 1 2 3 4 5 6 7 8 9 10 11 12 13 14 15 16 17 18 19 20 Enter Quantity" at bounding box center [449, 185] width 20 height 10
click at [439, 180] on select "Enter Quantity 1 2 3 4 5 6 7 8 9 10 11 12 13 14 15 16 17 18 19 20 Enter Quantity" at bounding box center [449, 185] width 20 height 10
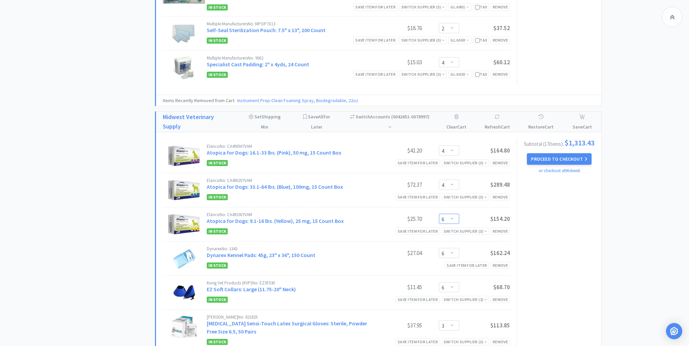
click at [452, 214] on select "Enter Quantity 1 2 3 4 5 6 7 8 9 10 11 12 13 14 15 16 17 18 19 20 Enter Quantity" at bounding box center [449, 219] width 20 height 10
click at [439, 214] on select "Enter Quantity 1 2 3 4 5 6 7 8 9 10 11 12 13 14 15 16 17 18 19 20 Enter Quantity" at bounding box center [449, 219] width 20 height 10
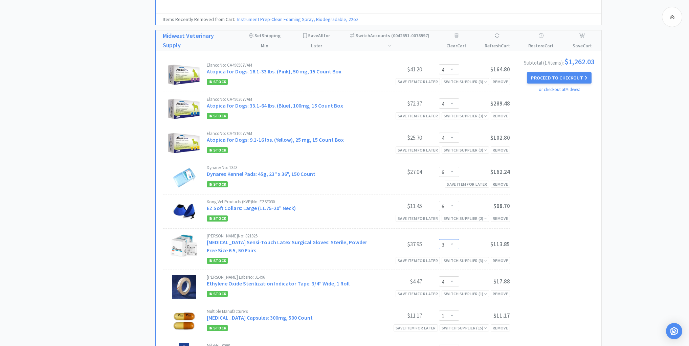
click at [453, 239] on select "Enter Quantity 1 2 3 4 5 6 7 8 9 10 11 12 13 14 15 16 17 18 19 20 Enter Quantity" at bounding box center [449, 244] width 20 height 10
click at [439, 239] on select "Enter Quantity 1 2 3 4 5 6 7 8 9 10 11 12 13 14 15 16 17 18 19 20 Enter Quantity" at bounding box center [449, 244] width 20 height 10
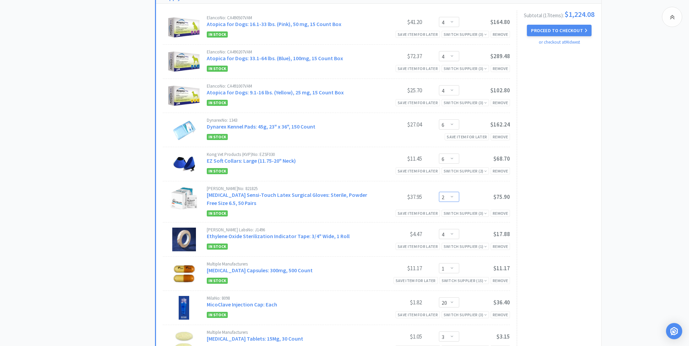
scroll to position [1164, 0]
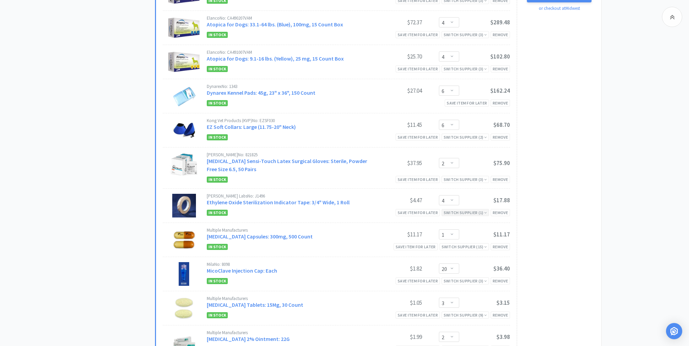
click at [465, 210] on div "Switch Supplier ( 1 )" at bounding box center [465, 213] width 43 height 6
click at [378, 189] on div "[PERSON_NAME] Labs No: J1496 Ethylene Oxide Sterilization Indicator Tape: 3/4" …" at bounding box center [336, 206] width 347 height 34
click at [497, 209] on div "Remove" at bounding box center [500, 212] width 19 height 7
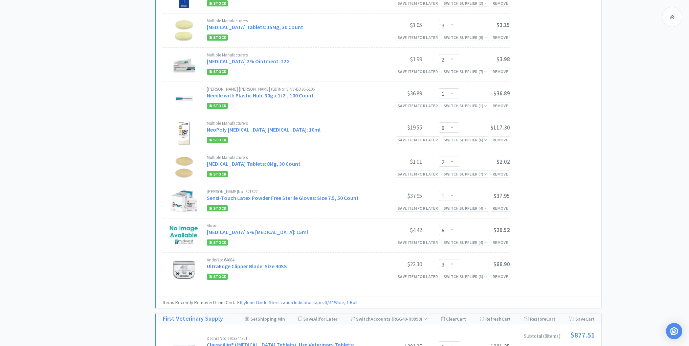
scroll to position [1435, 0]
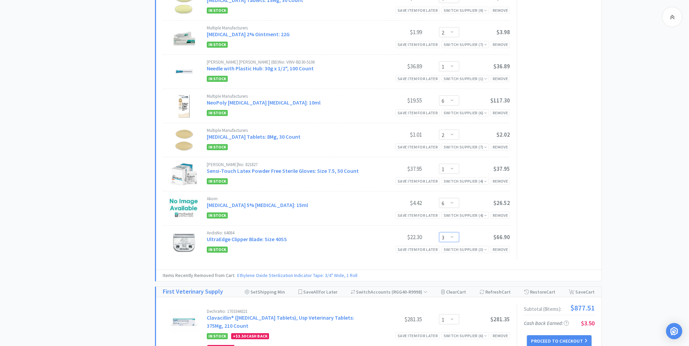
click at [454, 232] on select "Enter Quantity 1 2 3 4 5 6 7 8 9 10 11 12 13 14 15 16 17 18 19 20 Enter Quantity" at bounding box center [449, 237] width 20 height 10
click at [439, 232] on select "Enter Quantity 1 2 3 4 5 6 7 8 9 10 11 12 13 14 15 16 17 18 19 20 Enter Quantity" at bounding box center [449, 237] width 20 height 10
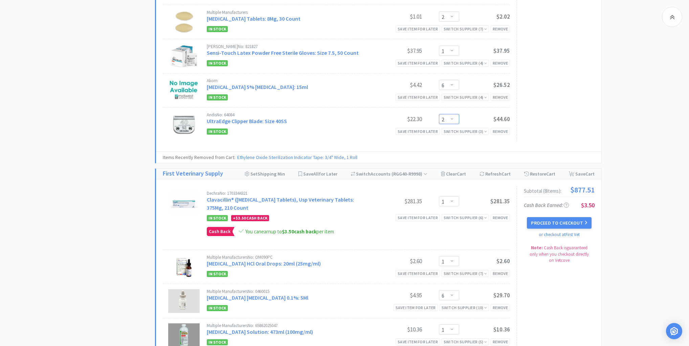
scroll to position [1625, 0]
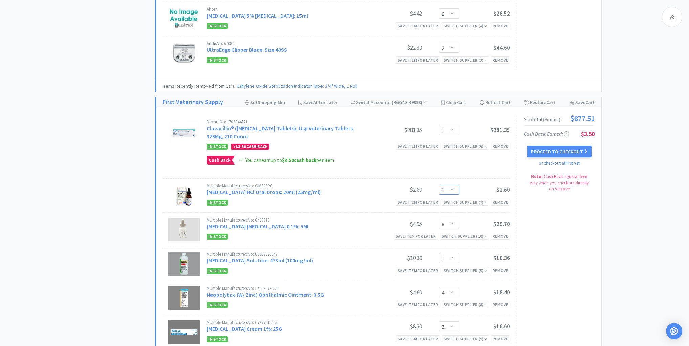
click at [452, 185] on select "Enter Quantity 1 2 3 4 5 6 7 8 9 10 11 12 13 14 15 16 17 18 19 20 Enter Quantity" at bounding box center [449, 190] width 20 height 10
click at [439, 185] on select "Enter Quantity 1 2 3 4 5 6 7 8 9 10 11 12 13 14 15 16 17 18 19 20 Enter Quantity" at bounding box center [449, 190] width 20 height 10
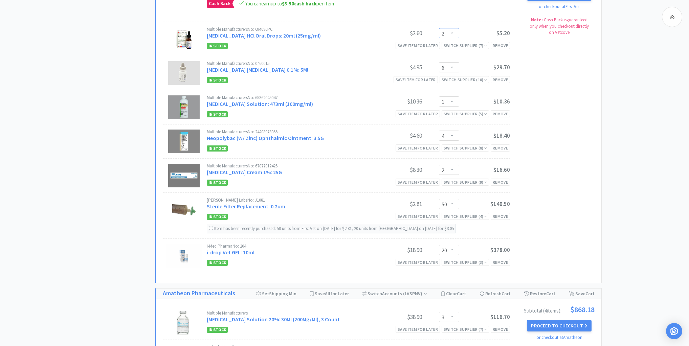
scroll to position [1787, 0]
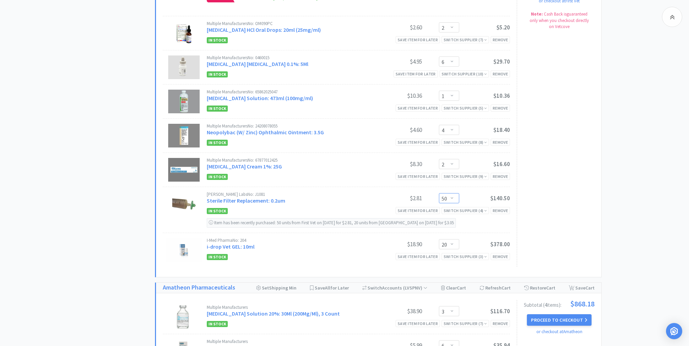
click at [453, 193] on select "Enter Quantity 1 2 3 4 5 6 7 8 9 10 11 12 13 14 15 16 17 18 19 20 50 Enter Quan…" at bounding box center [449, 198] width 20 height 10
click at [470, 193] on button "Update" at bounding box center [470, 198] width 23 height 10
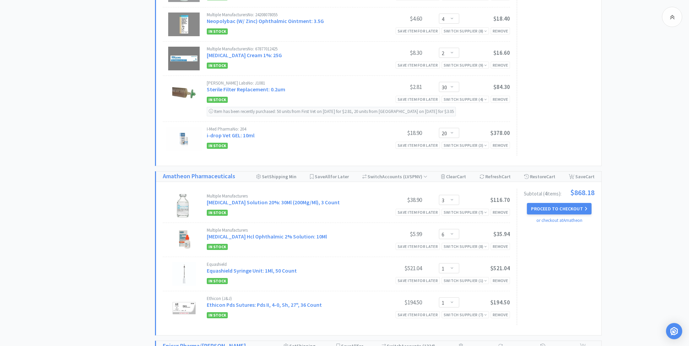
scroll to position [1950, 0]
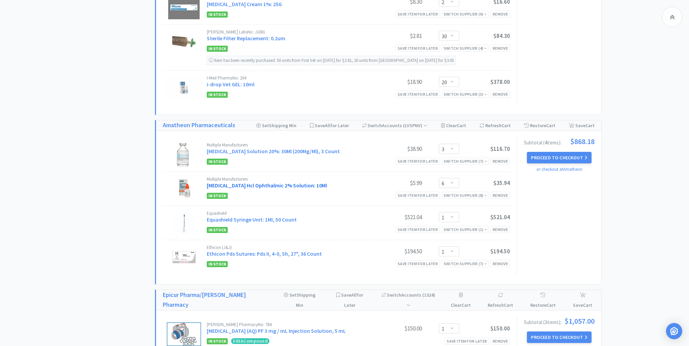
click at [286, 182] on link "[MEDICAL_DATA] Hcl Ophthalmic 2% Solution: 10Ml" at bounding box center [267, 185] width 120 height 7
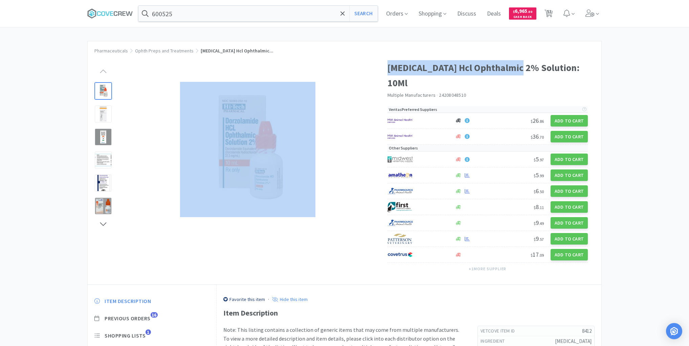
drag, startPoint x: 386, startPoint y: 67, endPoint x: 523, endPoint y: 62, distance: 137.2
click at [523, 62] on div "[MEDICAL_DATA] Hcl Ophthalmic 2% Solution: 10Ml Multiple Manufacturers · 242080…" at bounding box center [345, 168] width 514 height 231
copy div "[MEDICAL_DATA] Hcl Ophthalmic 2%"
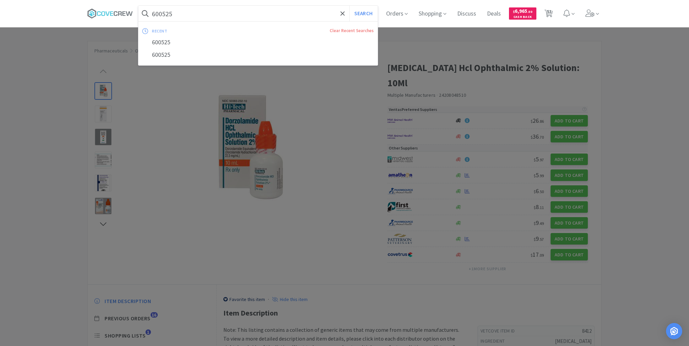
click at [318, 14] on input "600525" at bounding box center [257, 14] width 239 height 16
paste input "[MEDICAL_DATA] Hcl Ophthalmic 2%"
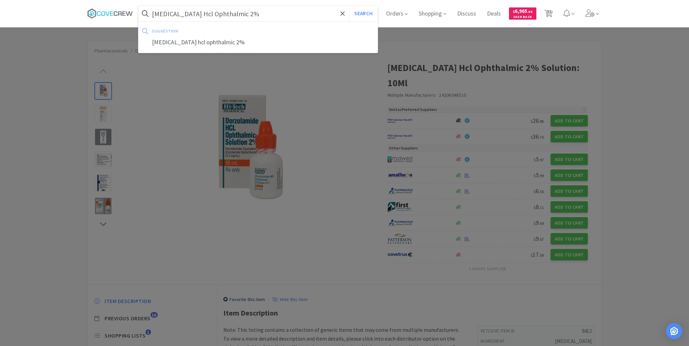
click at [349, 6] on button "Search" at bounding box center [363, 14] width 28 height 16
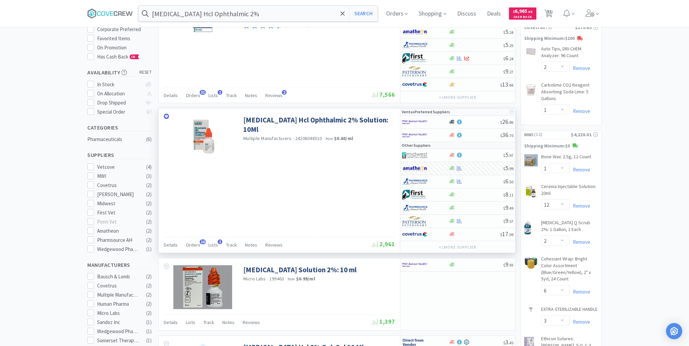
scroll to position [81, 0]
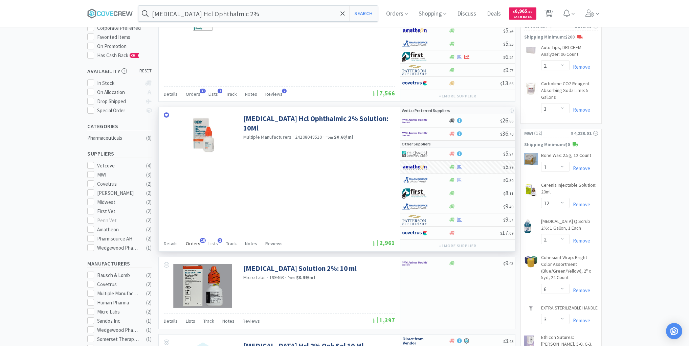
click at [192, 242] on span "Orders" at bounding box center [193, 244] width 15 height 6
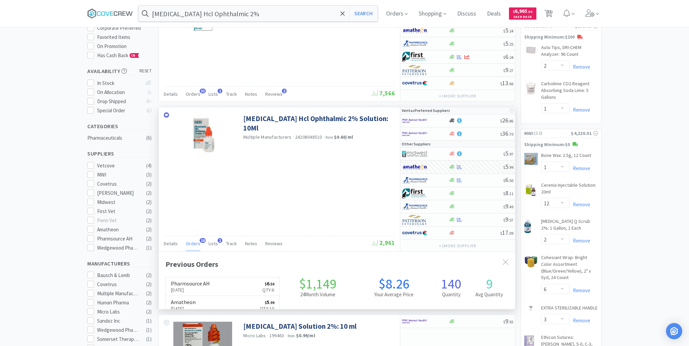
scroll to position [181, 356]
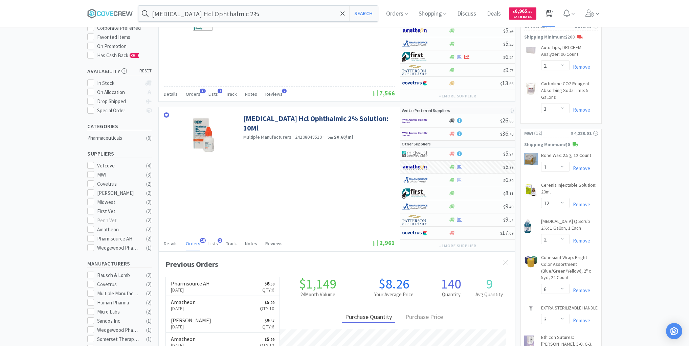
click at [551, 12] on span "53" at bounding box center [549, 11] width 5 height 27
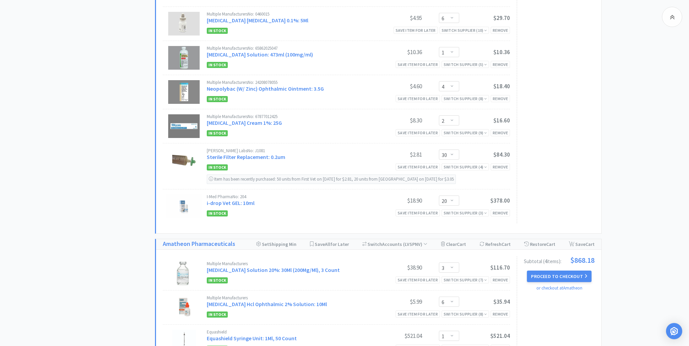
scroll to position [1896, 0]
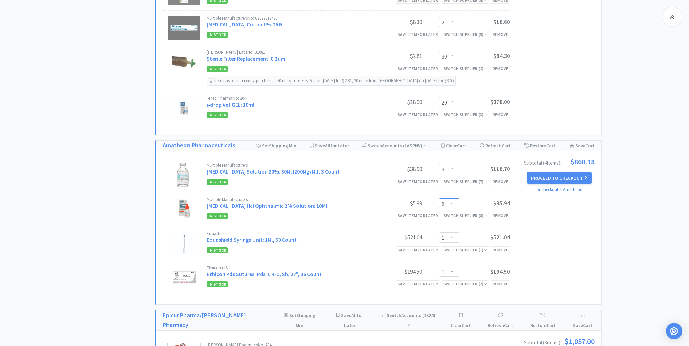
click at [453, 198] on select "Enter Quantity 1 2 3 4 5 6 7 8 9 10 11 12 13 14 15 16 17 18 19 20 Enter Quantity" at bounding box center [449, 203] width 20 height 10
click at [439, 198] on select "Enter Quantity 1 2 3 4 5 6 7 8 9 10 11 12 13 14 15 16 17 18 19 20 Enter Quantity" at bounding box center [449, 203] width 20 height 10
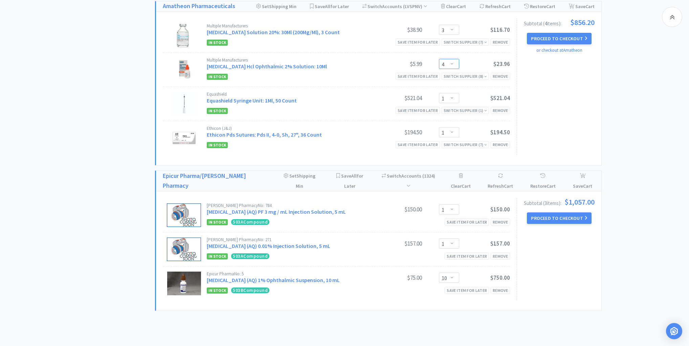
scroll to position [2036, 0]
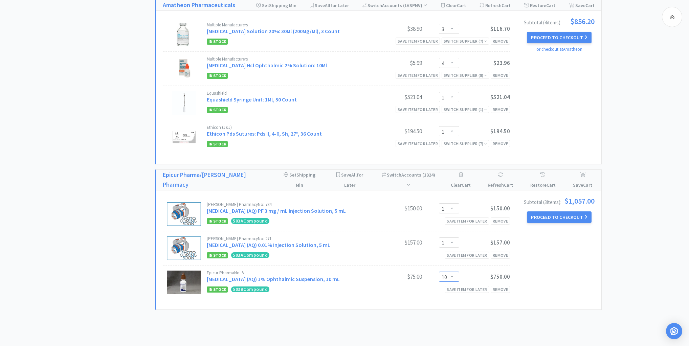
click at [454, 272] on select "Enter Quantity 1 2 3 4 5 6 7 8 9 10 11 12 13 14 15 16 17 18 19 20 Enter Quantity" at bounding box center [449, 277] width 20 height 10
click at [439, 272] on select "Enter Quantity 1 2 3 4 5 6 7 8 9 10 11 12 13 14 15 16 17 18 19 20 Enter Quantity" at bounding box center [449, 277] width 20 height 10
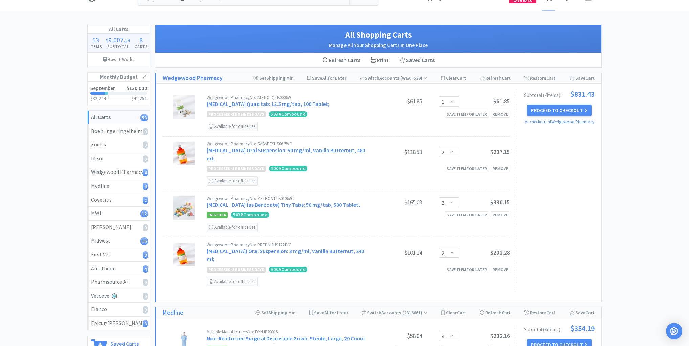
scroll to position [0, 0]
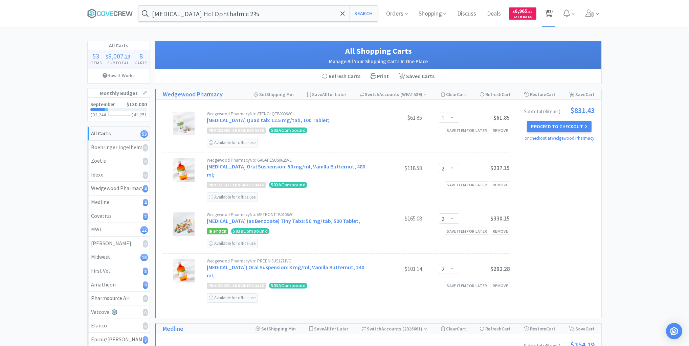
click at [547, 13] on span "53" at bounding box center [549, 11] width 5 height 27
click at [554, 123] on button "Proceed to Checkout" at bounding box center [559, 127] width 64 height 12
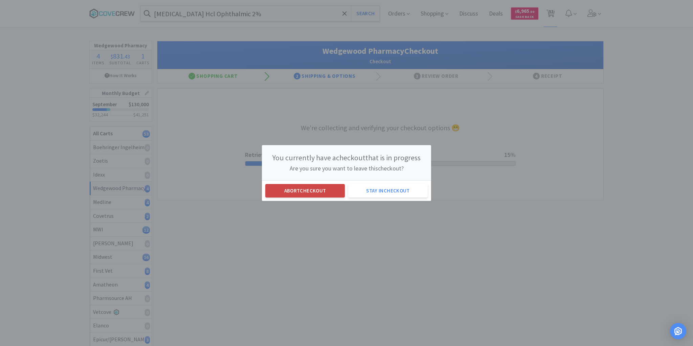
click at [280, 190] on button "Abort checkout" at bounding box center [305, 191] width 80 height 14
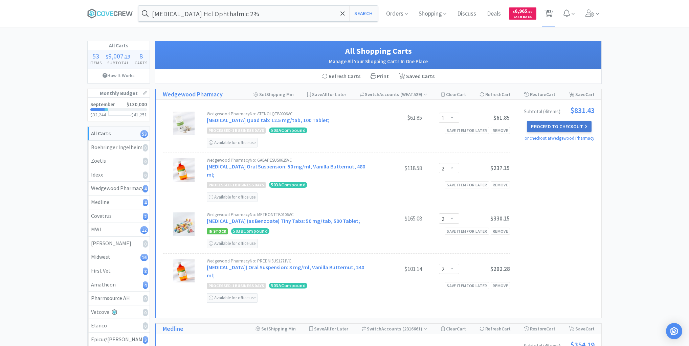
click at [557, 128] on button "Proceed to Checkout" at bounding box center [559, 127] width 64 height 12
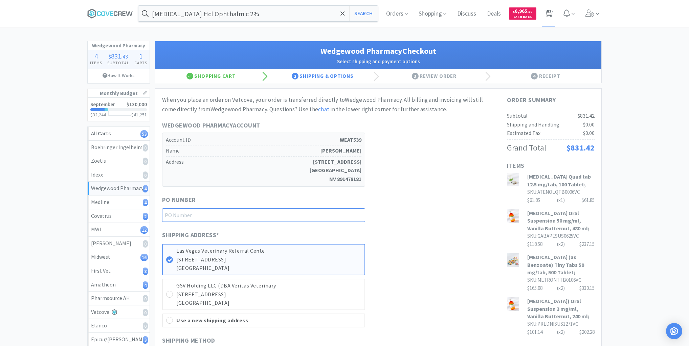
click at [353, 212] on input "text" at bounding box center [263, 216] width 203 height 14
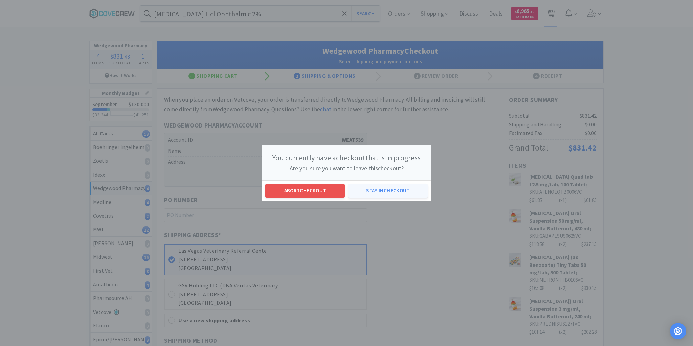
click at [373, 189] on button "Stay in checkout" at bounding box center [388, 191] width 80 height 14
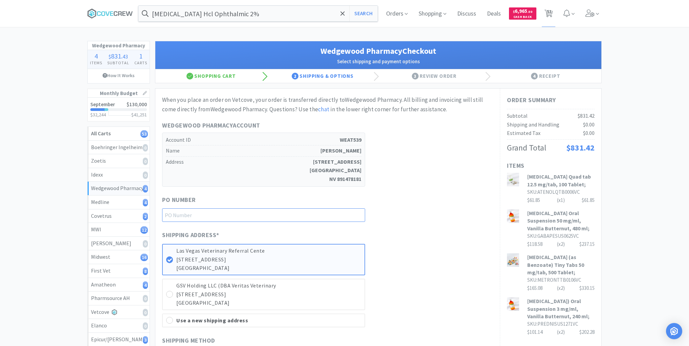
click at [343, 217] on input "text" at bounding box center [263, 216] width 203 height 14
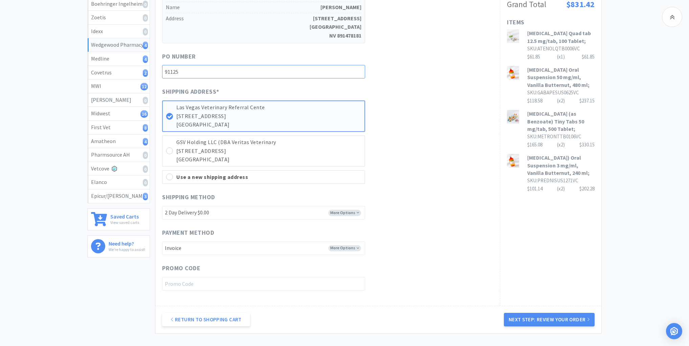
scroll to position [199, 0]
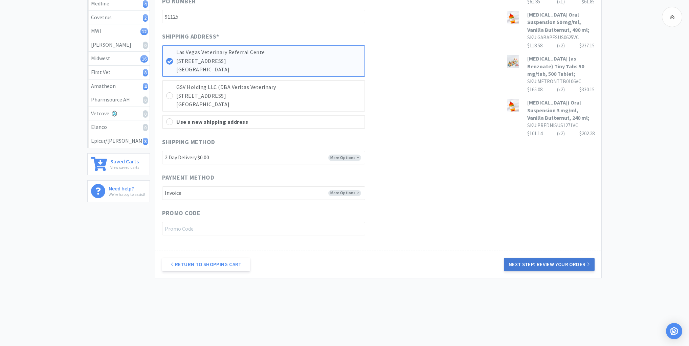
click at [564, 262] on button "Next Step: Review Your Order" at bounding box center [549, 265] width 91 height 14
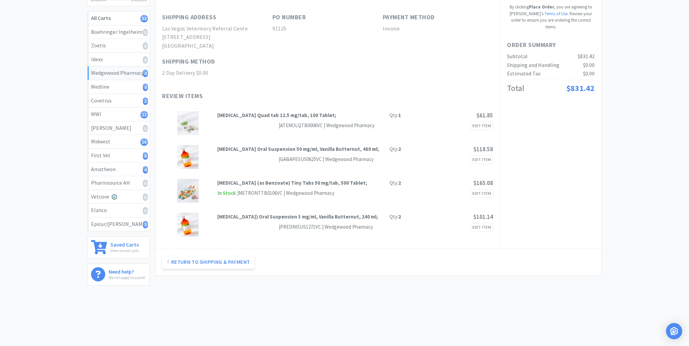
scroll to position [0, 0]
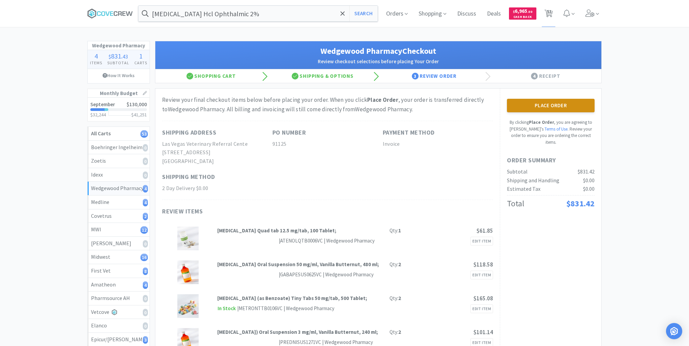
click at [551, 102] on button "Place Order" at bounding box center [551, 106] width 88 height 14
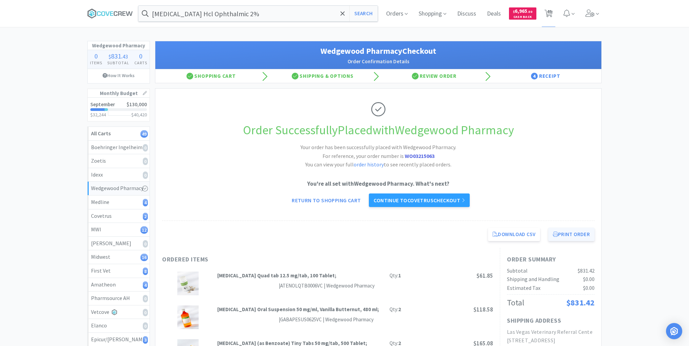
click at [571, 235] on button "Print Order" at bounding box center [571, 235] width 46 height 14
click at [135, 198] on div "Medline 4" at bounding box center [118, 202] width 55 height 9
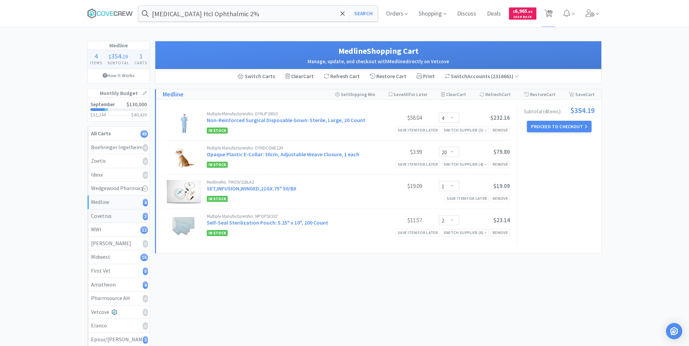
click at [125, 212] on div "Covetrus 2" at bounding box center [118, 216] width 55 height 9
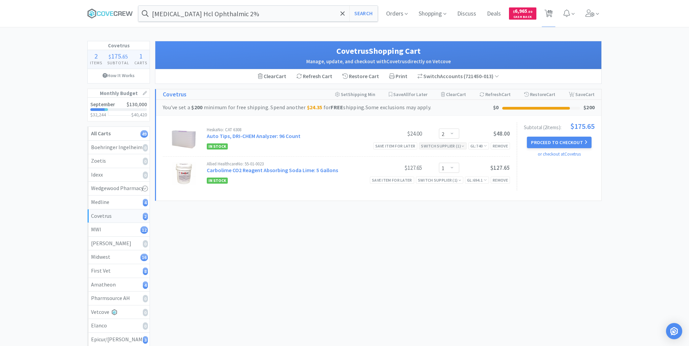
click at [462, 144] on icon at bounding box center [463, 146] width 3 height 4
click at [499, 143] on div "Remove" at bounding box center [500, 146] width 19 height 7
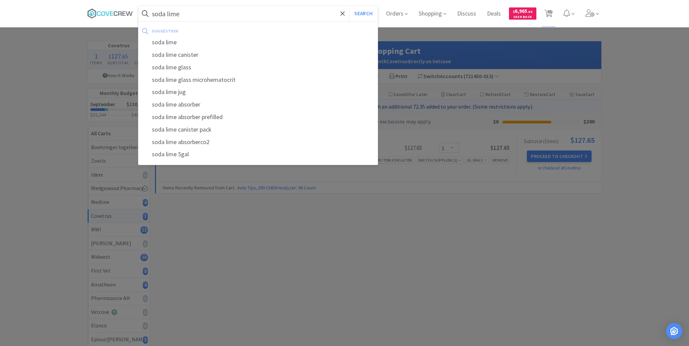
click at [349, 6] on button "Search" at bounding box center [363, 14] width 28 height 16
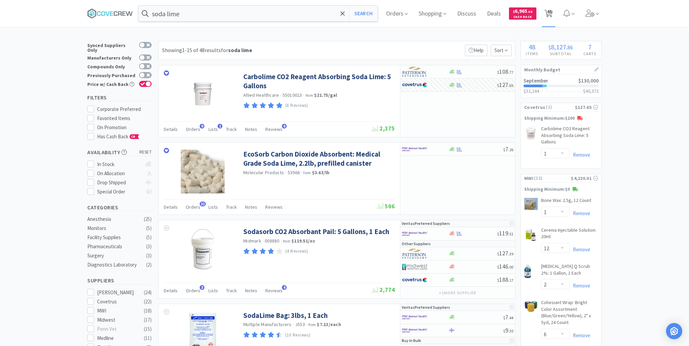
click at [551, 12] on span "48" at bounding box center [549, 11] width 5 height 27
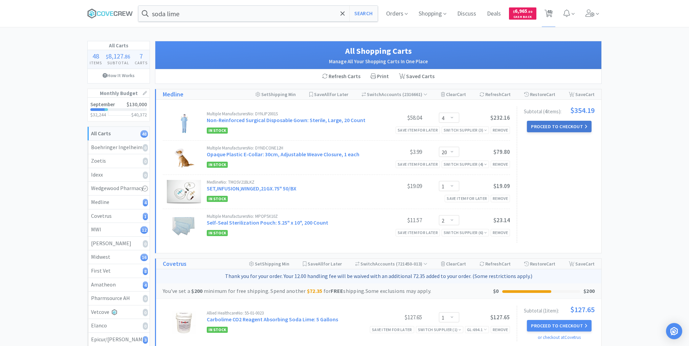
click at [554, 124] on button "Proceed to Checkout" at bounding box center [559, 127] width 64 height 12
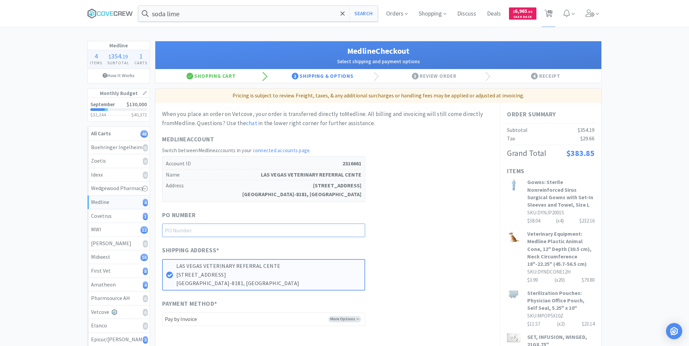
click at [345, 232] on input "text" at bounding box center [263, 231] width 203 height 14
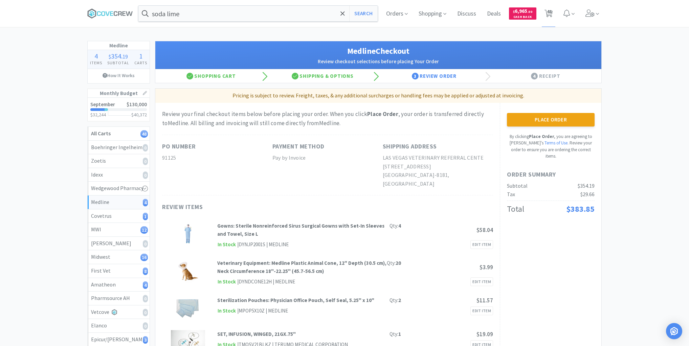
click at [530, 115] on button "Place Order" at bounding box center [551, 120] width 88 height 14
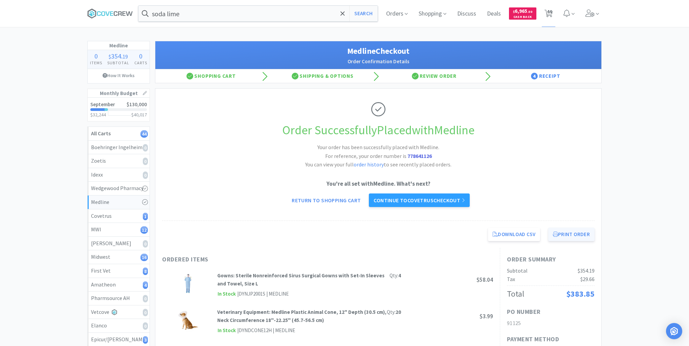
click at [575, 234] on button "Print Order" at bounding box center [571, 235] width 46 height 14
click at [129, 214] on div "Covetrus 1" at bounding box center [118, 216] width 55 height 9
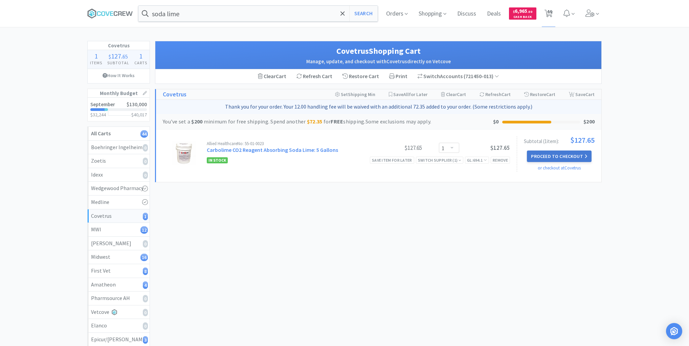
click at [564, 156] on button "Proceed to Checkout" at bounding box center [559, 157] width 64 height 12
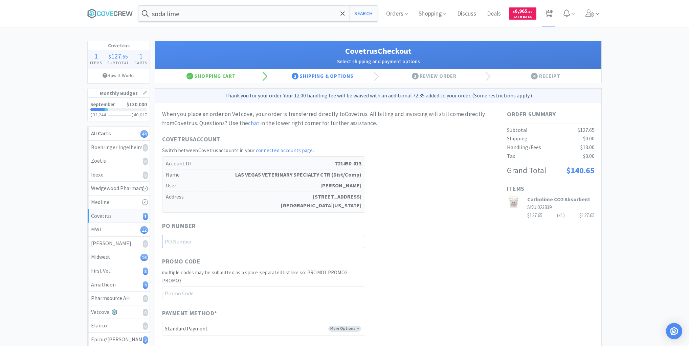
click at [359, 239] on input "text" at bounding box center [263, 242] width 203 height 14
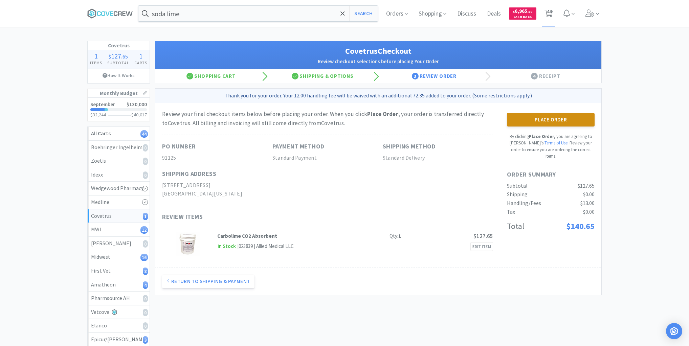
click at [552, 116] on button "Place Order" at bounding box center [551, 120] width 88 height 14
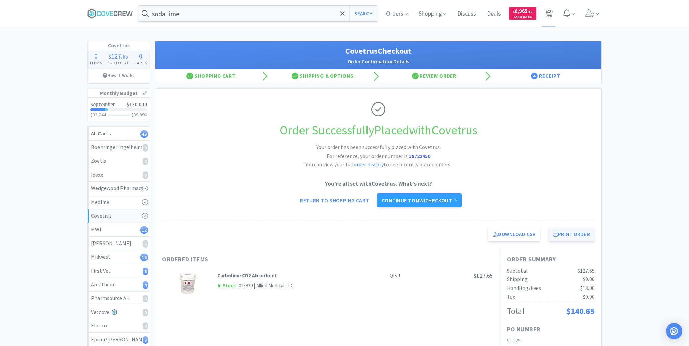
click at [574, 231] on button "Print Order" at bounding box center [571, 235] width 46 height 14
click at [123, 230] on div "MWI 12" at bounding box center [118, 229] width 55 height 9
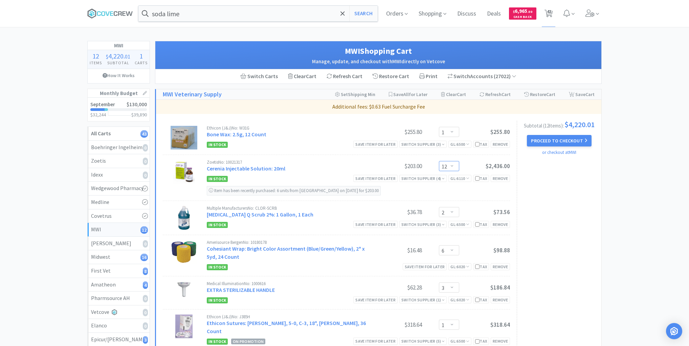
click at [453, 161] on select "Enter Quantity 1 2 3 4 5 6 7 8 9 10 11 12 13 14 15 16 17 18 19 20 Enter Quantity" at bounding box center [449, 166] width 20 height 10
click at [439, 161] on select "Enter Quantity 1 2 3 4 5 6 7 8 9 10 11 12 13 14 15 16 17 18 19 20 Enter Quantity" at bounding box center [449, 166] width 20 height 10
click at [557, 141] on button "Proceed to Checkout" at bounding box center [559, 141] width 64 height 12
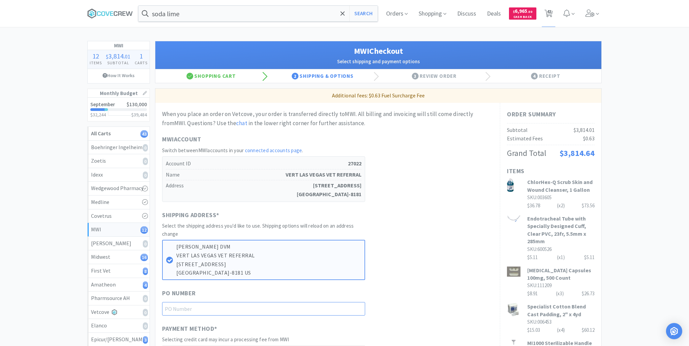
click at [348, 310] on input "text" at bounding box center [263, 309] width 203 height 14
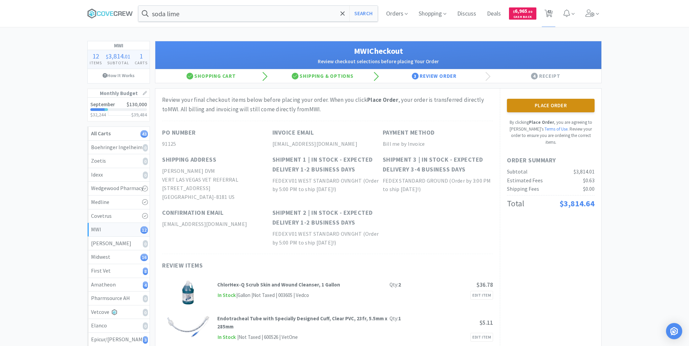
click at [539, 106] on button "Place Order" at bounding box center [551, 106] width 88 height 14
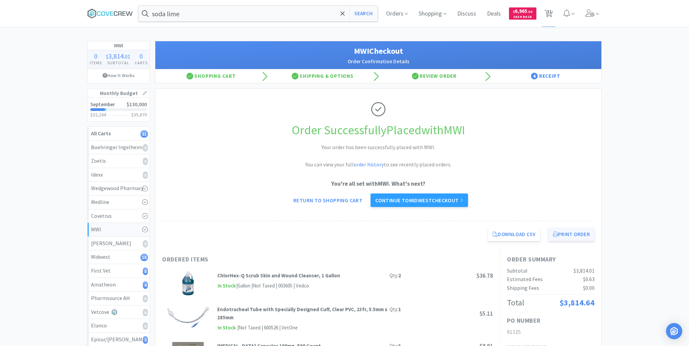
click at [568, 234] on button "Print Order" at bounding box center [571, 235] width 46 height 14
drag, startPoint x: 120, startPoint y: 252, endPoint x: 141, endPoint y: 253, distance: 21.0
click at [120, 253] on div "Midwest 16" at bounding box center [118, 257] width 55 height 9
select select "4"
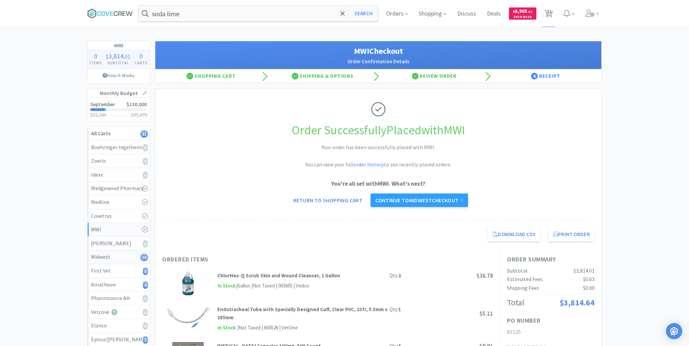
select select "4"
select select "6"
select select "2"
select select "1"
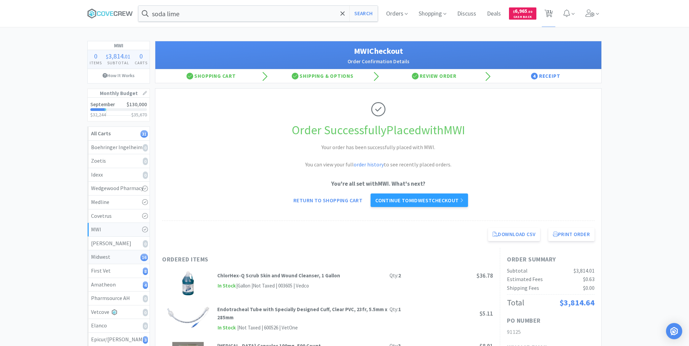
select select "20"
select select "3"
select select "2"
select select "1"
select select "6"
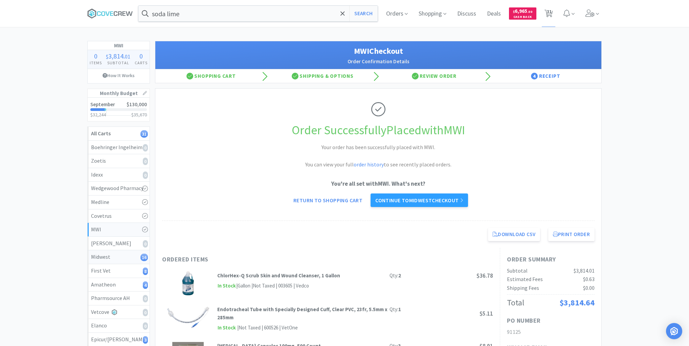
select select "2"
select select "1"
select select "6"
select select "2"
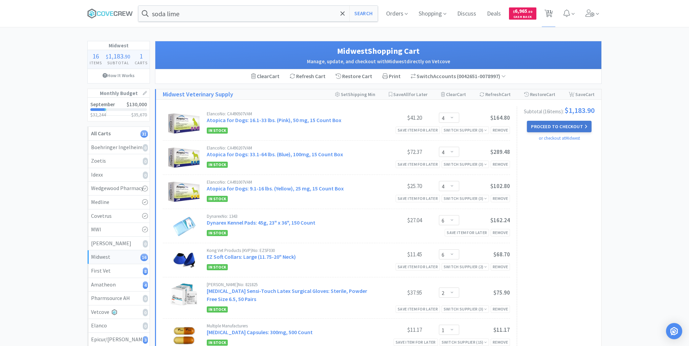
click at [554, 128] on button "Proceed to Checkout" at bounding box center [559, 127] width 64 height 12
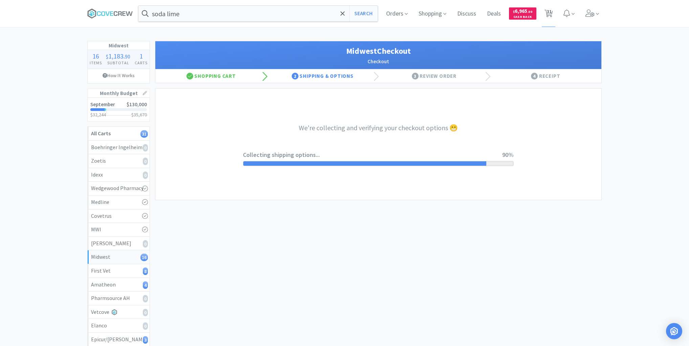
select select "3"
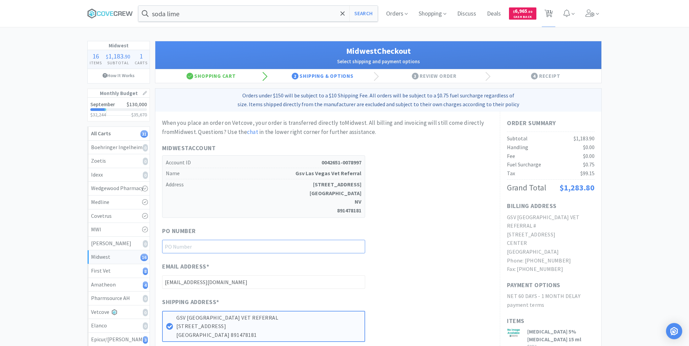
click at [341, 245] on input "text" at bounding box center [263, 247] width 203 height 14
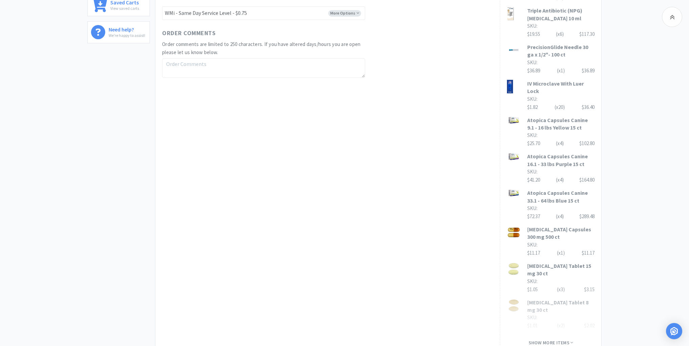
scroll to position [406, 0]
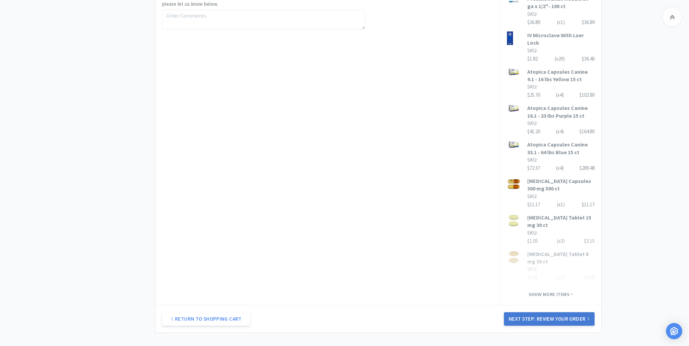
type input "91125"
click at [550, 312] on button "Next Step: Review Your Order" at bounding box center [549, 319] width 91 height 14
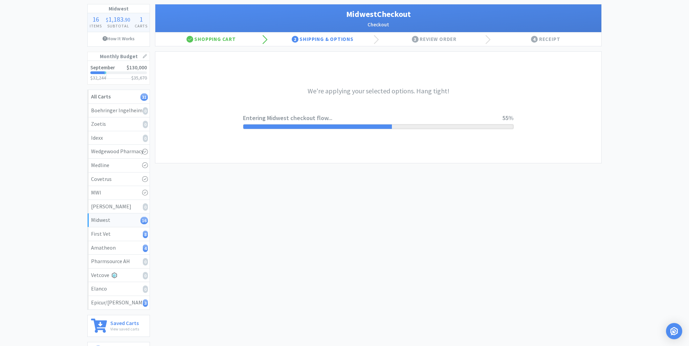
scroll to position [0, 0]
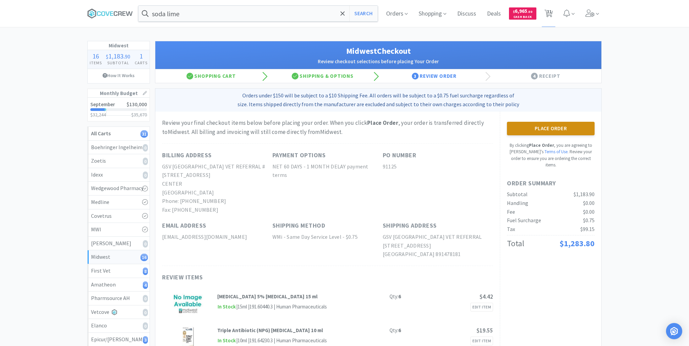
click at [556, 129] on button "Place Order" at bounding box center [551, 129] width 88 height 14
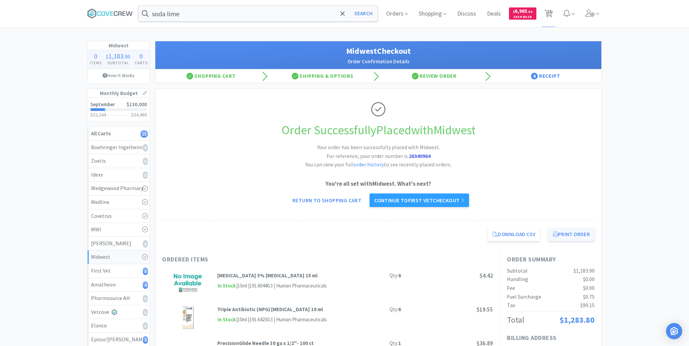
click at [578, 234] on button "Print Order" at bounding box center [571, 235] width 46 height 14
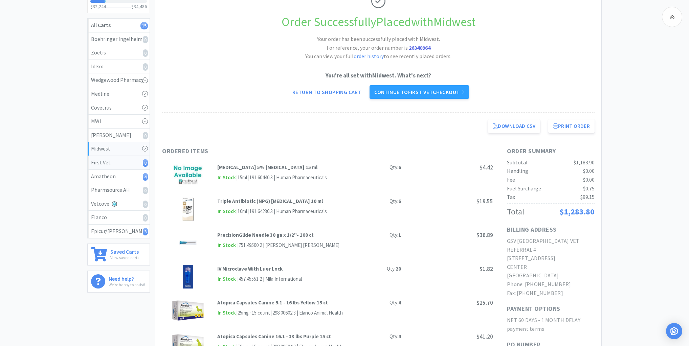
click at [127, 162] on div "First Vet 8" at bounding box center [118, 162] width 55 height 9
select select "1"
select select "2"
select select "6"
select select "1"
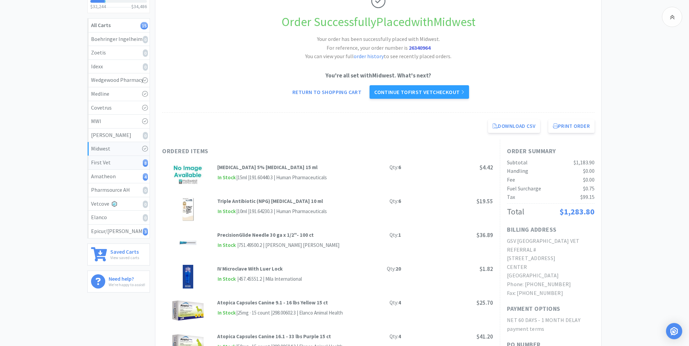
select select "4"
select select "2"
select select "30"
select select "20"
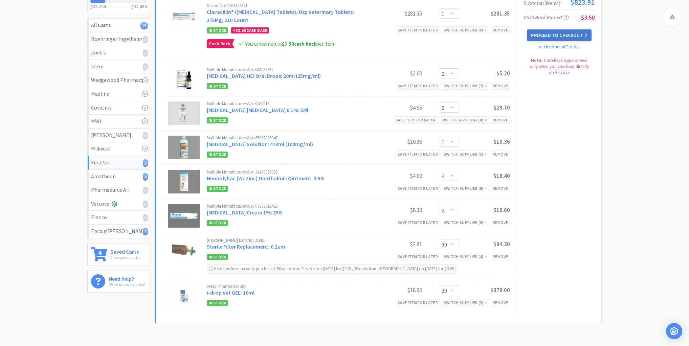
click at [560, 32] on button "Proceed to Checkout" at bounding box center [559, 35] width 64 height 12
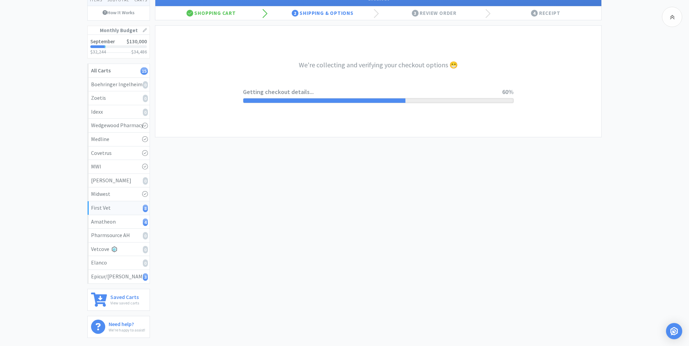
scroll to position [27, 0]
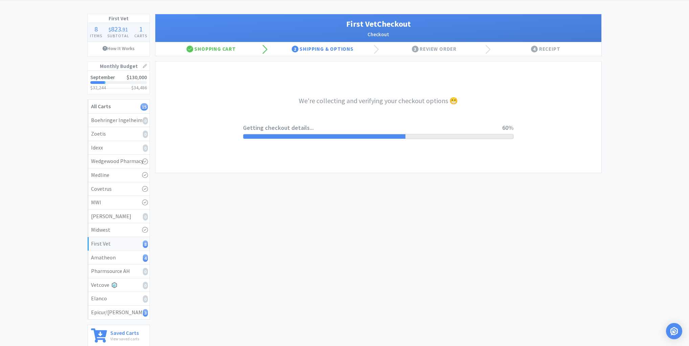
select select "companycredit"
select select "FIS"
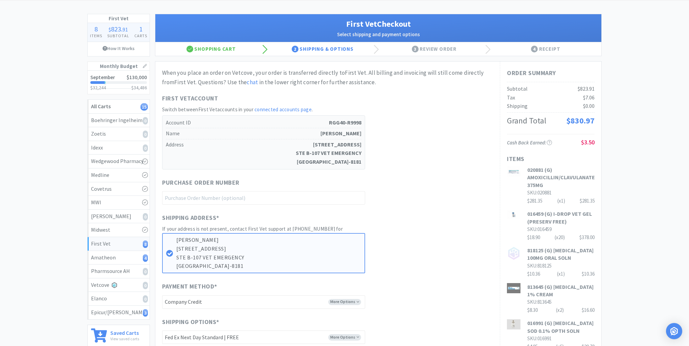
scroll to position [0, 0]
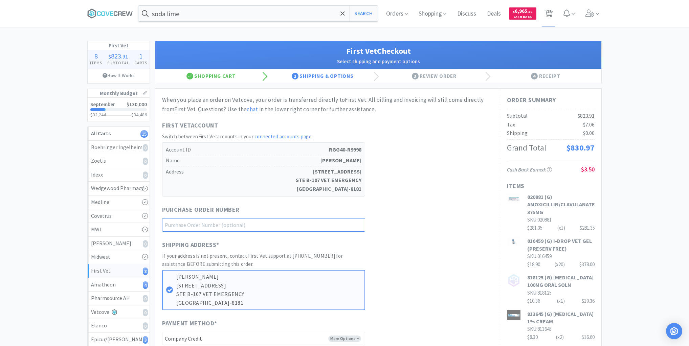
click at [346, 224] on input "text" at bounding box center [263, 225] width 203 height 14
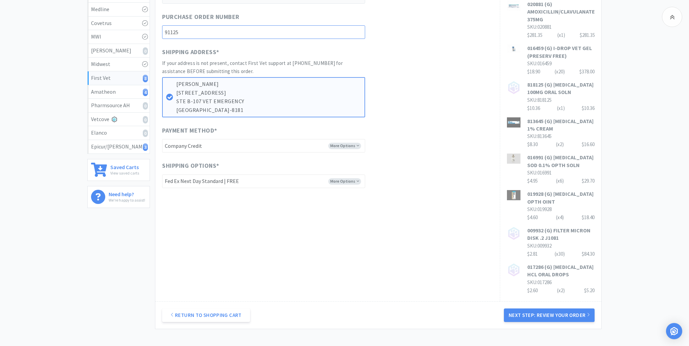
scroll to position [244, 0]
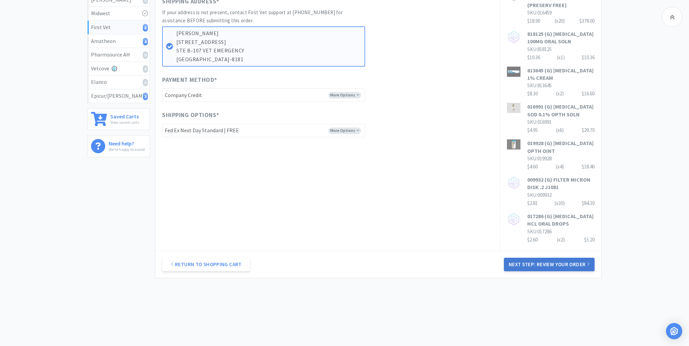
type input "91125"
click at [556, 265] on button "Next Step: Review Your Order" at bounding box center [549, 265] width 91 height 14
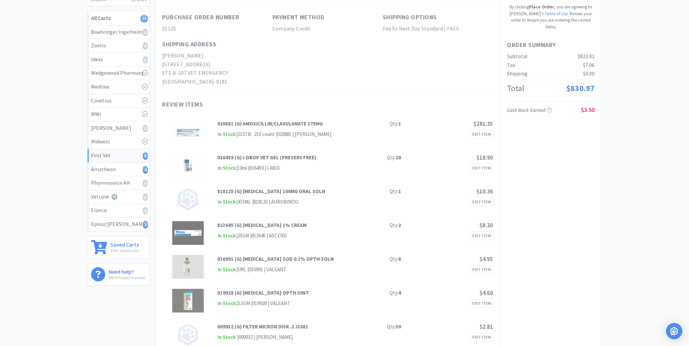
scroll to position [0, 0]
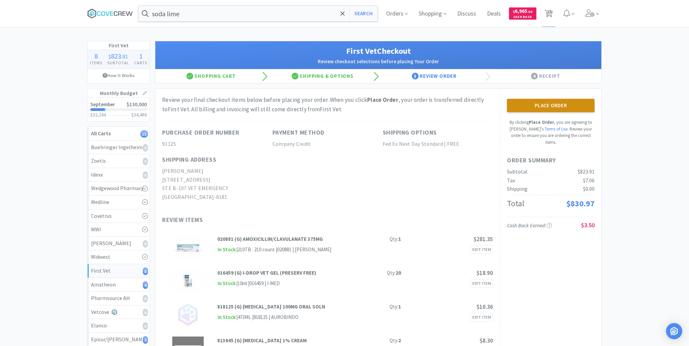
click at [540, 105] on button "Place Order" at bounding box center [551, 106] width 88 height 14
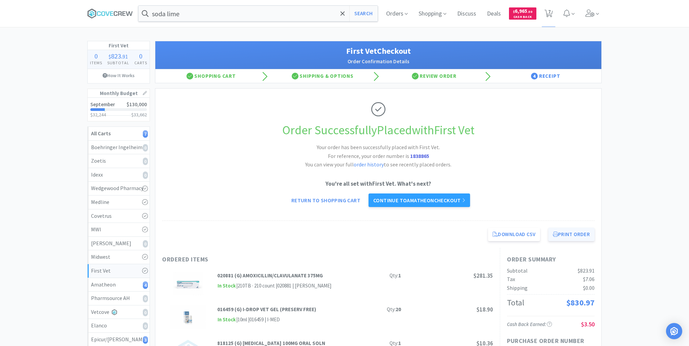
click at [561, 233] on button "Print Order" at bounding box center [571, 235] width 46 height 14
click at [132, 281] on div "Amatheon 4" at bounding box center [118, 285] width 55 height 9
select select "3"
select select "4"
select select "1"
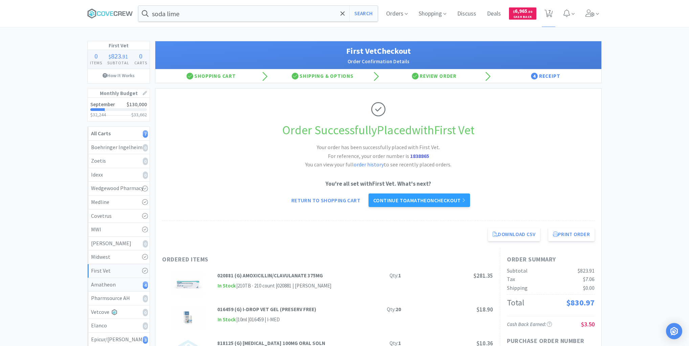
select select "1"
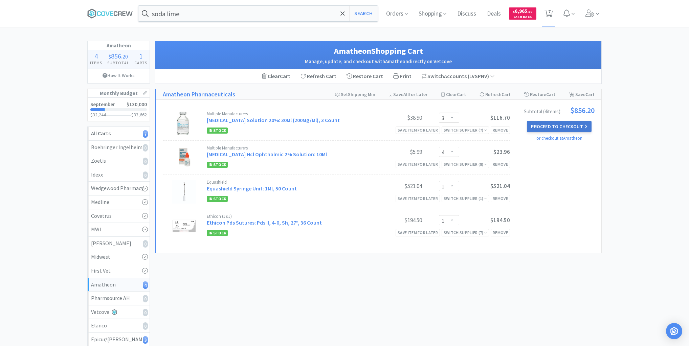
click at [555, 127] on button "Proceed to Checkout" at bounding box center [559, 127] width 64 height 12
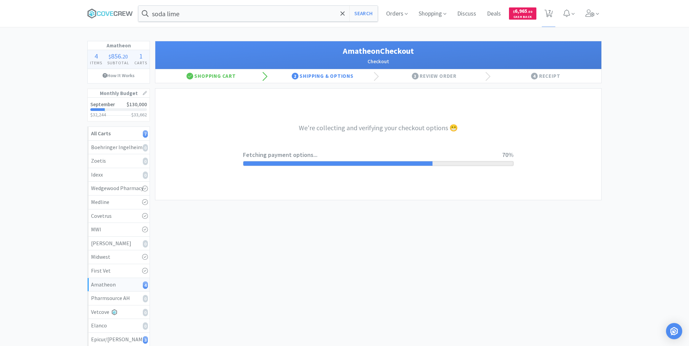
select select "21874"
select select "2"
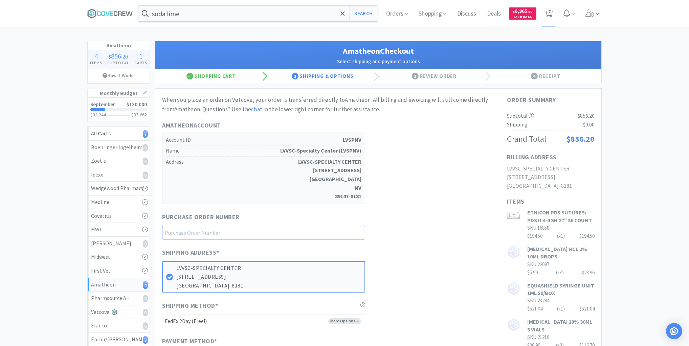
drag, startPoint x: 352, startPoint y: 230, endPoint x: 354, endPoint y: 233, distance: 3.5
click at [352, 231] on input "text" at bounding box center [263, 233] width 203 height 14
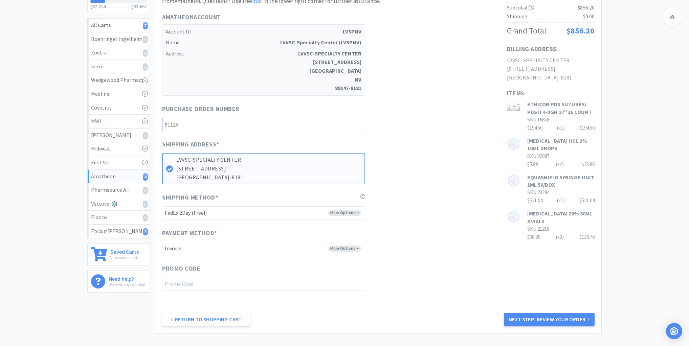
type input "91125"
click at [358, 212] on select "-------- FedEx 2Day (Free!) Ground (Free!) Ground (Signature Required) ($17.60)…" at bounding box center [263, 213] width 203 height 14
select select "21872"
click at [162, 206] on select "-------- FedEx 2Day (Free!) Ground (Free!) Ground (Signature Required) ($17.60)…" at bounding box center [263, 213] width 203 height 14
click at [541, 318] on button "Next Step: Review Your Order" at bounding box center [549, 320] width 91 height 14
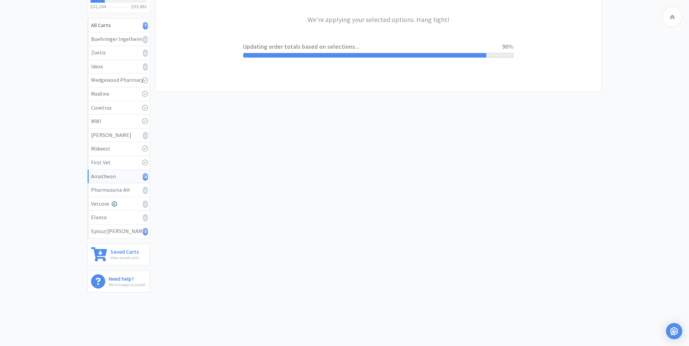
scroll to position [0, 0]
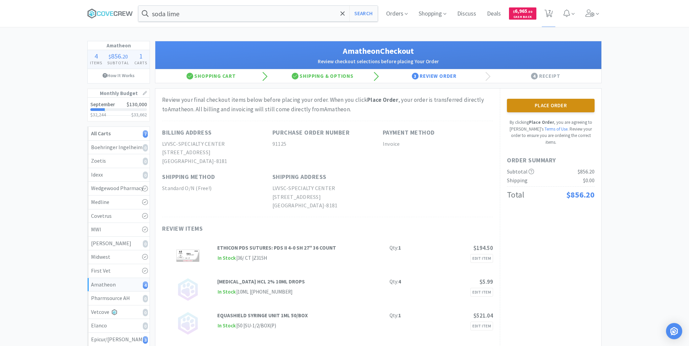
click at [549, 105] on button "Place Order" at bounding box center [551, 106] width 88 height 14
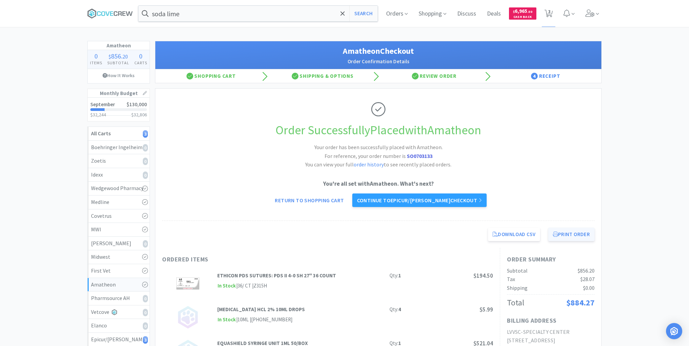
click at [567, 231] on button "Print Order" at bounding box center [571, 235] width 46 height 14
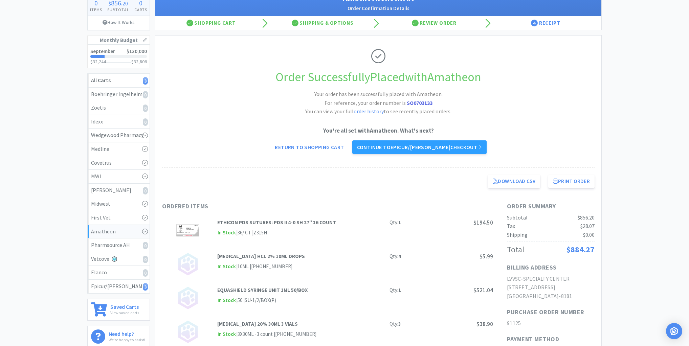
scroll to position [54, 0]
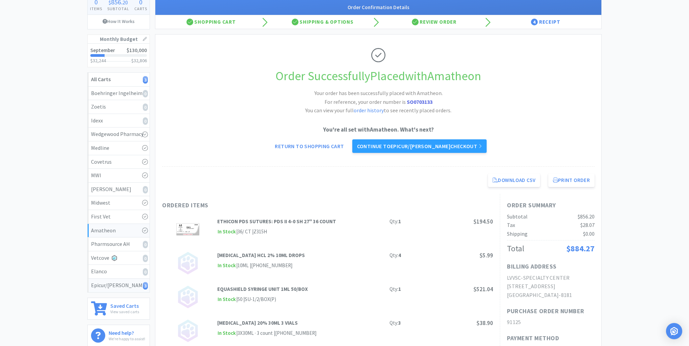
click at [108, 284] on div "Epicur/Stokes 3" at bounding box center [118, 285] width 55 height 9
select select "1"
select select "3"
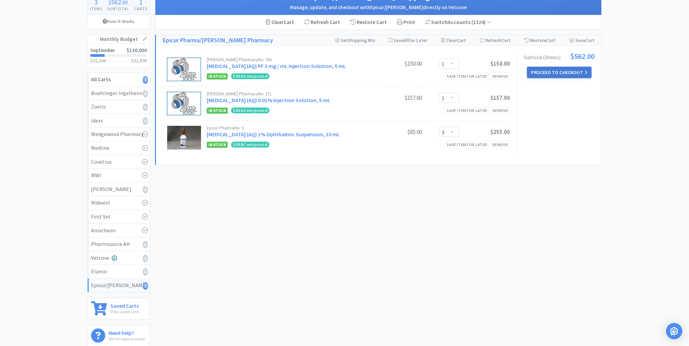
click at [552, 74] on button "Proceed to Checkout" at bounding box center [559, 73] width 64 height 12
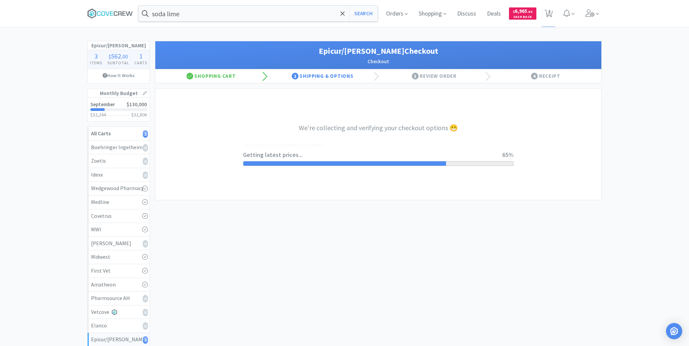
select select "0"
select select "pay_by_invoice"
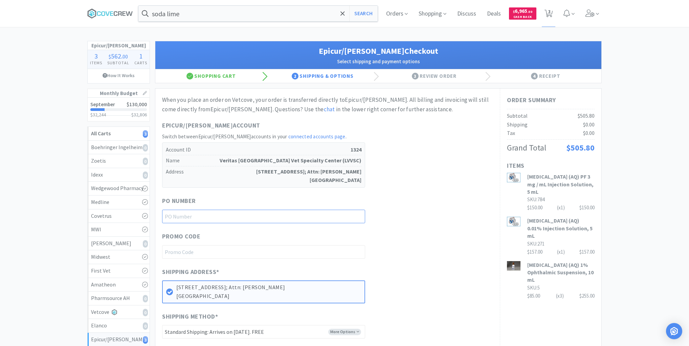
drag, startPoint x: 336, startPoint y: 218, endPoint x: 345, endPoint y: 215, distance: 9.2
click at [337, 218] on input "text" at bounding box center [263, 217] width 203 height 14
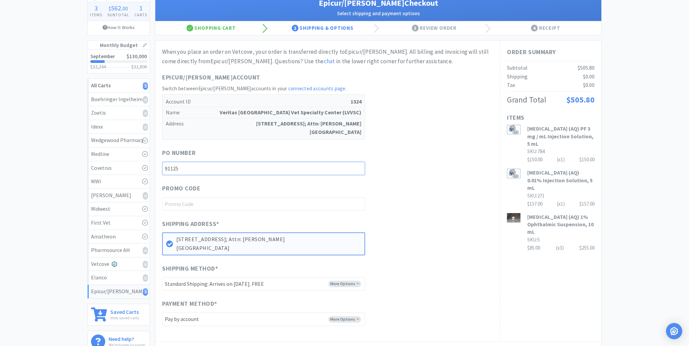
scroll to position [139, 0]
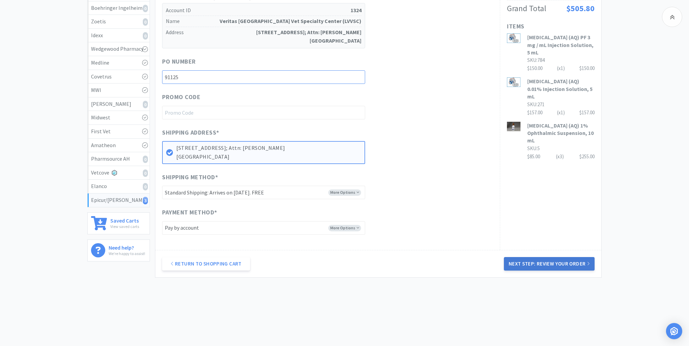
type input "91125"
click at [552, 262] on button "Next Step: Review Your Order" at bounding box center [549, 264] width 91 height 14
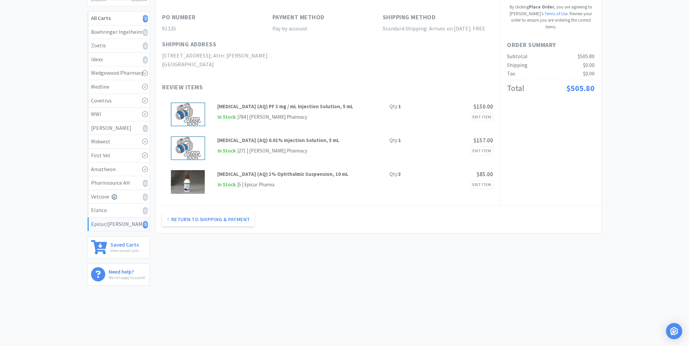
scroll to position [0, 0]
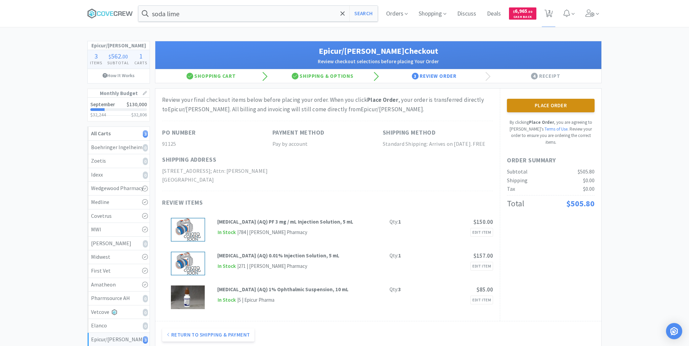
click at [552, 104] on button "Place Order" at bounding box center [551, 106] width 88 height 14
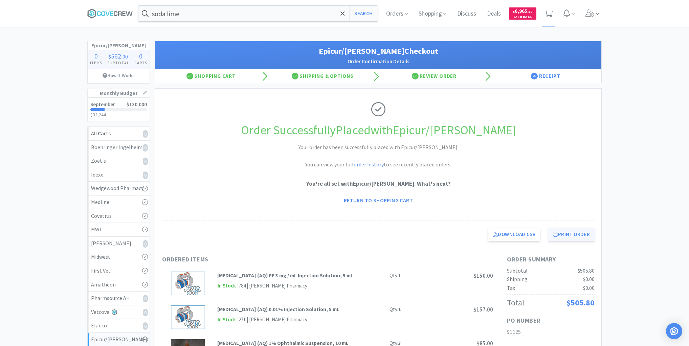
click at [572, 237] on button "Print Order" at bounding box center [571, 235] width 46 height 14
drag, startPoint x: 108, startPoint y: 15, endPoint x: 115, endPoint y: 19, distance: 8.2
click at [109, 15] on icon at bounding box center [110, 13] width 46 height 10
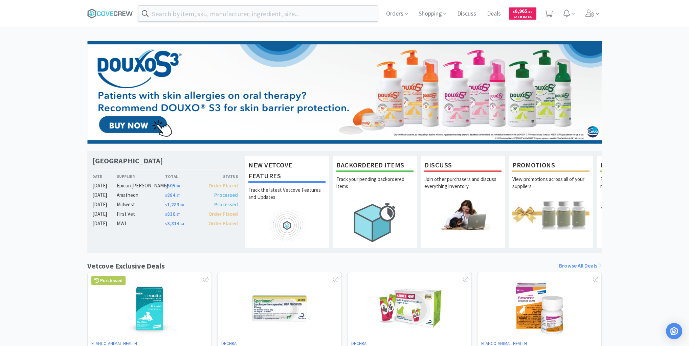
click at [64, 61] on div at bounding box center [344, 173] width 689 height 346
click at [219, 13] on input "text" at bounding box center [257, 14] width 239 height 16
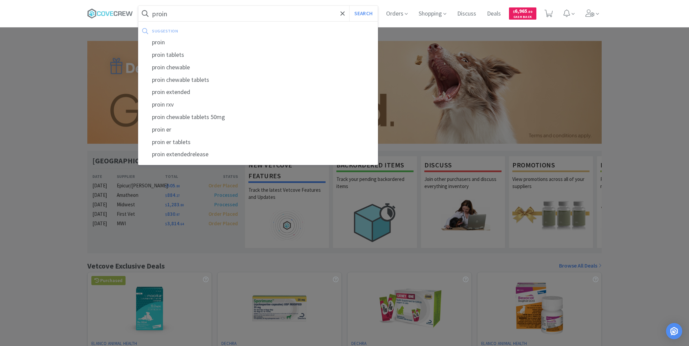
type input "proin"
click at [349, 6] on button "Search" at bounding box center [363, 14] width 28 height 16
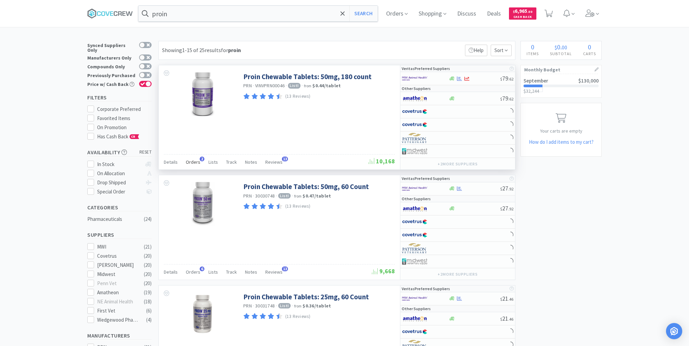
click at [192, 161] on span "Orders" at bounding box center [193, 162] width 15 height 6
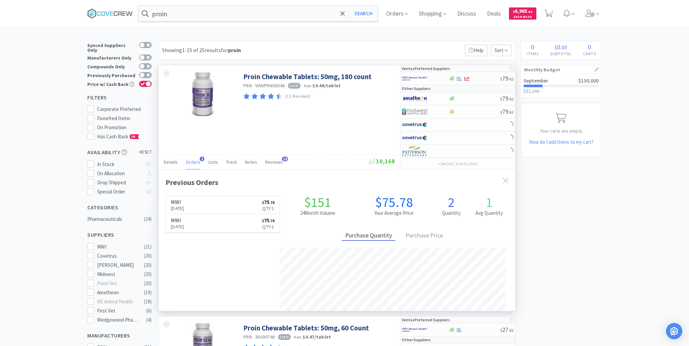
scroll to position [175, 356]
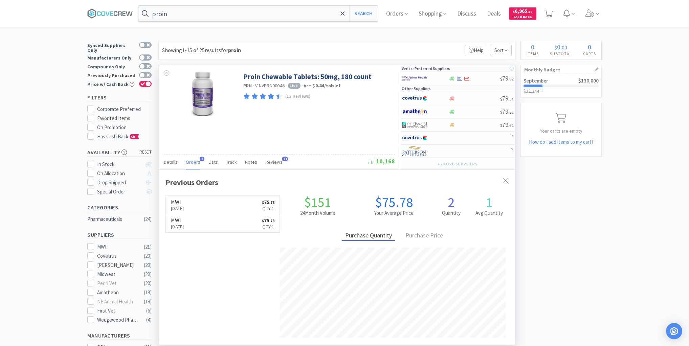
click at [192, 161] on span "Orders" at bounding box center [193, 162] width 15 height 6
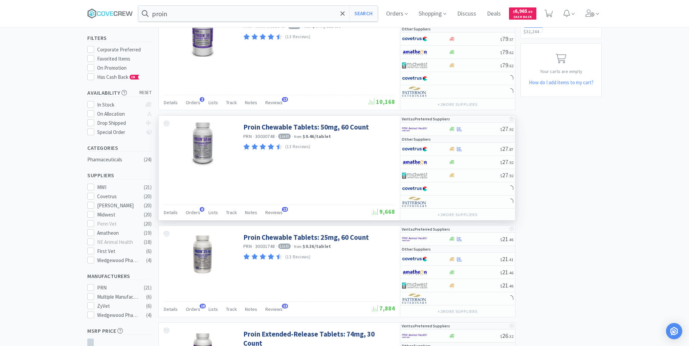
scroll to position [81, 0]
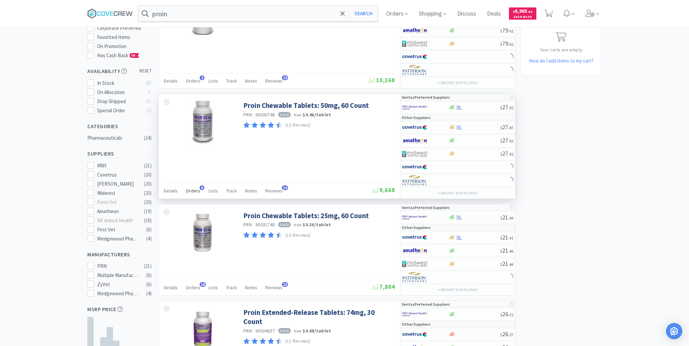
click at [194, 188] on span "Orders" at bounding box center [193, 191] width 15 height 6
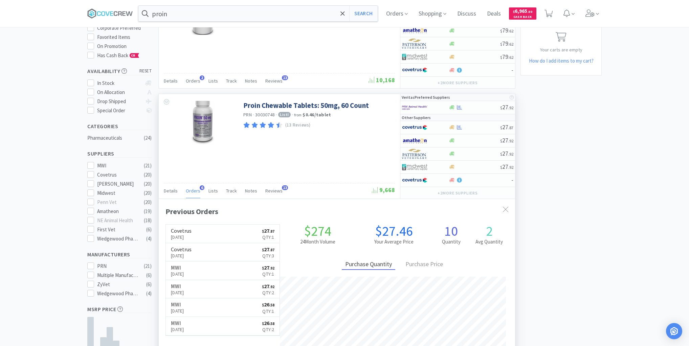
scroll to position [175, 356]
click at [192, 189] on span "Orders" at bounding box center [193, 191] width 15 height 6
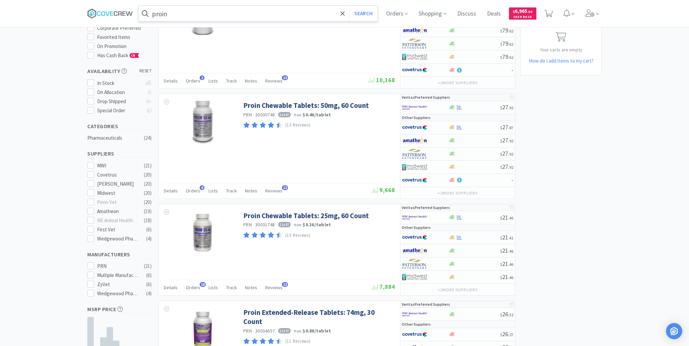
click at [180, 14] on input "proin" at bounding box center [257, 14] width 239 height 16
click at [41, 109] on div at bounding box center [344, 173] width 689 height 346
click at [218, 13] on input "text" at bounding box center [257, 14] width 239 height 16
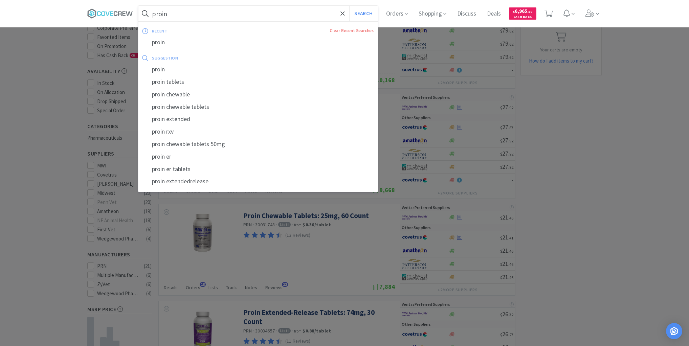
type input "proin"
click at [349, 6] on button "Search" at bounding box center [363, 14] width 28 height 16
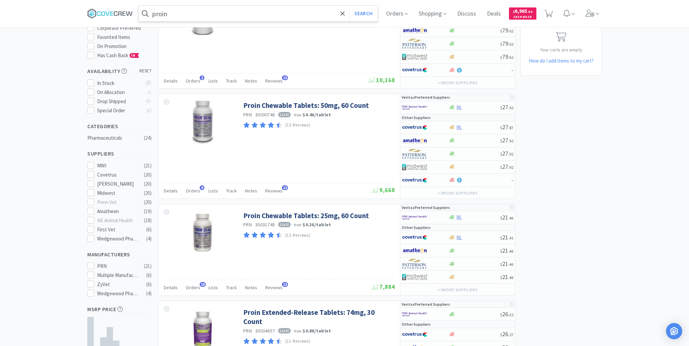
scroll to position [0, 0]
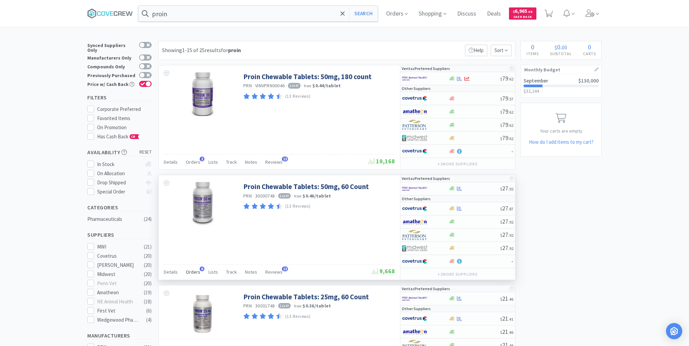
click at [195, 271] on span "Orders" at bounding box center [193, 272] width 15 height 6
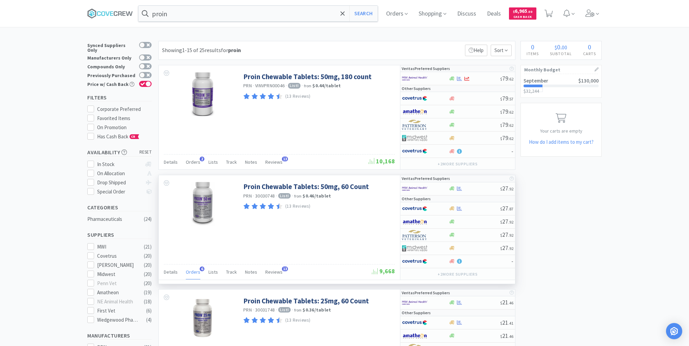
scroll to position [175, 356]
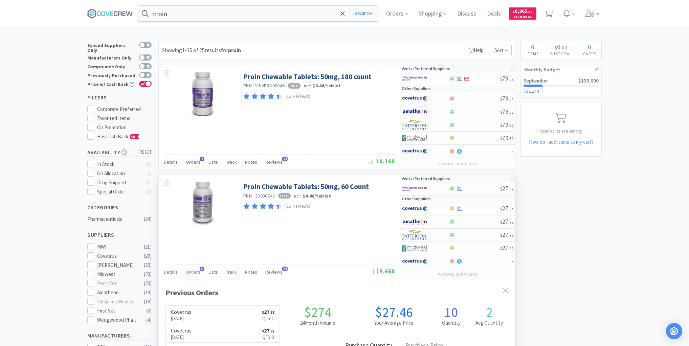
click at [195, 271] on span "Orders" at bounding box center [193, 272] width 15 height 6
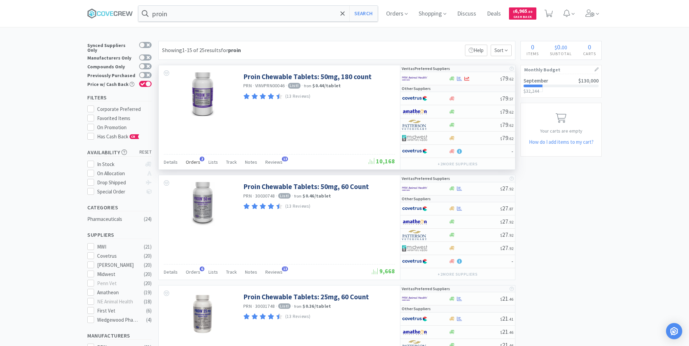
click at [188, 161] on span "Orders" at bounding box center [193, 162] width 15 height 6
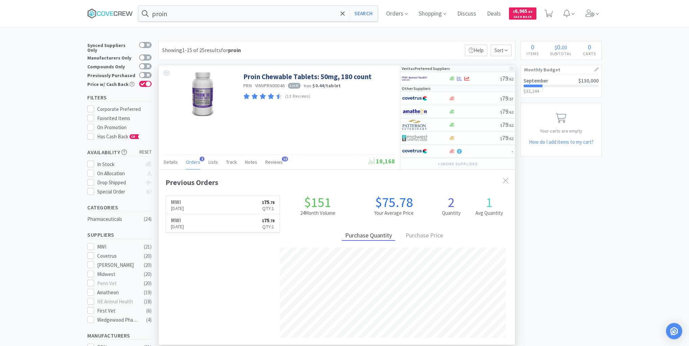
click at [188, 161] on span "Orders" at bounding box center [193, 162] width 15 height 6
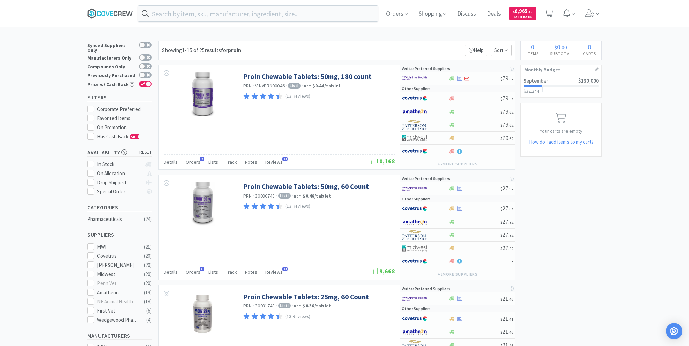
click at [114, 13] on icon at bounding box center [110, 13] width 46 height 10
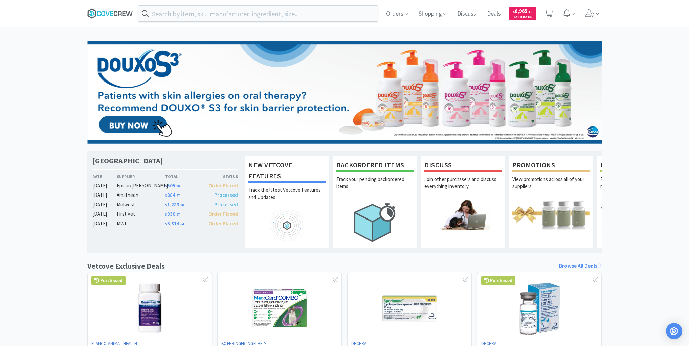
click at [106, 11] on icon at bounding box center [110, 13] width 46 height 10
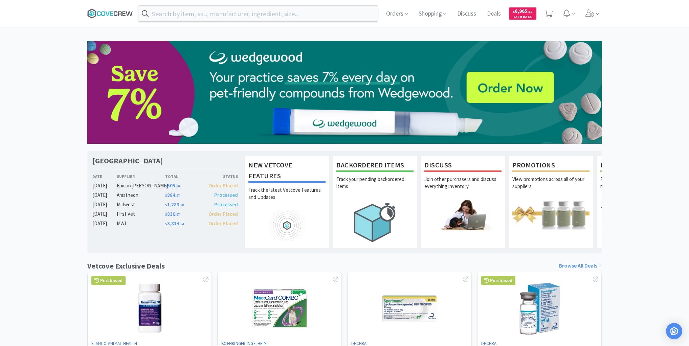
click at [108, 13] on icon at bounding box center [110, 13] width 46 height 10
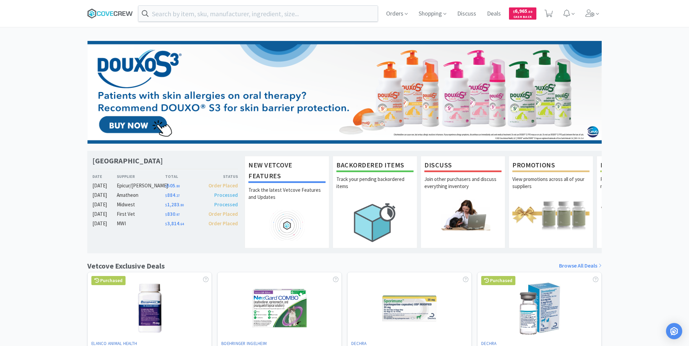
click at [121, 11] on icon at bounding box center [120, 13] width 4 height 4
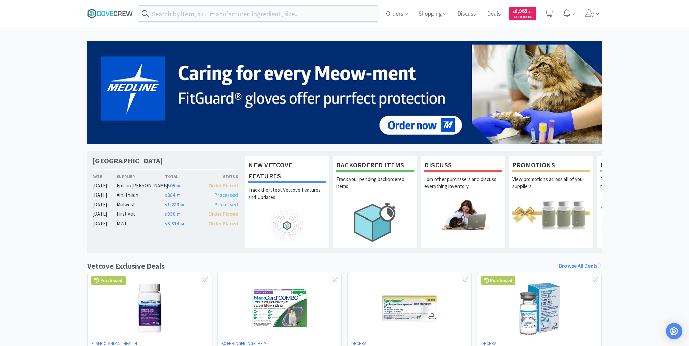
click at [113, 13] on icon at bounding box center [111, 13] width 3 height 4
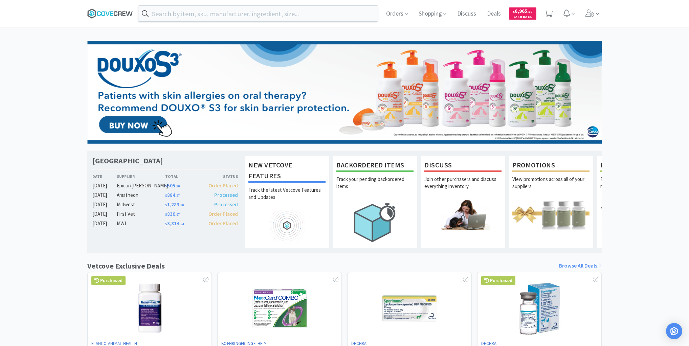
click at [123, 10] on icon at bounding box center [110, 13] width 46 height 10
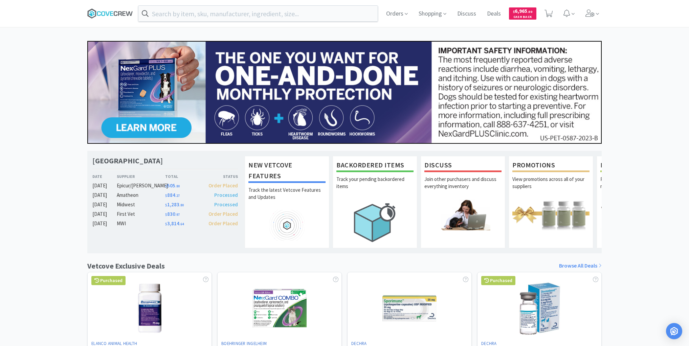
click at [108, 13] on icon at bounding box center [110, 13] width 46 height 10
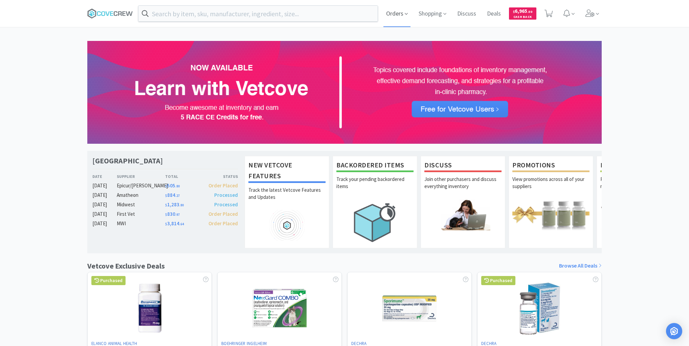
click at [393, 14] on span "Orders" at bounding box center [397, 13] width 27 height 27
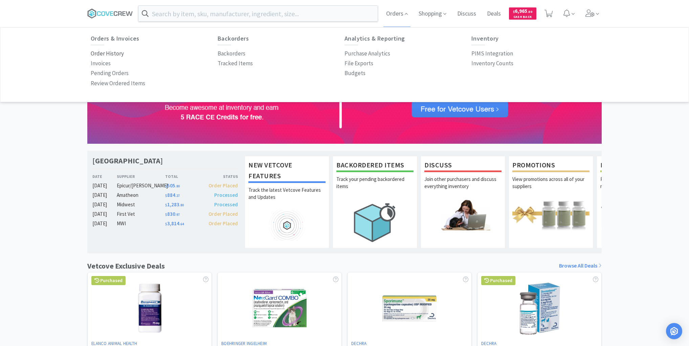
click at [103, 51] on p "Order History" at bounding box center [107, 53] width 33 height 9
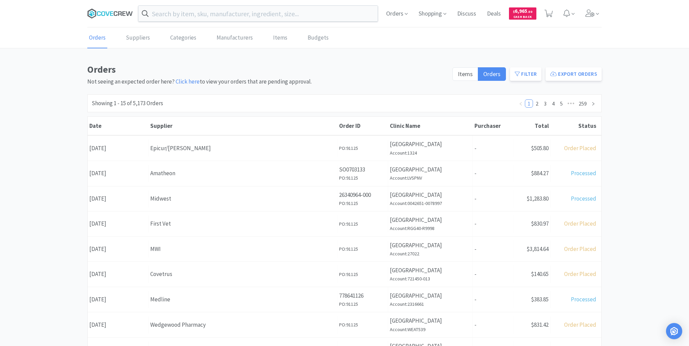
click at [116, 14] on icon at bounding box center [110, 13] width 46 height 10
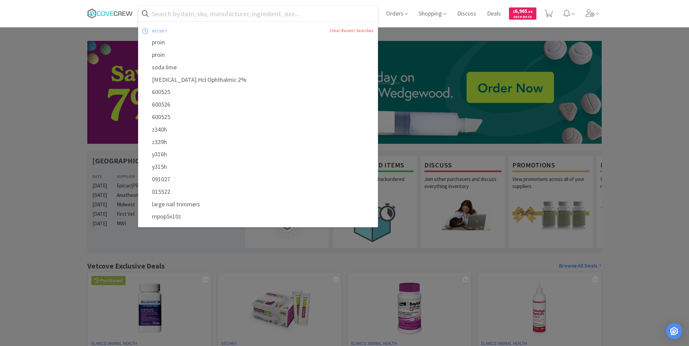
click at [298, 12] on input "text" at bounding box center [257, 14] width 239 height 16
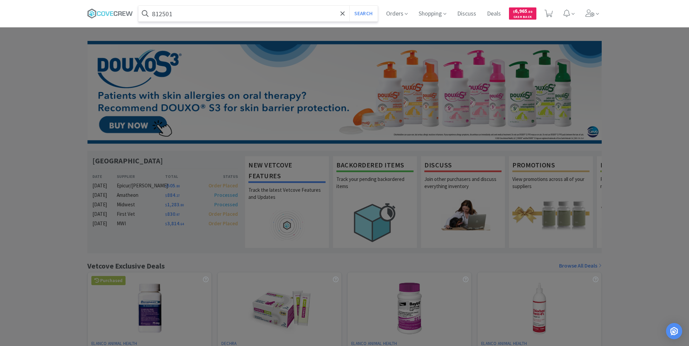
type input "812501"
click at [349, 6] on button "Search" at bounding box center [363, 14] width 28 height 16
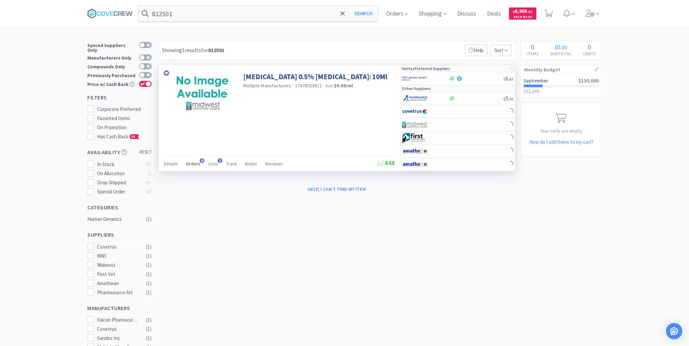
click at [196, 161] on span "Orders" at bounding box center [193, 164] width 15 height 6
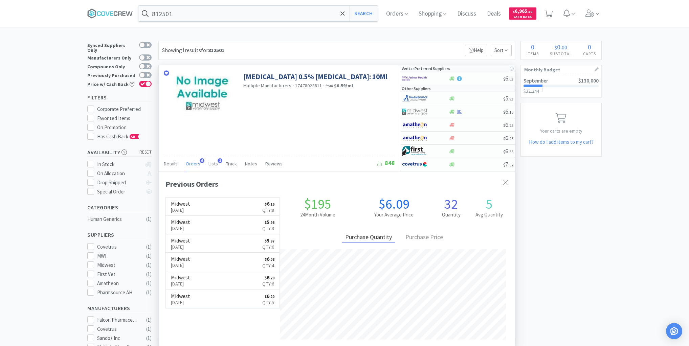
scroll to position [175, 356]
click at [105, 10] on icon at bounding box center [110, 13] width 46 height 10
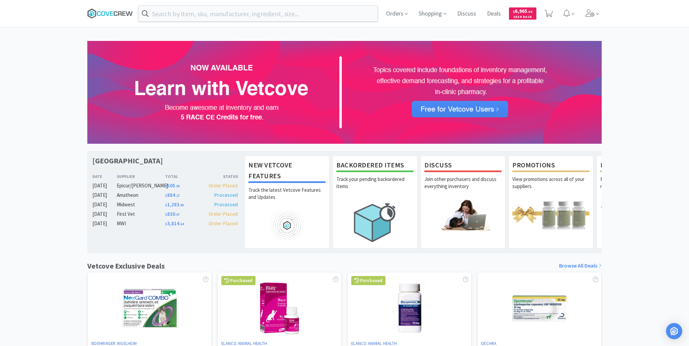
drag, startPoint x: 109, startPoint y: 11, endPoint x: 112, endPoint y: 11, distance: 3.4
click at [110, 10] on icon at bounding box center [110, 13] width 46 height 10
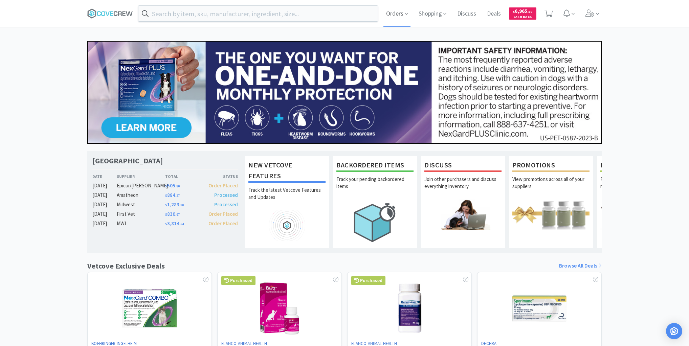
click at [394, 14] on span "Orders" at bounding box center [397, 13] width 27 height 27
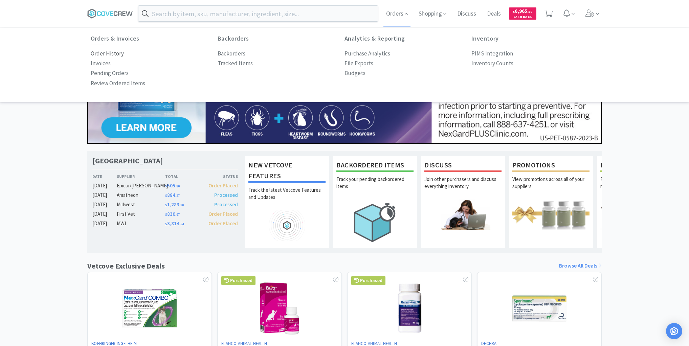
click at [121, 53] on p "Order History" at bounding box center [107, 53] width 33 height 9
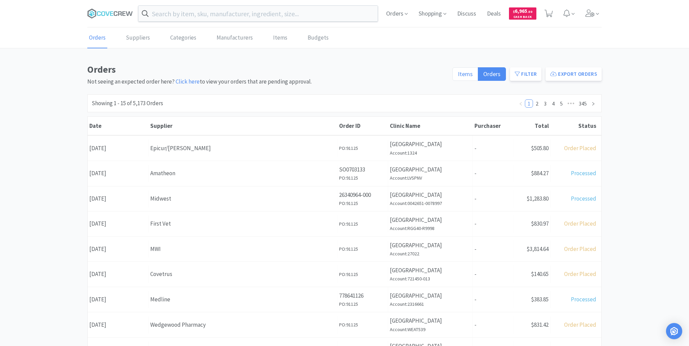
click at [462, 71] on span "Items" at bounding box center [465, 74] width 15 height 8
click at [458, 76] on input "Items" at bounding box center [458, 76] width 0 height 0
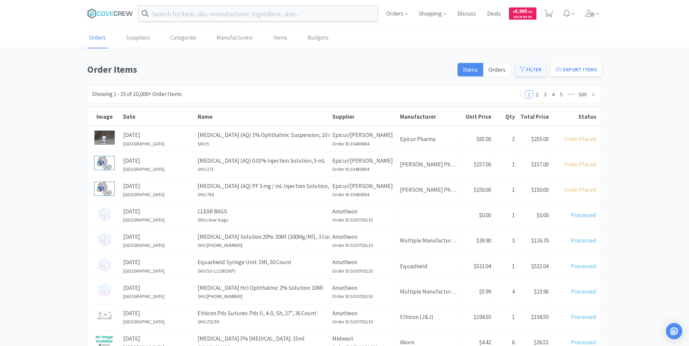
click at [531, 70] on button "Filter" at bounding box center [530, 70] width 31 height 14
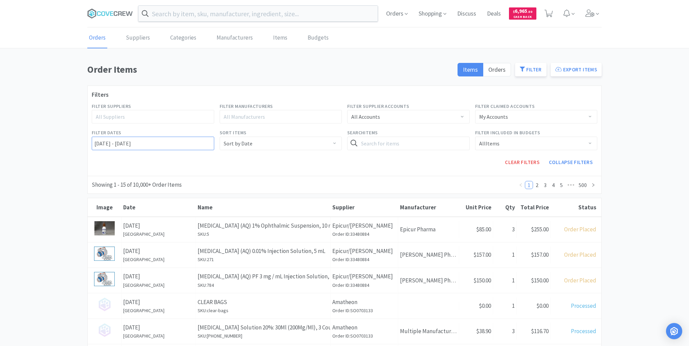
click at [92, 140] on input "09/11/2022 - 09/12/2025" at bounding box center [153, 144] width 123 height 14
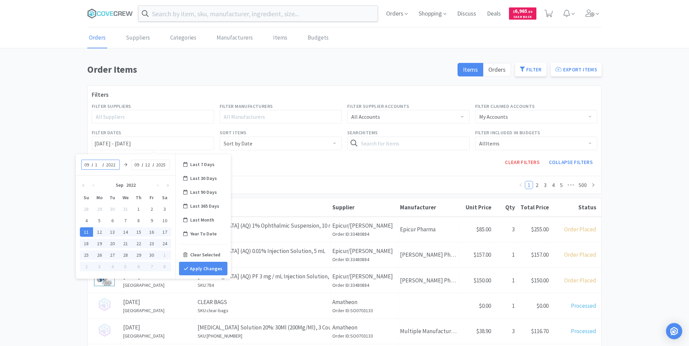
type input "10"
type input "09/10/2022 - 09/12/2025"
type input "0"
type input "20"
type input "25"
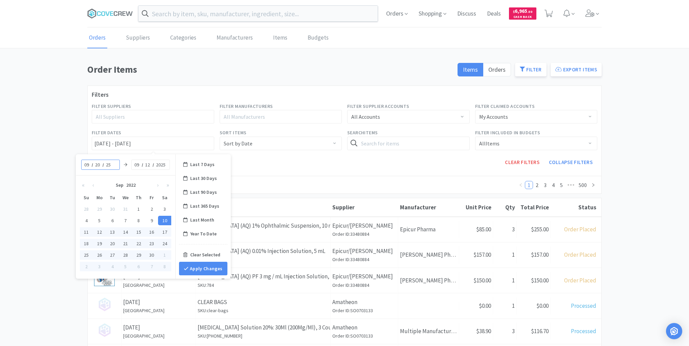
type input "09/20/2025 - 09/12/2025"
type input "2025"
click at [88, 156] on div "09 / 20 / 2025 09 / 12 / 2025" at bounding box center [128, 164] width 100 height 21
drag, startPoint x: 103, startPoint y: 164, endPoint x: 96, endPoint y: 163, distance: 7.1
click at [96, 163] on div "09 / 20 / 2025" at bounding box center [102, 165] width 39 height 10
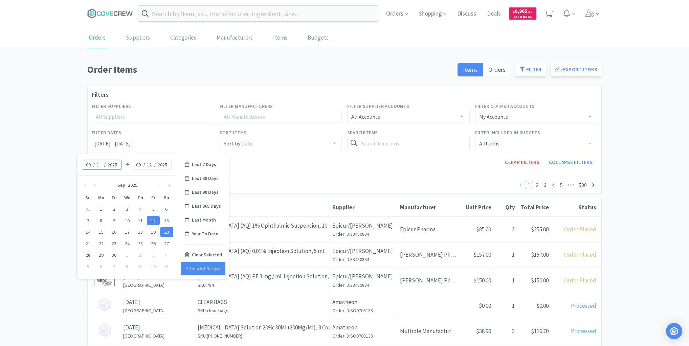
type input "10"
type input "09/10/2025 - 09/12/2025"
type input "10"
type input "09/10/2025 - 09/10/2025"
click at [200, 264] on button "Apply Changes" at bounding box center [203, 269] width 48 height 14
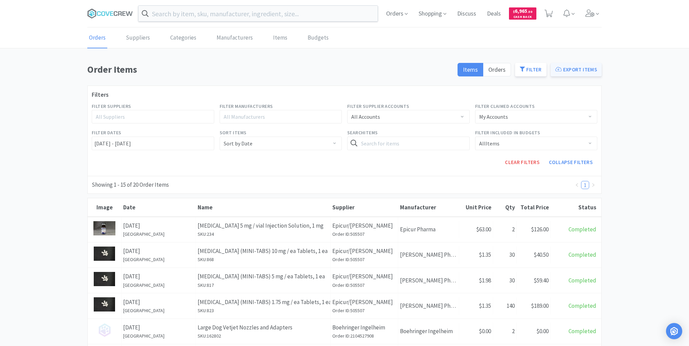
click at [573, 69] on button "Export Items" at bounding box center [576, 70] width 51 height 14
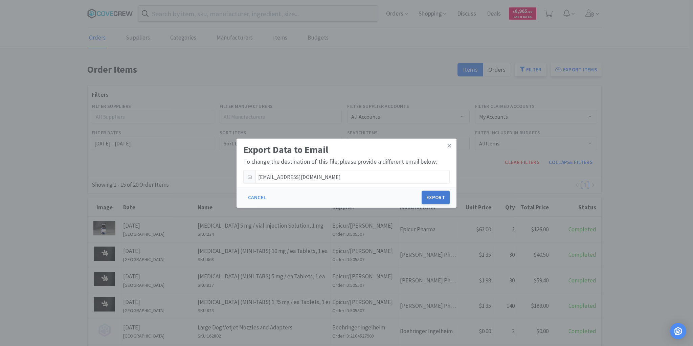
click at [443, 196] on button "Export" at bounding box center [436, 198] width 28 height 14
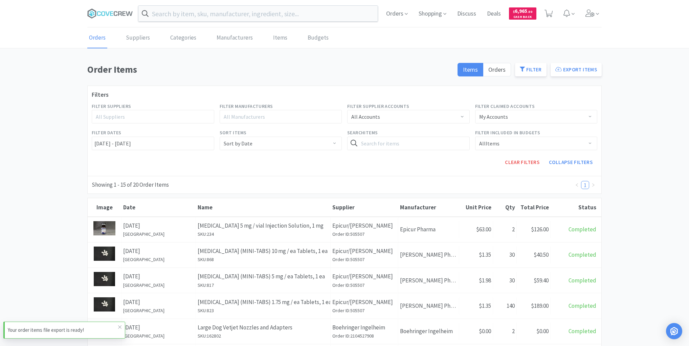
drag, startPoint x: 52, startPoint y: 65, endPoint x: 88, endPoint y: 54, distance: 37.2
click at [53, 65] on div "Order Items Items Orders Filter Export Items Filters Filter Suppliers All Suppl…" at bounding box center [344, 342] width 689 height 561
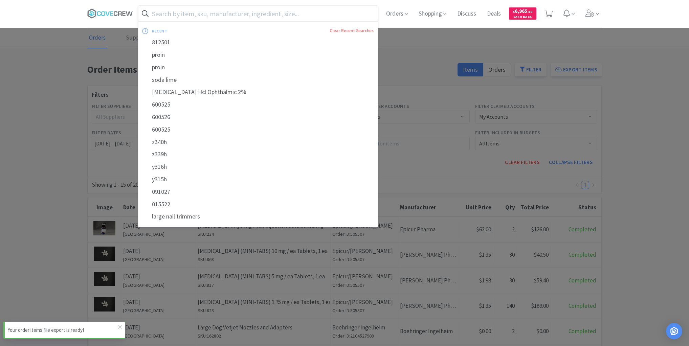
click at [180, 9] on input "text" at bounding box center [257, 14] width 239 height 16
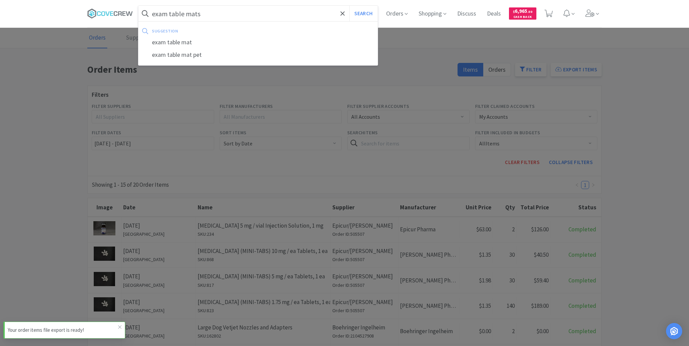
type input "exam table mats"
click at [349, 6] on button "Search" at bounding box center [363, 14] width 28 height 16
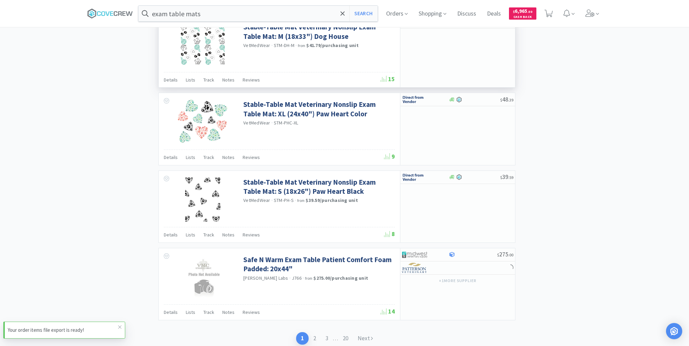
scroll to position [933, 0]
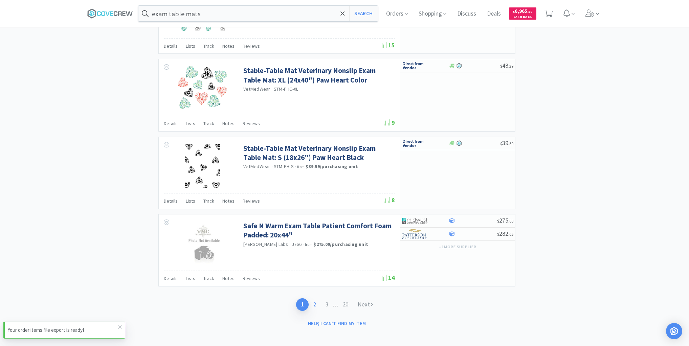
click at [312, 300] on link "2" at bounding box center [315, 305] width 12 height 13
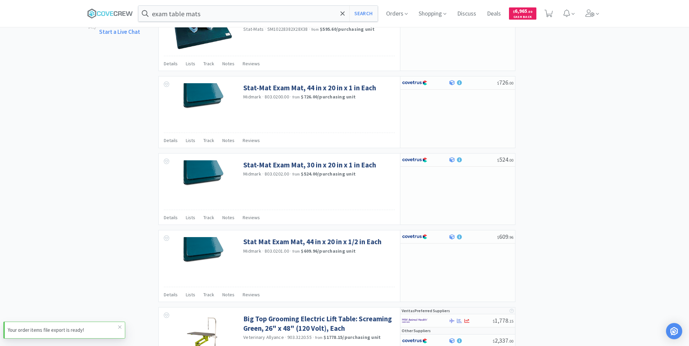
scroll to position [515, 0]
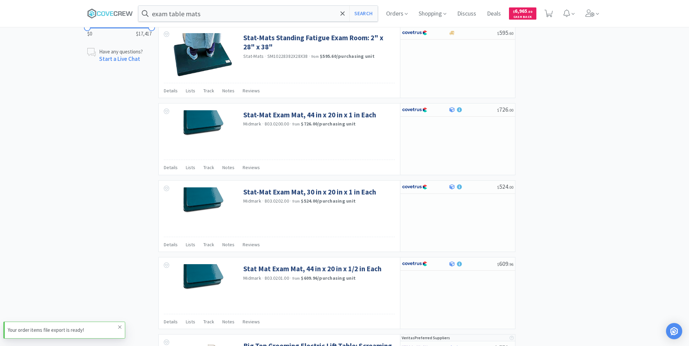
click at [119, 327] on icon at bounding box center [120, 327] width 4 height 5
drag, startPoint x: 120, startPoint y: 11, endPoint x: 126, endPoint y: 11, distance: 6.1
click at [120, 11] on icon at bounding box center [120, 13] width 4 height 4
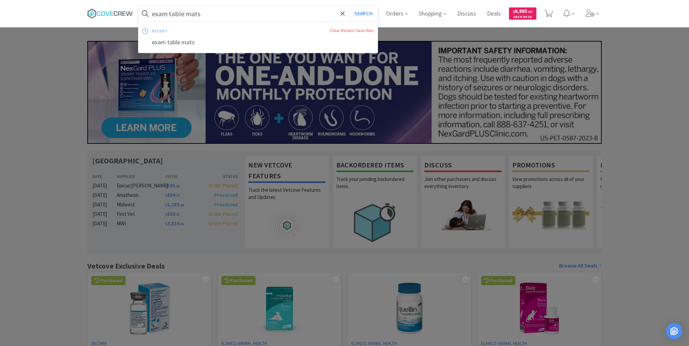
click at [226, 11] on input "exam table mats" at bounding box center [257, 14] width 239 height 16
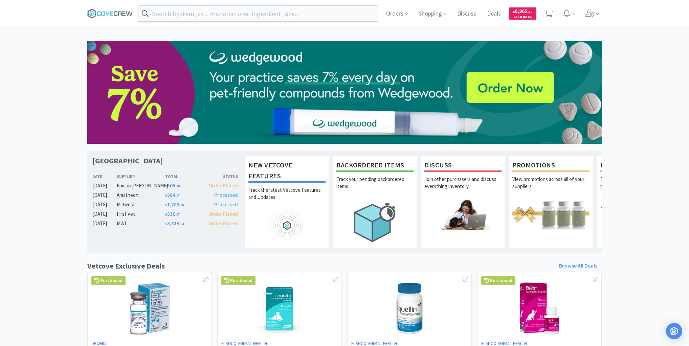
drag, startPoint x: 115, startPoint y: 12, endPoint x: 103, endPoint y: 1, distance: 15.8
click at [114, 11] on icon at bounding box center [110, 13] width 46 height 10
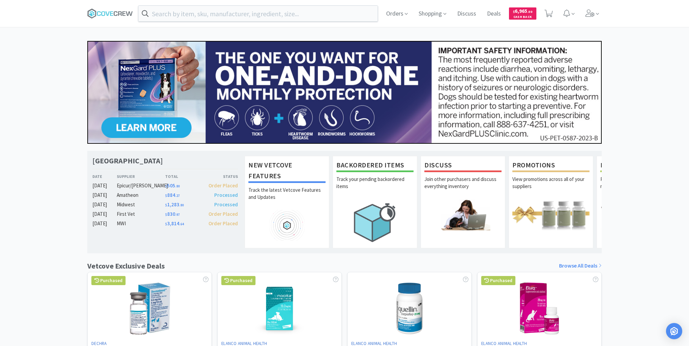
click at [61, 58] on div "Las Vegas Veterinary Specialty Center Date Supplier Total Status Sep 11 Epicur/…" at bounding box center [344, 299] width 689 height 516
click at [189, 14] on input "text" at bounding box center [257, 14] width 239 height 16
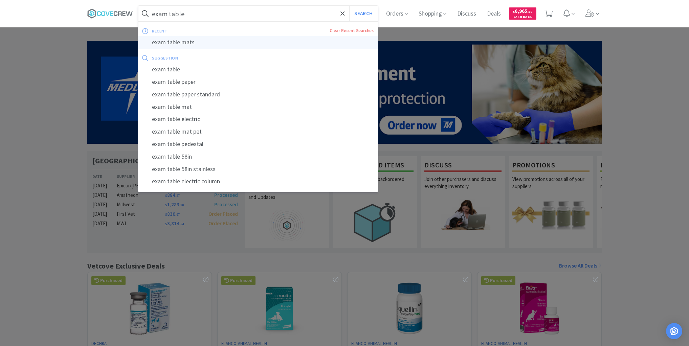
type input "exam table mats"
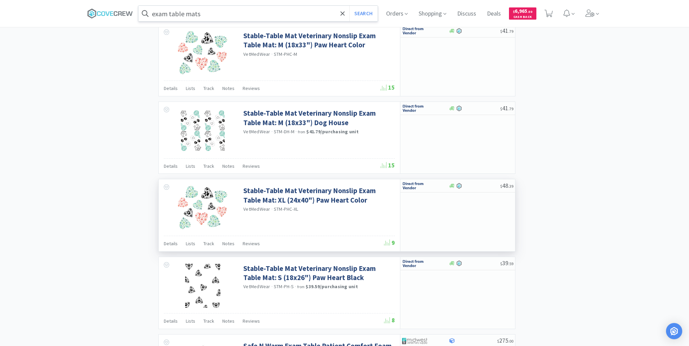
scroll to position [933, 0]
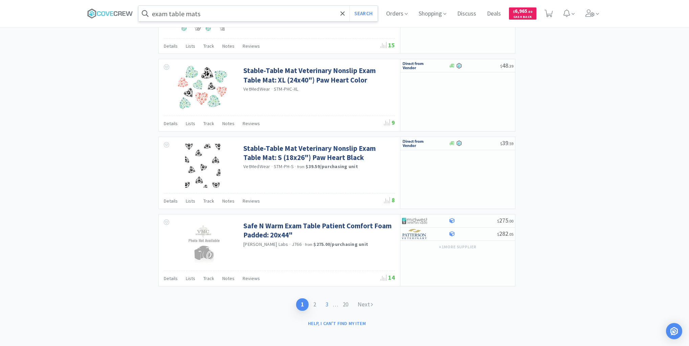
click at [327, 301] on link "3" at bounding box center [327, 305] width 12 height 13
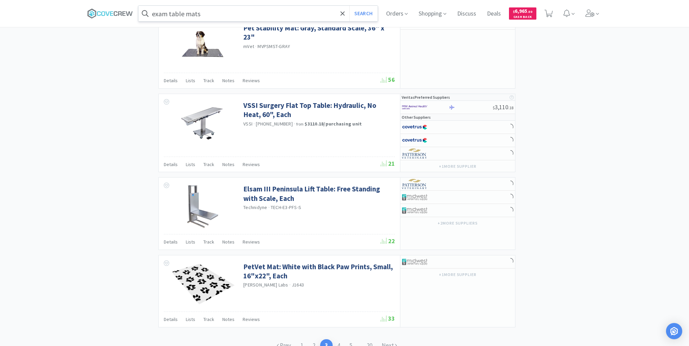
scroll to position [936, 0]
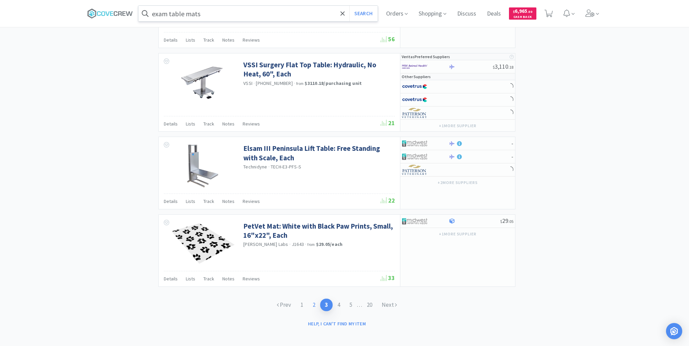
click at [314, 299] on link "2" at bounding box center [314, 305] width 12 height 13
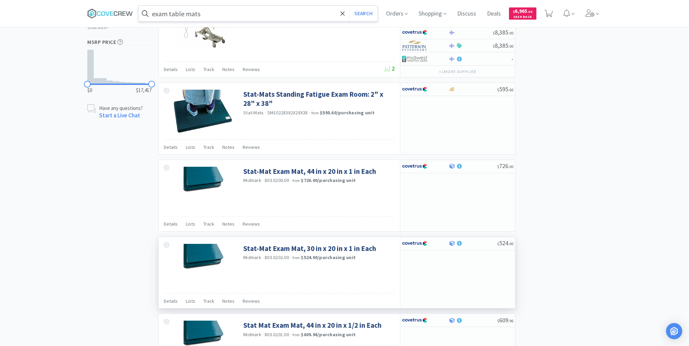
scroll to position [460, 0]
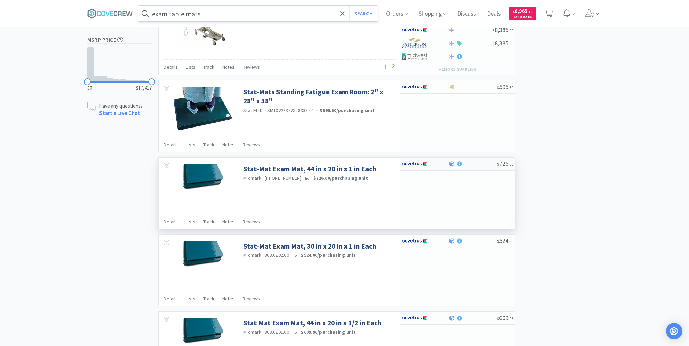
click at [470, 165] on div "$ 726 . 00" at bounding box center [457, 164] width 115 height 13
click at [108, 13] on icon at bounding box center [110, 13] width 46 height 10
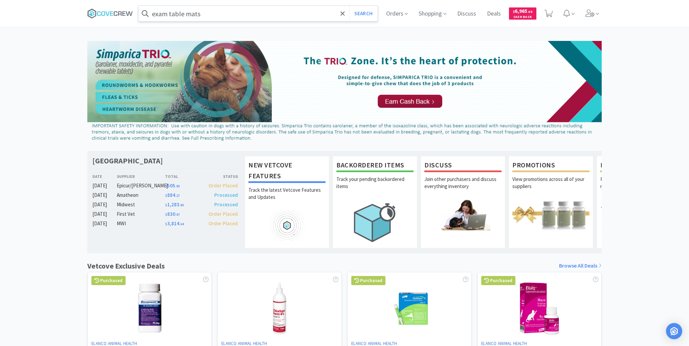
drag, startPoint x: 649, startPoint y: 54, endPoint x: 645, endPoint y: 55, distance: 3.4
click at [649, 55] on div "Las Vegas Veterinary Specialty Center Date Supplier Total Status Sep 11 Epicur/…" at bounding box center [344, 299] width 689 height 516
click at [400, 13] on span "Orders" at bounding box center [397, 13] width 27 height 27
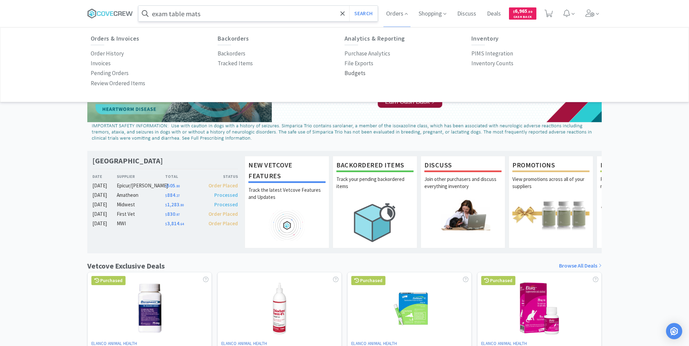
click at [357, 74] on p "Budgets" at bounding box center [355, 73] width 21 height 9
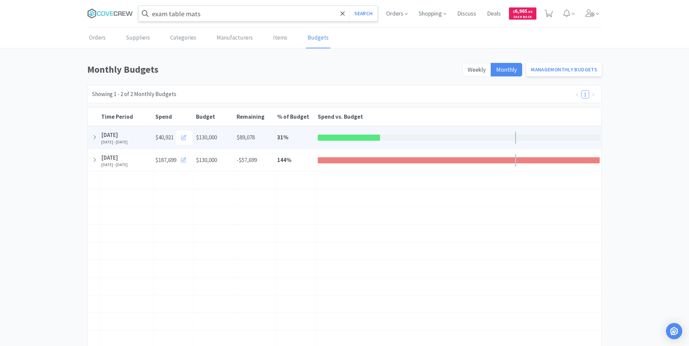
click at [93, 136] on icon at bounding box center [95, 137] width 4 height 6
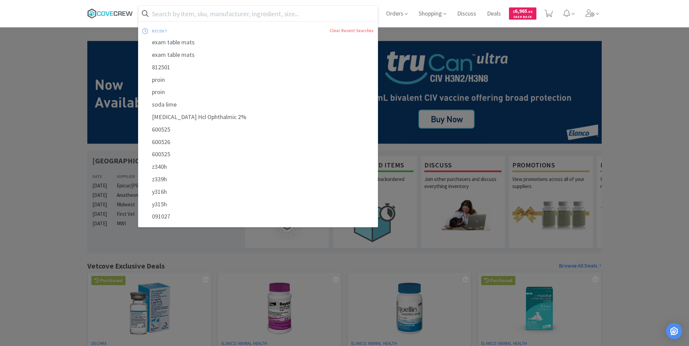
click at [125, 12] on icon at bounding box center [110, 13] width 46 height 10
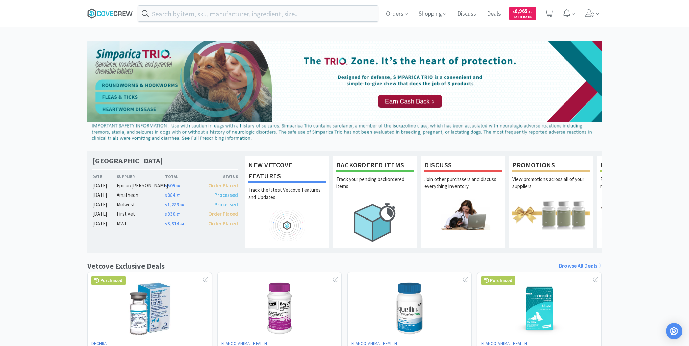
click at [113, 14] on icon at bounding box center [110, 13] width 46 height 10
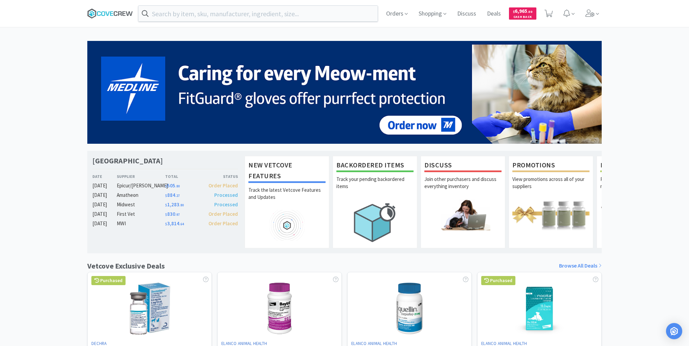
click at [113, 10] on icon at bounding box center [110, 13] width 46 height 10
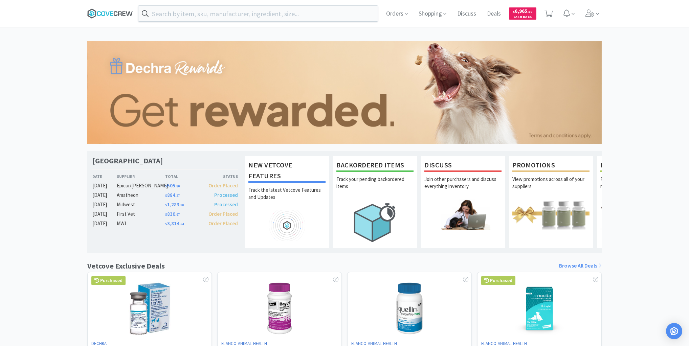
click at [106, 12] on icon at bounding box center [110, 13] width 46 height 10
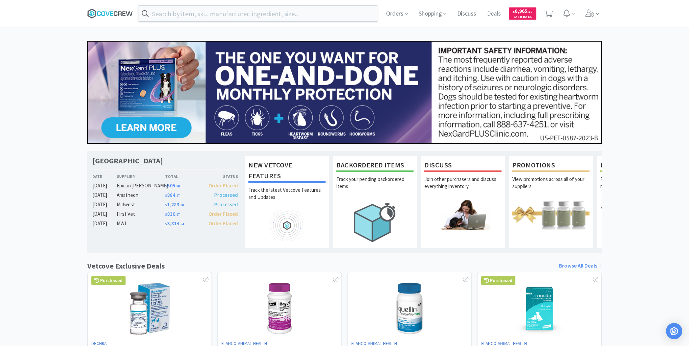
click at [107, 15] on icon at bounding box center [107, 13] width 4 height 4
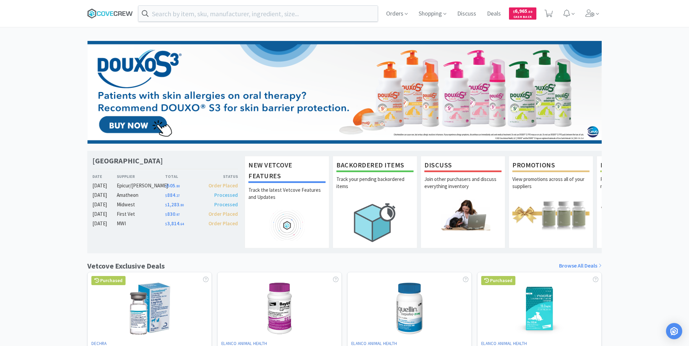
click at [112, 15] on icon at bounding box center [110, 13] width 46 height 10
drag, startPoint x: 101, startPoint y: 16, endPoint x: 114, endPoint y: 39, distance: 26.5
click at [102, 16] on icon at bounding box center [110, 13] width 46 height 10
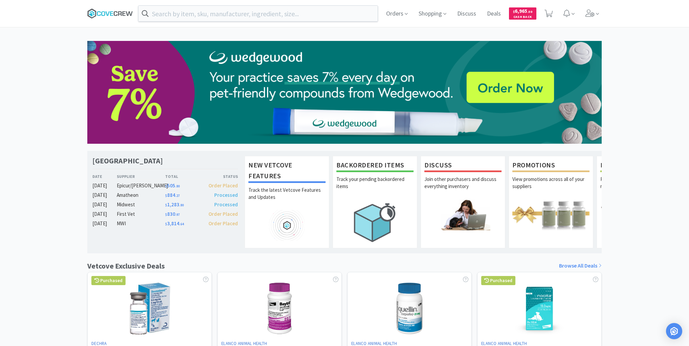
click at [110, 11] on icon at bounding box center [110, 13] width 46 height 10
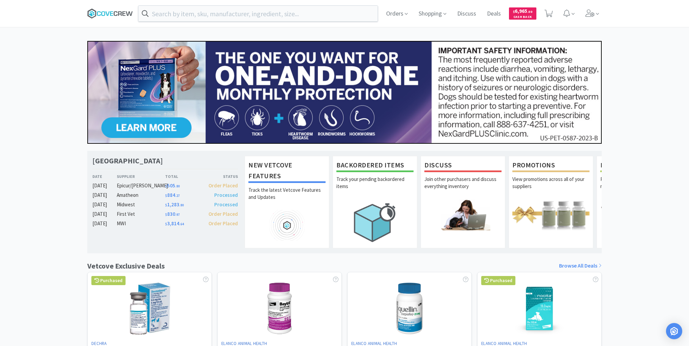
click at [121, 14] on icon at bounding box center [120, 13] width 4 height 4
click at [101, 12] on icon at bounding box center [110, 13] width 46 height 10
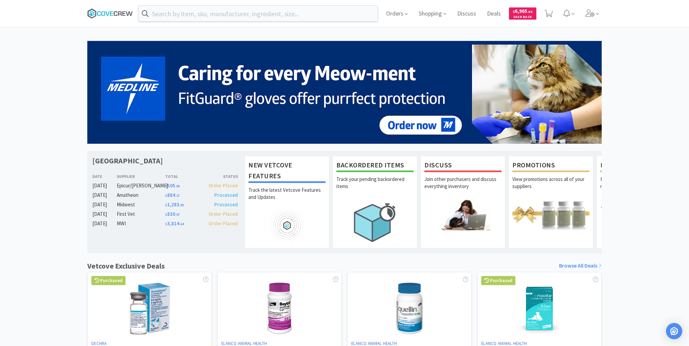
click at [112, 15] on icon at bounding box center [110, 13] width 46 height 10
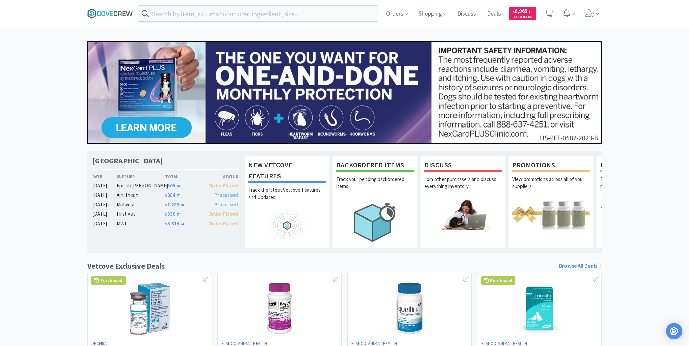
click at [111, 10] on icon at bounding box center [110, 13] width 46 height 10
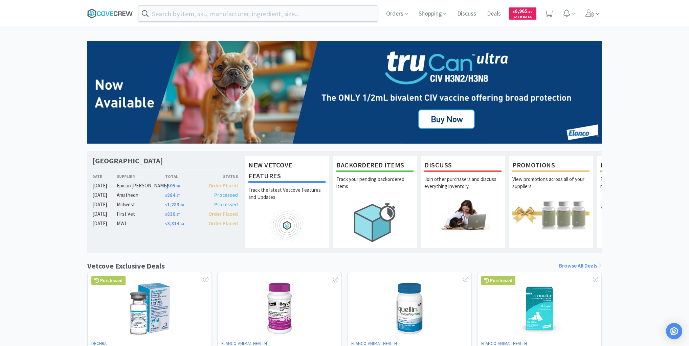
click at [115, 12] on icon at bounding box center [110, 13] width 46 height 10
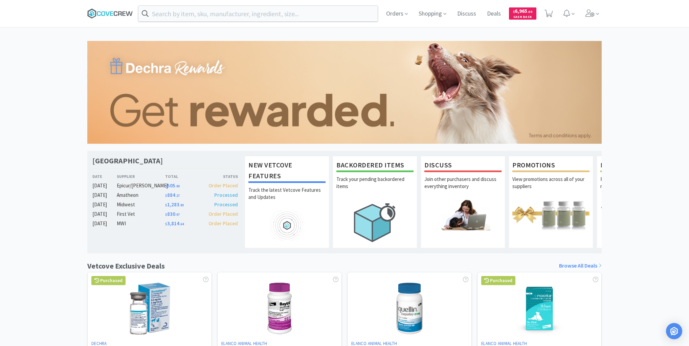
click at [113, 12] on icon at bounding box center [110, 13] width 46 height 10
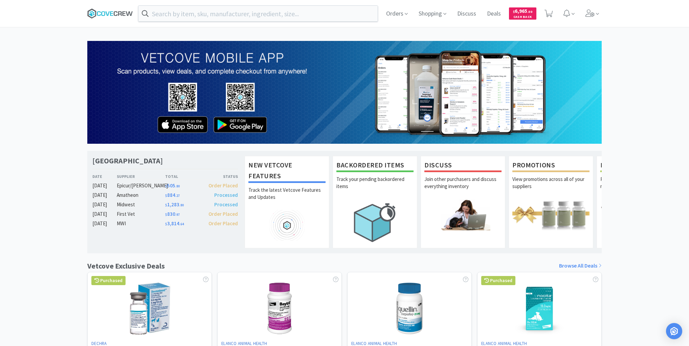
click at [112, 17] on icon at bounding box center [110, 13] width 46 height 10
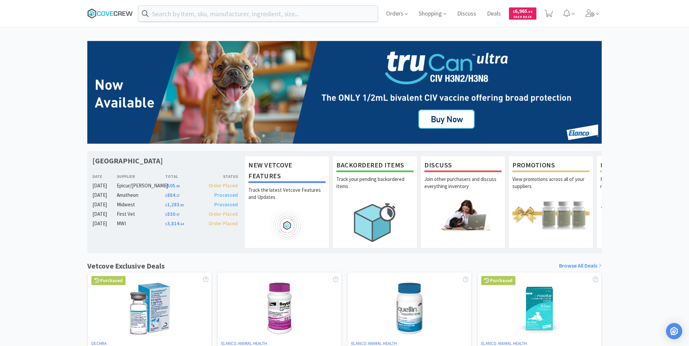
click at [112, 11] on icon at bounding box center [111, 13] width 3 height 4
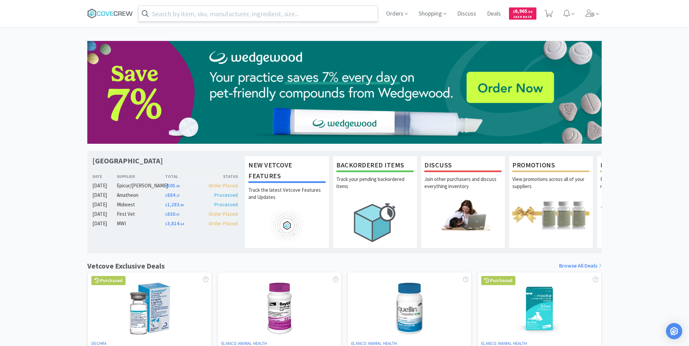
click at [213, 12] on input "text" at bounding box center [257, 14] width 239 height 16
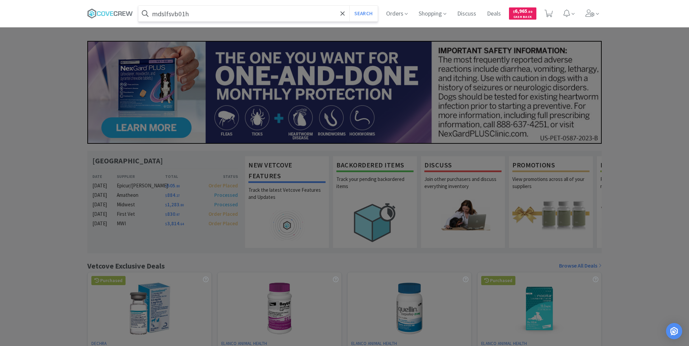
type input "mdslfsvb01h"
click at [349, 6] on button "Search" at bounding box center [363, 14] width 28 height 16
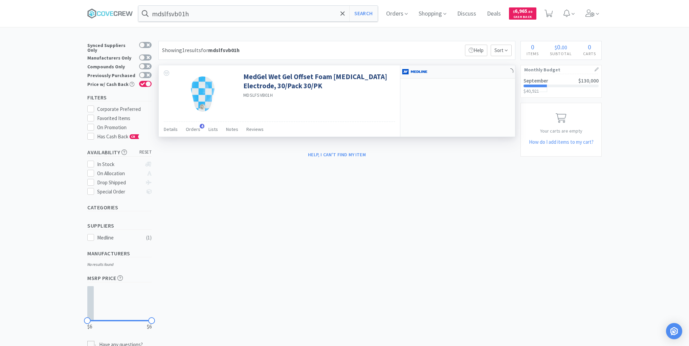
click at [452, 71] on div at bounding box center [457, 71] width 115 height 13
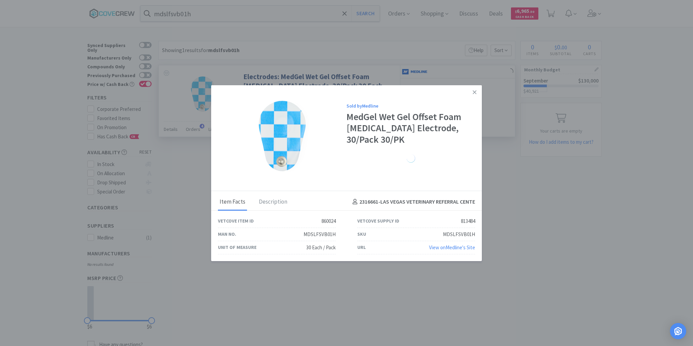
select select "1"
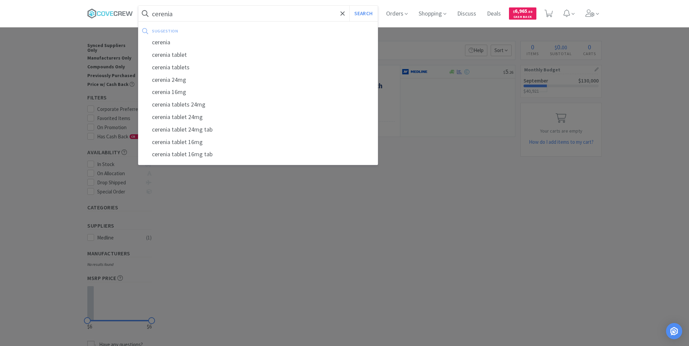
click at [349, 6] on button "Search" at bounding box center [363, 14] width 28 height 16
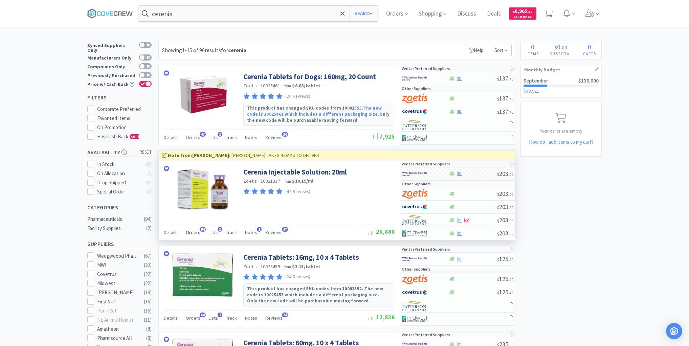
click at [192, 233] on span "Orders" at bounding box center [193, 232] width 15 height 6
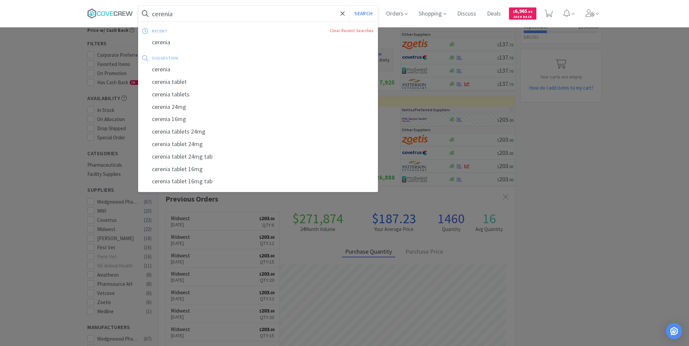
drag, startPoint x: 302, startPoint y: 15, endPoint x: 302, endPoint y: 19, distance: 4.5
click at [303, 15] on input "cerenia" at bounding box center [257, 14] width 239 height 16
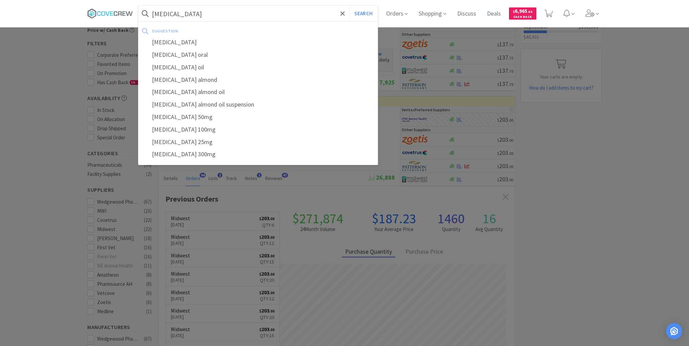
click at [349, 6] on button "Search" at bounding box center [363, 14] width 28 height 16
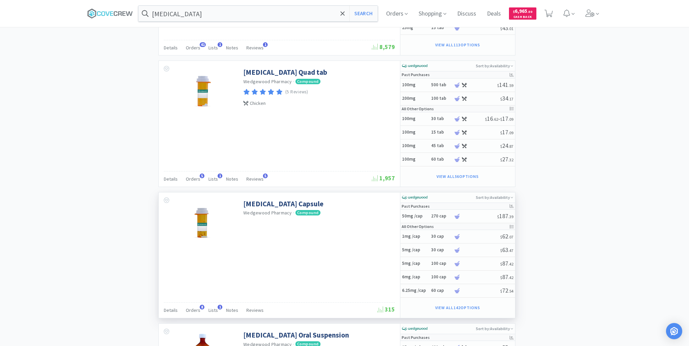
scroll to position [1056, 0]
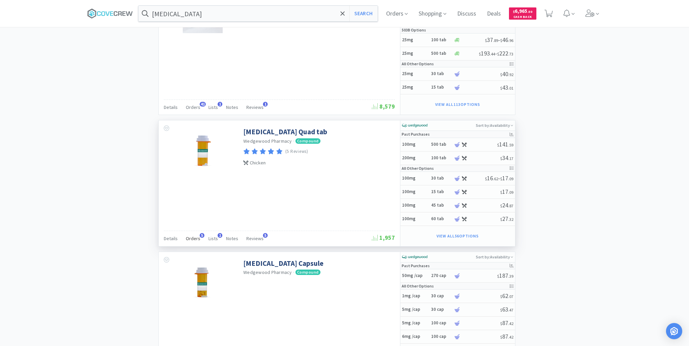
click at [189, 236] on span "Orders" at bounding box center [193, 239] width 15 height 6
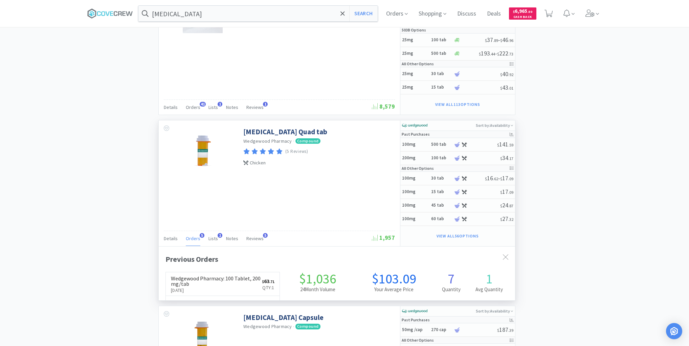
scroll to position [175, 356]
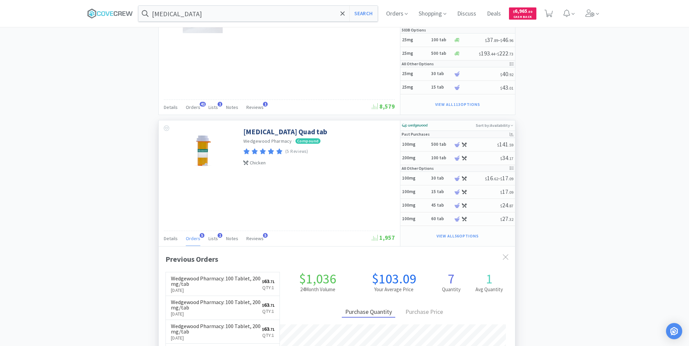
click at [191, 236] on span "Orders" at bounding box center [193, 239] width 15 height 6
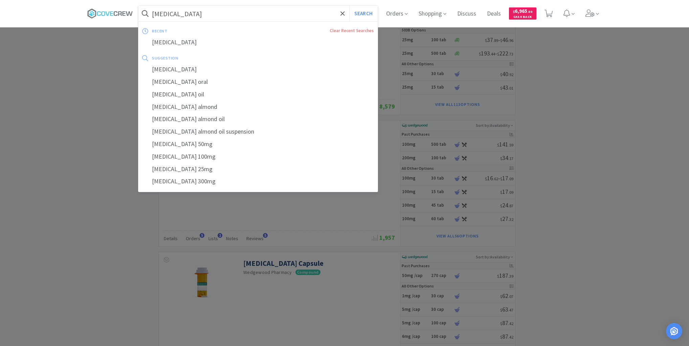
click at [305, 14] on input "[MEDICAL_DATA]" at bounding box center [257, 14] width 239 height 16
type input "[MEDICAL_DATA]"
click at [349, 6] on button "Search" at bounding box center [363, 14] width 28 height 16
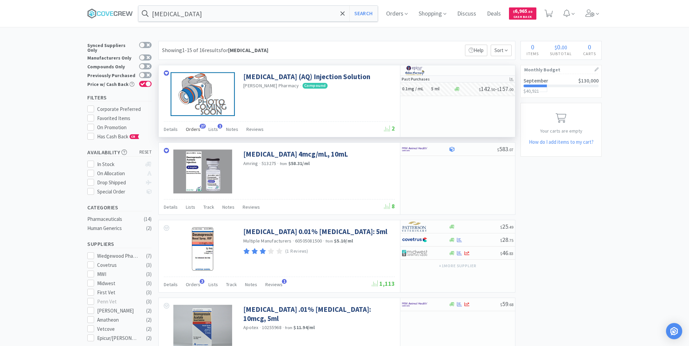
click at [193, 130] on span "Orders" at bounding box center [193, 129] width 15 height 6
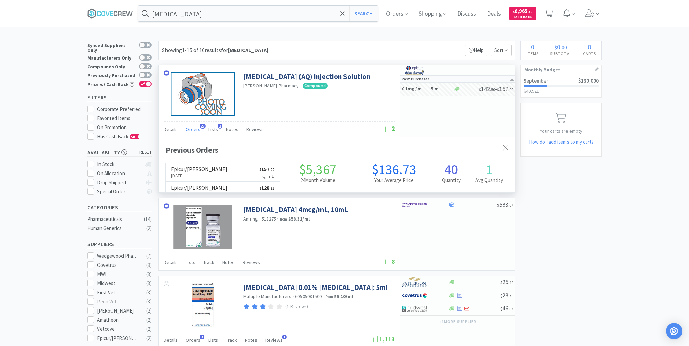
scroll to position [181, 356]
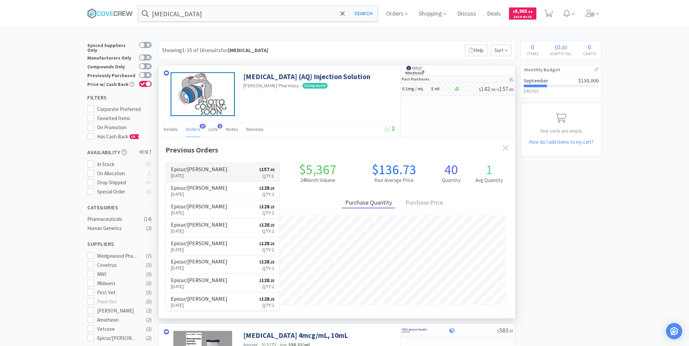
click at [229, 172] on link "Epicur/Stokes Sep 11th, 2025 $ 157 . 00 Qty: 1" at bounding box center [223, 172] width 114 height 19
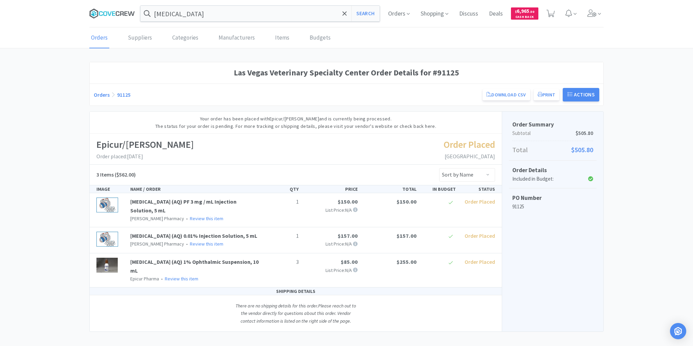
click at [127, 11] on icon at bounding box center [112, 13] width 46 height 10
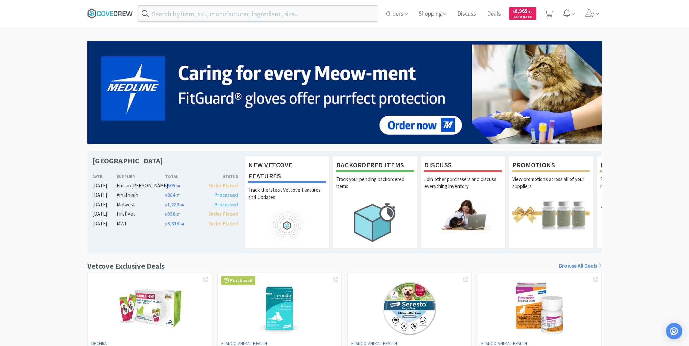
click at [112, 14] on icon at bounding box center [110, 13] width 46 height 10
